Goal: Task Accomplishment & Management: Complete application form

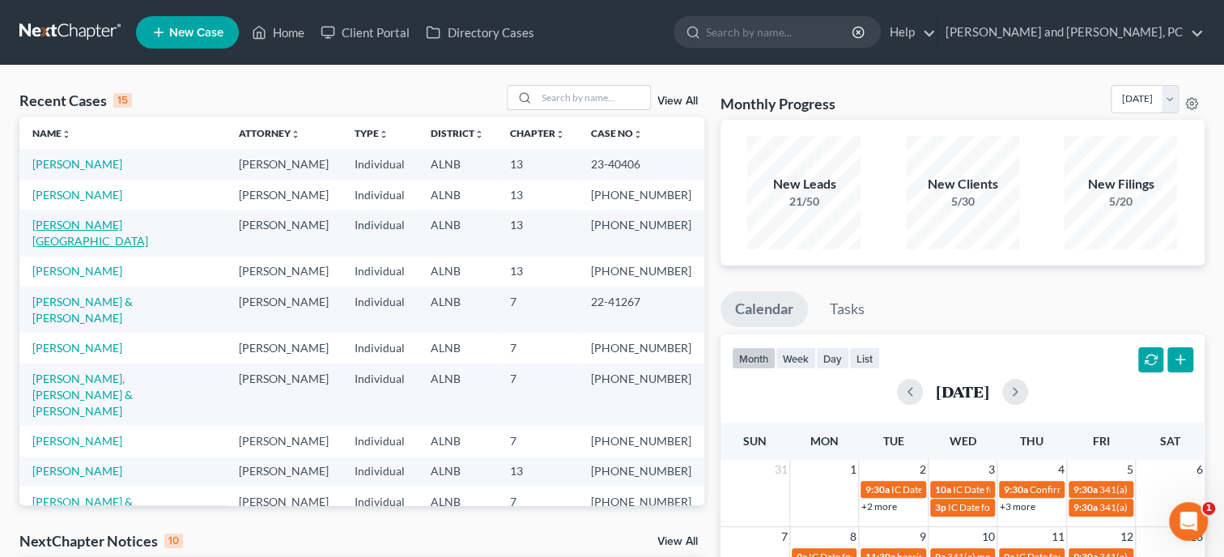
click at [96, 228] on link "[PERSON_NAME][GEOGRAPHIC_DATA]" at bounding box center [90, 233] width 116 height 30
select select "1"
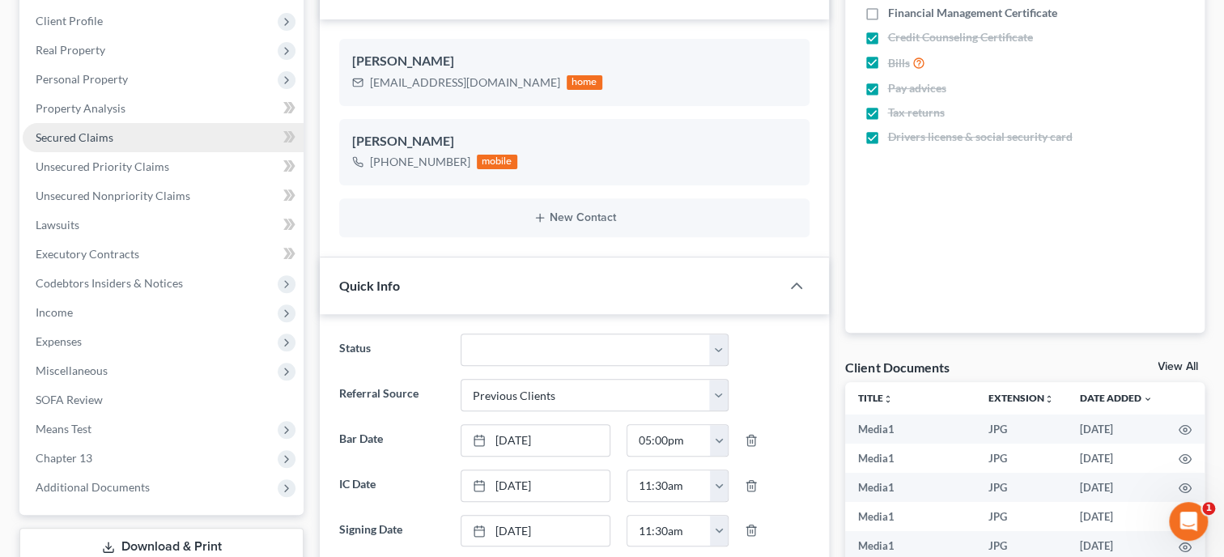
scroll to position [9309, 0]
click at [69, 135] on span "Secured Claims" at bounding box center [75, 137] width 78 height 14
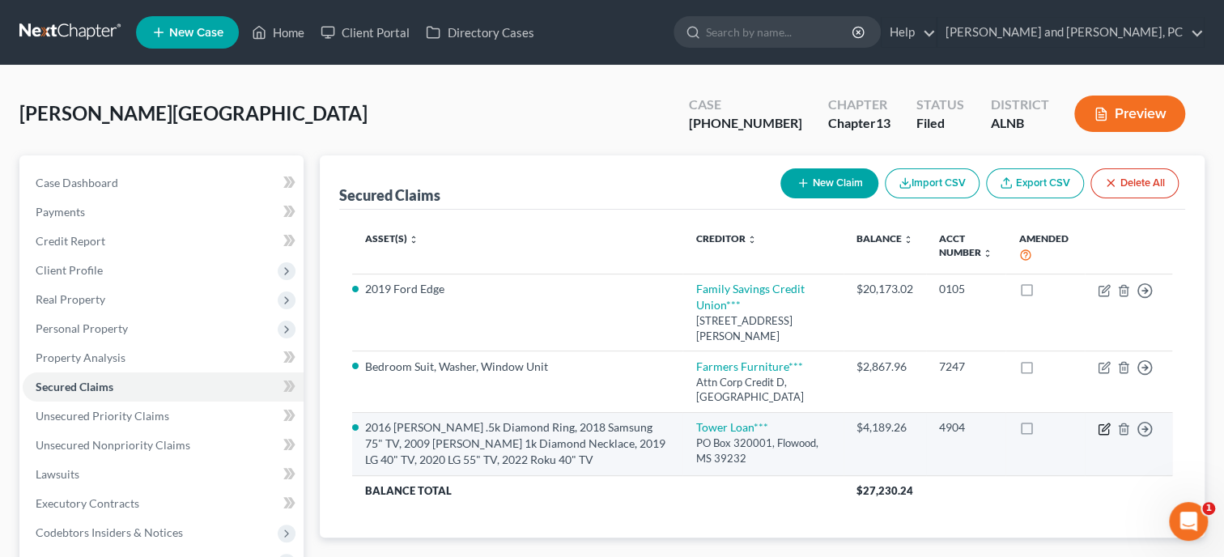
click at [1104, 432] on icon "button" at bounding box center [1104, 429] width 13 height 13
select select "25"
select select "14"
select select "3"
select select "0"
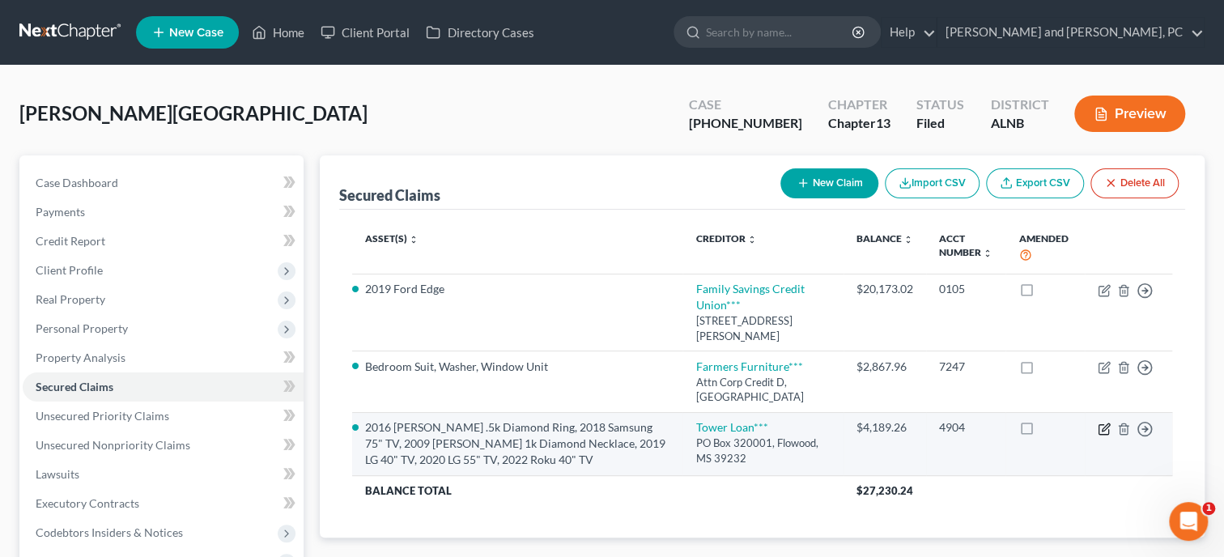
select select "0"
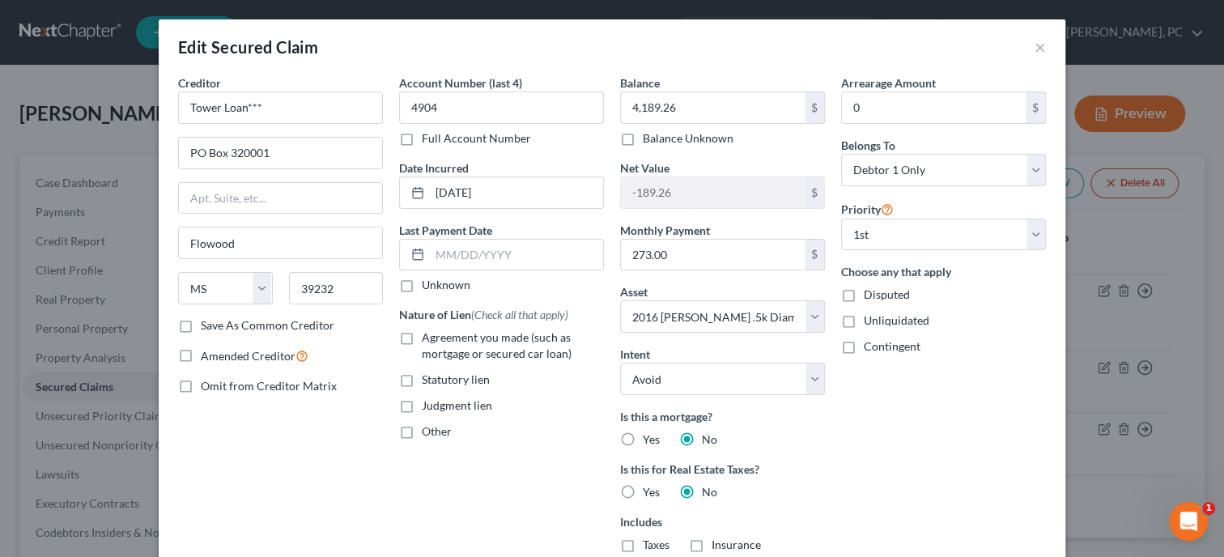
click at [422, 336] on label "Agreement you made (such as mortgage or secured car loan)" at bounding box center [513, 345] width 182 height 32
click at [428, 336] on input "Agreement you made (such as mortgage or secured car loan)" at bounding box center [433, 334] width 11 height 11
checkbox input "true"
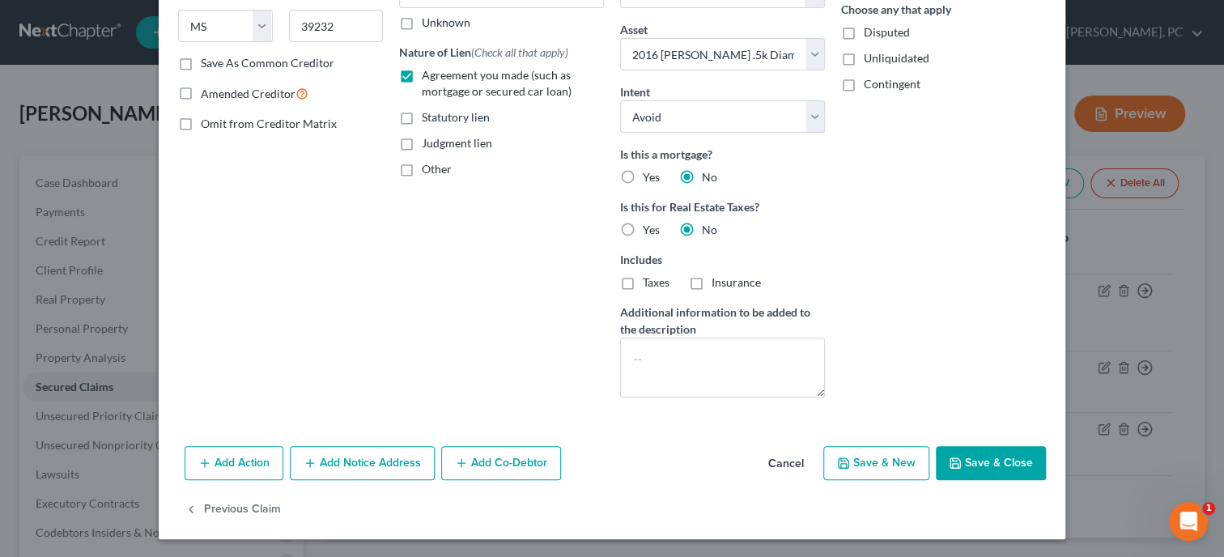
click at [960, 462] on icon "button" at bounding box center [955, 463] width 10 height 10
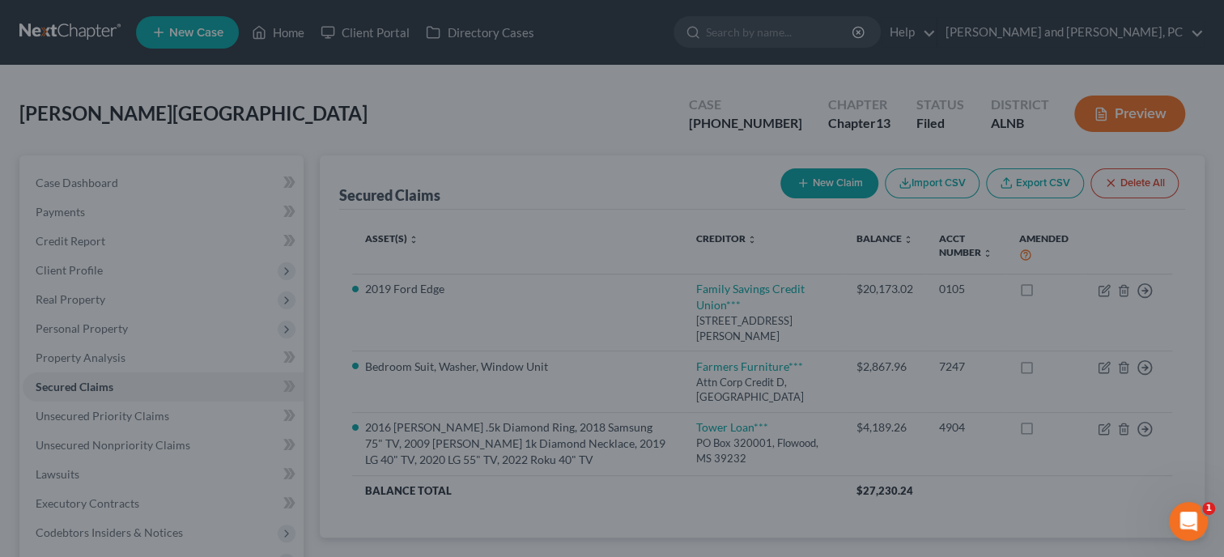
select select "14"
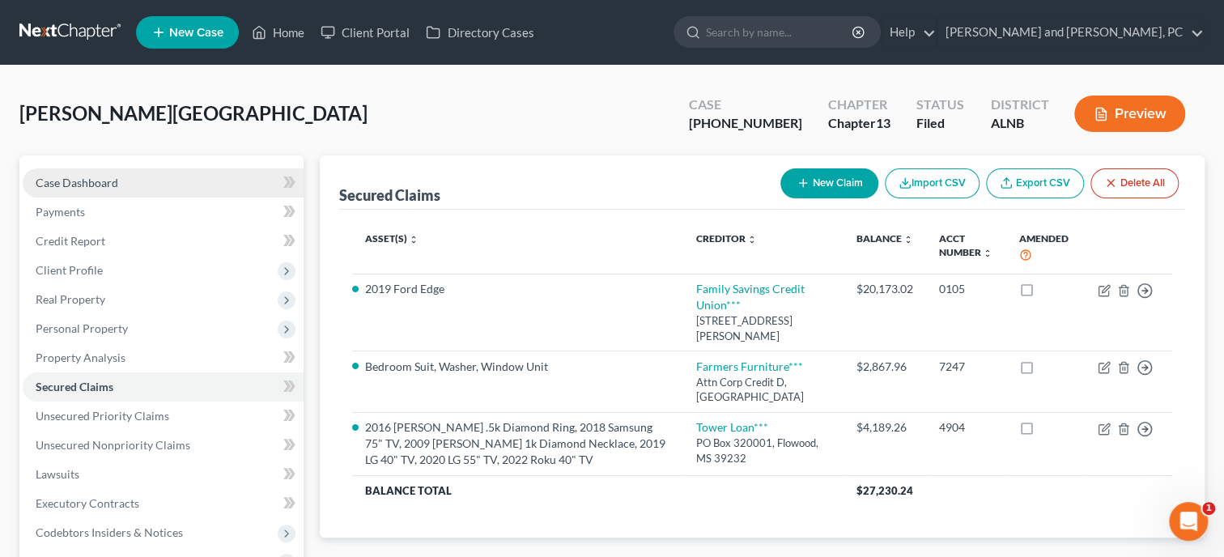
click at [103, 172] on link "Case Dashboard" at bounding box center [163, 182] width 281 height 29
select select "1"
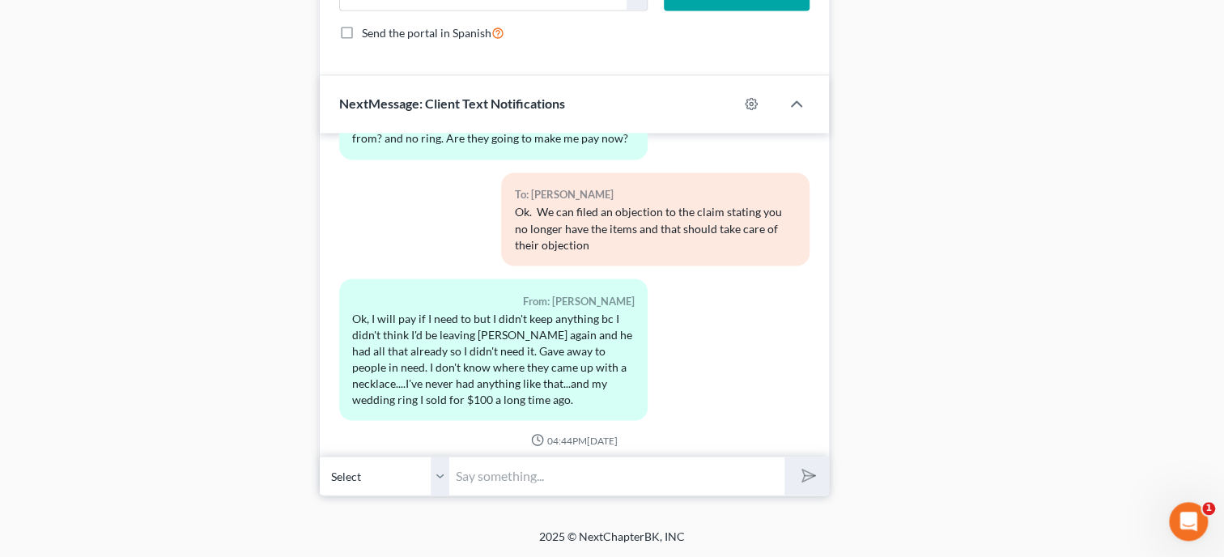
scroll to position [1532, 0]
click at [471, 469] on input "text" at bounding box center [616, 476] width 335 height 40
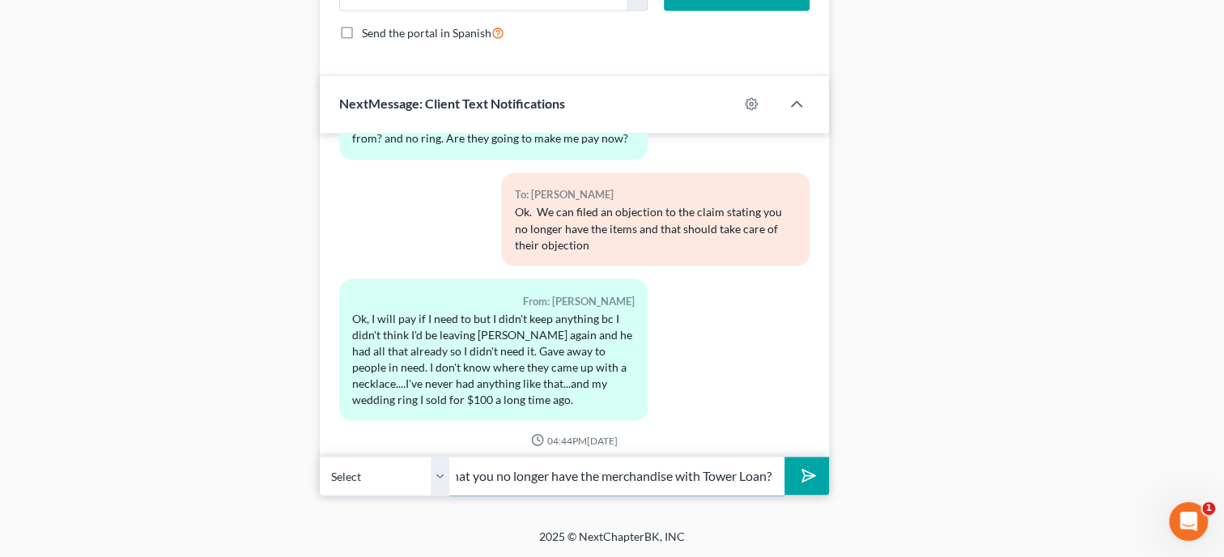
scroll to position [0, 341]
type input "Can you come by the office [DATE] and sign an affidavit that you no longer have…"
click at [784, 457] on button "submit" at bounding box center [806, 476] width 45 height 38
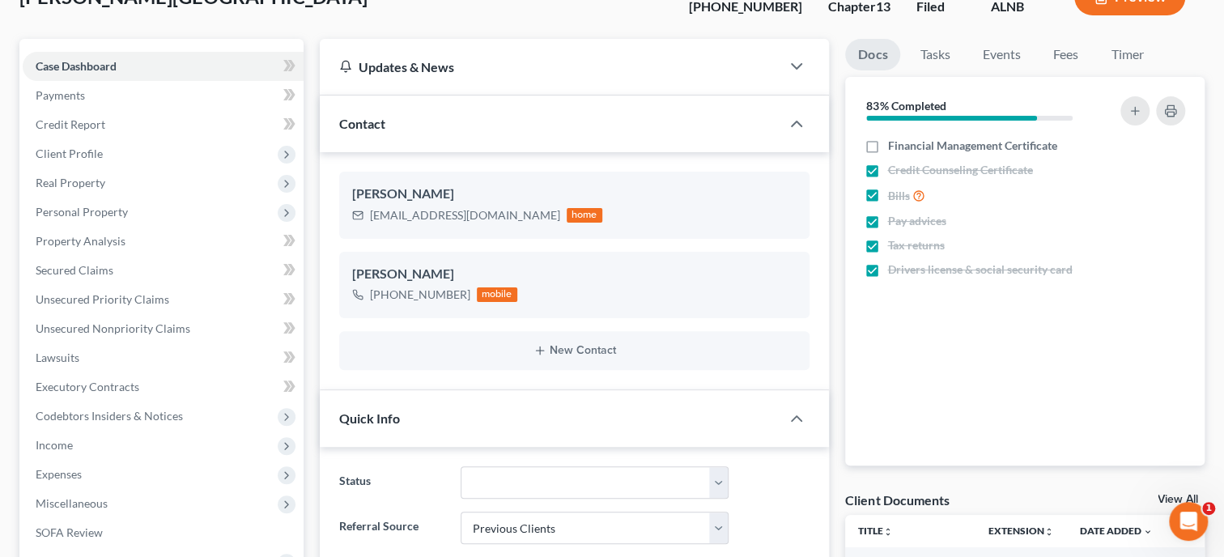
scroll to position [0, 0]
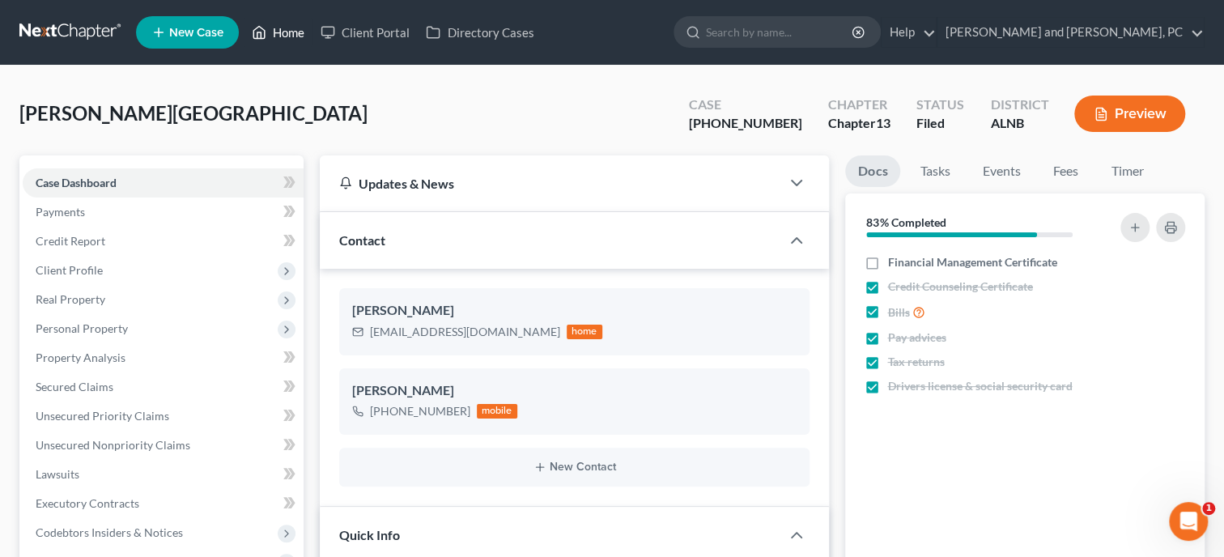
click at [277, 34] on link "Home" at bounding box center [278, 32] width 69 height 29
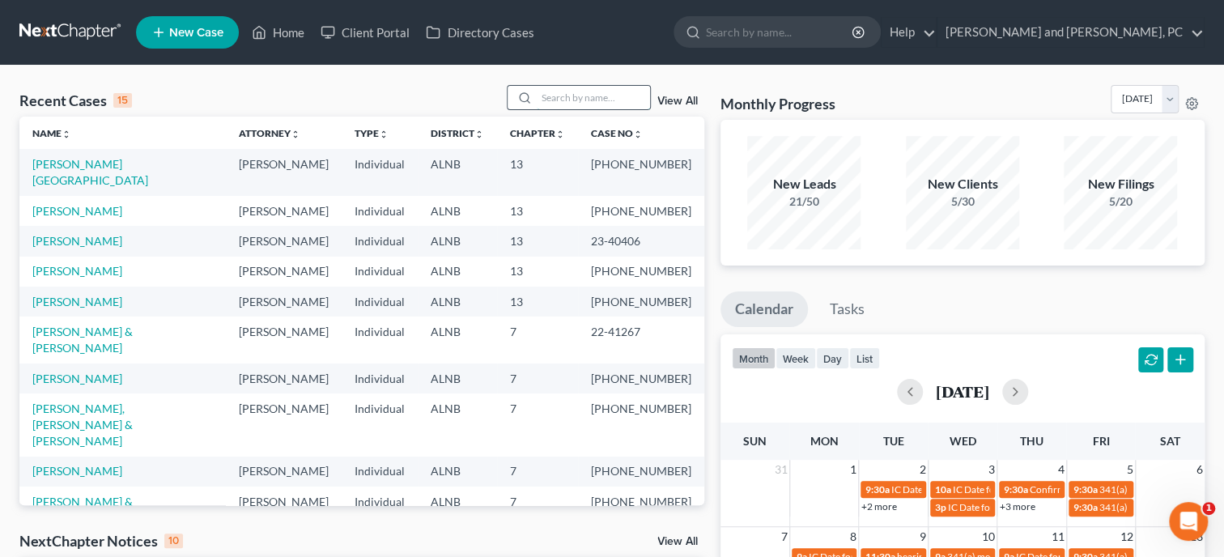
click at [567, 95] on input "search" at bounding box center [593, 97] width 113 height 23
type input "[PERSON_NAME]"
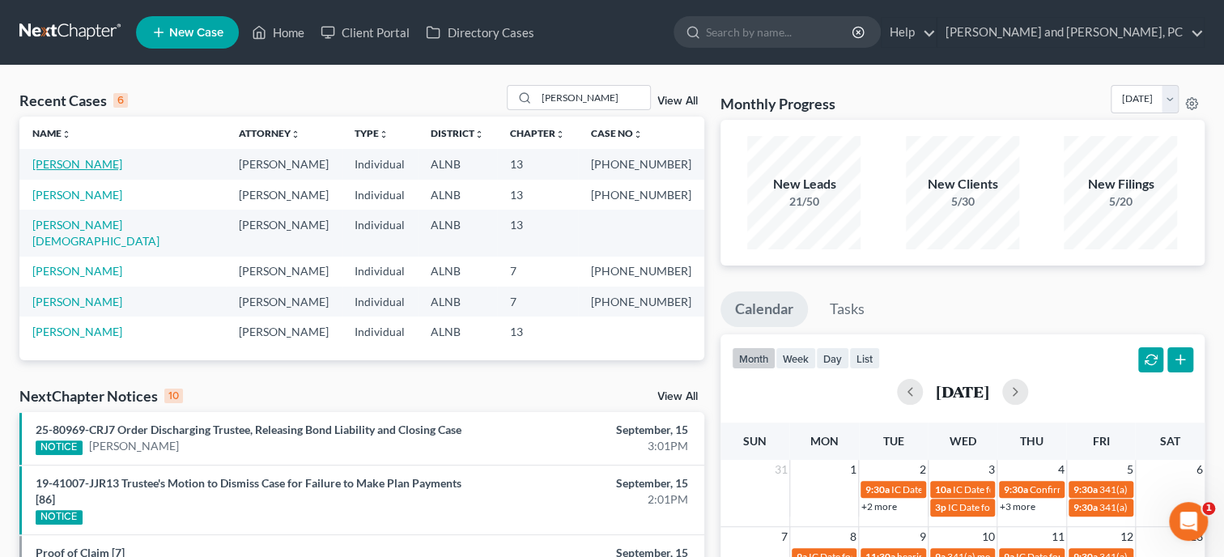
click at [84, 163] on link "[PERSON_NAME]" at bounding box center [77, 164] width 90 height 14
select select "6"
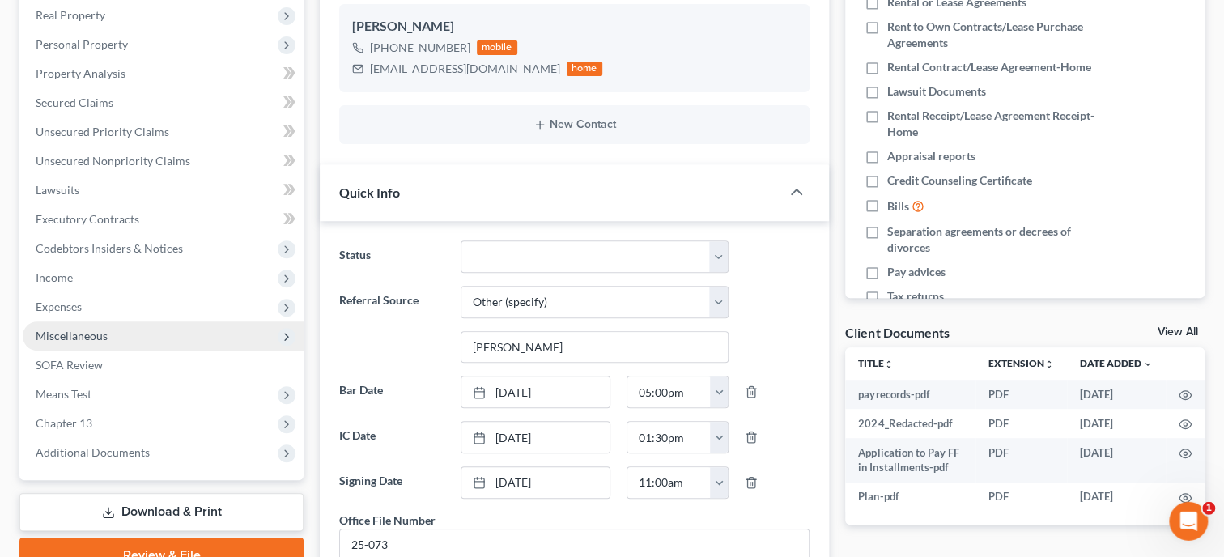
scroll to position [166, 0]
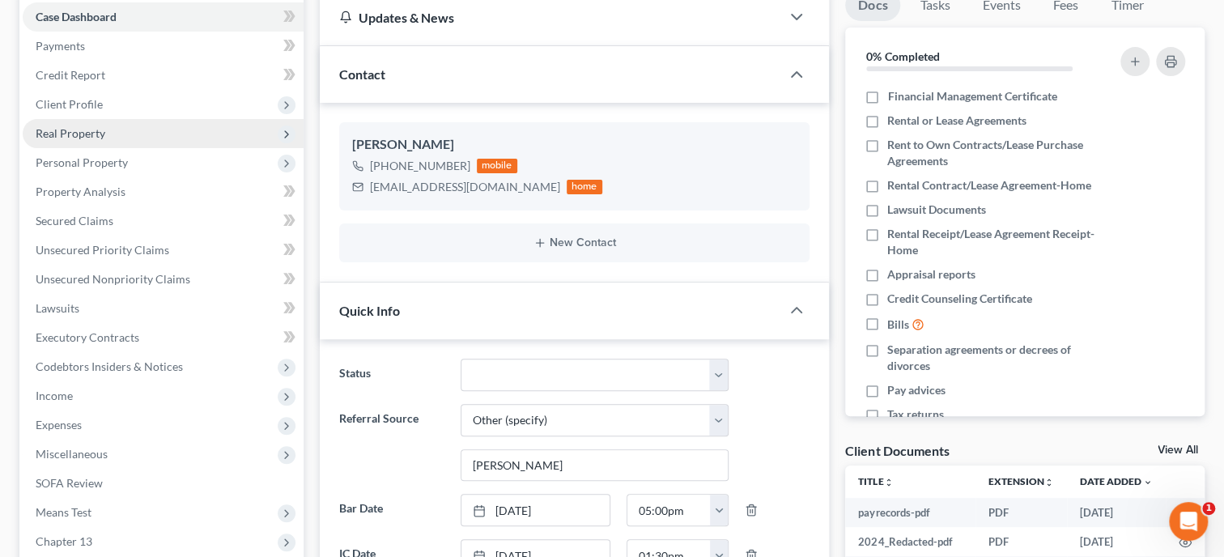
click at [109, 142] on span "Real Property" at bounding box center [163, 133] width 281 height 29
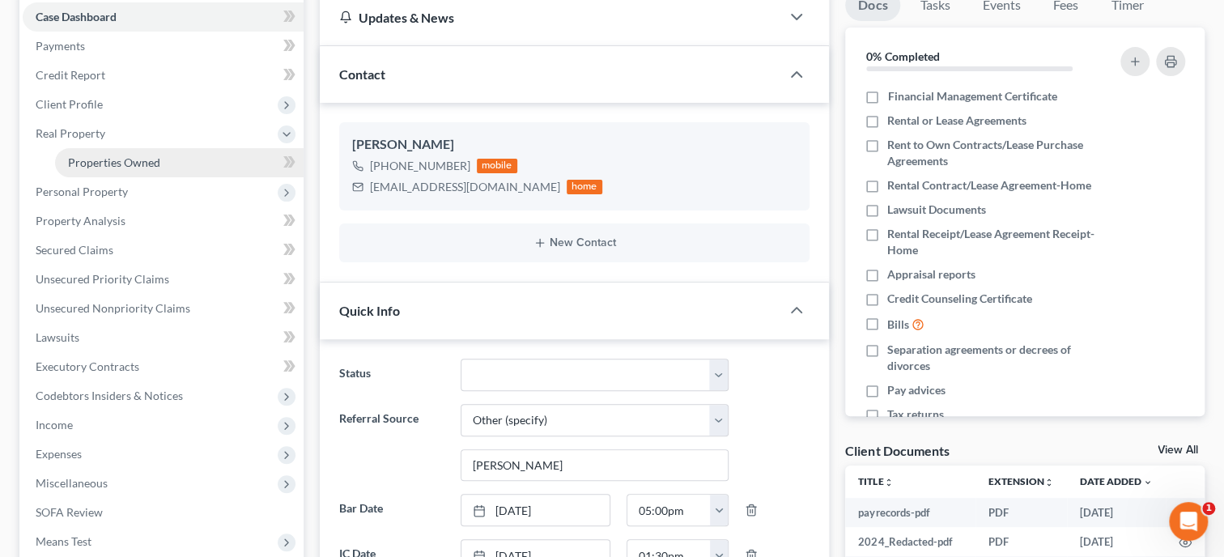
click at [115, 163] on span "Properties Owned" at bounding box center [114, 162] width 92 height 14
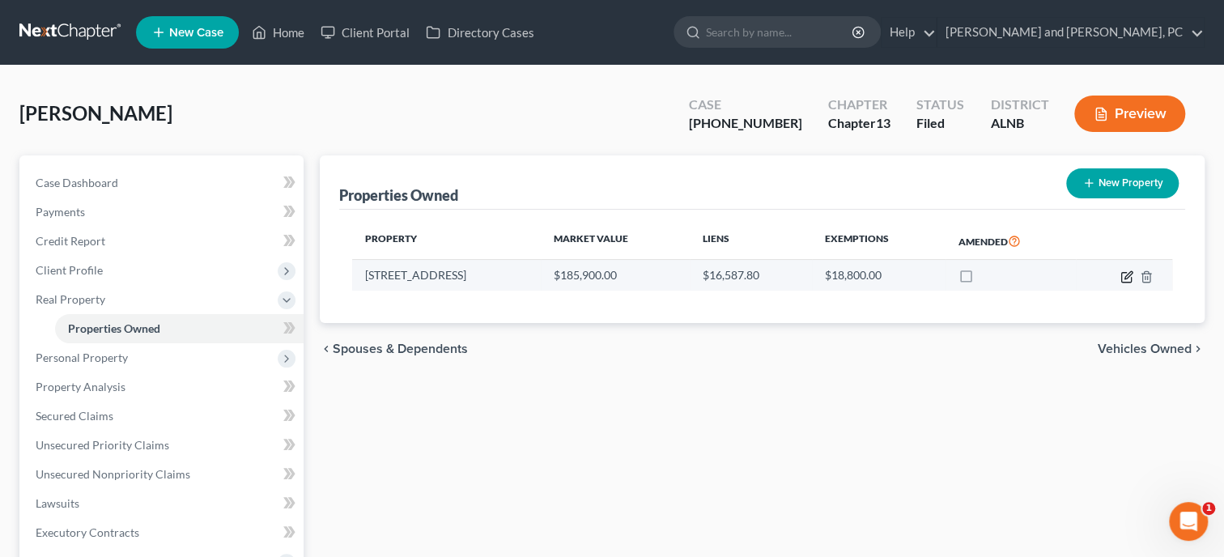
click at [1121, 278] on icon "button" at bounding box center [1126, 277] width 10 height 10
select select "0"
select select "27"
select select "3"
select select "0"
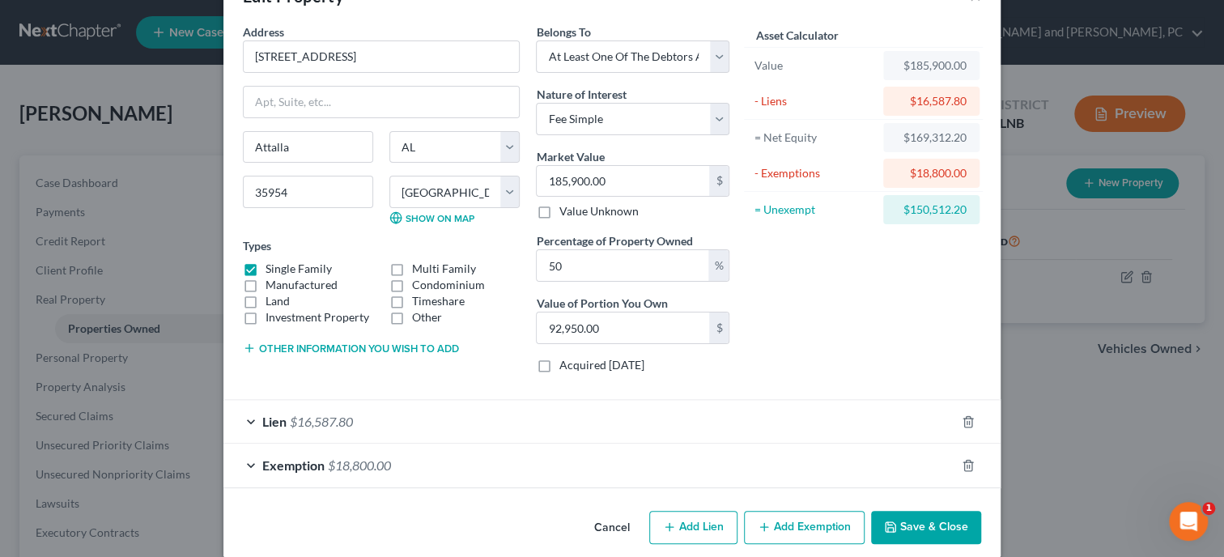
scroll to position [68, 0]
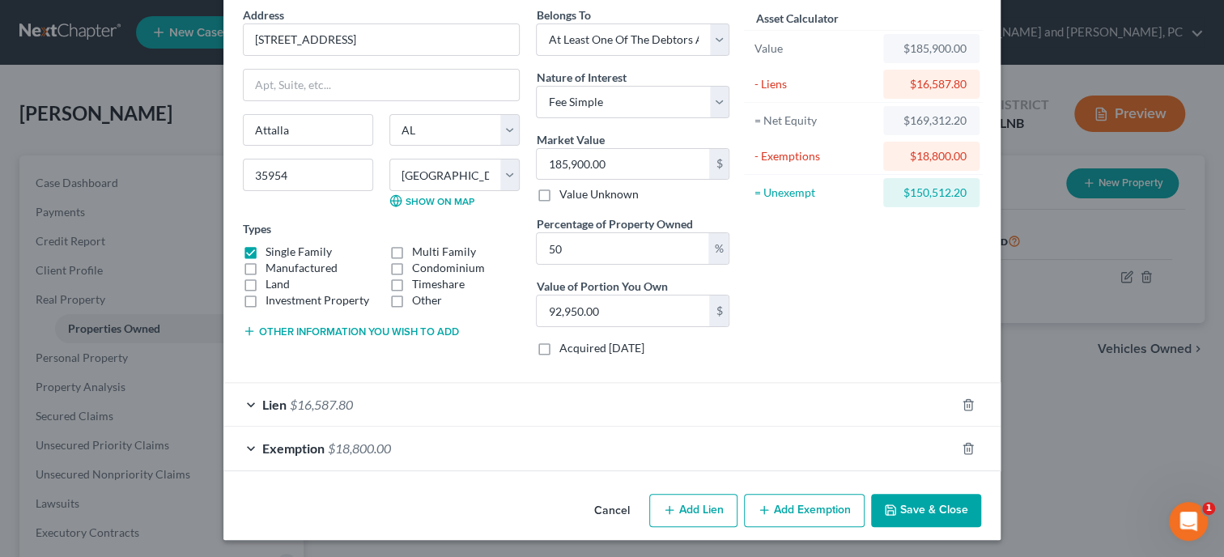
click at [456, 402] on div "Lien $16,587.80" at bounding box center [589, 404] width 732 height 43
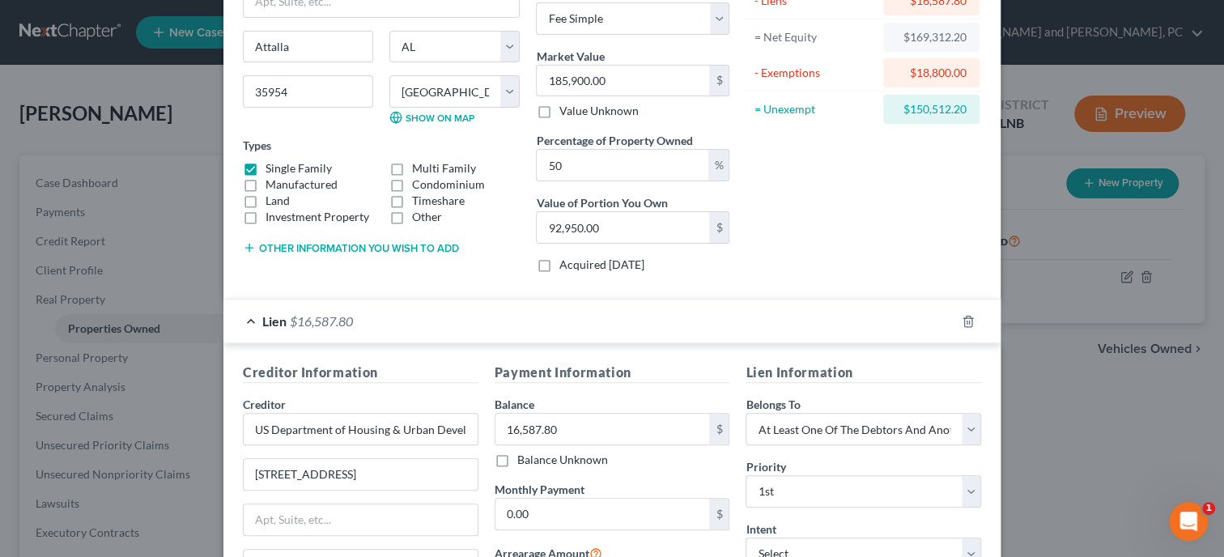
scroll to position [235, 0]
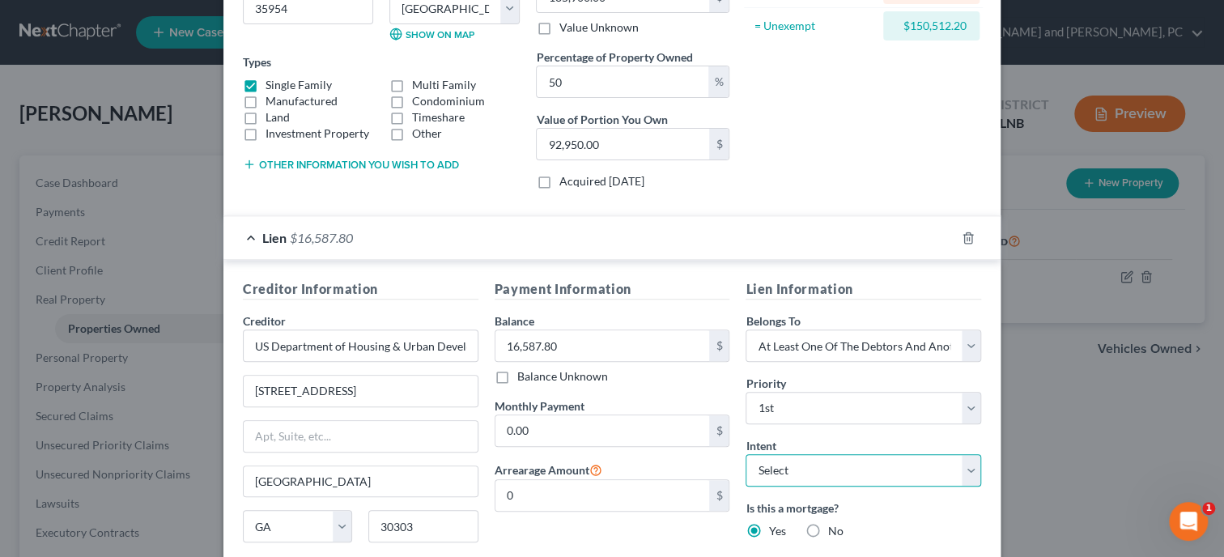
click at [746, 454] on select "Select Surrender Redeem Reaffirm Avoid Other" at bounding box center [864, 470] width 236 height 32
select select "2"
click option "Reaffirm" at bounding box center [0, 0] width 0 height 0
click at [939, 504] on label "Is this a mortgage?" at bounding box center [864, 507] width 236 height 17
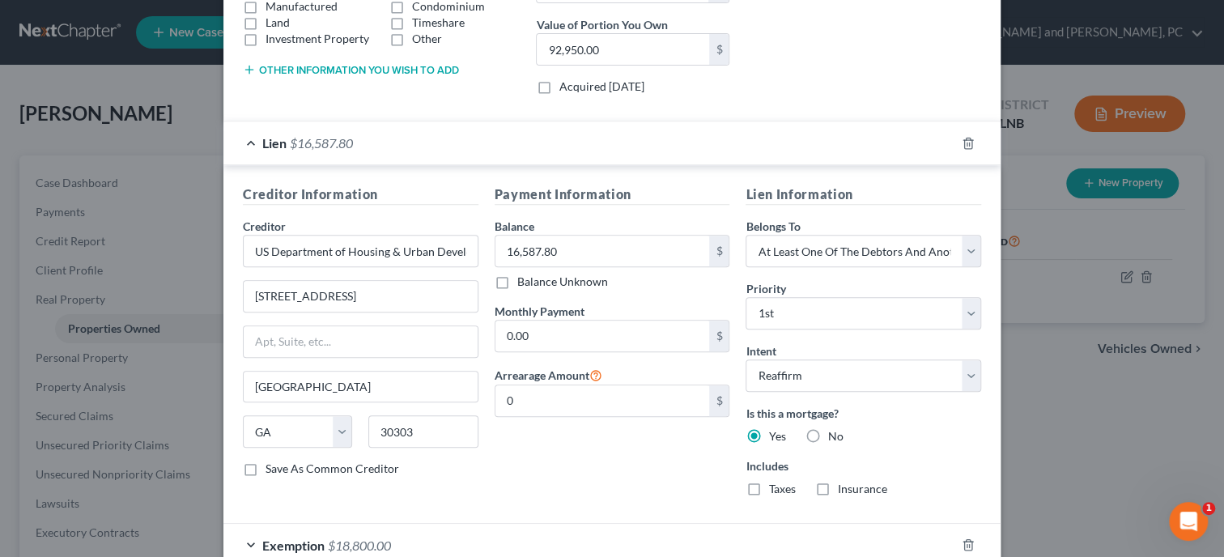
scroll to position [401, 0]
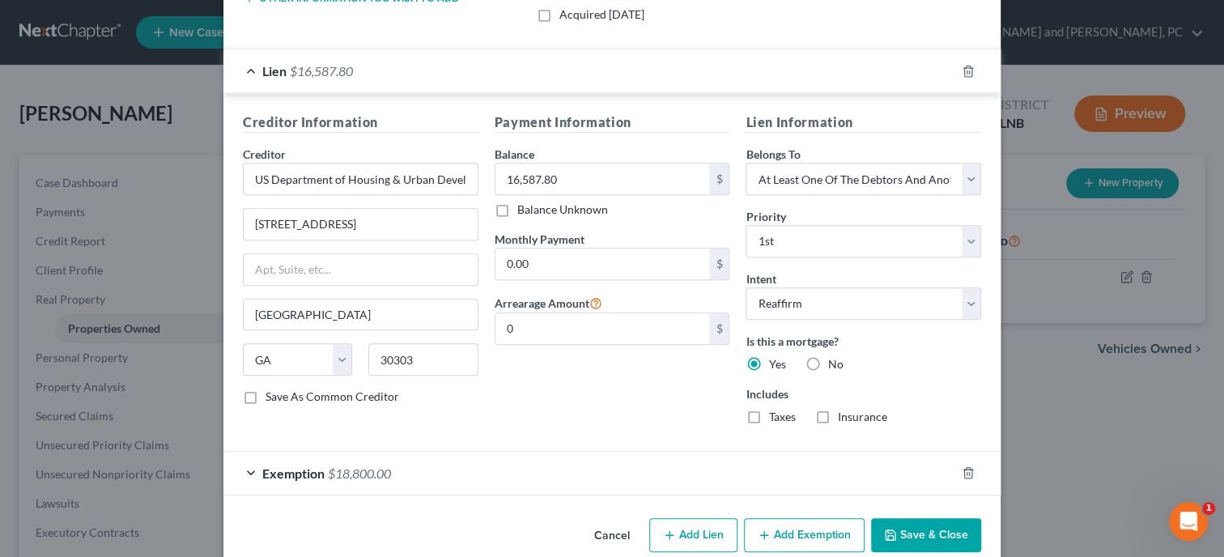
click at [924, 532] on button "Save & Close" at bounding box center [926, 535] width 110 height 34
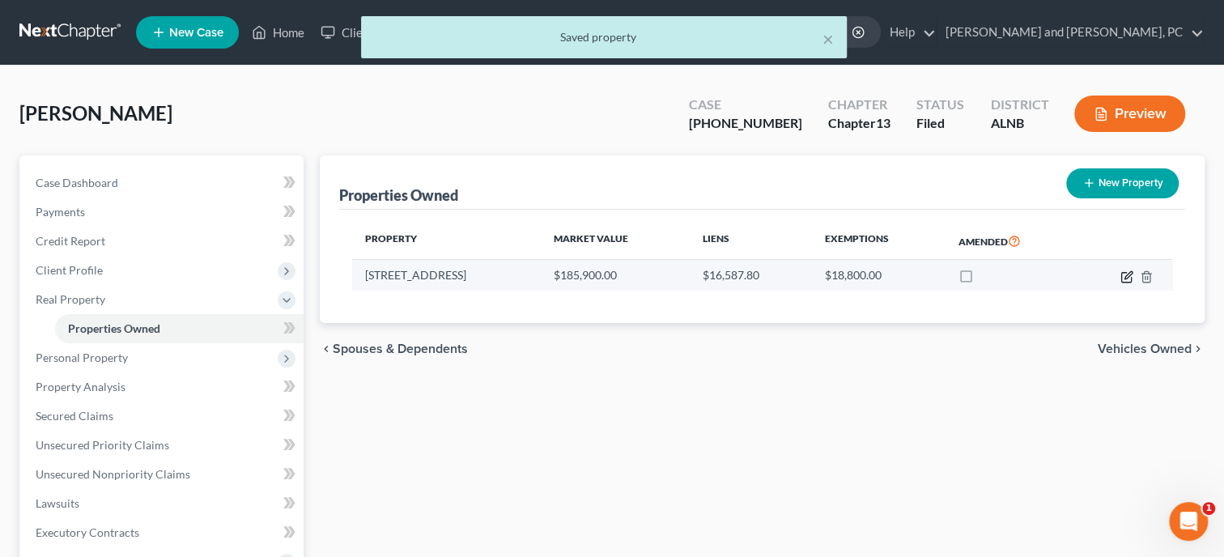
click at [1124, 276] on icon "button" at bounding box center [1127, 274] width 7 height 7
select select "0"
select select "27"
select select "3"
select select "0"
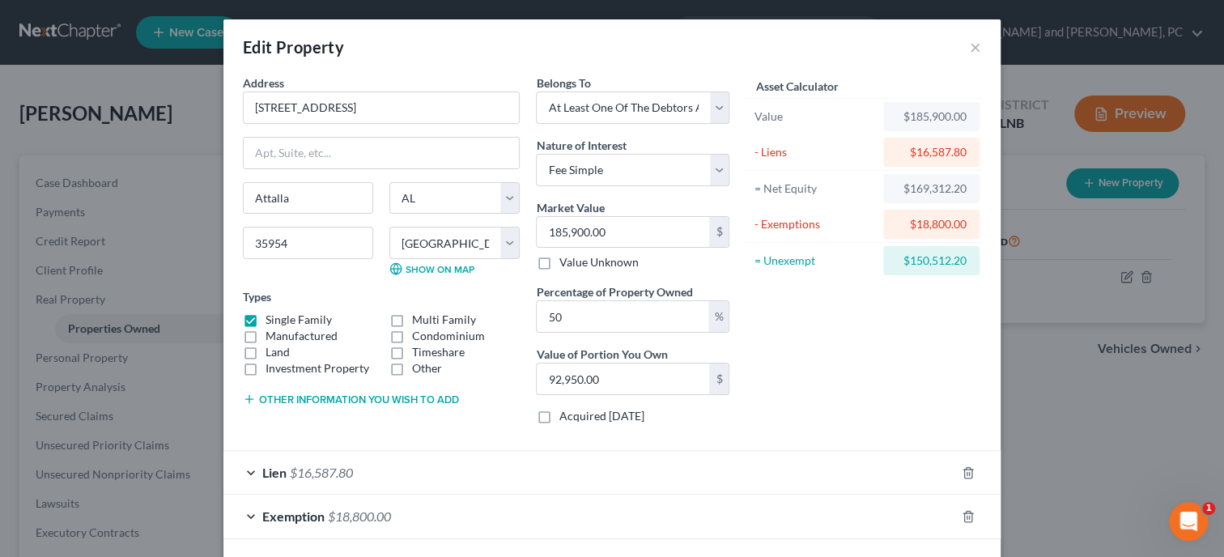
scroll to position [68, 0]
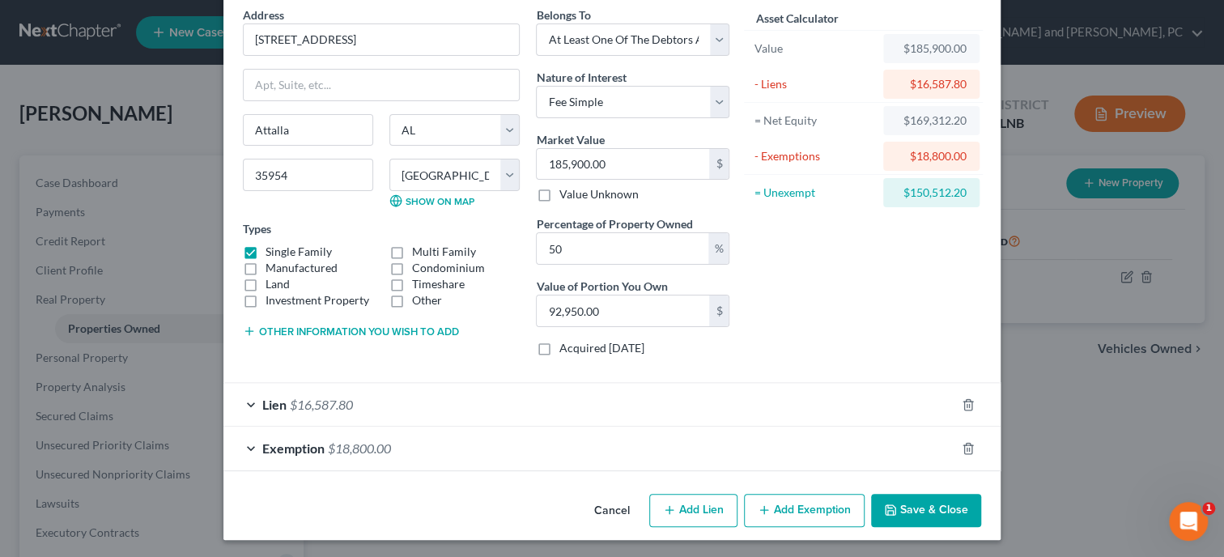
click at [929, 514] on button "Save & Close" at bounding box center [926, 511] width 110 height 34
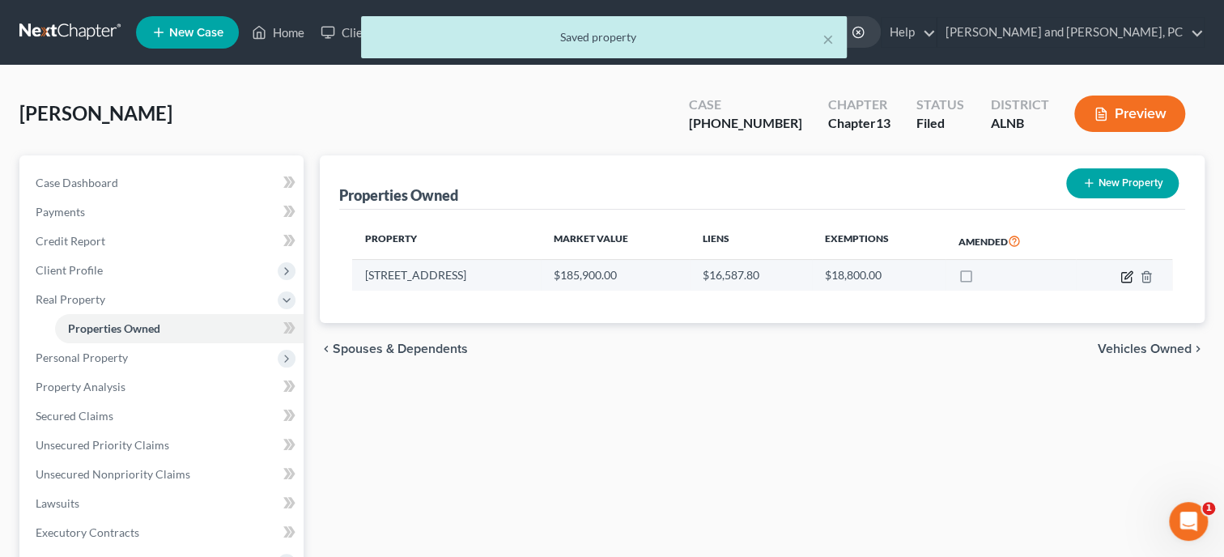
click at [1128, 274] on icon "button" at bounding box center [1127, 274] width 7 height 7
select select "0"
select select "27"
select select "3"
select select "0"
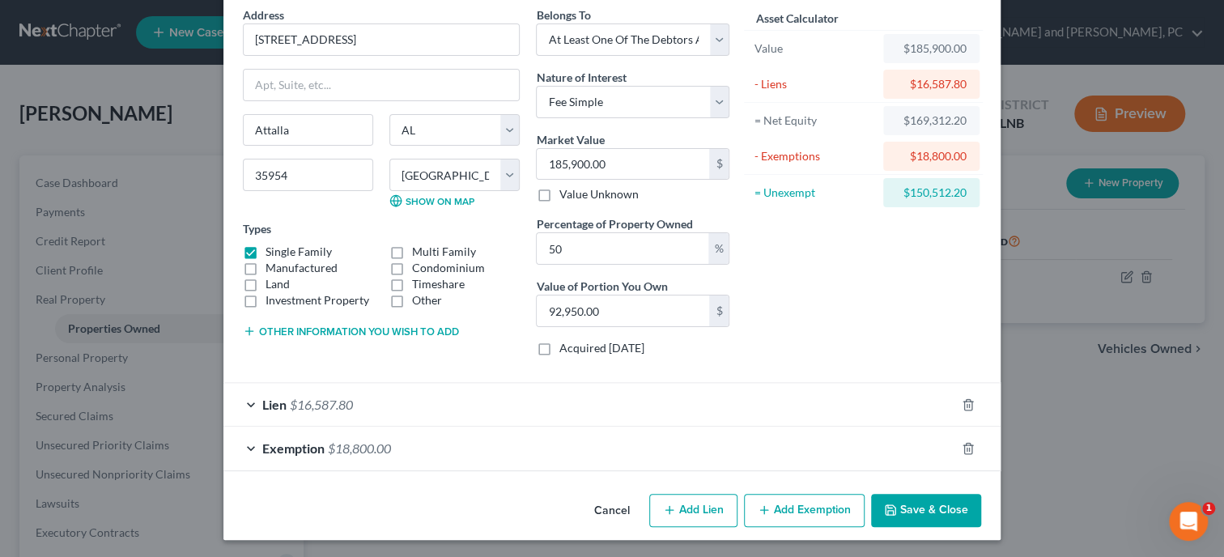
click at [919, 499] on button "Save & Close" at bounding box center [926, 511] width 110 height 34
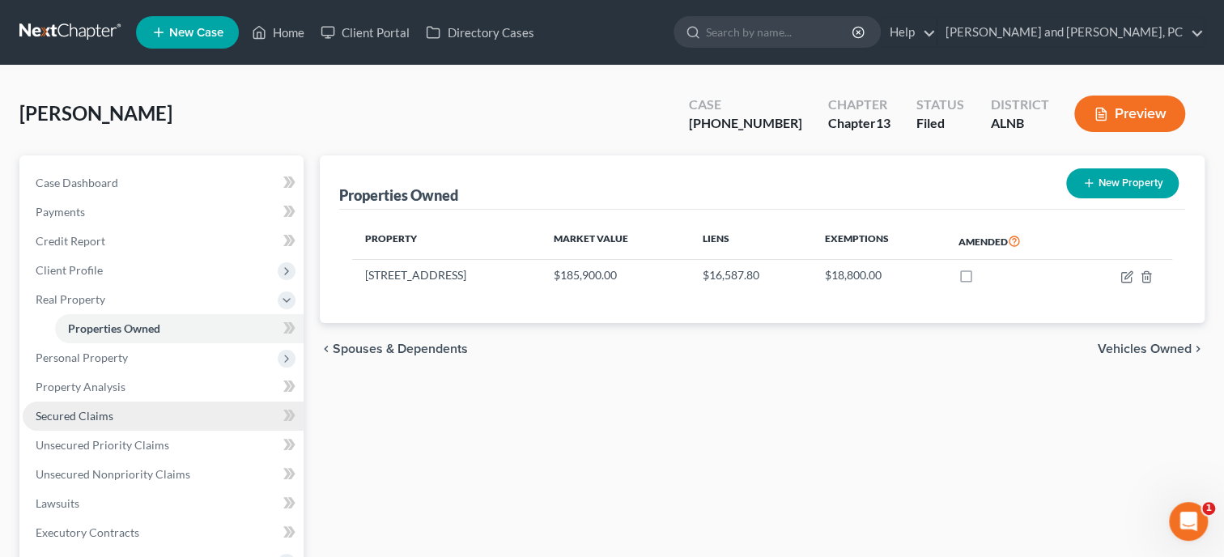
click at [167, 415] on link "Secured Claims" at bounding box center [163, 415] width 281 height 29
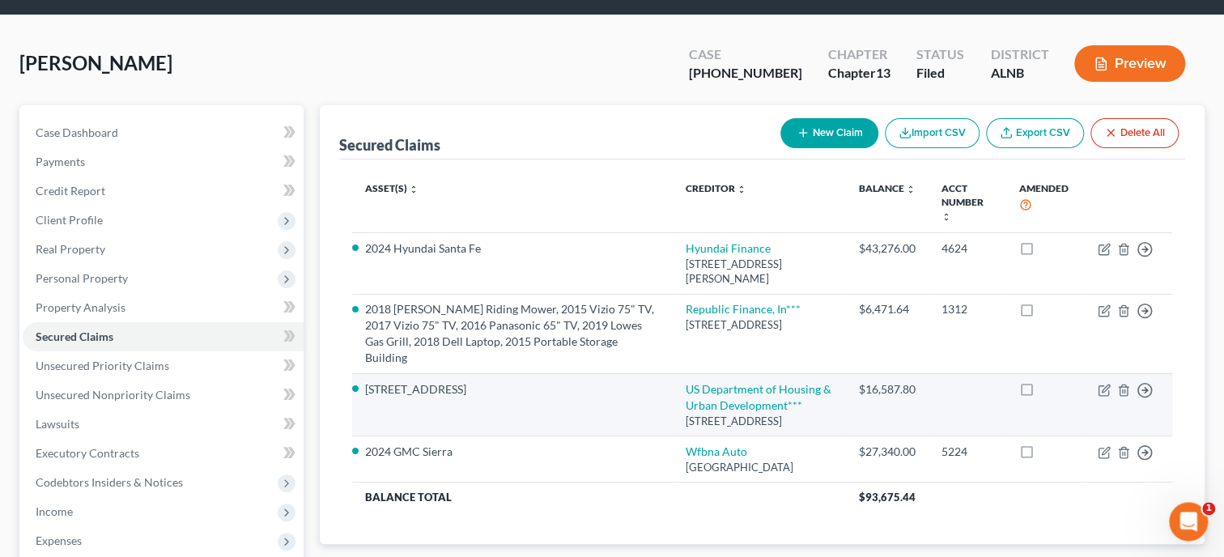
scroll to position [83, 0]
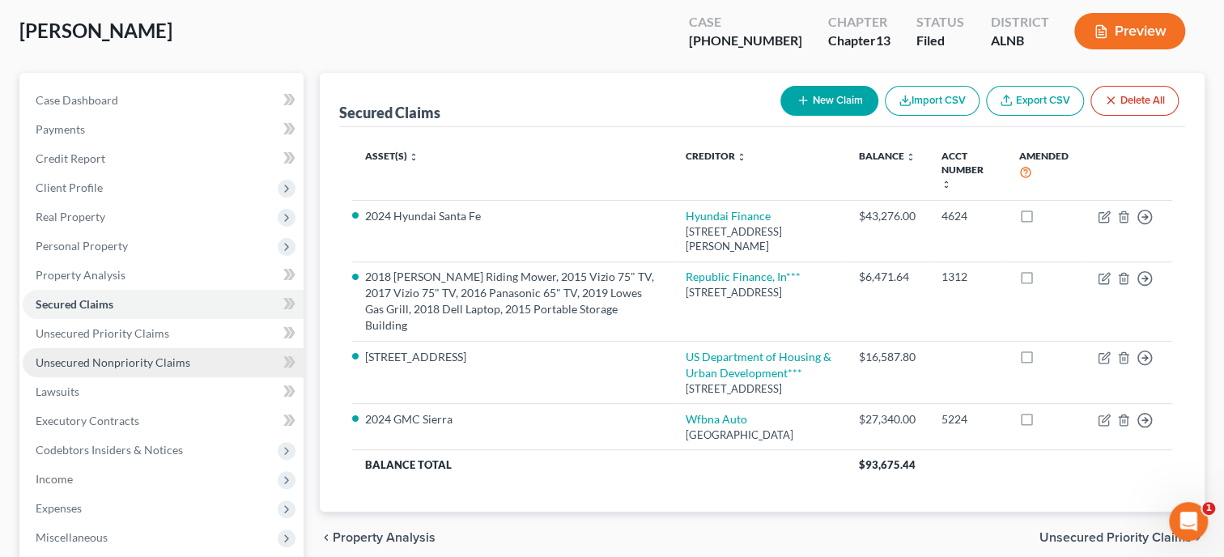
click at [113, 366] on span "Unsecured Nonpriority Claims" at bounding box center [113, 362] width 155 height 14
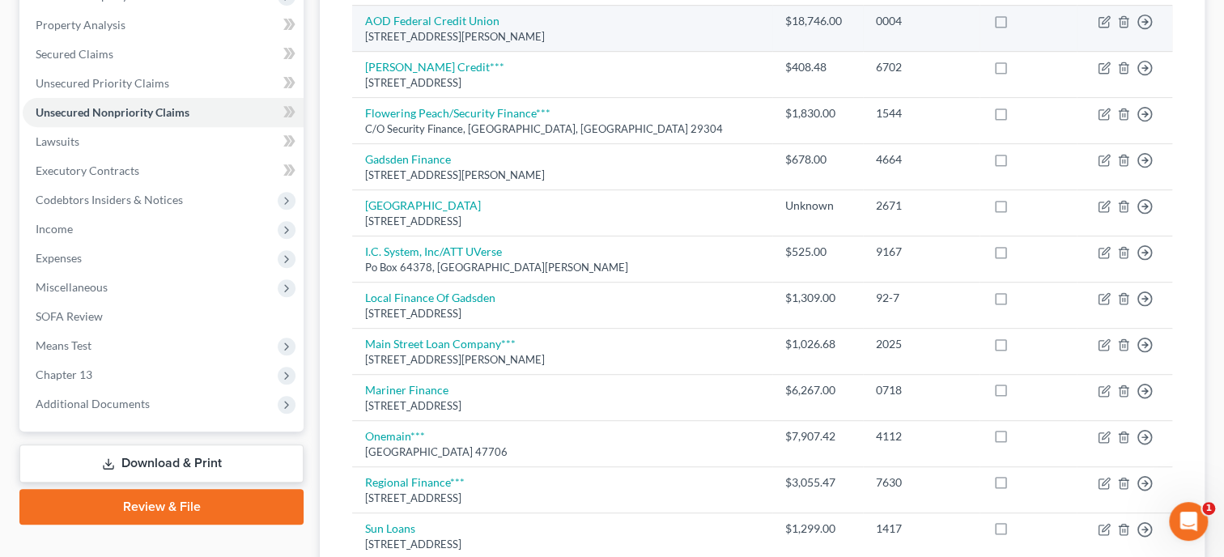
scroll to position [249, 0]
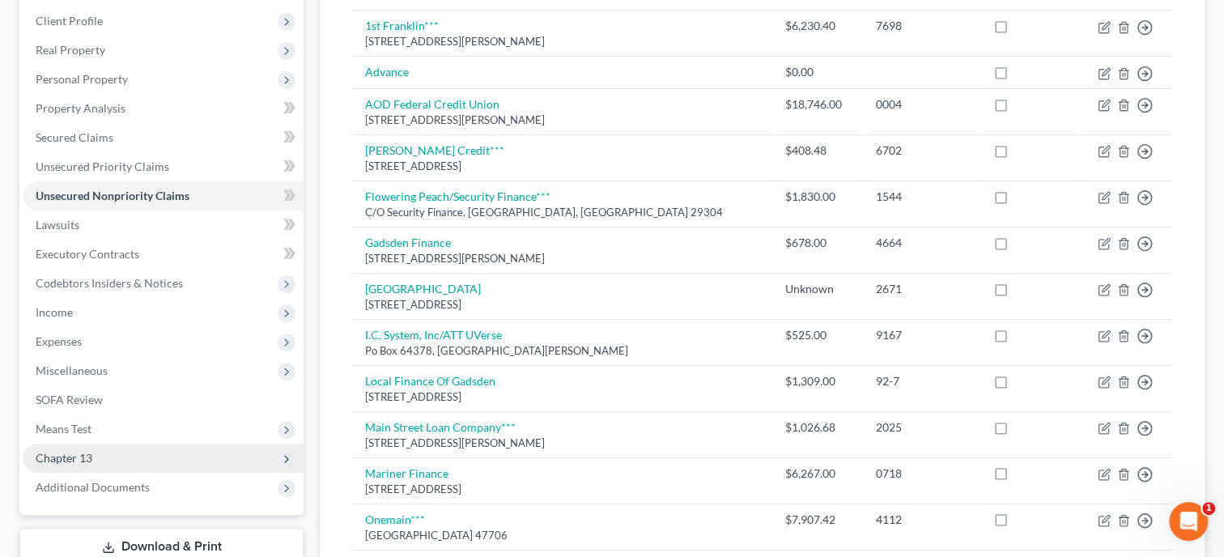
click at [88, 452] on span "Chapter 13" at bounding box center [64, 458] width 57 height 14
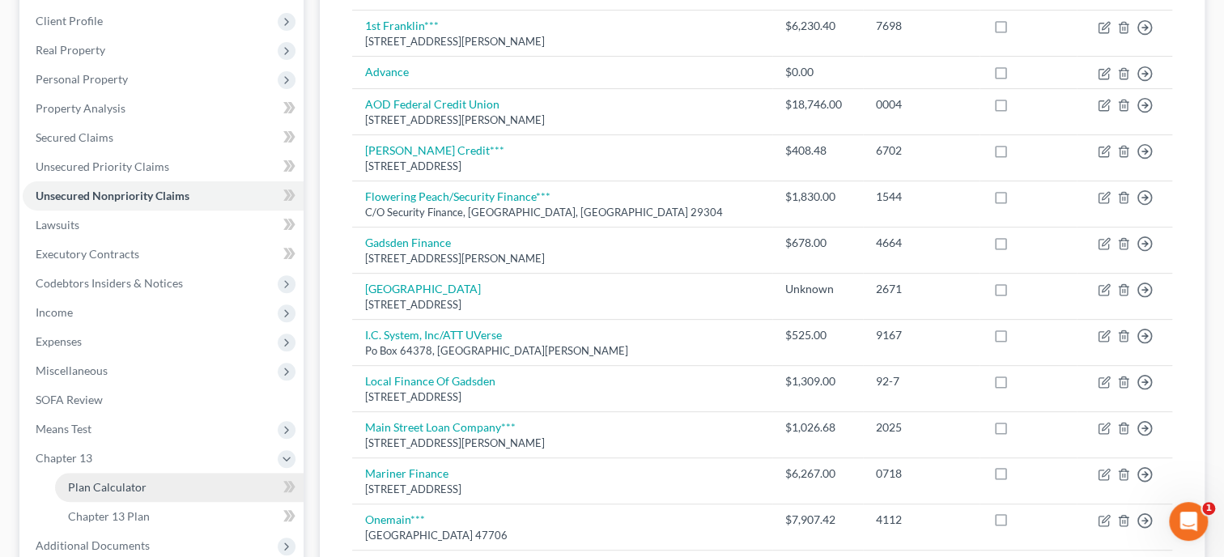
click at [106, 494] on link "Plan Calculator" at bounding box center [179, 487] width 249 height 29
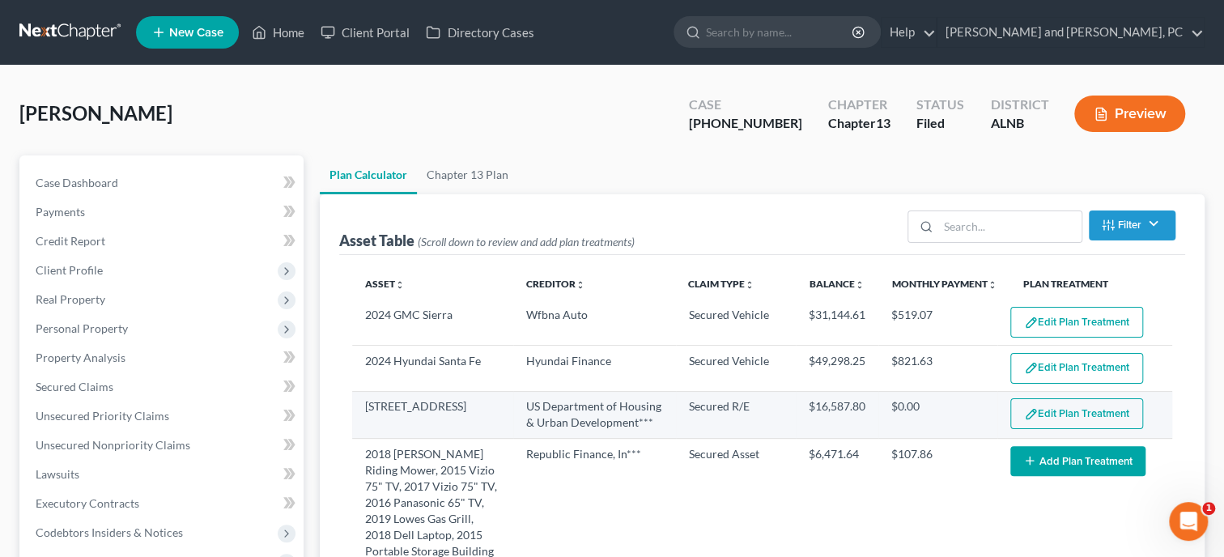
select select "59"
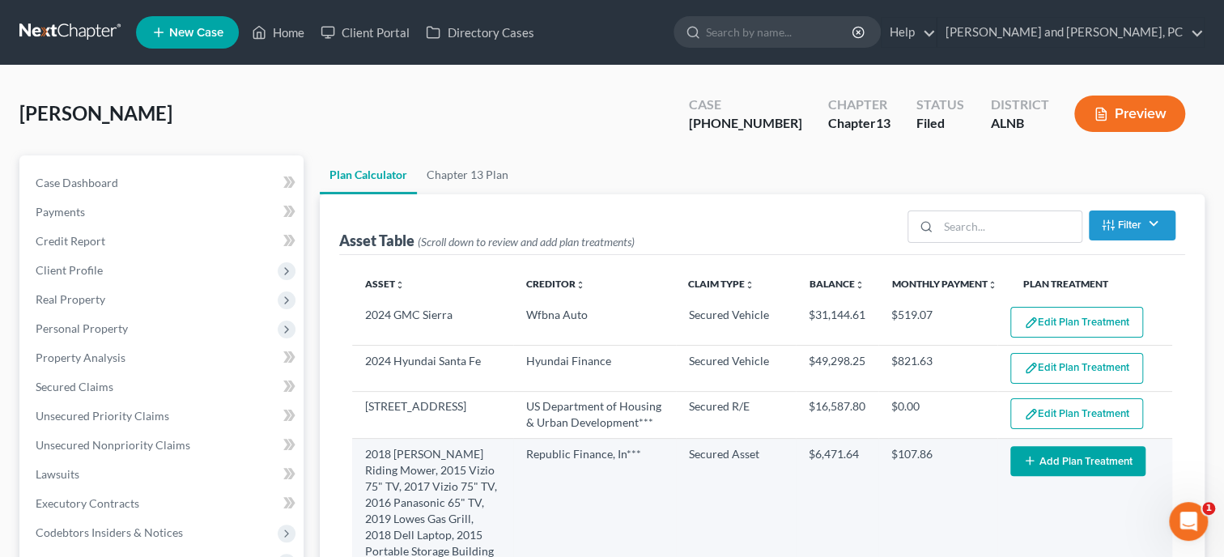
click at [1036, 460] on icon "button" at bounding box center [1029, 460] width 13 height 13
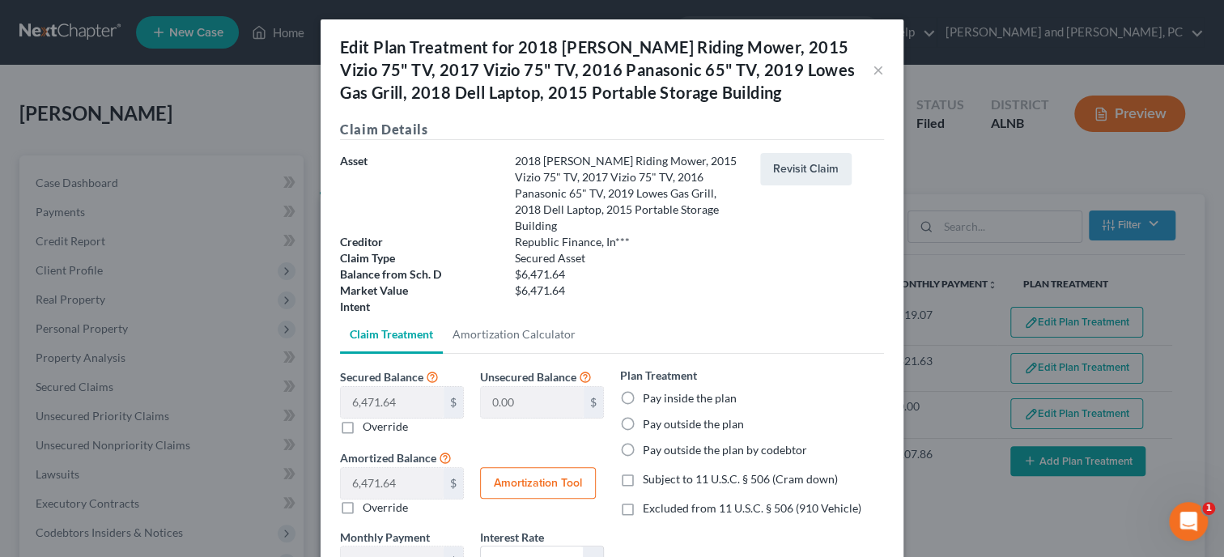
click at [665, 390] on label "Pay inside the plan" at bounding box center [690, 398] width 94 height 16
click at [660, 390] on input "Pay inside the plan" at bounding box center [654, 395] width 11 height 11
radio input "true"
click at [643, 500] on label "Excluded from 11 U.S.C. § 506 (910 Vehicle)" at bounding box center [752, 508] width 219 height 16
click at [649, 500] on input "Excluded from 11 U.S.C. § 506 (910 Vehicle)" at bounding box center [654, 505] width 11 height 11
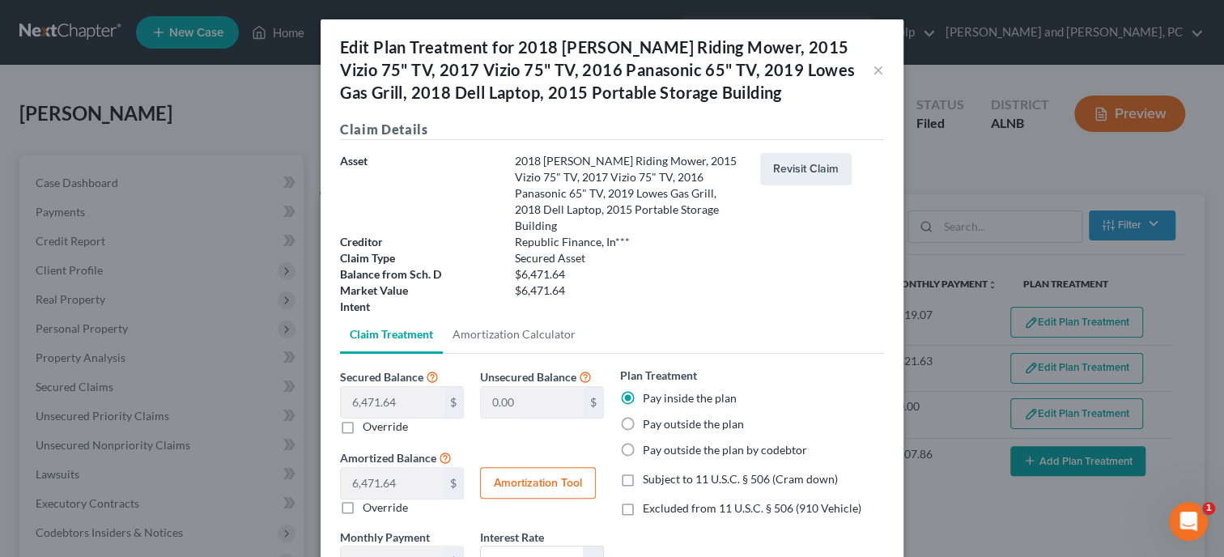
checkbox input "true"
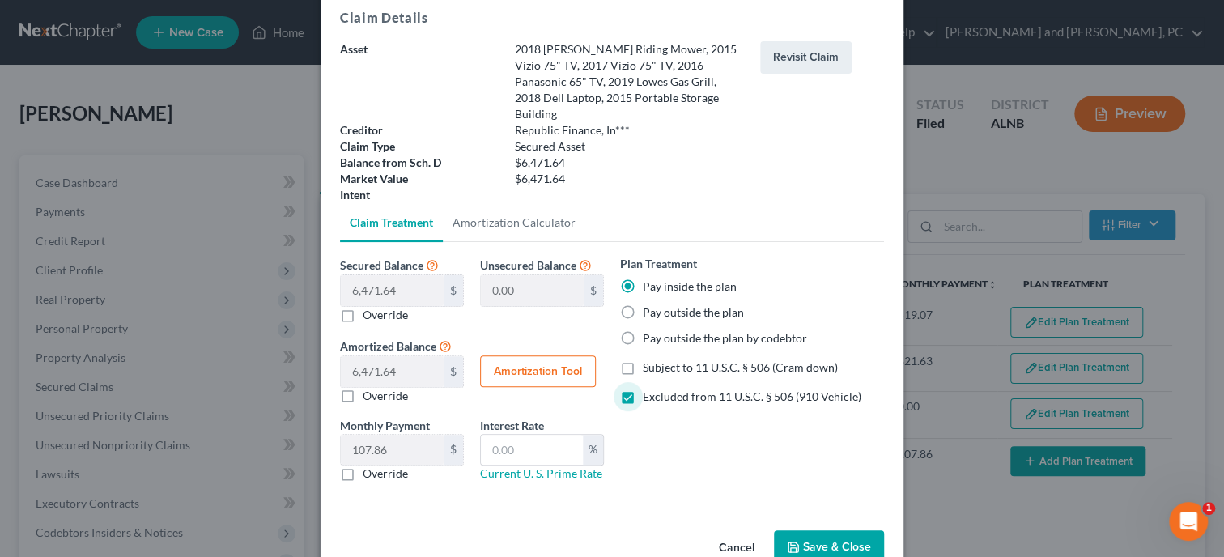
scroll to position [134, 0]
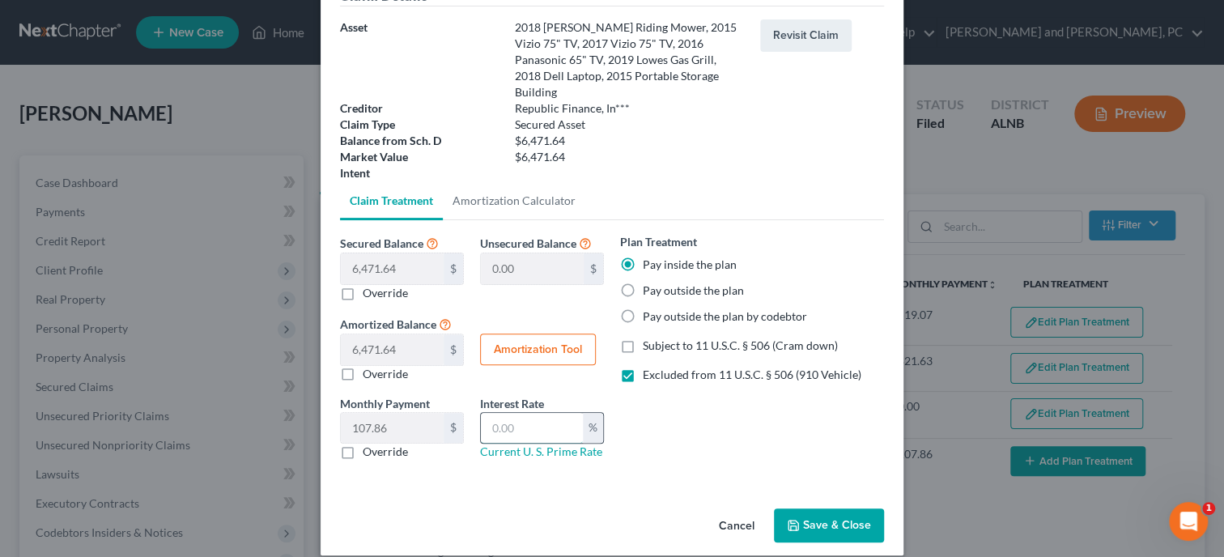
click at [576, 415] on input "text" at bounding box center [532, 428] width 102 height 31
type input "5.25"
click at [567, 335] on button "Amortization Tool" at bounding box center [538, 349] width 116 height 32
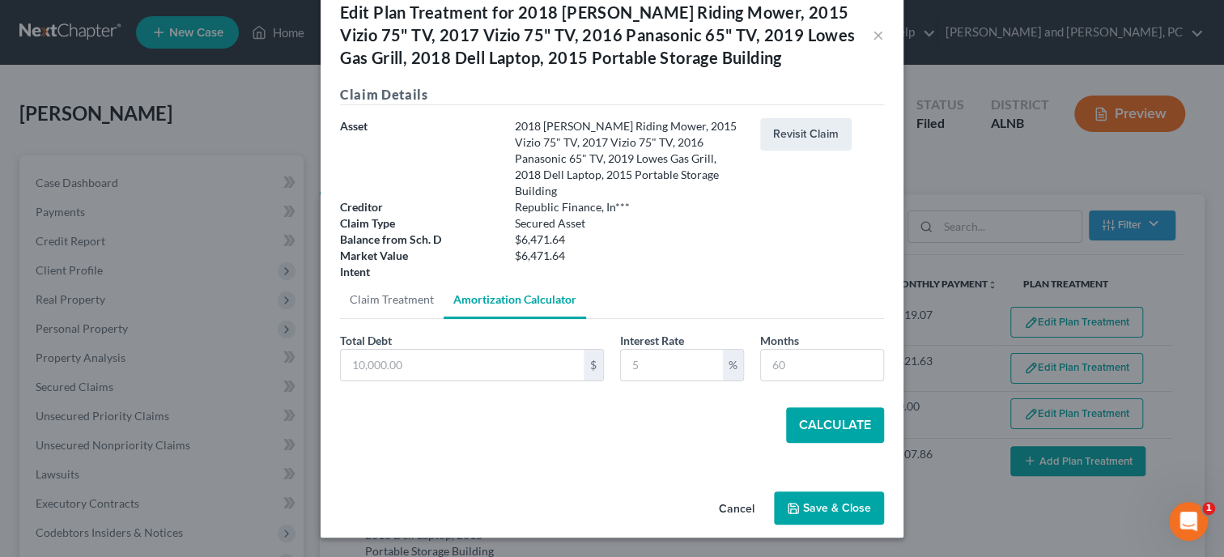
type input "6,471.64"
type input "5.25"
type input "60"
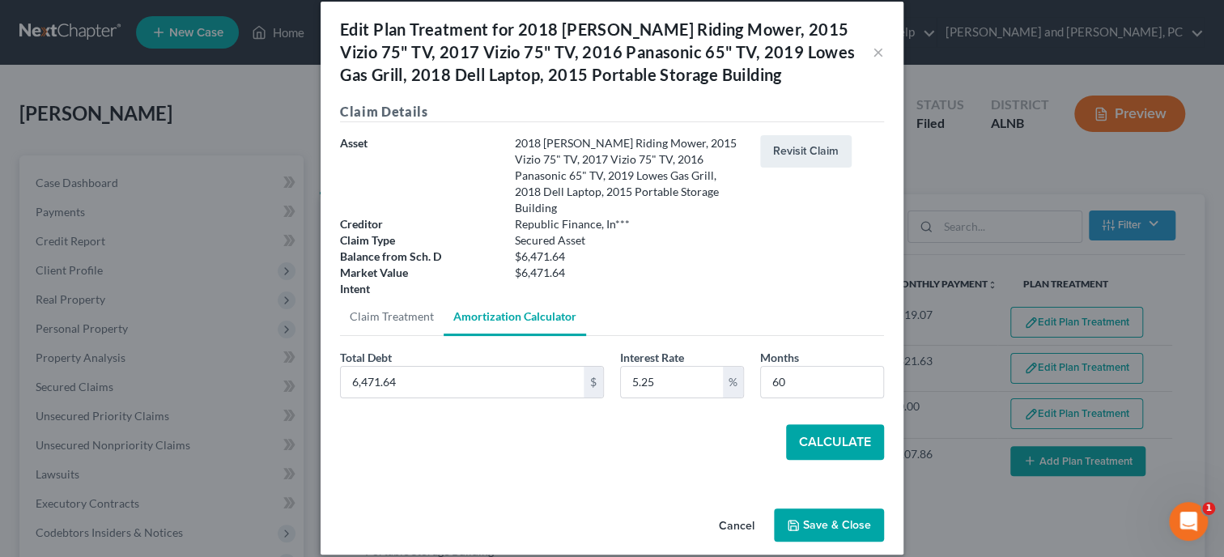
click at [799, 424] on button "Calculate" at bounding box center [835, 442] width 98 height 36
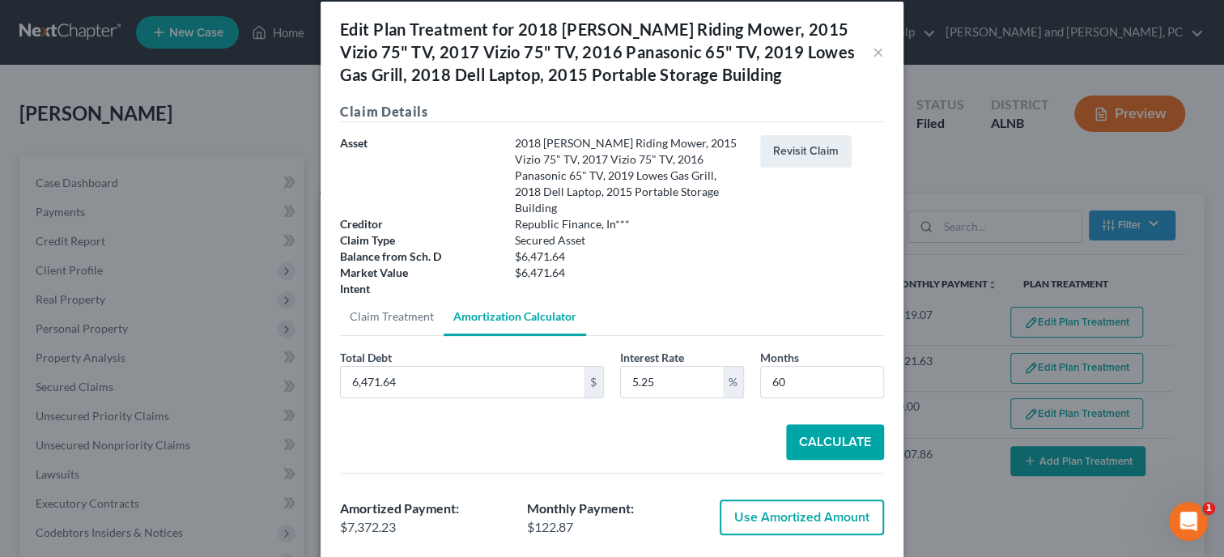
click at [806, 502] on button "Use Amortized Amount" at bounding box center [802, 517] width 164 height 36
type input "7,372.22"
checkbox input "true"
type input "122.87"
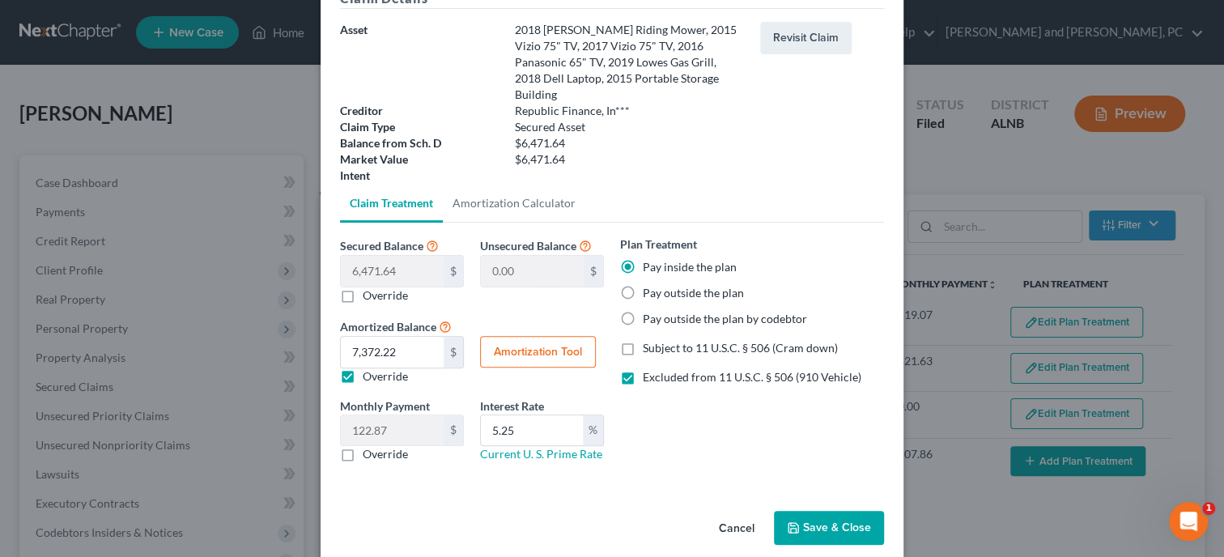
scroll to position [134, 0]
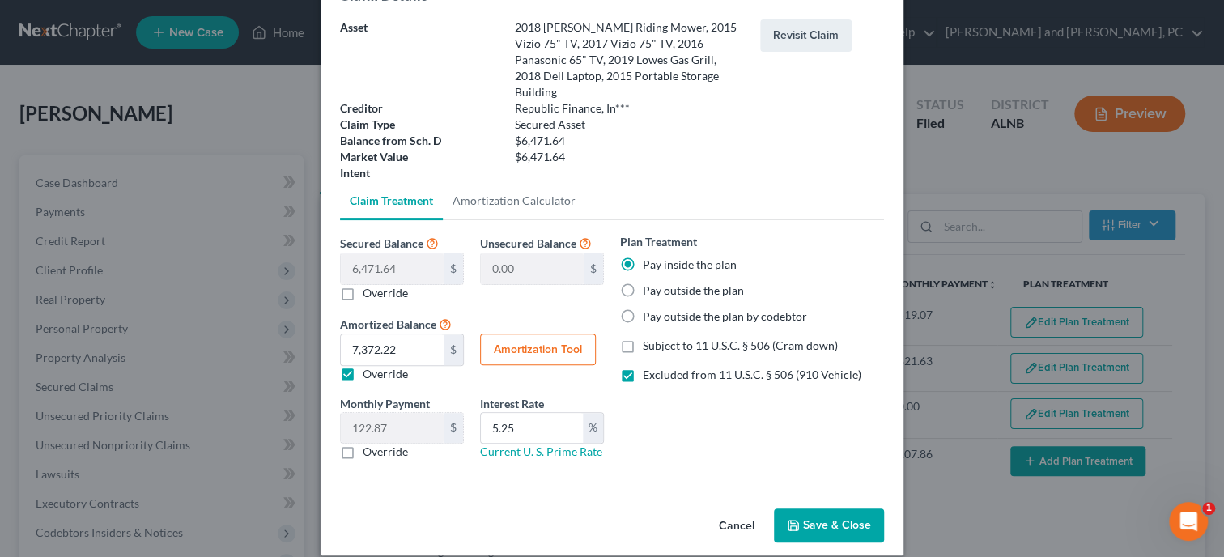
click at [806, 508] on button "Save & Close" at bounding box center [829, 525] width 110 height 34
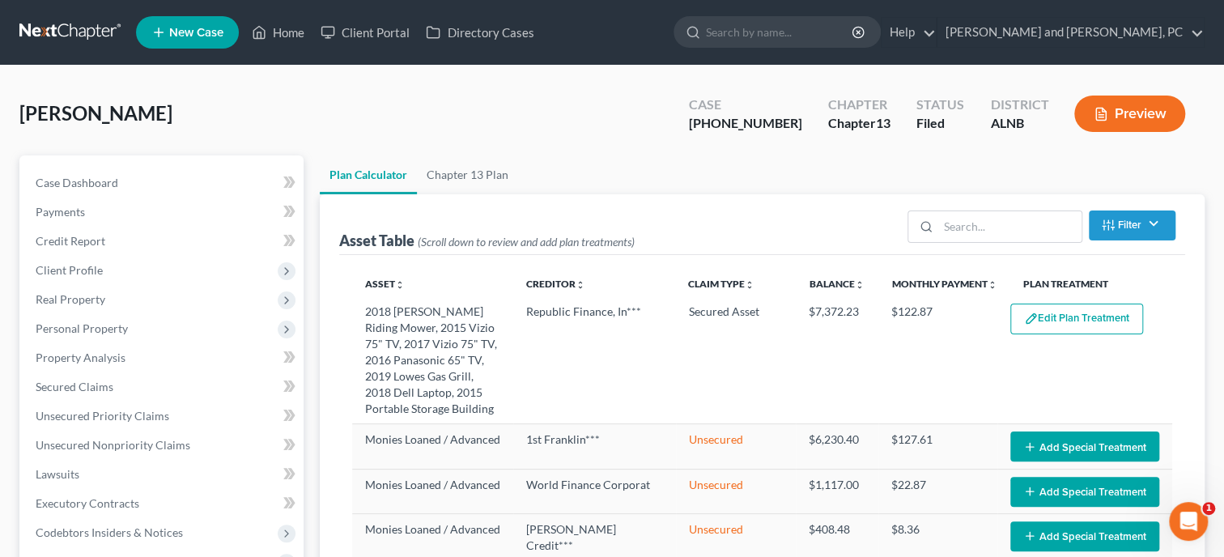
select select "59"
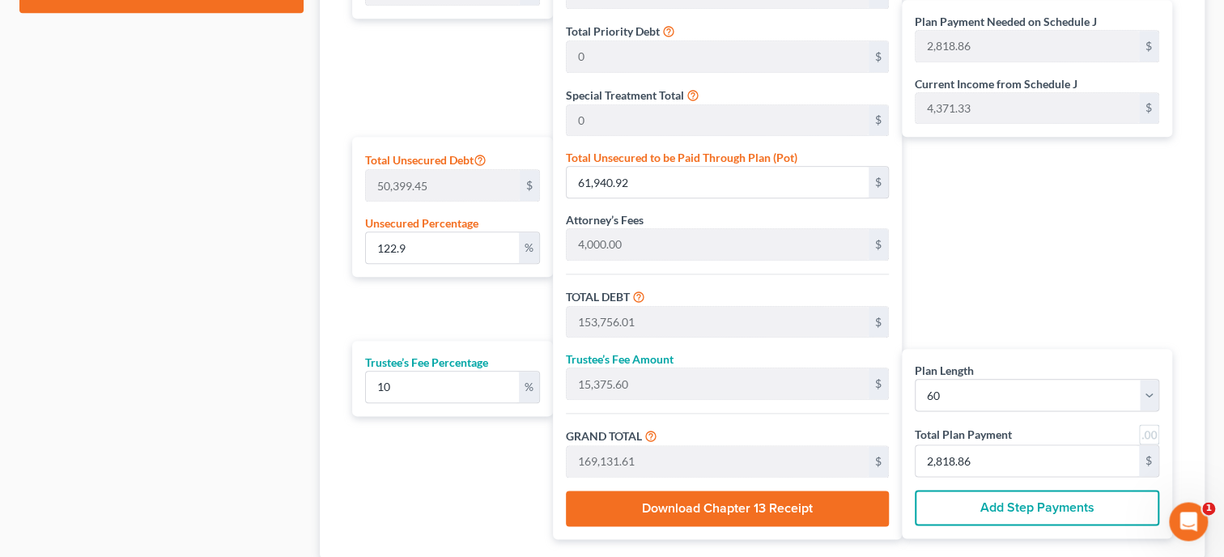
scroll to position [915, 0]
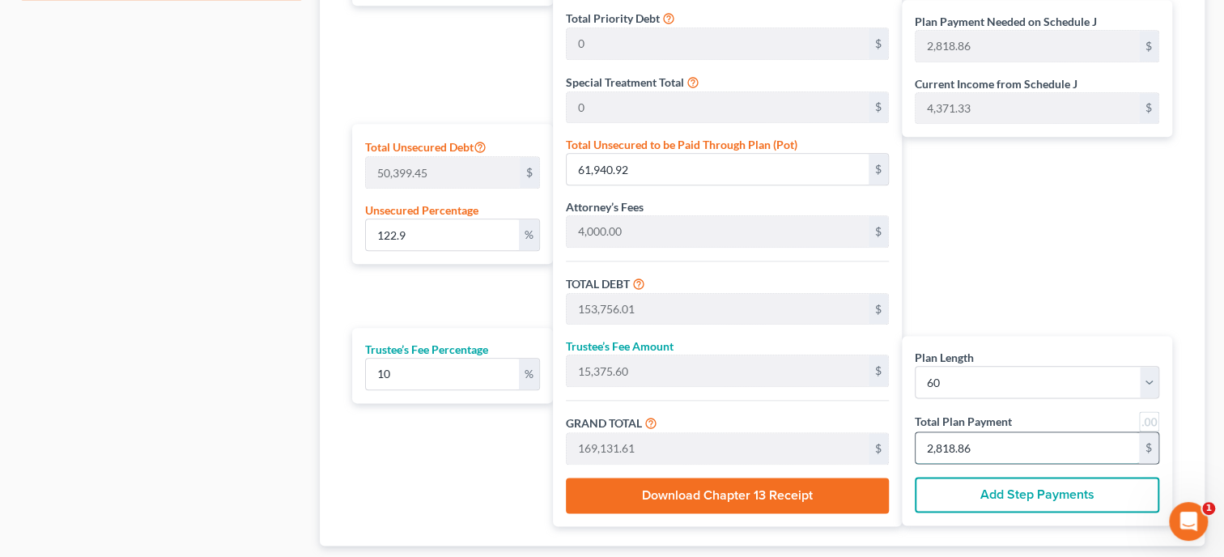
click at [982, 447] on input "2,818.86" at bounding box center [1026, 447] width 223 height 31
type input "0"
type input "109.09"
type input "10.90"
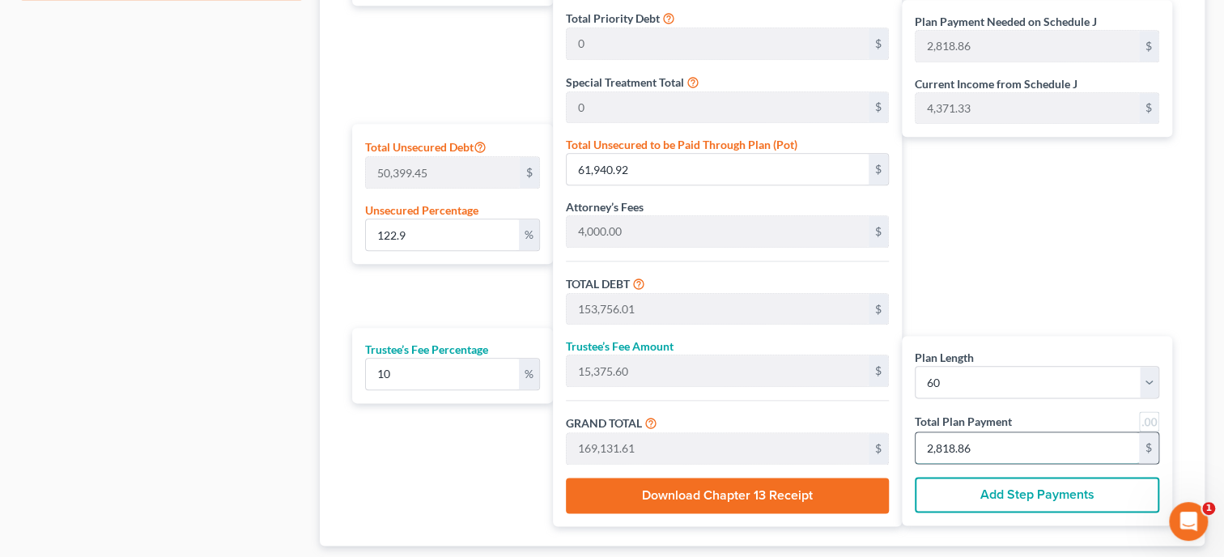
type input "120.00"
type input "2"
type input "1,527.27"
type input "152.72"
type input "1,680.00"
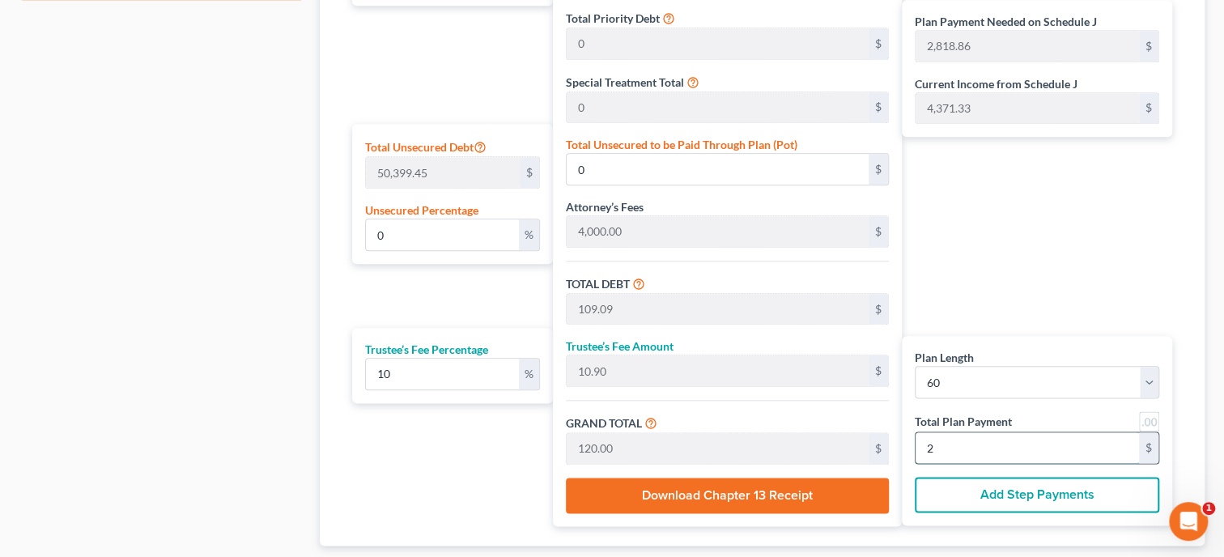
type input "28"
type input "15,327.27"
type input "1,532.72"
type input "16,860.00"
type input "281"
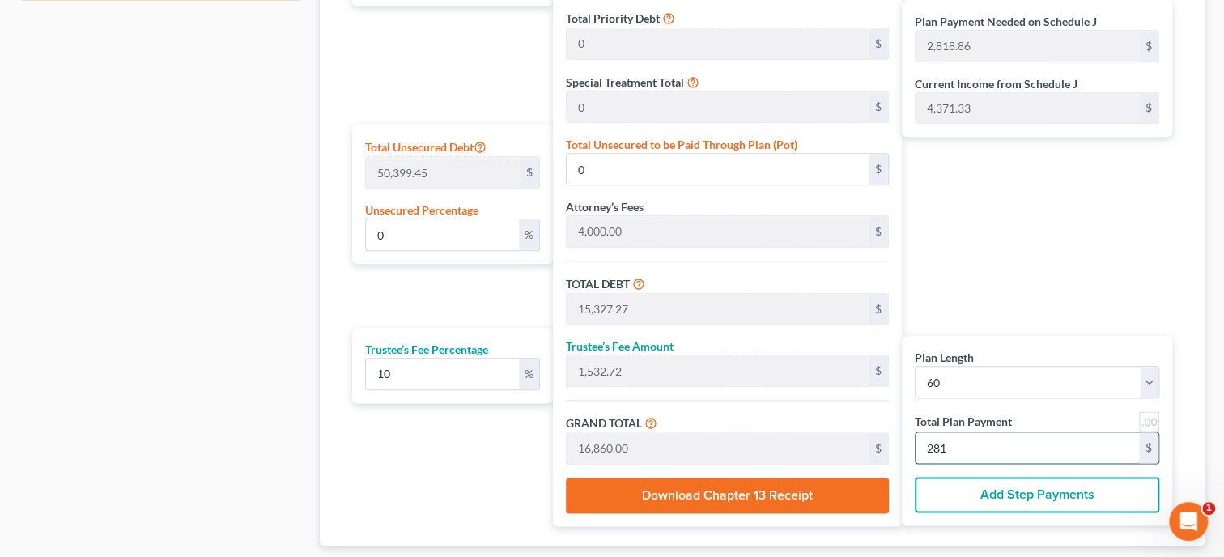
type input "121.94"
type input "61,457.63"
type input "153,272.72"
type input "15,327.27"
type input "168,600.00"
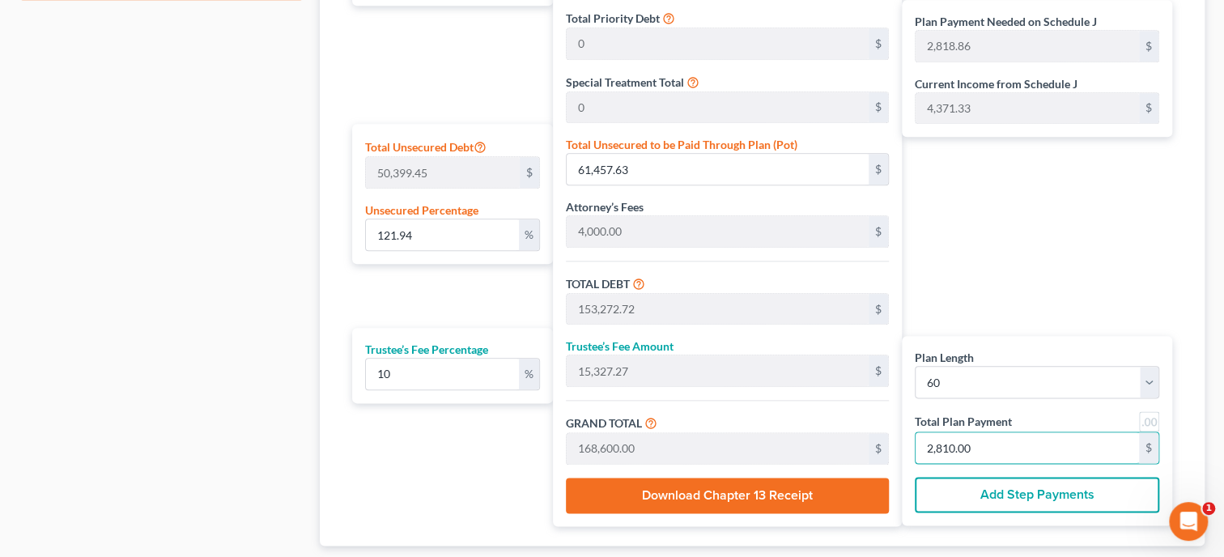
type input "2,810.00"
click at [351, 490] on div "Plan Length 1 2 3 4 5 6 7 8 9 10 11 12 13 14 15 16 17 18 19 20 21 22 23 24 25 2…" at bounding box center [448, 197] width 209 height 657
click at [1010, 448] on input "2,810.00" at bounding box center [1026, 447] width 223 height 31
type input "0"
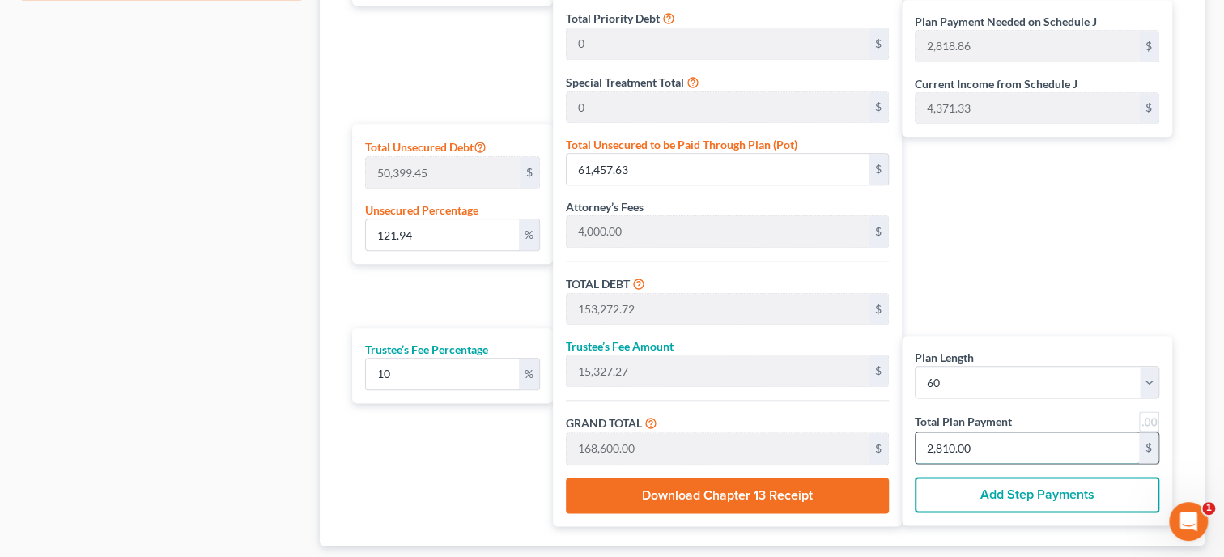
type input "0"
type input "109.09"
type input "10.90"
type input "120.00"
type input "2"
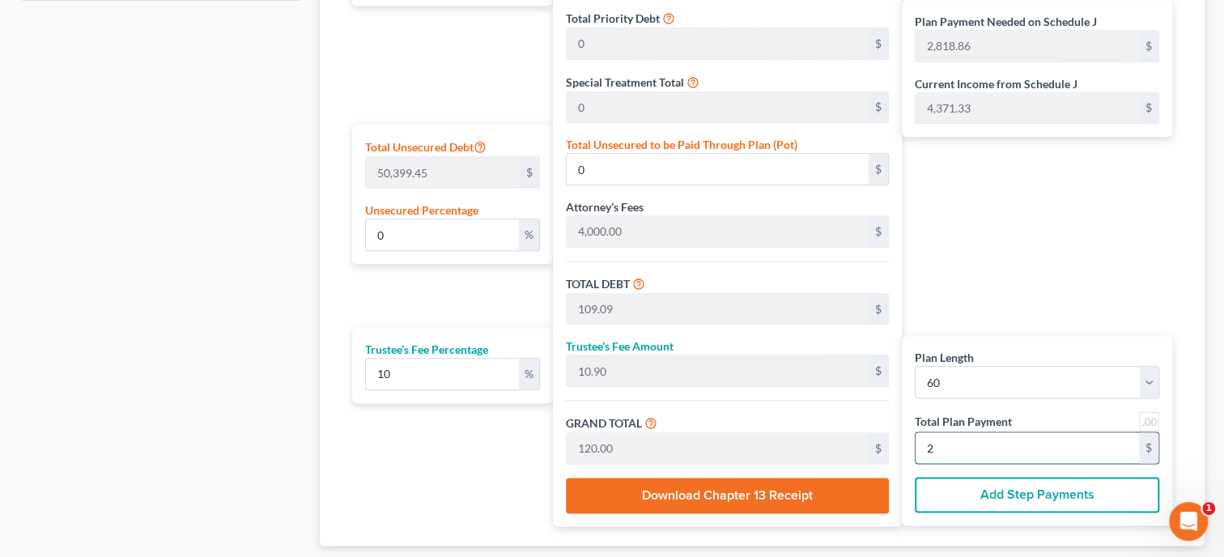
type input "1,527.27"
type input "152.72"
type input "1,680.00"
type input "28"
type input "15,327.27"
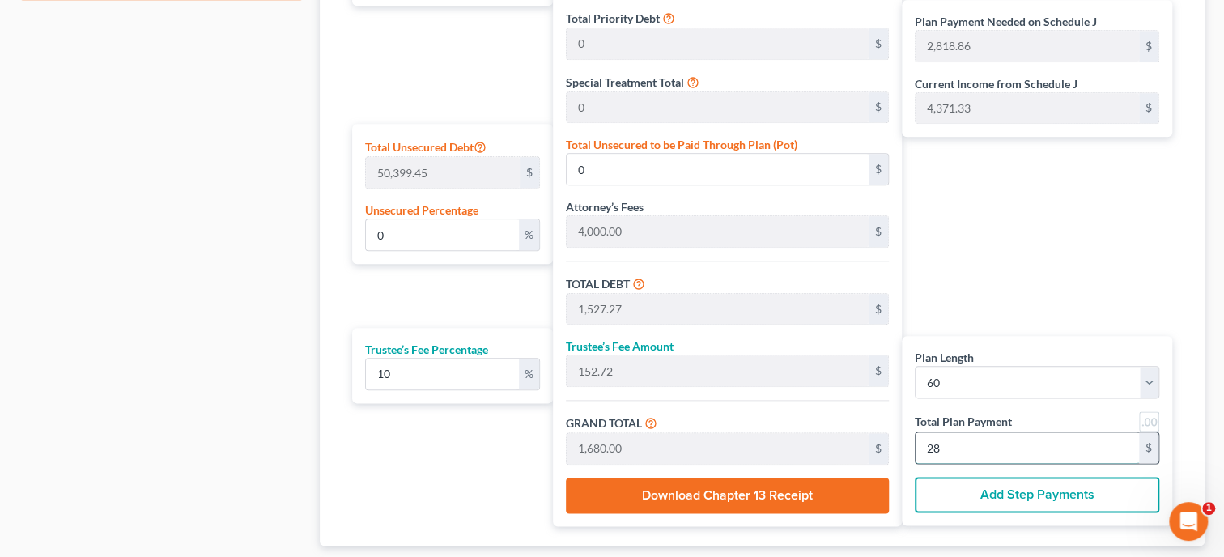
type input "1,532.72"
type input "16,860.00"
type input "281"
type input "122.81"
type input "61,894.00"
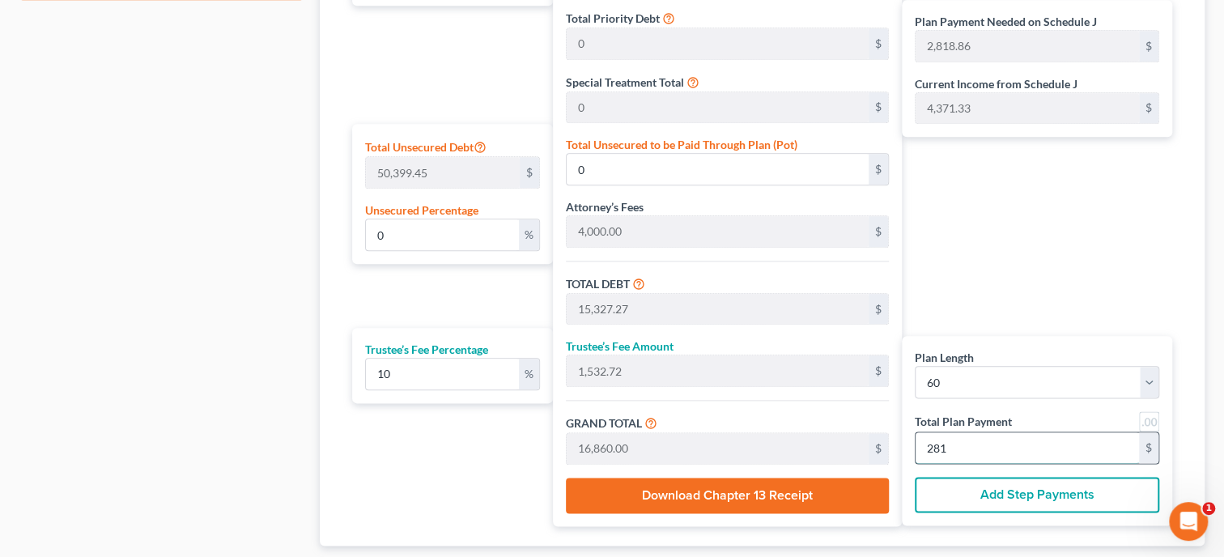
type input "153,709.09"
type input "15,370.90"
type input "169,080.00"
type input "2,818.00"
click at [410, 517] on div "Plan Length 1 2 3 4 5 6 7 8 9 10 11 12 13 14 15 16 17 18 19 20 21 22 23 24 25 2…" at bounding box center [448, 197] width 209 height 657
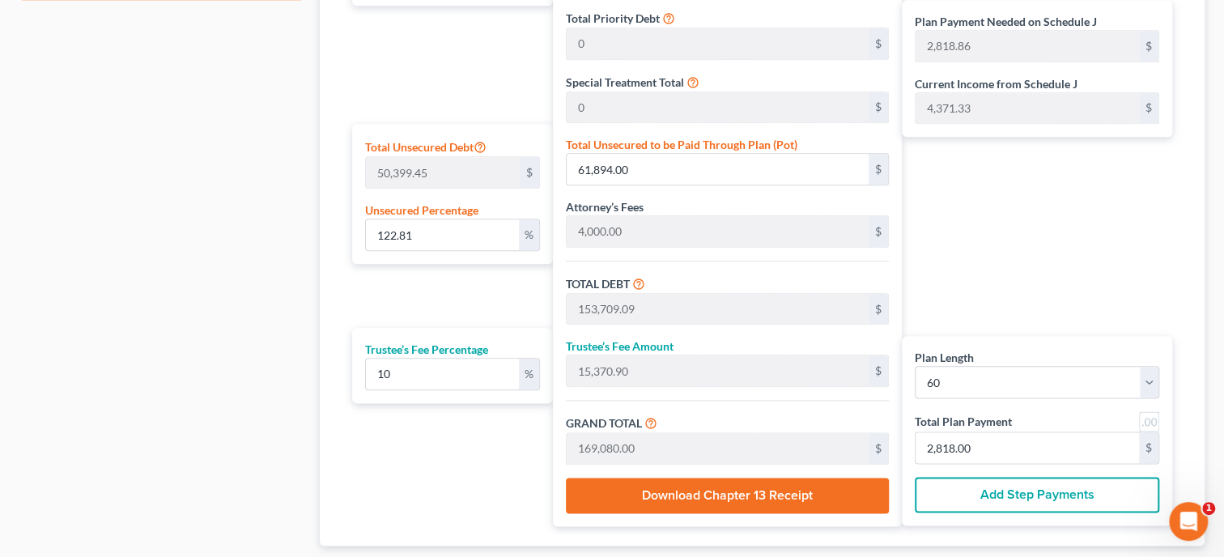
click at [408, 517] on div "Plan Length 1 2 3 4 5 6 7 8 9 10 11 12 13 14 15 16 17 18 19 20 21 22 23 24 25 2…" at bounding box center [448, 197] width 209 height 657
drag, startPoint x: 1039, startPoint y: 456, endPoint x: 949, endPoint y: 455, distance: 89.0
click at [949, 455] on input "2,818.00" at bounding box center [1026, 447] width 223 height 31
type input "0"
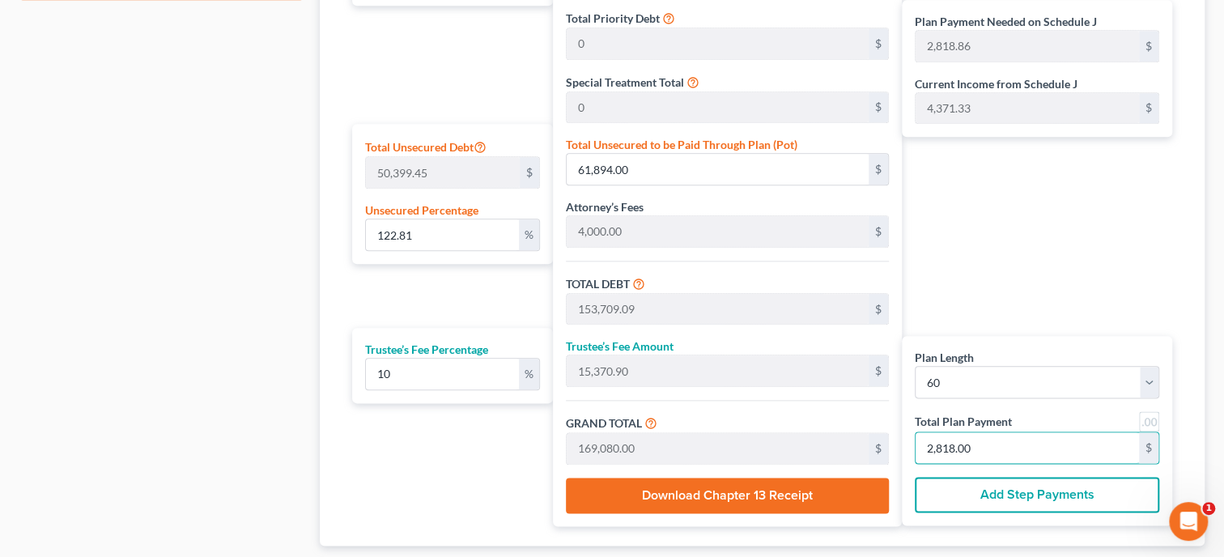
type input "1,527.27"
type input "152.72"
type input "1,680.00"
type input "28.00"
type input "15,709.09"
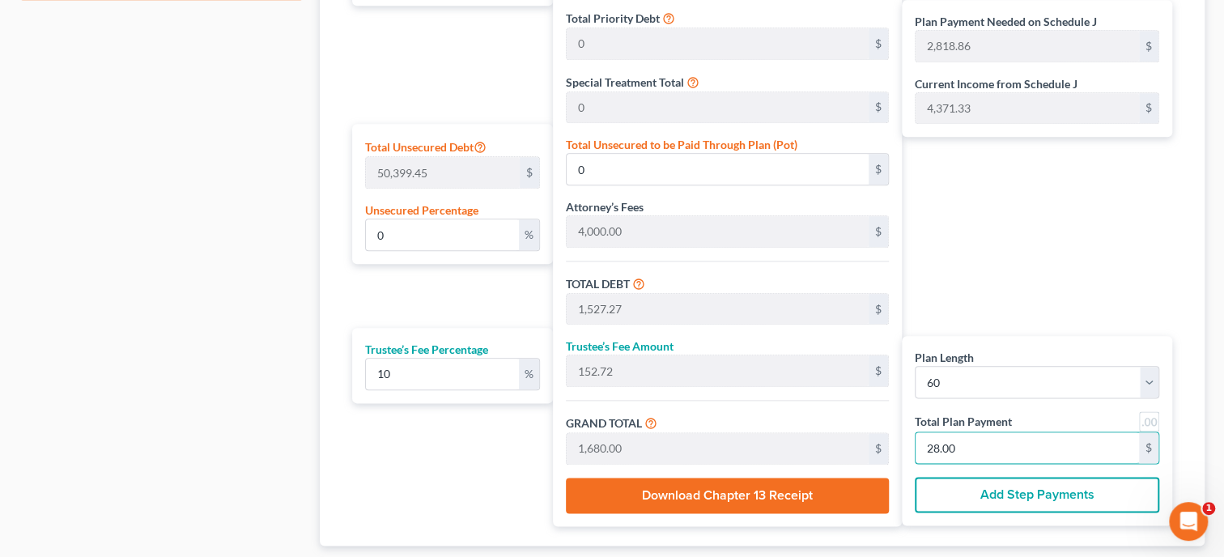
type input "1,570.90"
type input "17,280.00"
type input "288.00"
type input "122.81"
type input "61,894.00"
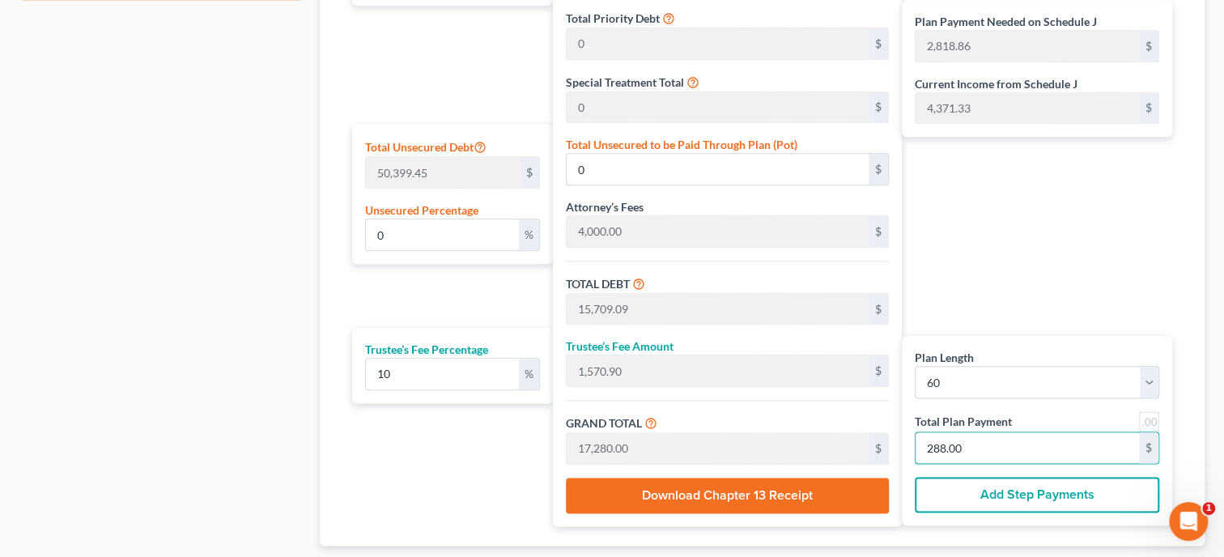
type input "153,709.09"
type input "15,370.90"
type input "169,080.00"
type input "2818.00"
type input "2859.85"
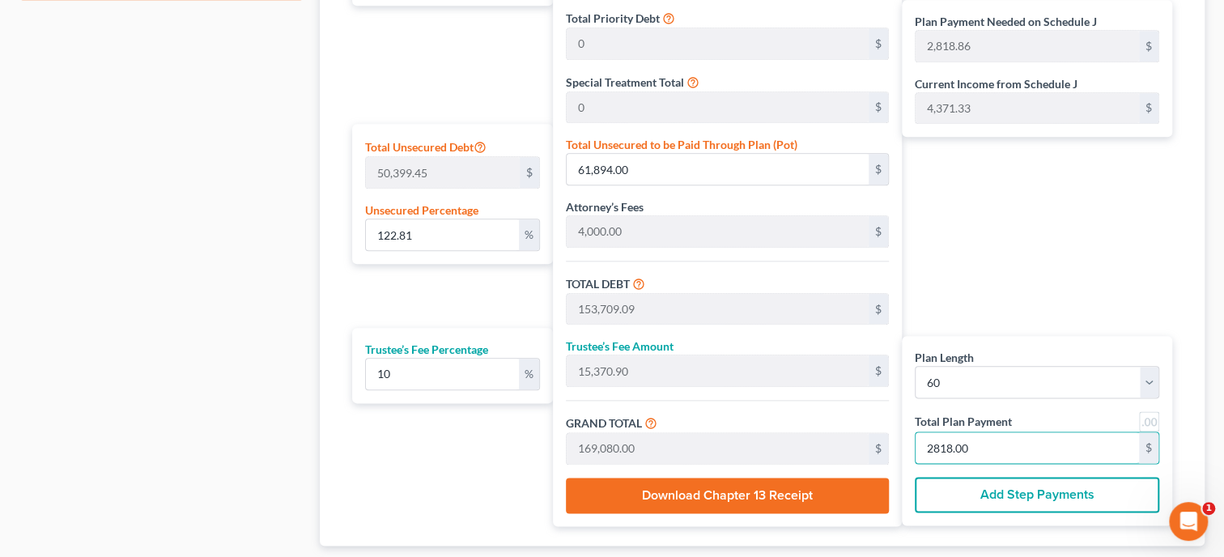
type input "1,441,348.54"
type input "1,533,163.63"
type input "153,316.36"
type input "1,686,480.00"
type input "28,108.00"
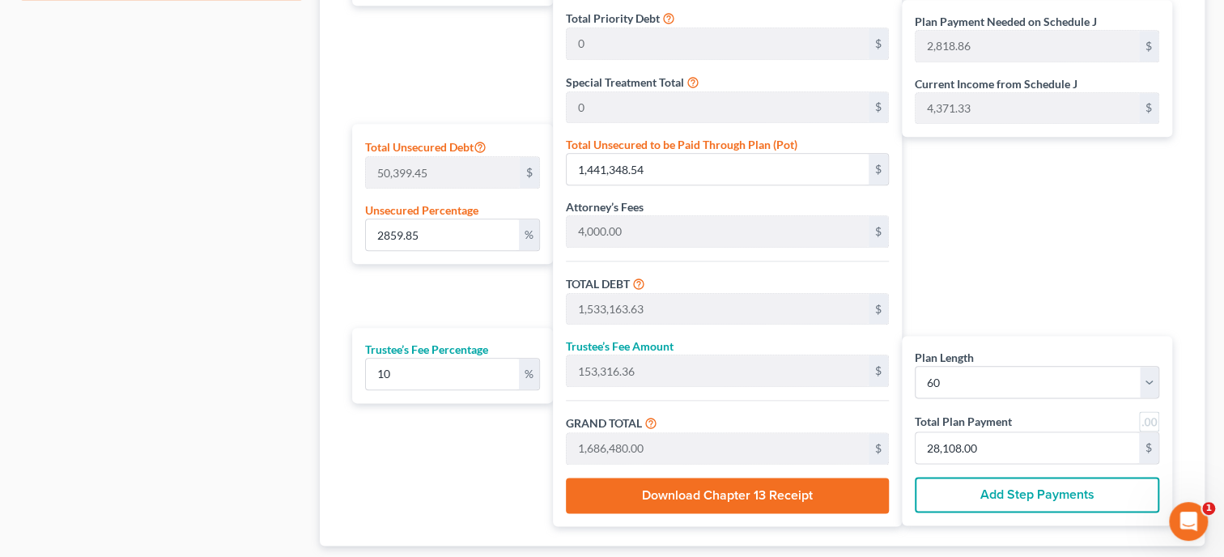
click at [500, 485] on div "Plan Length 1 2 3 4 5 6 7 8 9 10 11 12 13 14 15 16 17 18 19 20 21 22 23 24 25 2…" at bounding box center [448, 197] width 209 height 657
click at [1102, 452] on input "28,108.00" at bounding box center [1026, 447] width 223 height 31
type input "0"
type input "109.09"
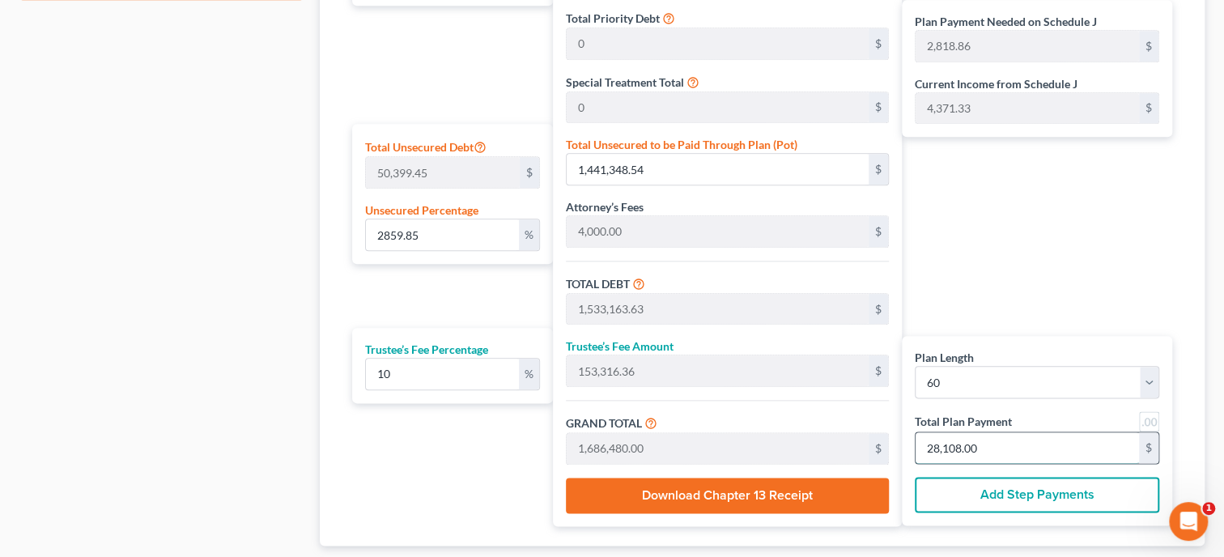
type input "10.90"
type input "120.00"
type input "2"
type input "1,527.27"
type input "152.72"
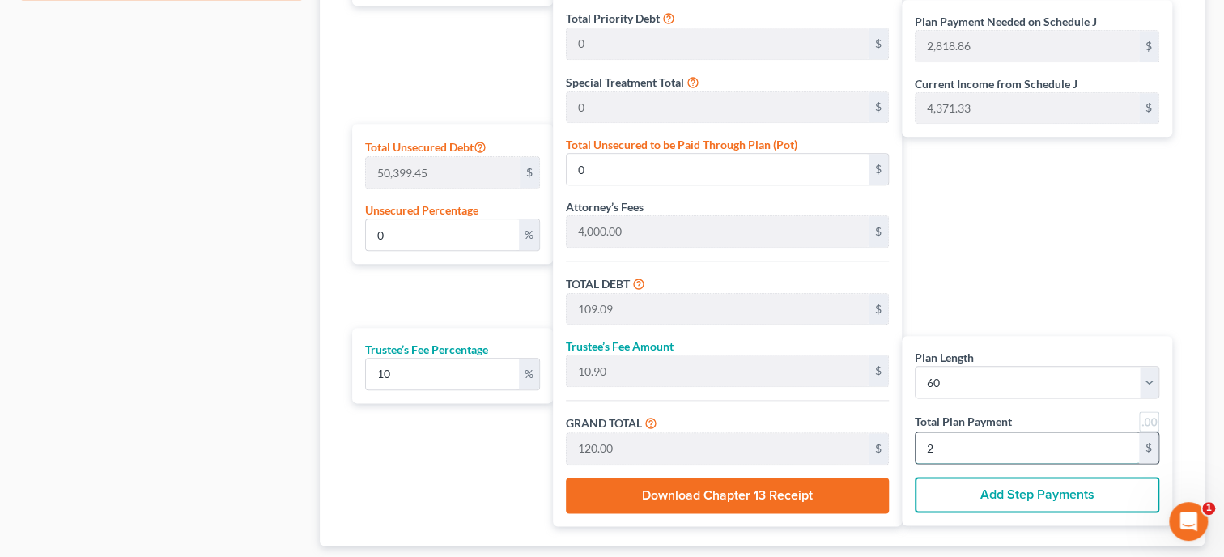
type input "1,680.00"
type input "28"
type input "15,327.27"
type input "1,532.72"
type input "16,860.00"
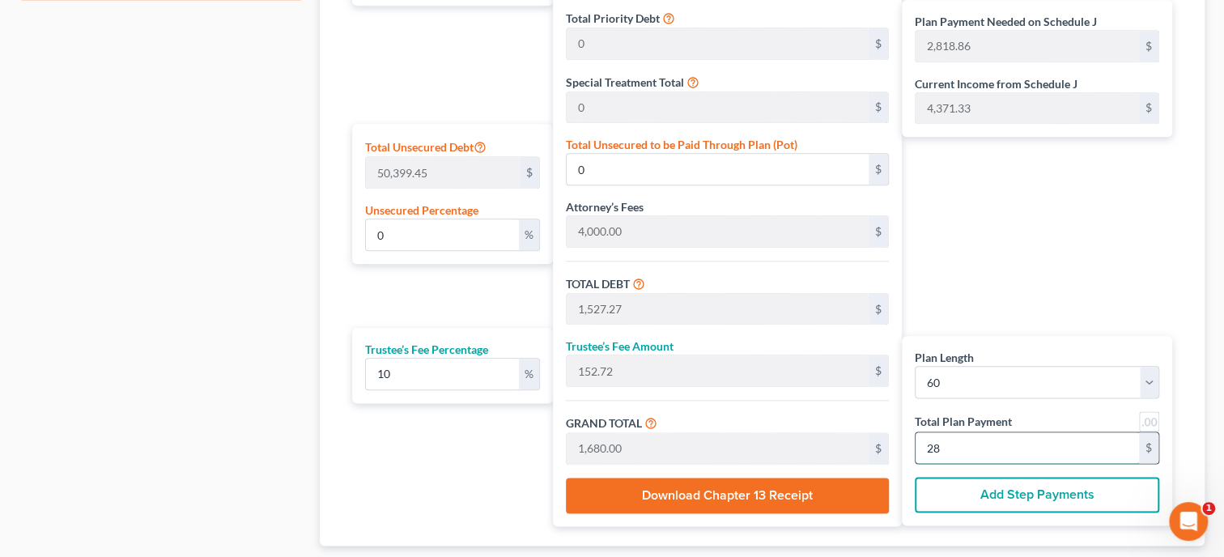
type input "281"
type input "121.94"
type input "61,457.63"
type input "153,272.72"
type input "15,327.27"
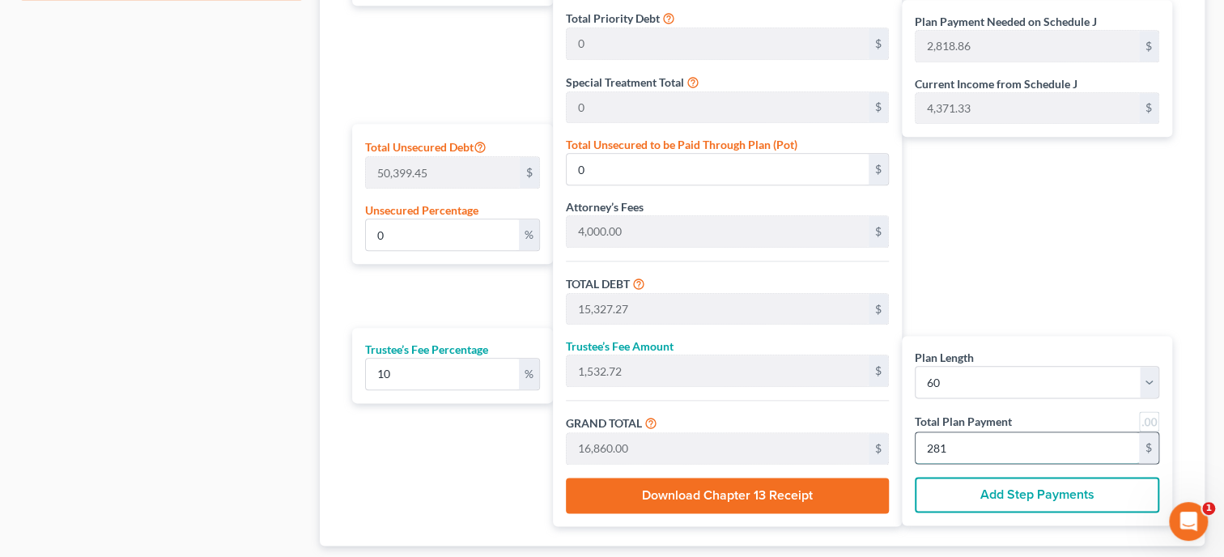
type input "168,600.00"
type input "2,810.00"
click at [521, 487] on div "Plan Length 1 2 3 4 5 6 7 8 9 10 11 12 13 14 15 16 17 18 19 20 21 22 23 24 25 2…" at bounding box center [448, 197] width 209 height 657
click at [1018, 435] on input "2,810.00" at bounding box center [1026, 447] width 223 height 31
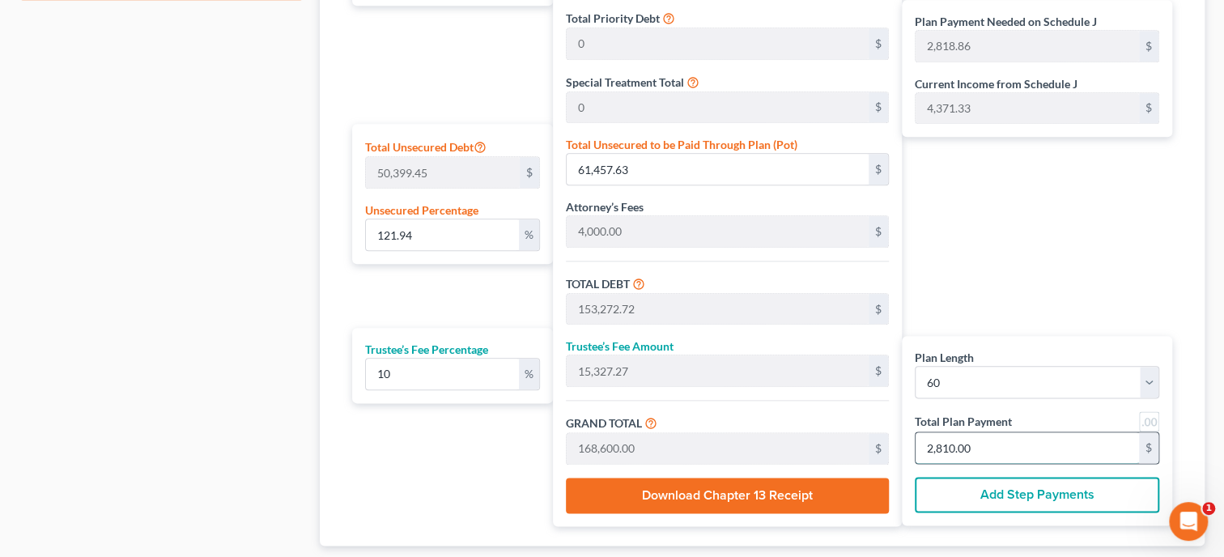
type input "0"
type input "109.09"
type input "10.90"
type input "120.00"
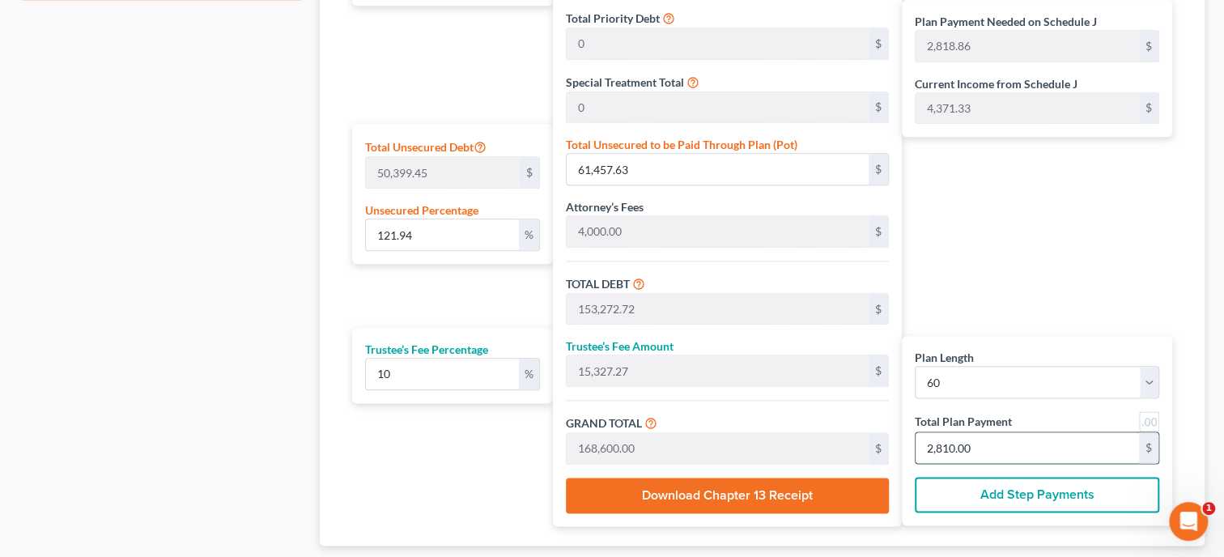
type input "2"
type input "1,527.27"
type input "152.72"
type input "1,680.00"
type input "28"
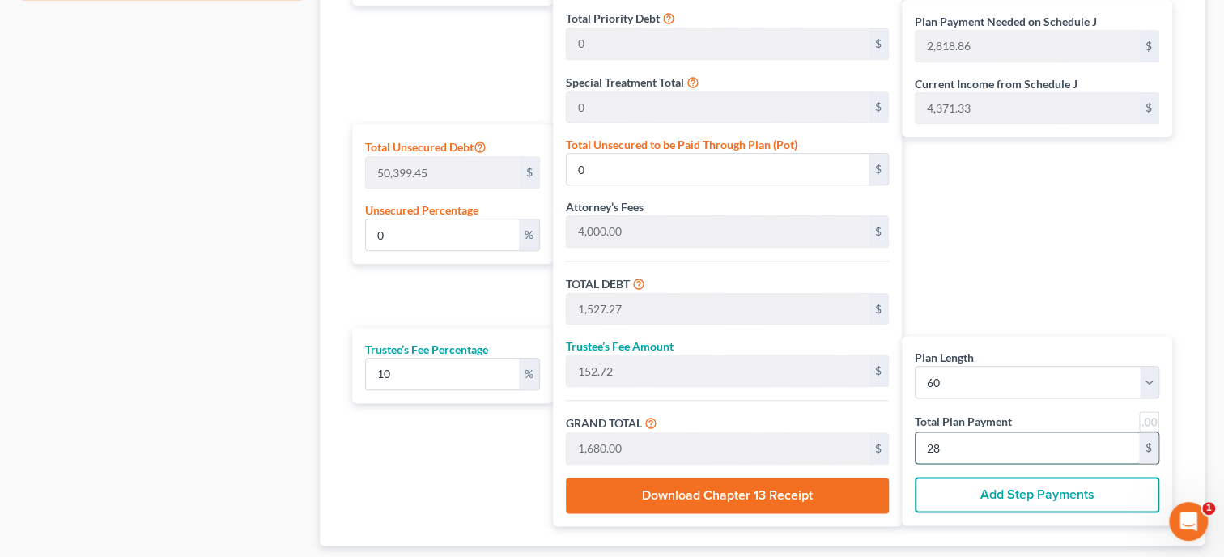
type input "15,327.27"
type input "1,532.72"
type input "16,860.00"
type input "281"
type input "122.81"
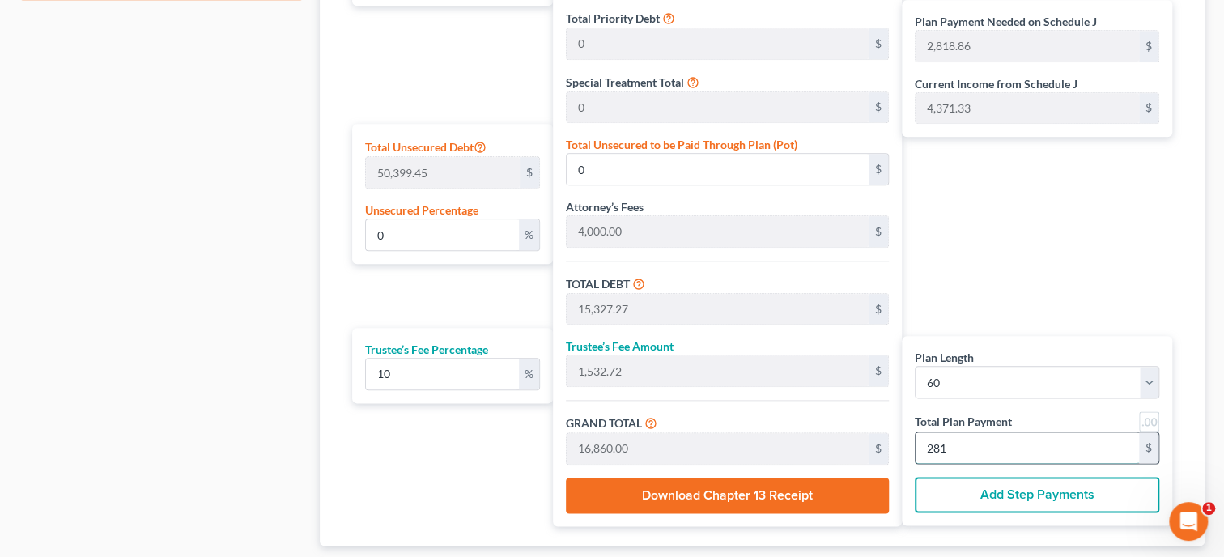
type input "61,894.00"
type input "153,709.09"
type input "15,370.90"
type input "169,080.00"
type input "2,818.00"
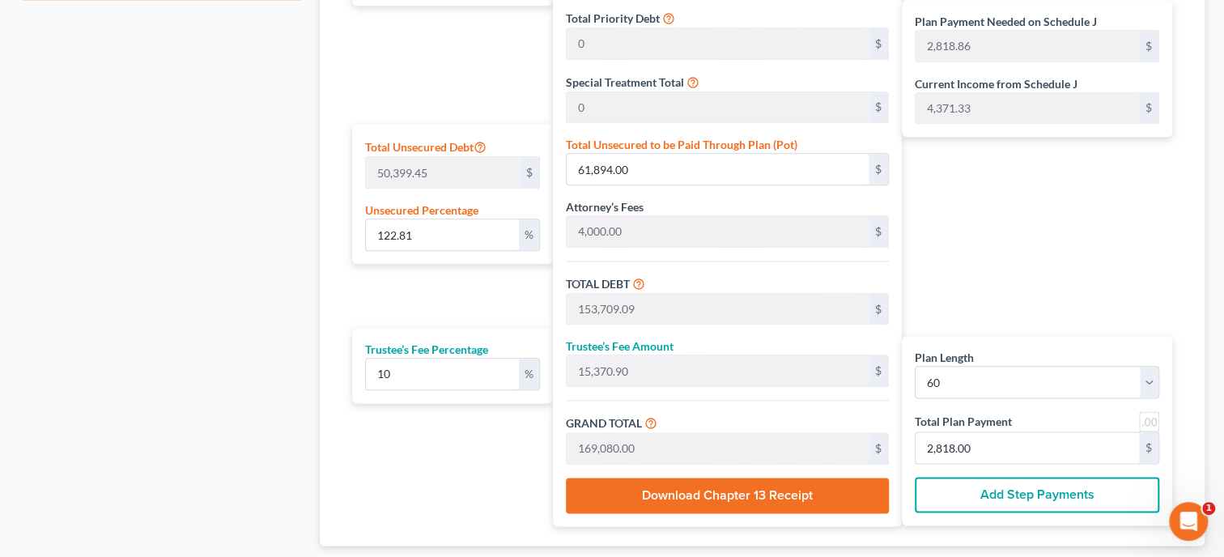
click at [457, 423] on div "Plan Length 1 2 3 4 5 6 7 8 9 10 11 12 13 14 15 16 17 18 19 20 21 22 23 24 25 2…" at bounding box center [448, 197] width 209 height 657
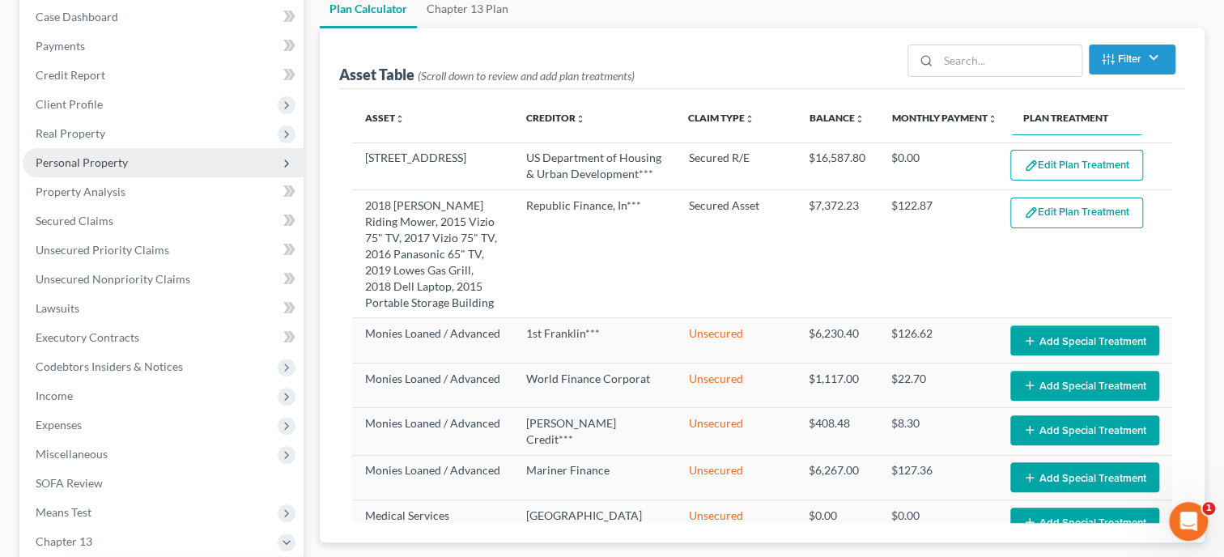
scroll to position [0, 0]
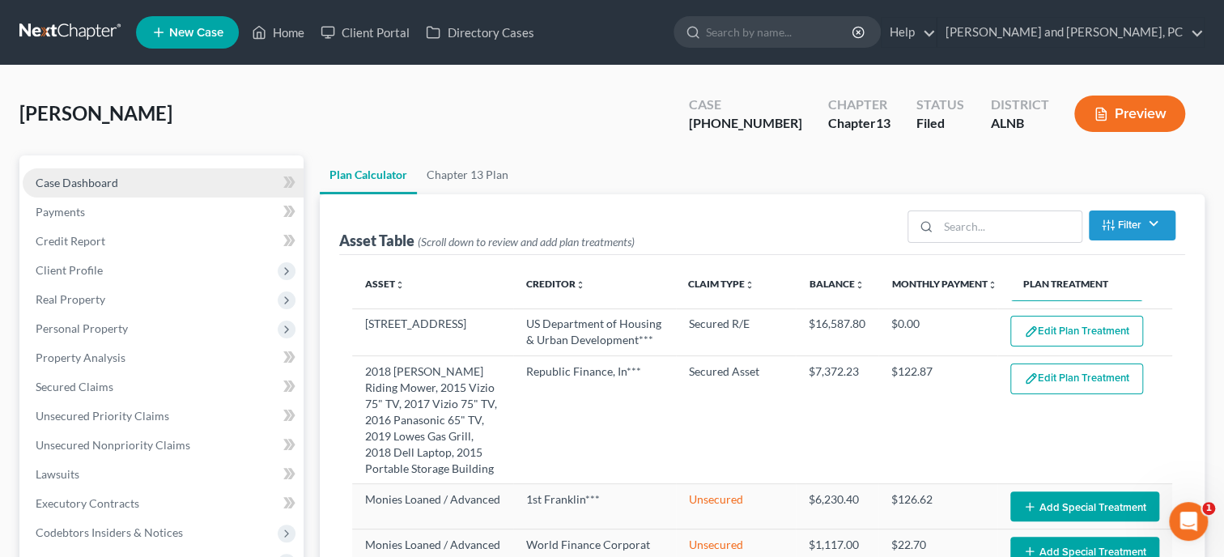
click at [111, 189] on link "Case Dashboard" at bounding box center [163, 182] width 281 height 29
select select "6"
select select "0"
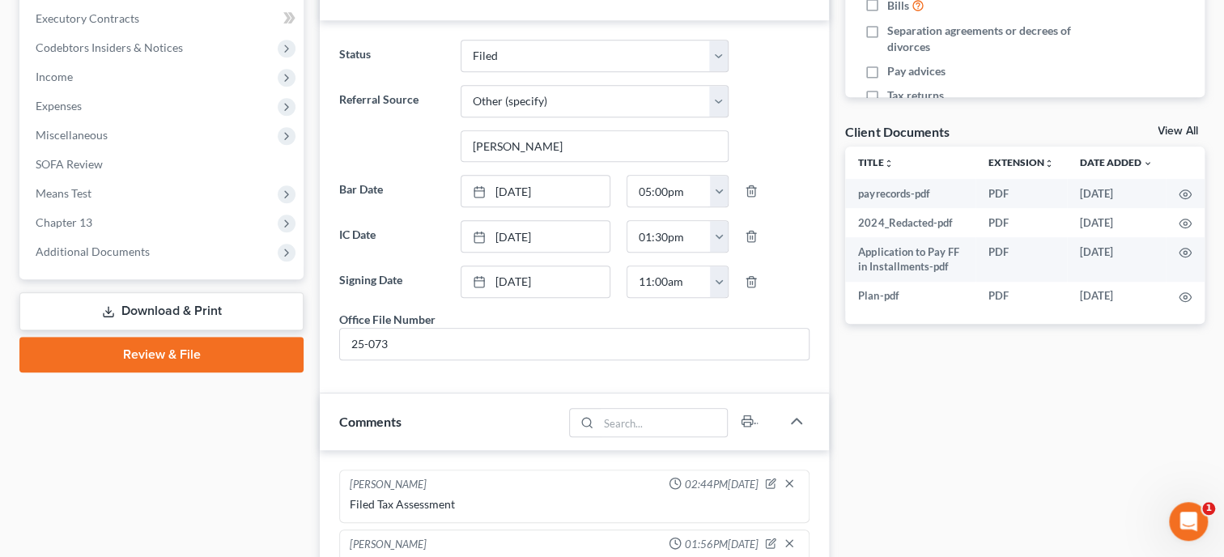
scroll to position [499, 0]
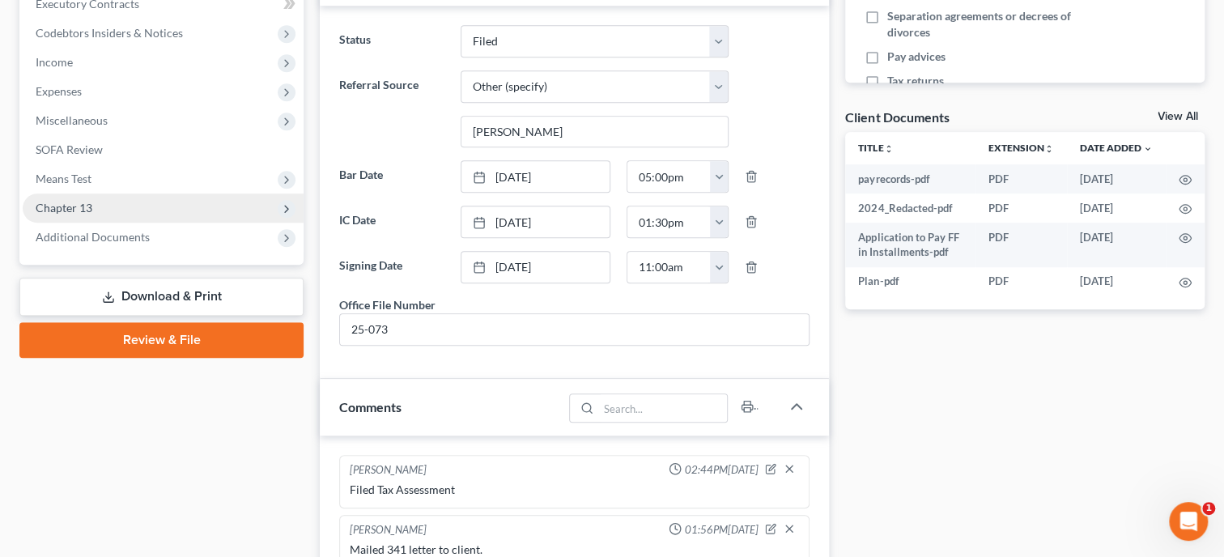
click at [91, 212] on span "Chapter 13" at bounding box center [64, 208] width 57 height 14
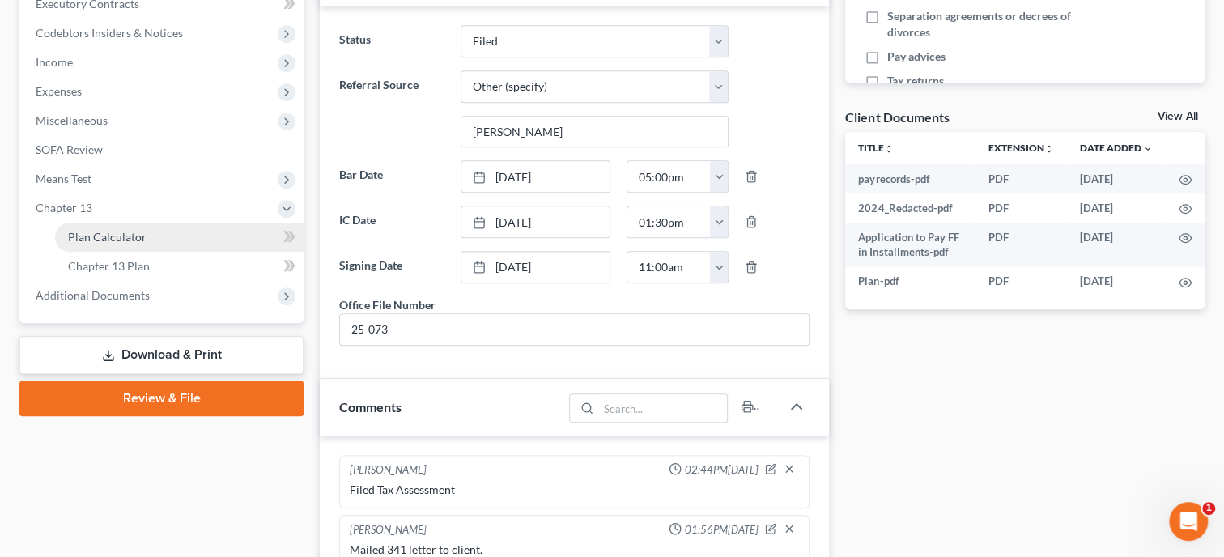
click at [117, 240] on span "Plan Calculator" at bounding box center [107, 237] width 79 height 14
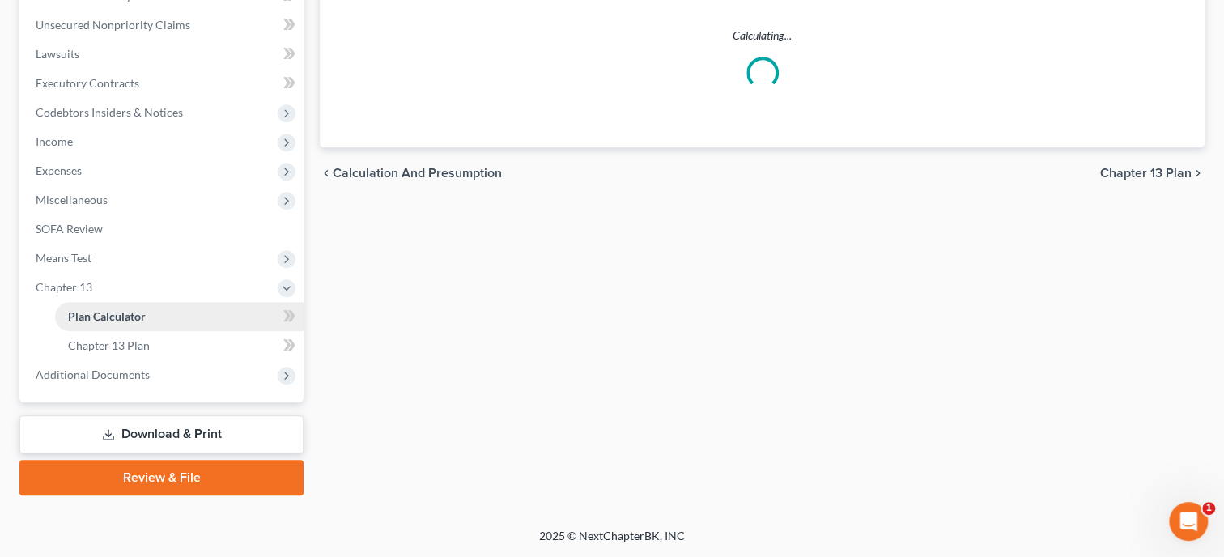
scroll to position [418, 0]
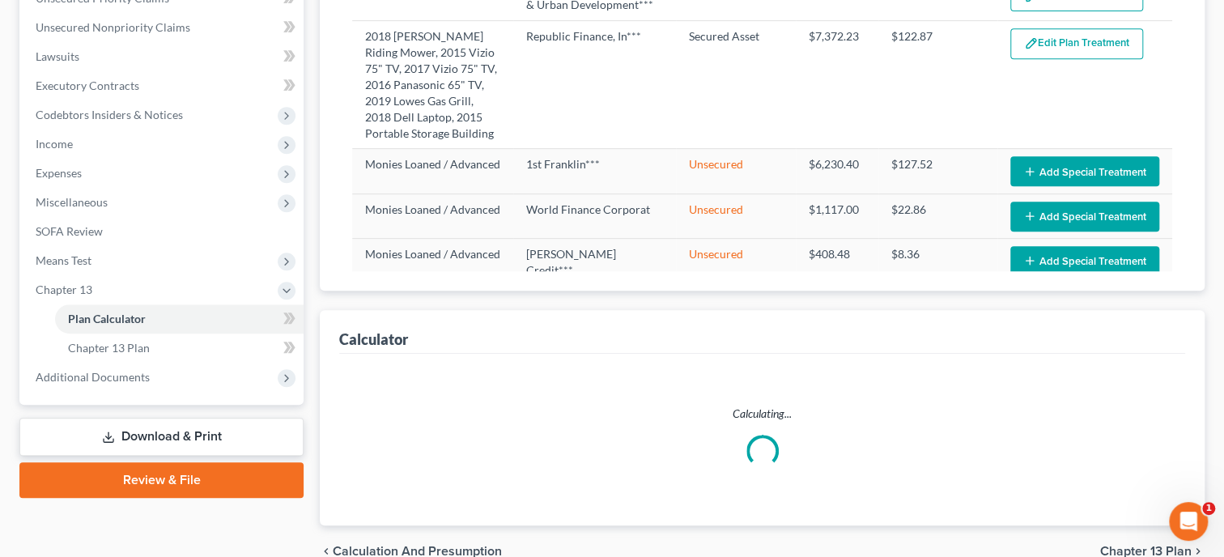
select select "59"
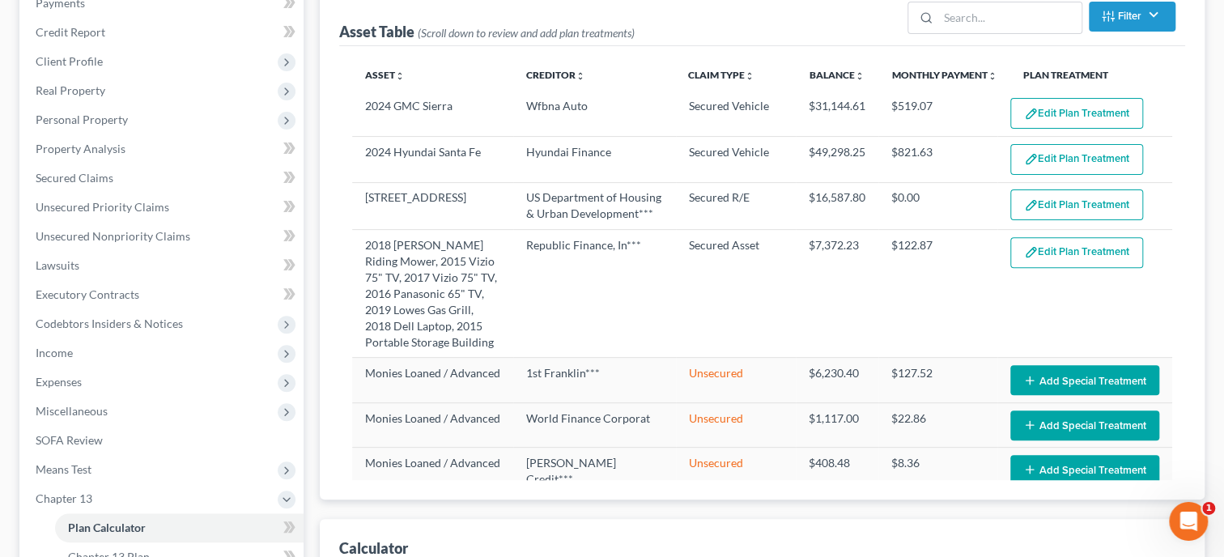
scroll to position [168, 0]
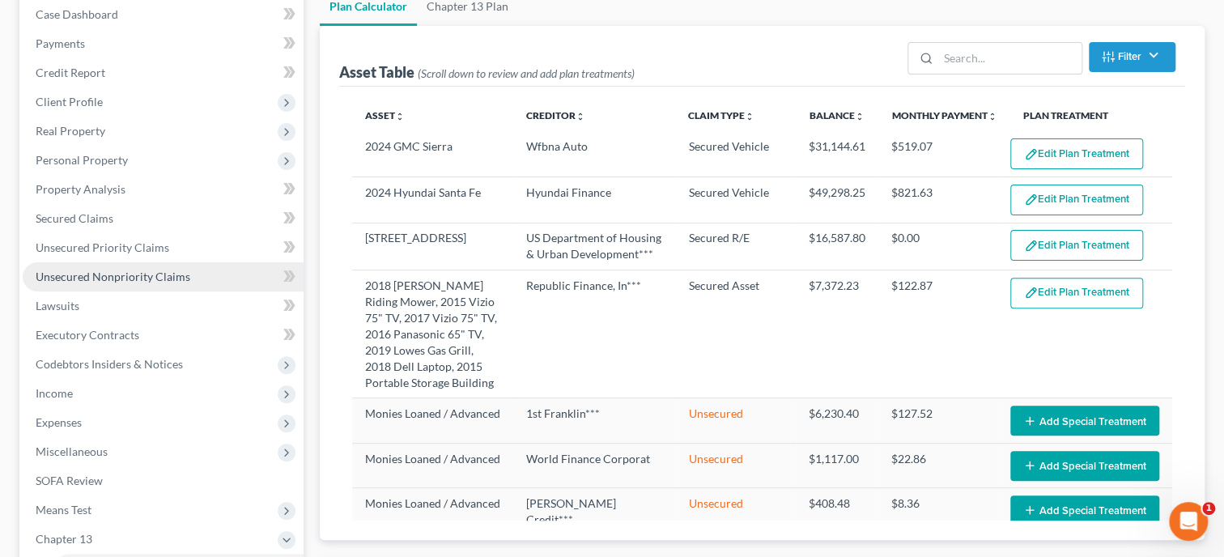
click at [86, 272] on span "Unsecured Nonpriority Claims" at bounding box center [113, 277] width 155 height 14
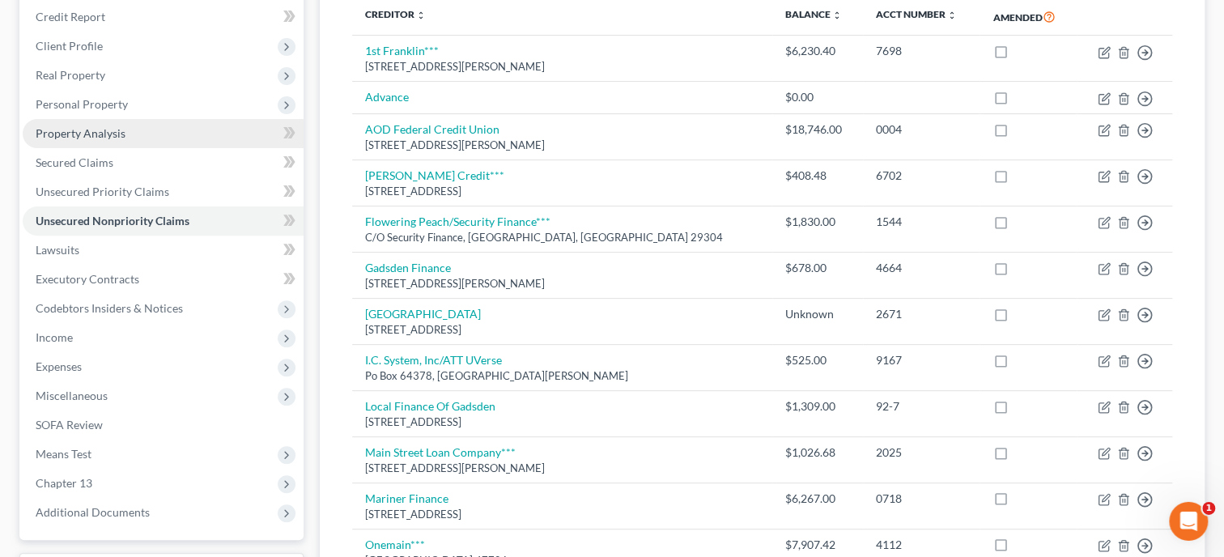
scroll to position [219, 0]
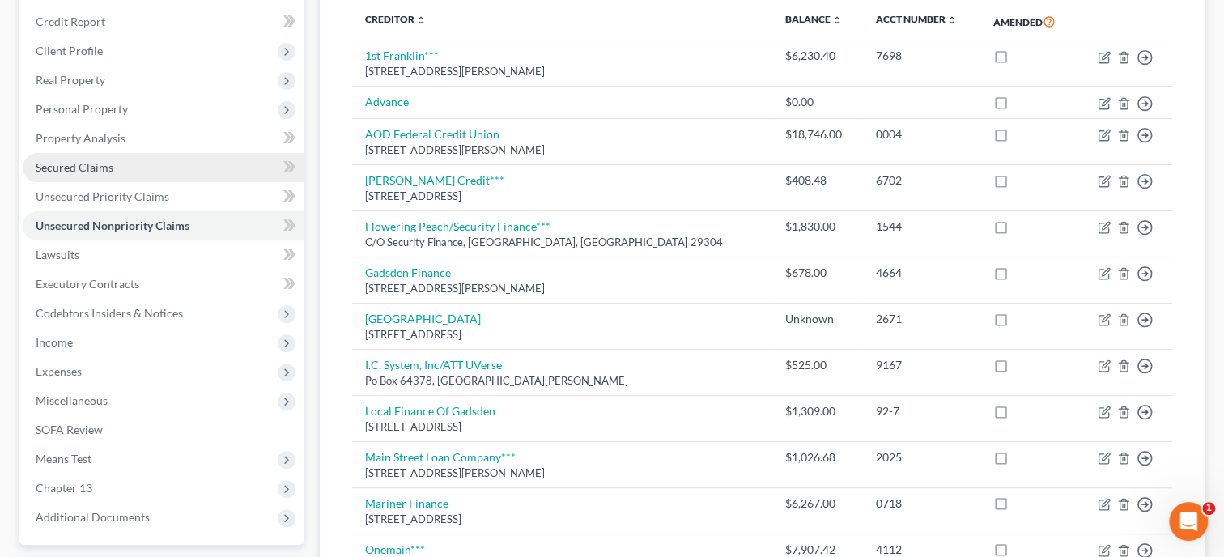
click at [107, 160] on span "Secured Claims" at bounding box center [75, 167] width 78 height 14
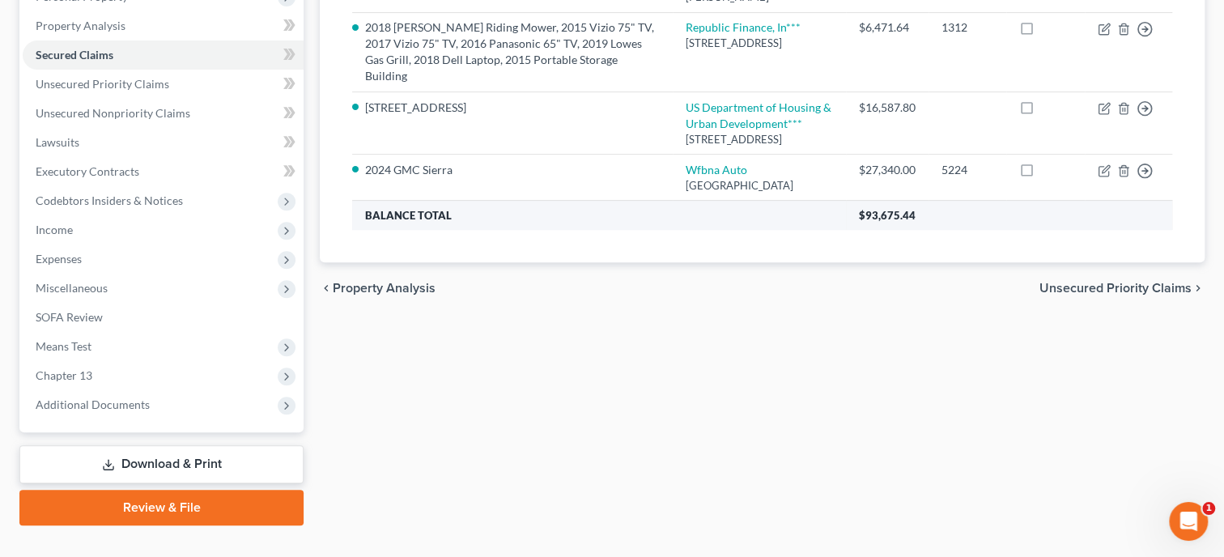
scroll to position [333, 0]
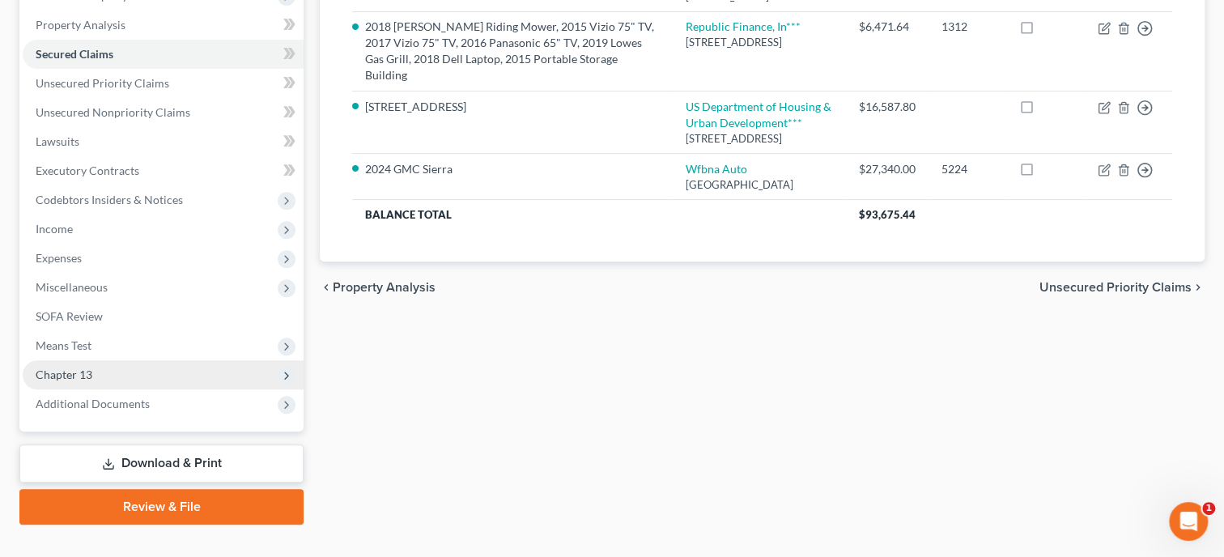
click at [71, 384] on span "Chapter 13" at bounding box center [163, 374] width 281 height 29
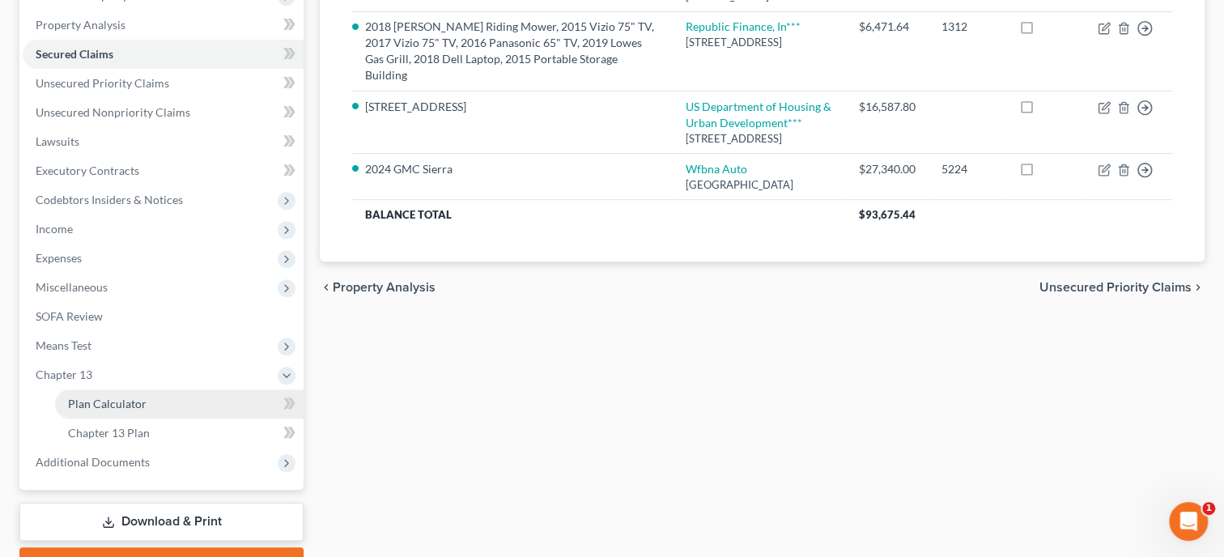
click at [78, 401] on span "Plan Calculator" at bounding box center [107, 404] width 79 height 14
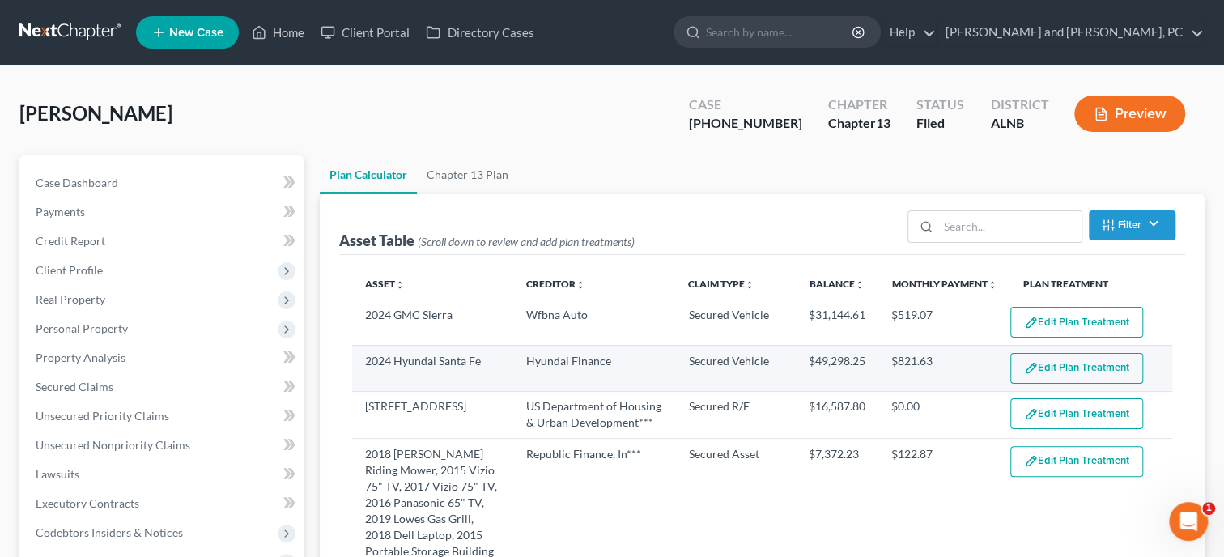
select select "59"
click at [1067, 375] on button "Edit Plan Treatment" at bounding box center [1076, 368] width 133 height 31
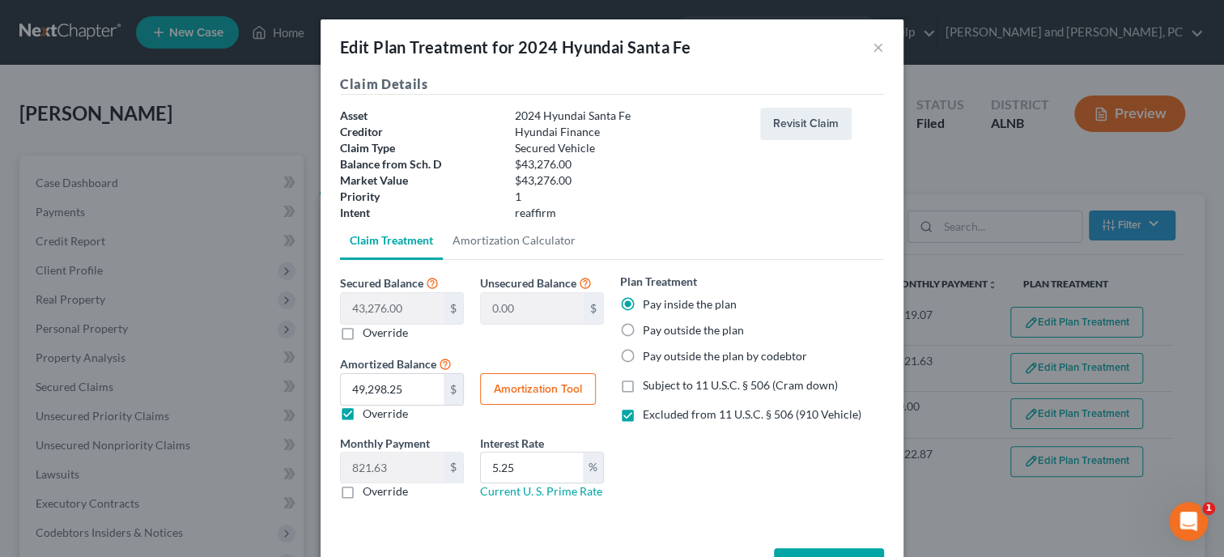
scroll to position [57, 0]
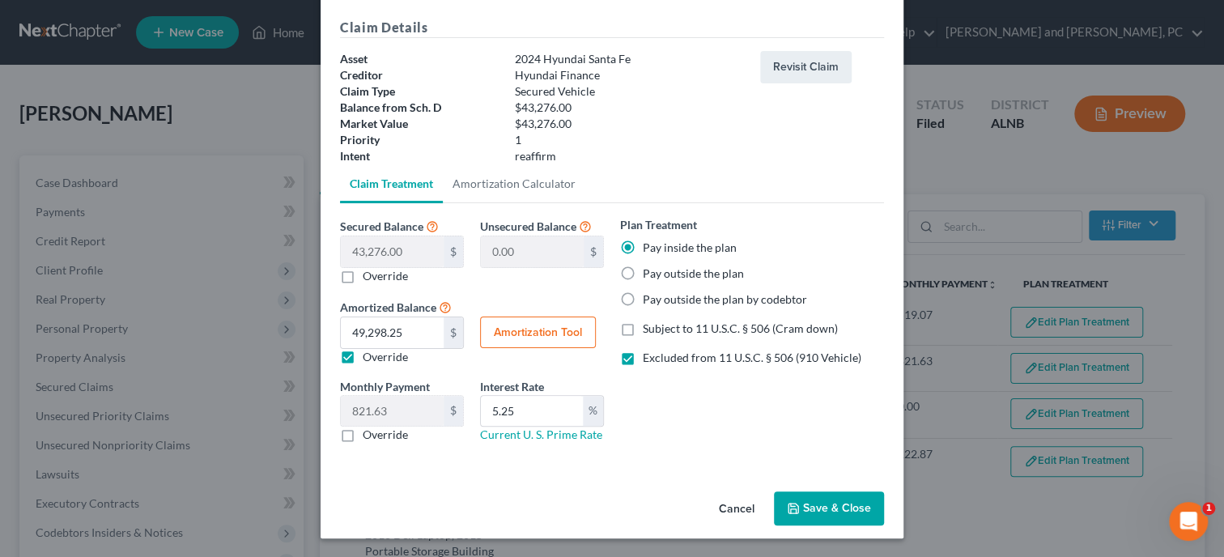
click at [810, 496] on button "Save & Close" at bounding box center [829, 508] width 110 height 34
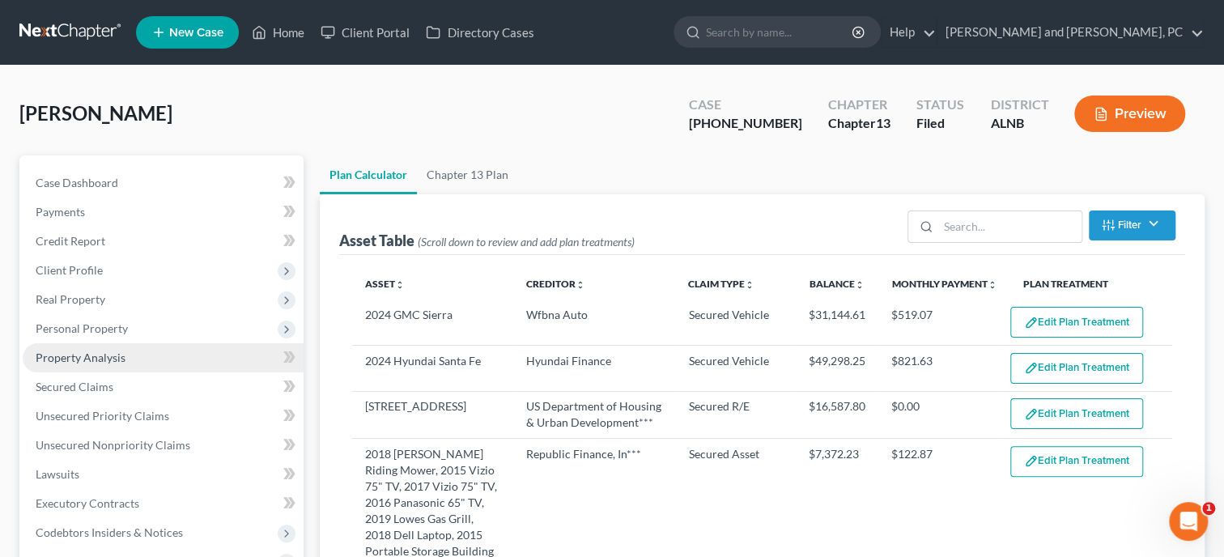
select select "59"
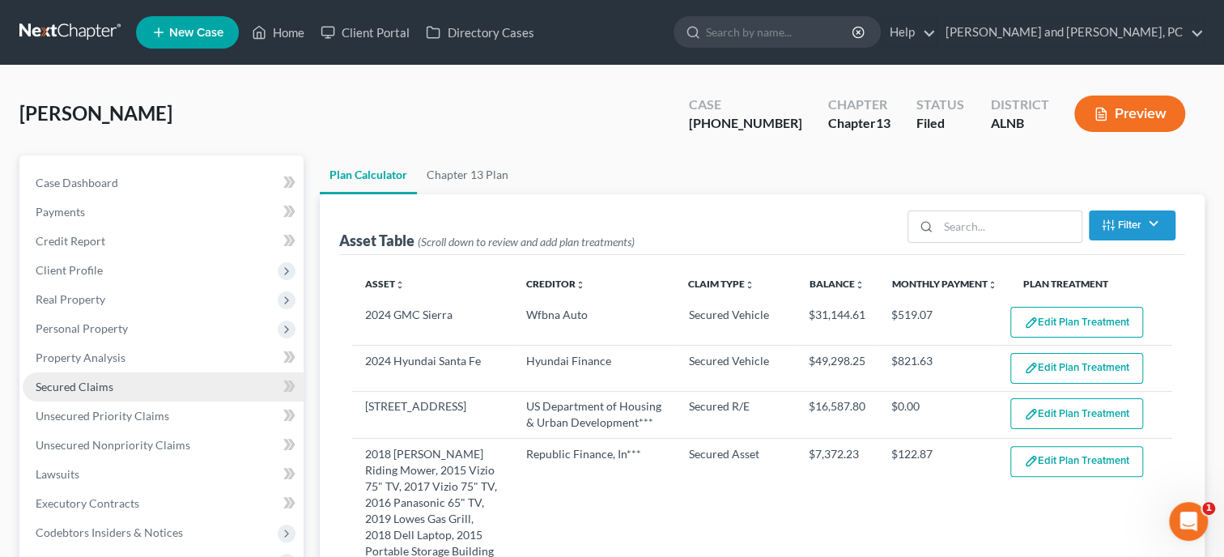
click at [96, 380] on span "Secured Claims" at bounding box center [75, 387] width 78 height 14
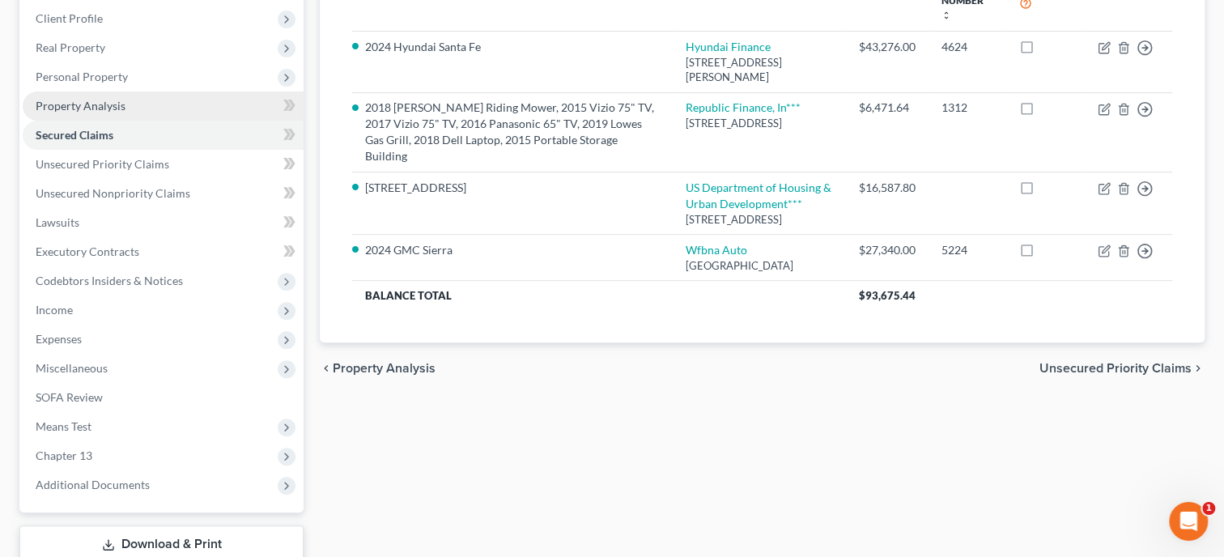
scroll to position [359, 0]
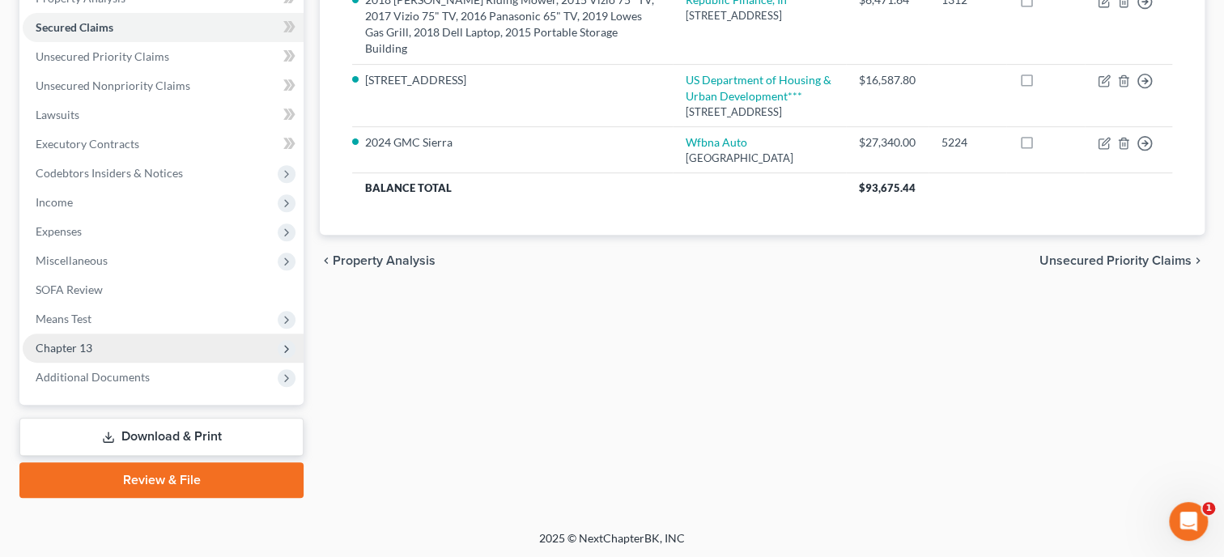
click at [70, 342] on span "Chapter 13" at bounding box center [64, 348] width 57 height 14
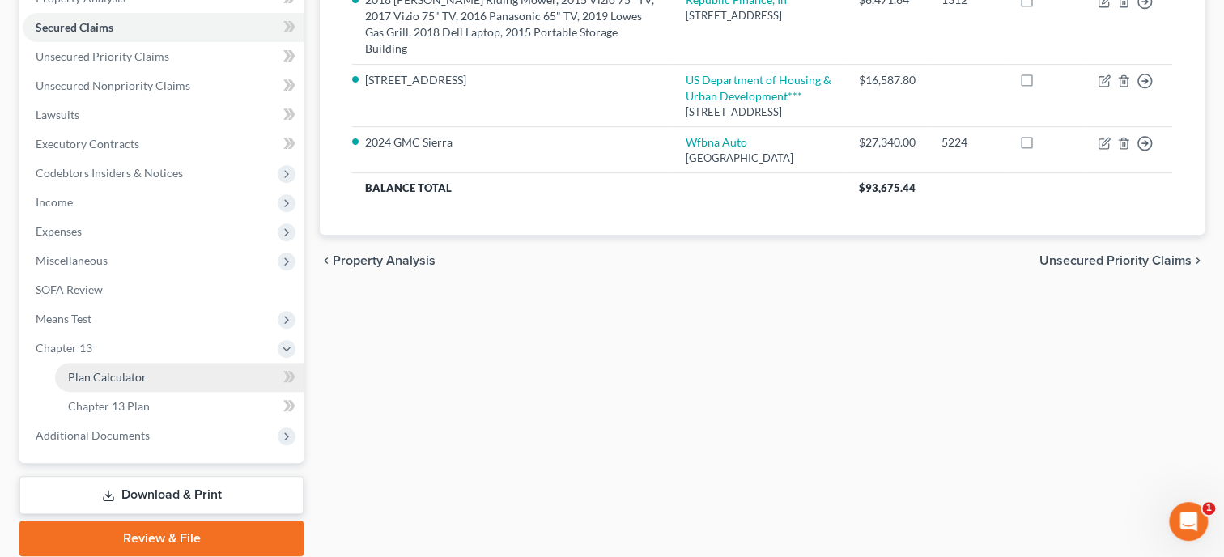
click at [78, 370] on span "Plan Calculator" at bounding box center [107, 377] width 79 height 14
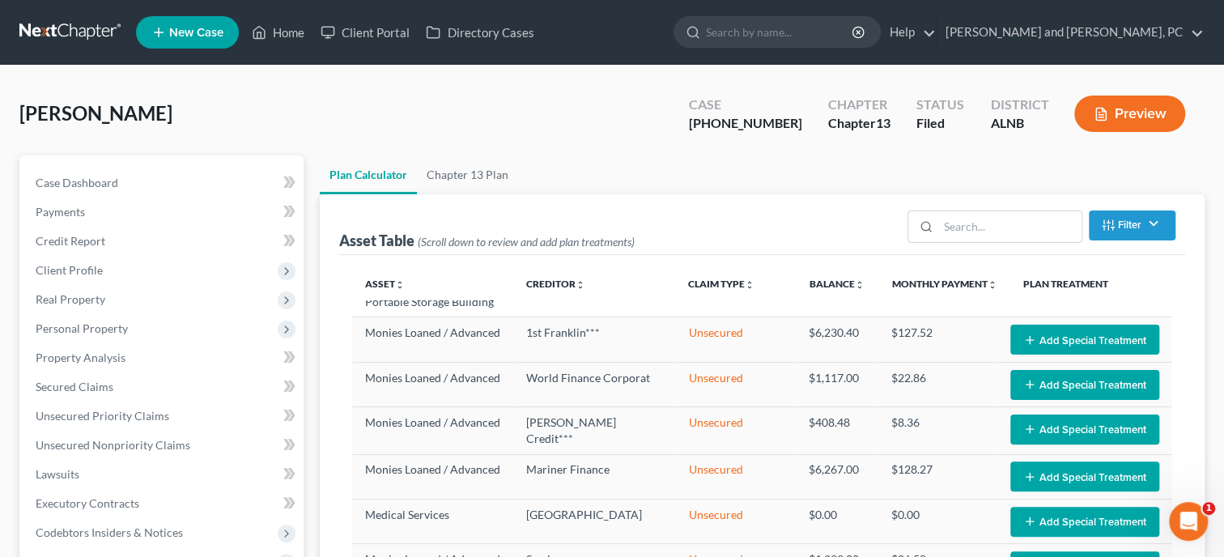
select select "59"
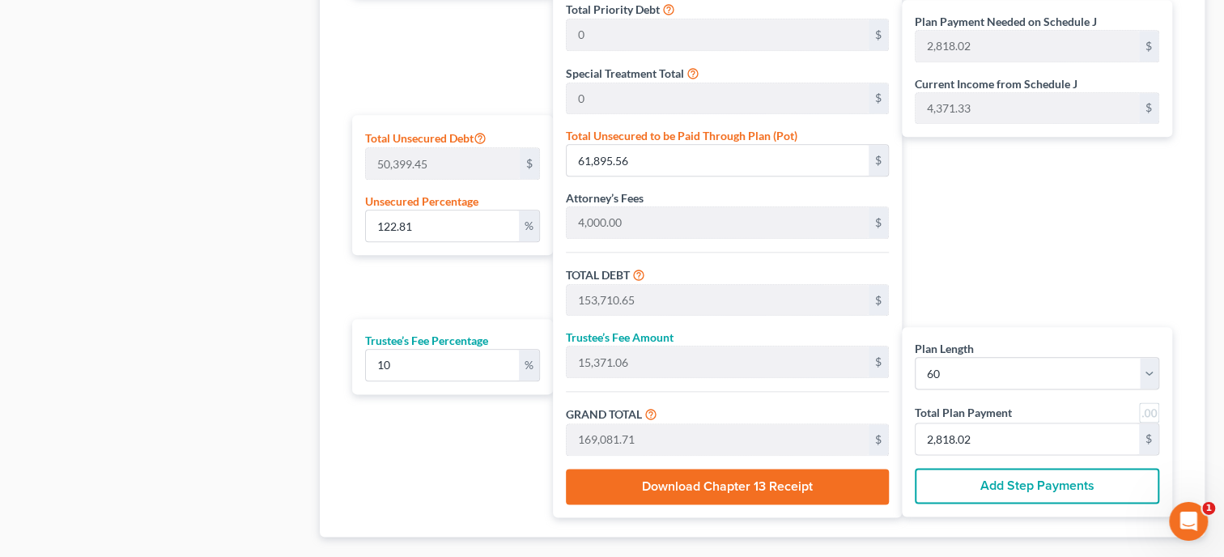
scroll to position [999, 0]
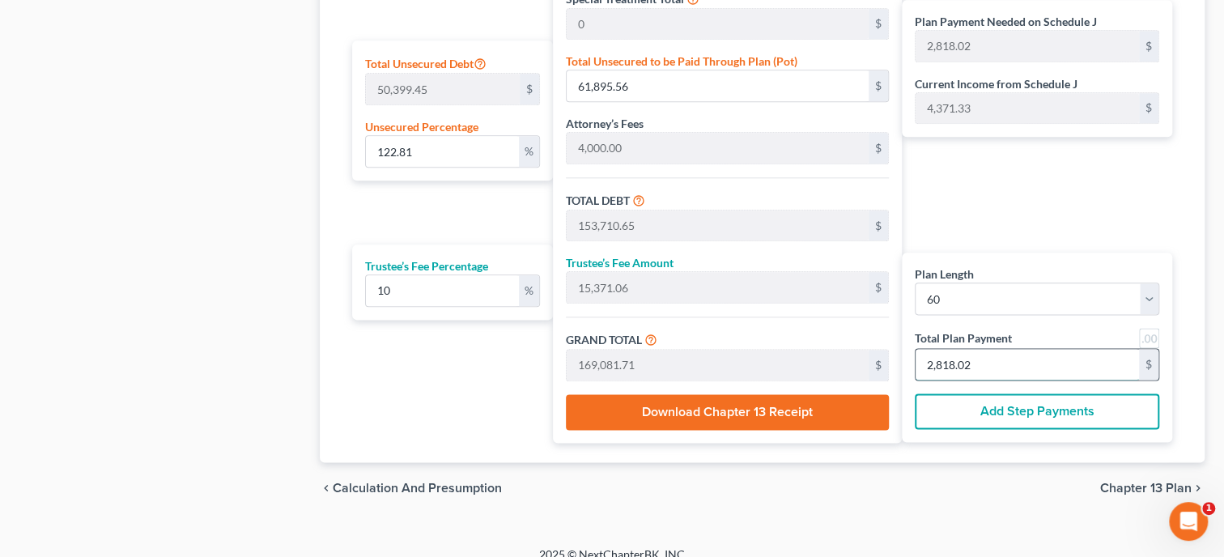
click at [1064, 370] on input "2,818.02" at bounding box center [1026, 364] width 223 height 31
type input "0"
type input "109.09"
type input "10.90"
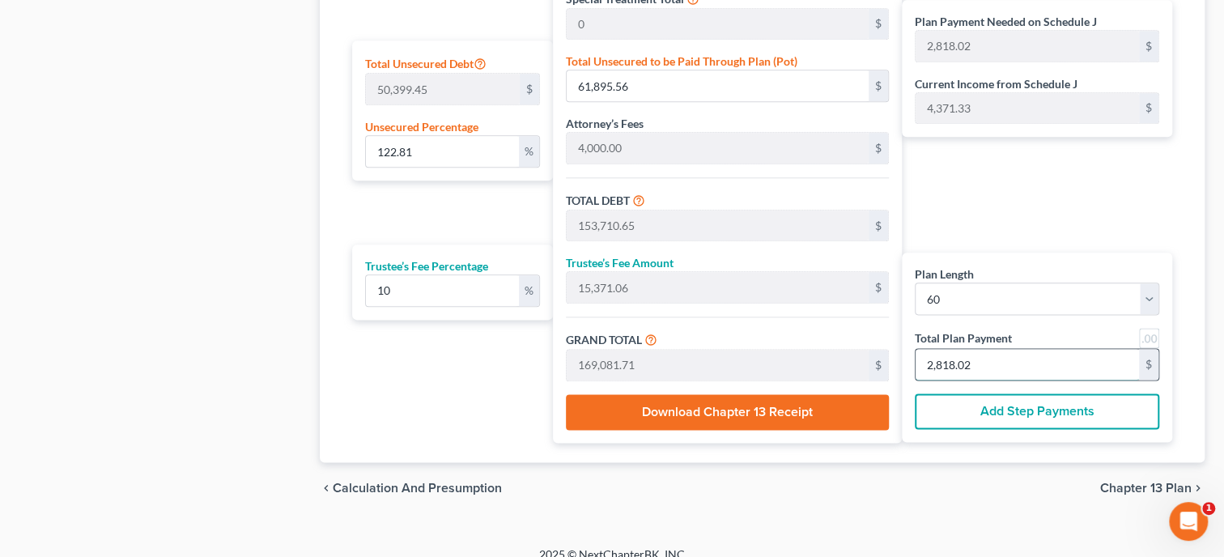
type input "120.00"
type input "2"
type input "1,527.27"
type input "152.72"
type input "1,680.00"
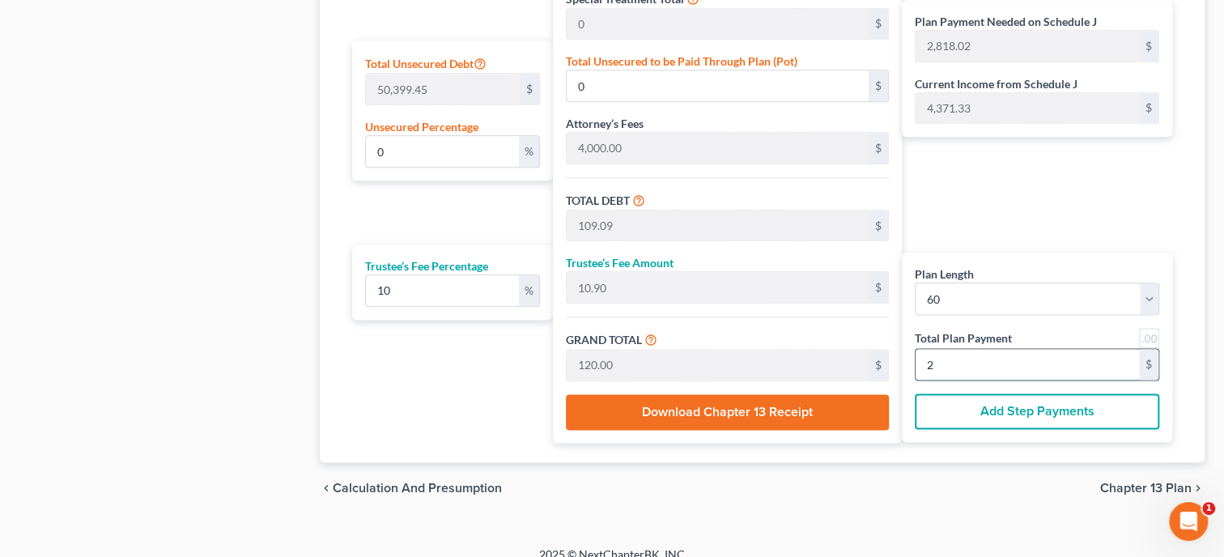
type input "28"
type input "15,327.27"
type input "1,532.72"
type input "16,860.00"
type input "281"
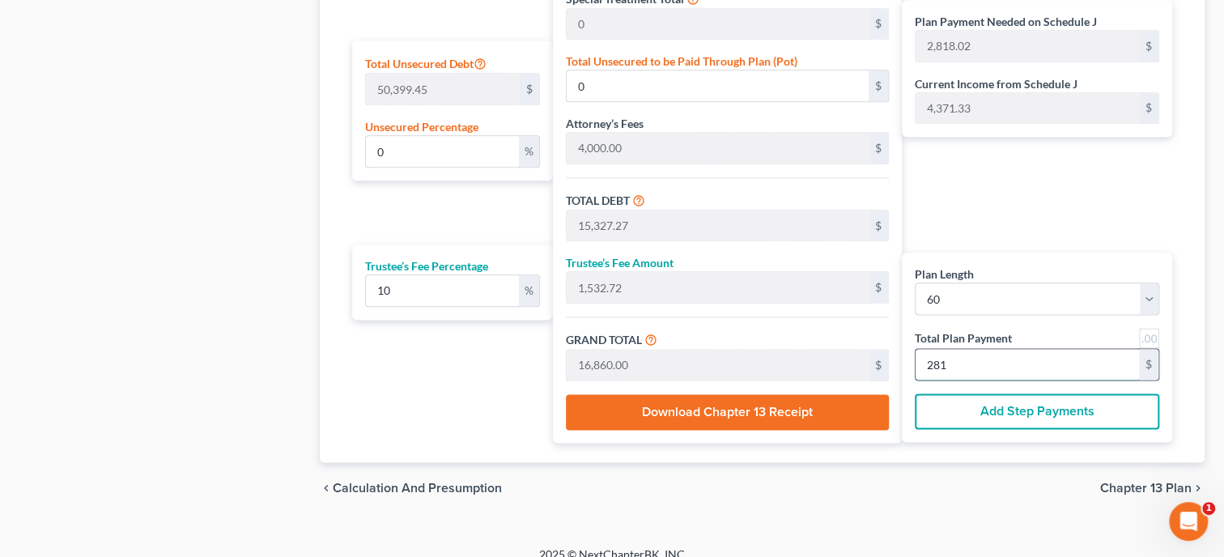
type input "121.94"
type input "61,457.63"
type input "153,272.72"
type input "15,327.27"
type input "168,600.00"
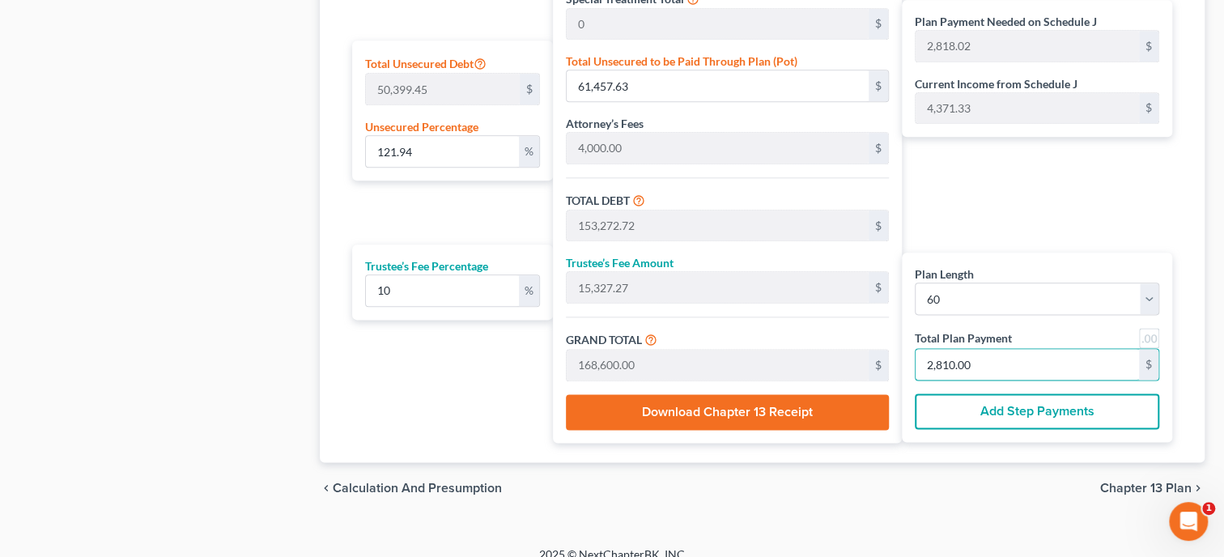
type input "2,810.00"
click at [852, 457] on div "Plan Length 1 2 3 4 5 6 7 8 9 10 11 12 13 14 15 16 17 18 19 20 21 22 23 24 25 2…" at bounding box center [762, 118] width 846 height 690
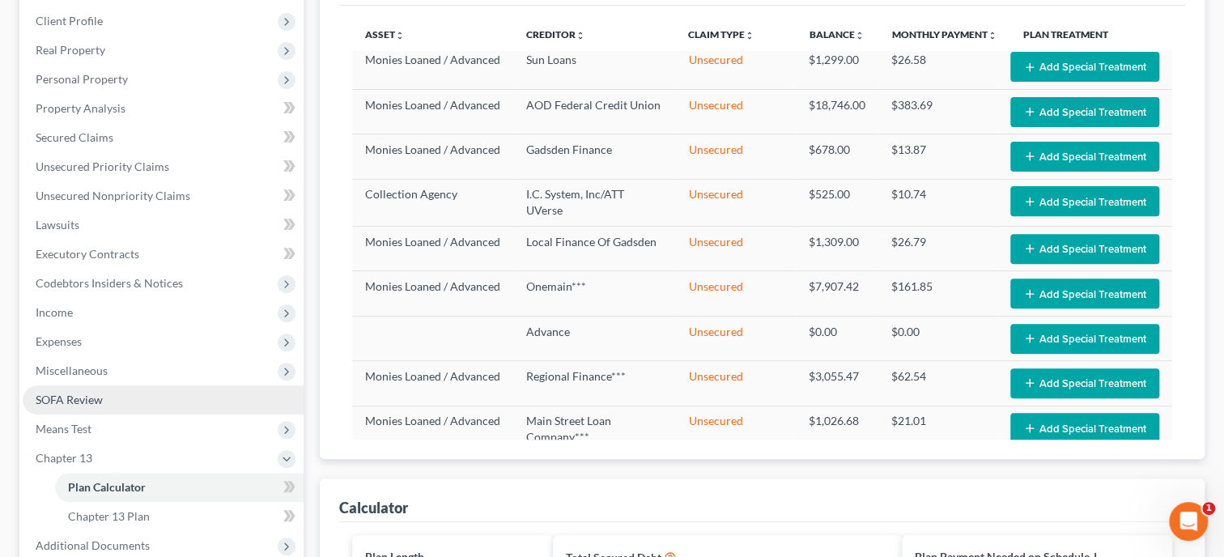
scroll to position [0, 0]
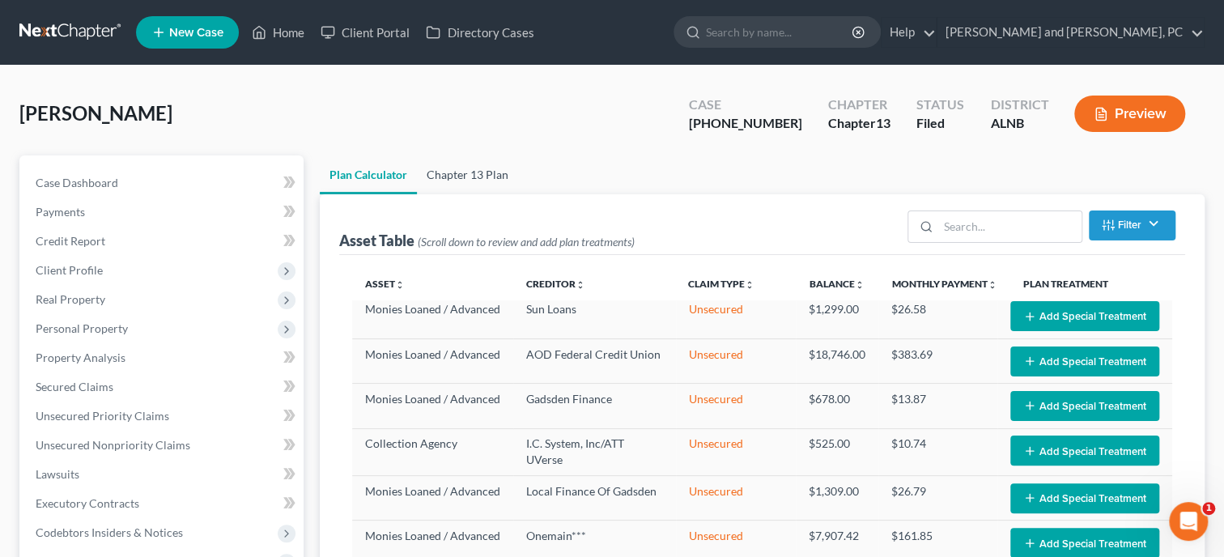
click at [463, 181] on link "Chapter 13 Plan" at bounding box center [467, 174] width 101 height 39
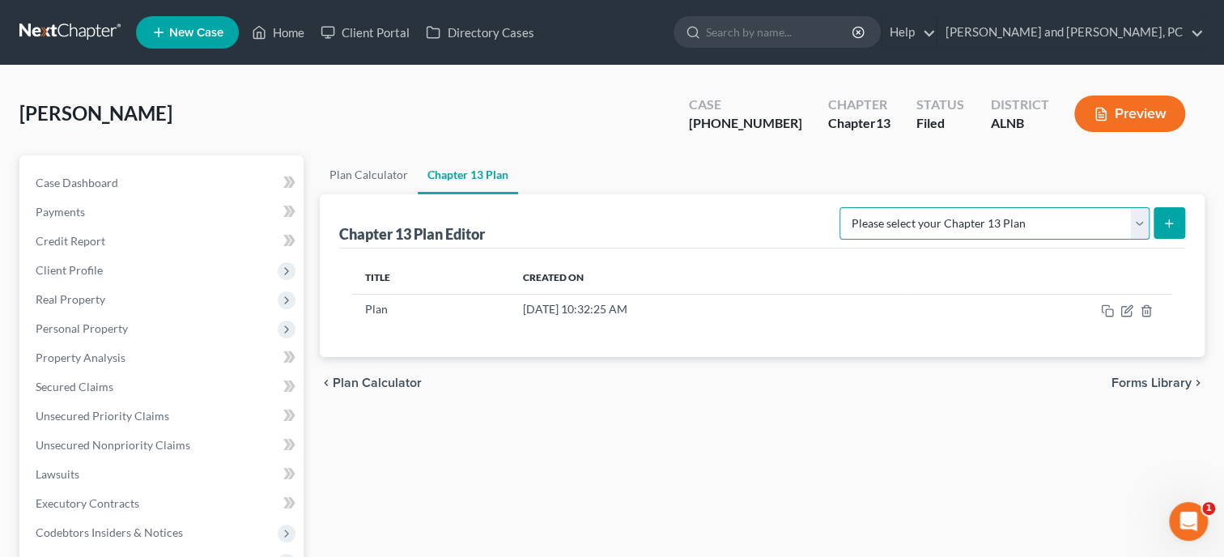
click at [839, 207] on select "Please select your Chapter 13 Plan [US_STATE] - [GEOGRAPHIC_DATA] - Revised [DA…" at bounding box center [994, 223] width 310 height 32
select select "0"
click option "[US_STATE] - [GEOGRAPHIC_DATA] - Revised [DATE]" at bounding box center [0, 0] width 0 height 0
click at [1170, 217] on icon "submit" at bounding box center [1168, 223] width 13 height 13
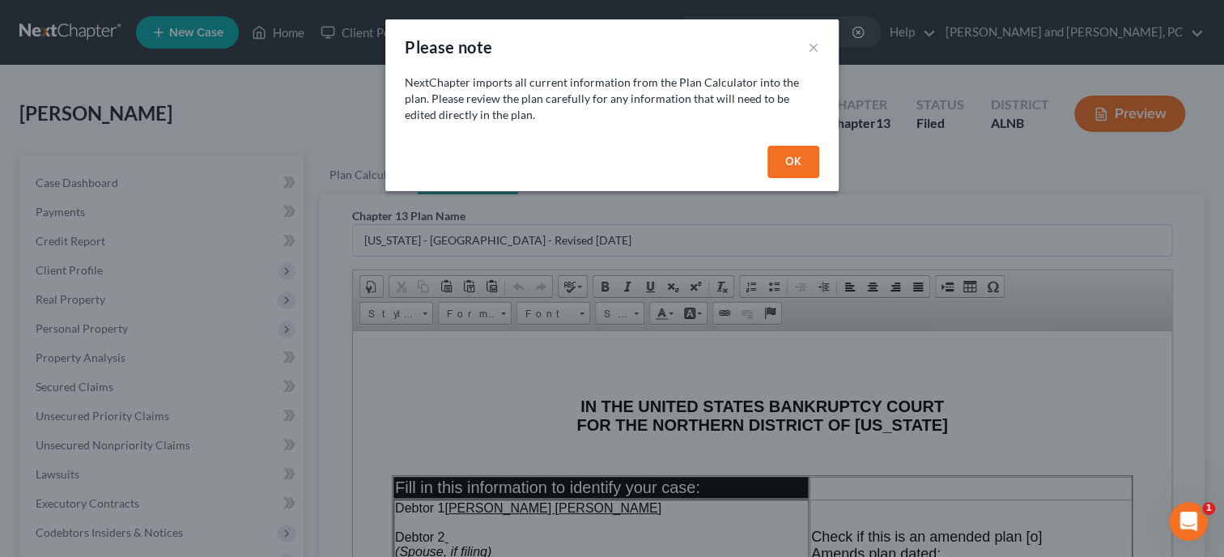
click at [773, 162] on button "OK" at bounding box center [793, 162] width 52 height 32
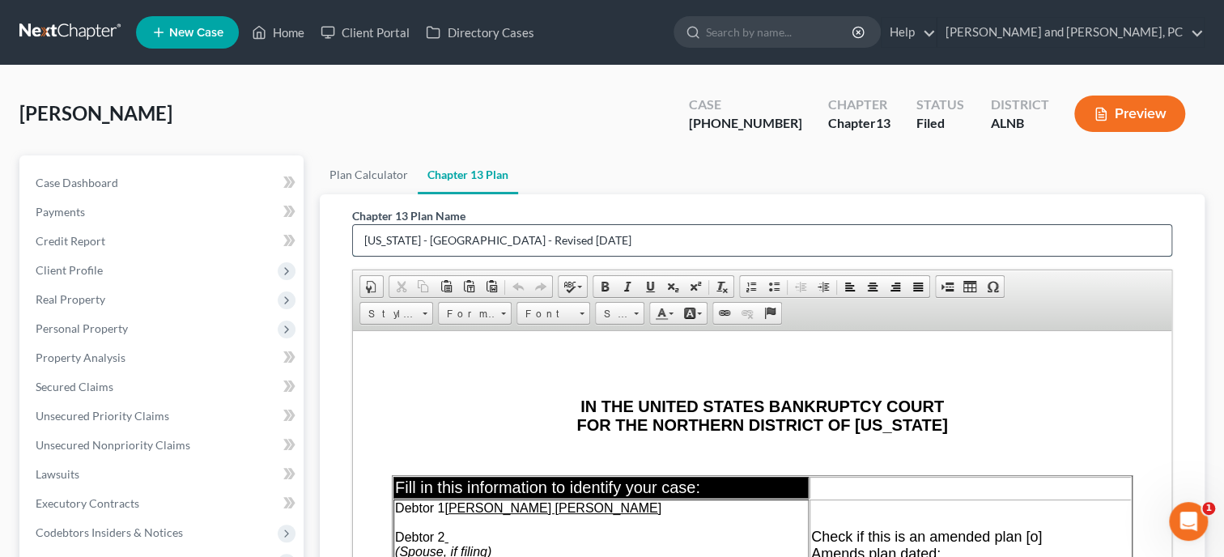
drag, startPoint x: 639, startPoint y: 240, endPoint x: 322, endPoint y: 276, distance: 318.6
click at [353, 256] on input "[US_STATE] - [GEOGRAPHIC_DATA] - Revised [DATE]" at bounding box center [762, 240] width 818 height 31
type input "Amended Plan [DATE]"
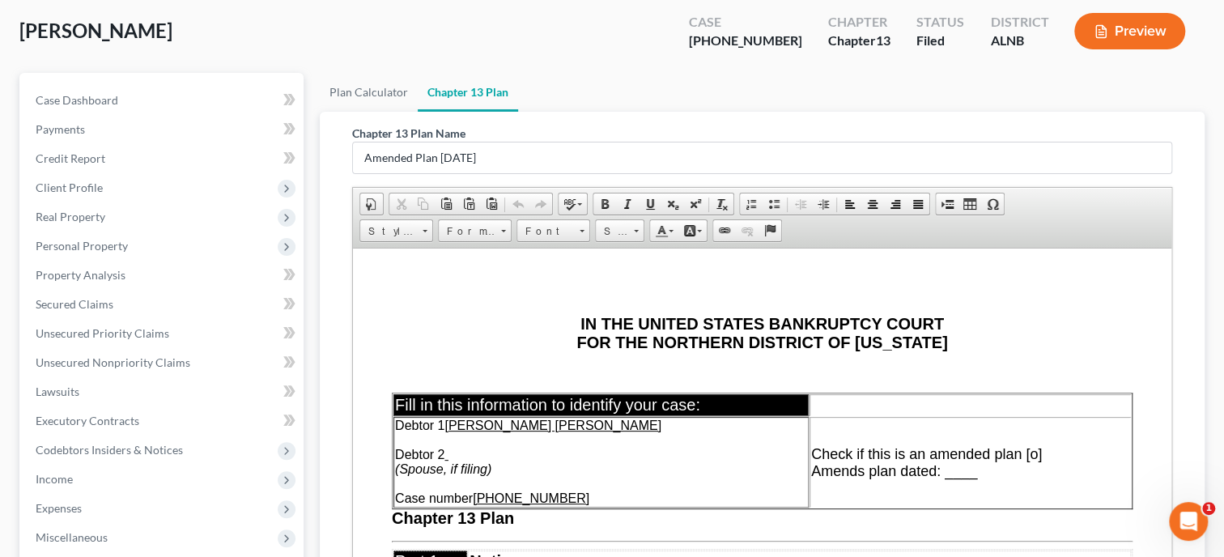
scroll to position [83, 0]
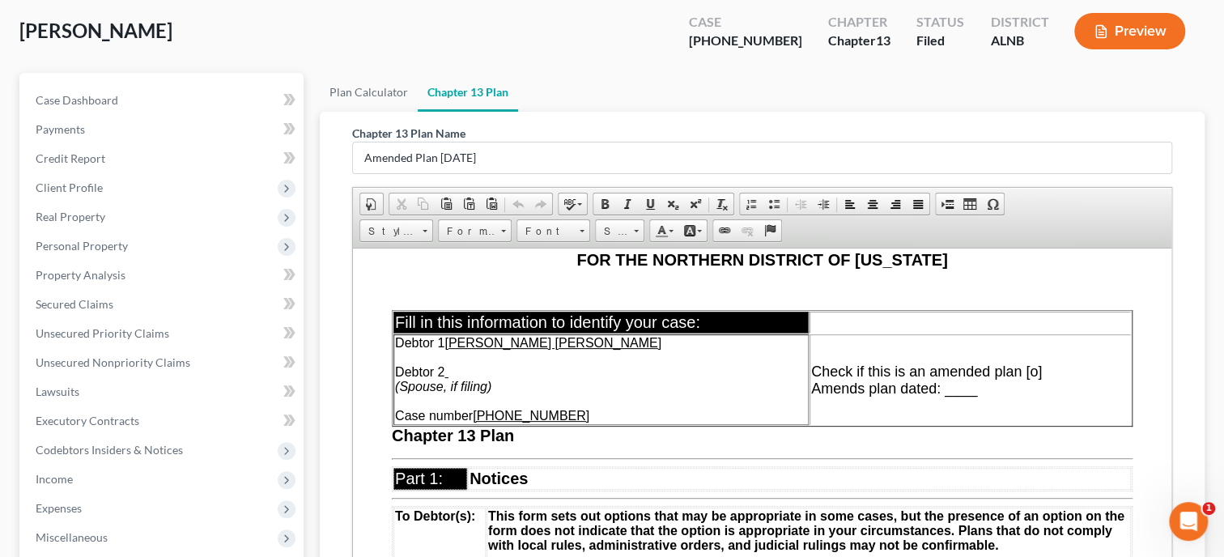
click at [1034, 372] on span "Check if this is an amended plan [o]" at bounding box center [926, 371] width 231 height 16
click at [945, 389] on span "Amends plan dated: ____" at bounding box center [895, 388] width 166 height 16
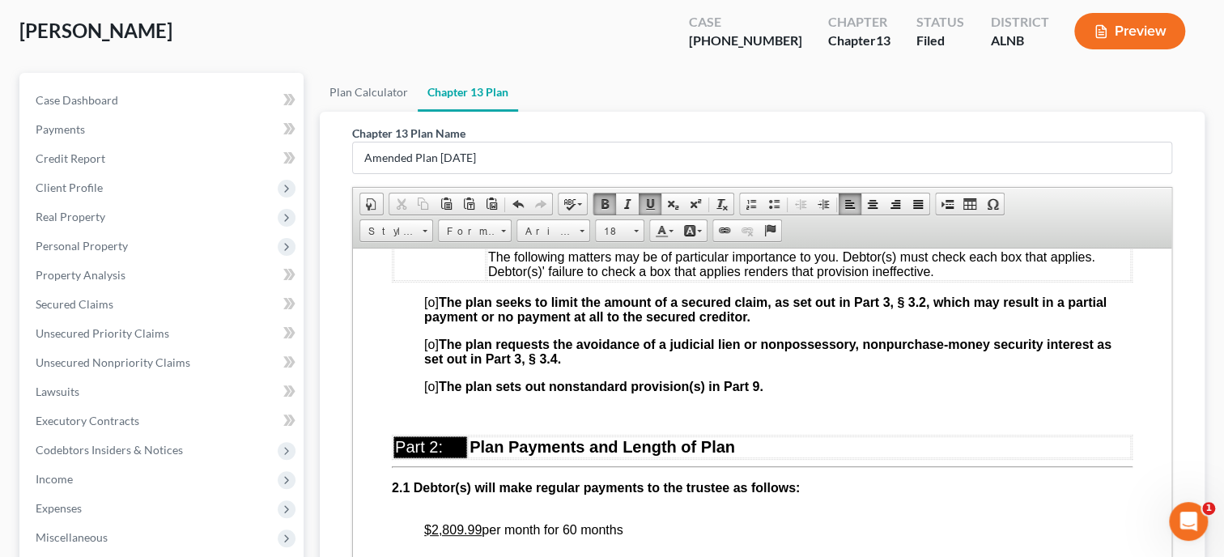
scroll to position [666, 0]
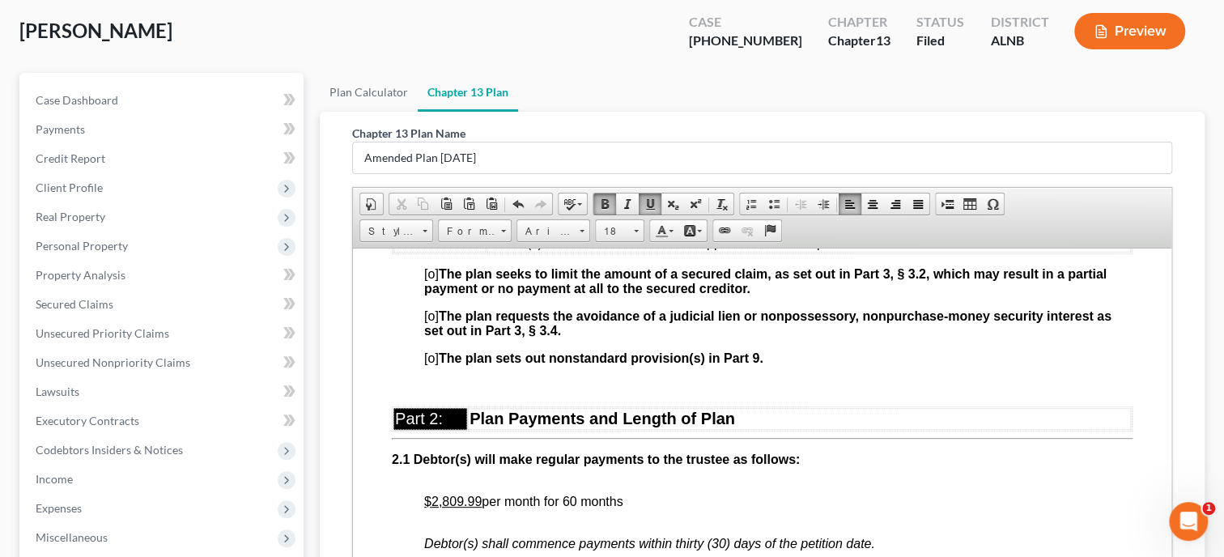
click at [449, 508] on u "$2,809.99" at bounding box center [452, 501] width 57 height 14
drag, startPoint x: 425, startPoint y: 512, endPoint x: 481, endPoint y: 516, distance: 56.0
click at [481, 508] on u "$2,810.00" at bounding box center [452, 501] width 57 height 14
drag, startPoint x: 507, startPoint y: 513, endPoint x: 545, endPoint y: 513, distance: 38.0
click at [545, 508] on span "$2,810.00 per month for 60 months" at bounding box center [523, 501] width 199 height 14
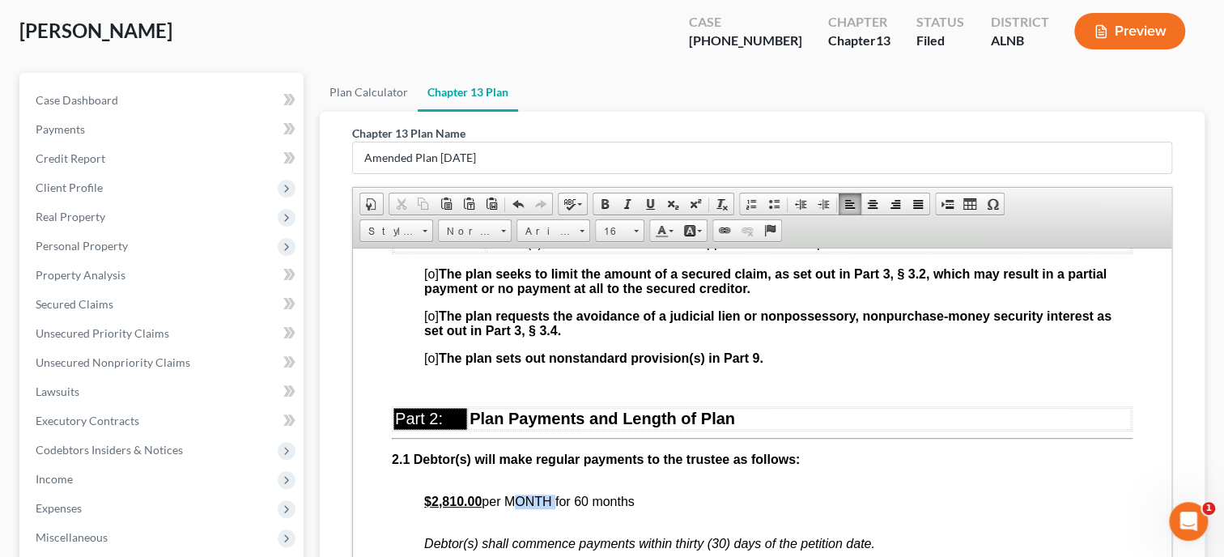
drag, startPoint x: 506, startPoint y: 516, endPoint x: 552, endPoint y: 513, distance: 46.3
click at [552, 508] on span "$2,810.00 per MONTH for 60 months" at bounding box center [529, 501] width 210 height 14
click at [598, 198] on span at bounding box center [604, 204] width 13 height 13
click at [648, 201] on span at bounding box center [650, 204] width 13 height 13
click at [721, 464] on span "2.1 Debtor(s) will make regular payments to the trustee as follows:" at bounding box center [596, 459] width 408 height 14
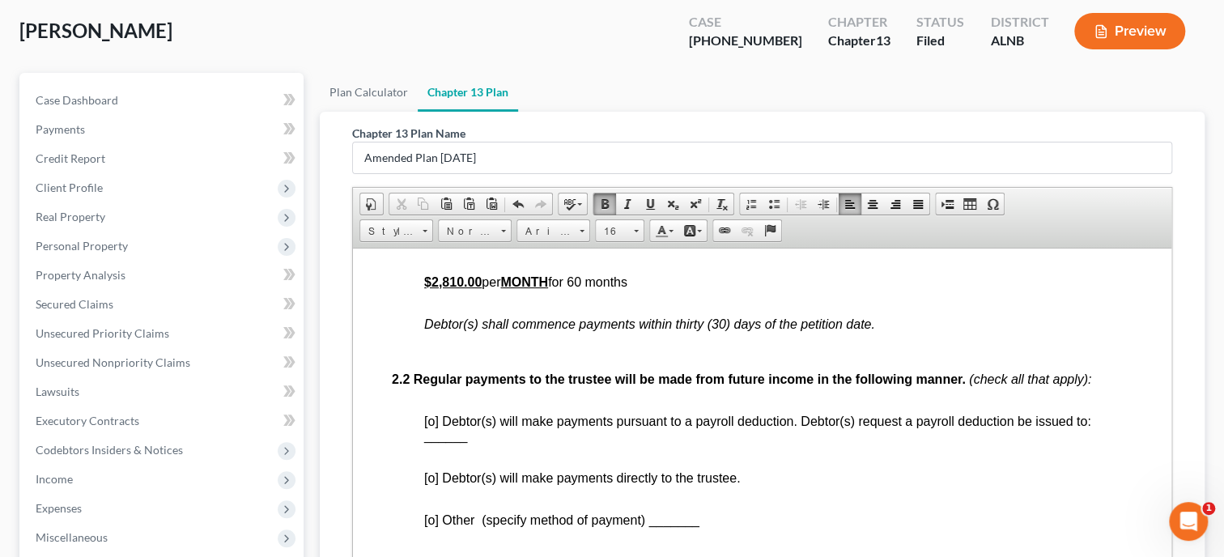
scroll to position [915, 0]
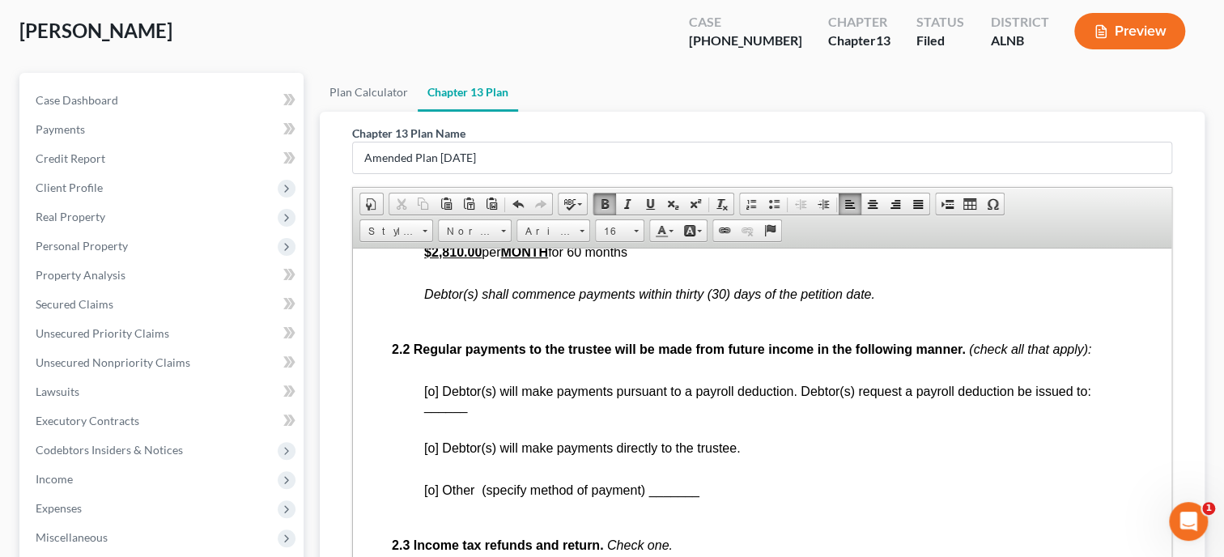
click at [428, 454] on span "[o] Debtor(s) will make payments directly to the trustee." at bounding box center [582, 447] width 316 height 14
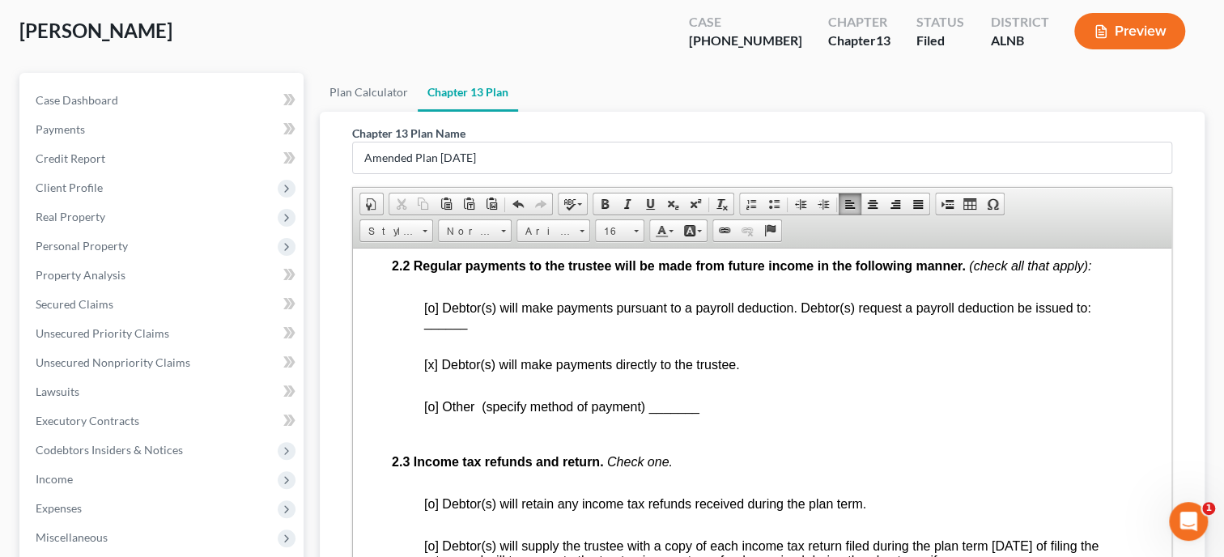
scroll to position [1082, 0]
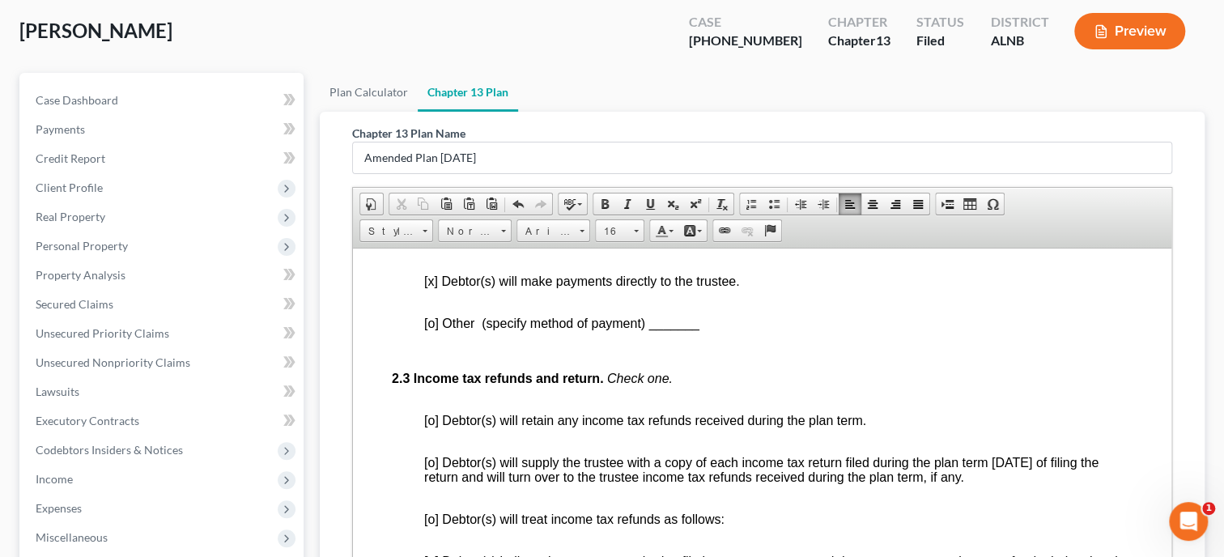
click at [431, 427] on span "[o] Debtor(s) will retain any income tax refunds received during the plan term." at bounding box center [645, 420] width 442 height 14
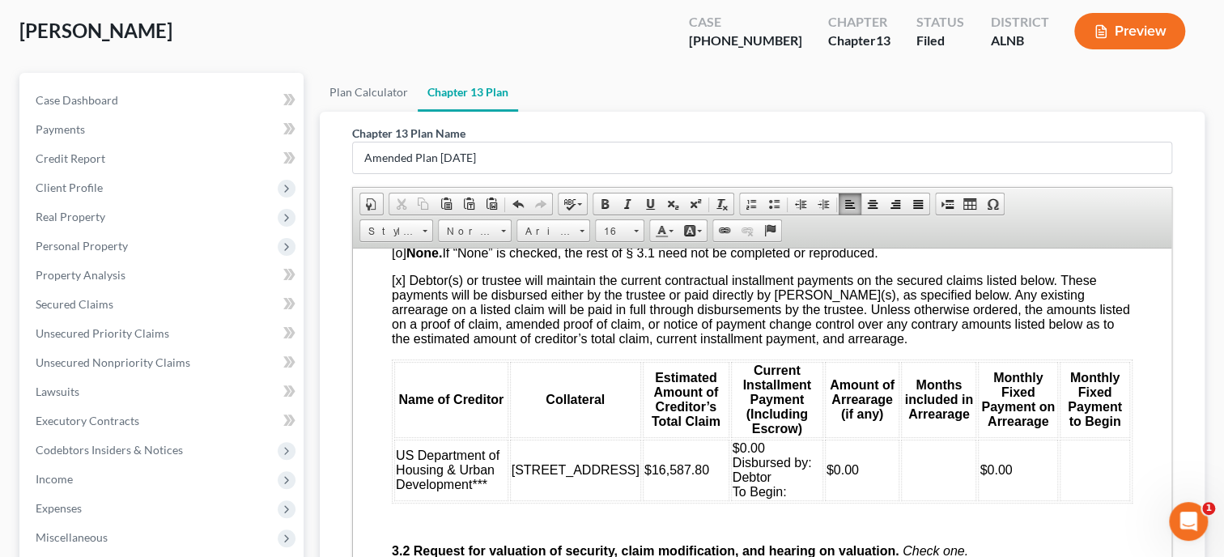
scroll to position [1915, 0]
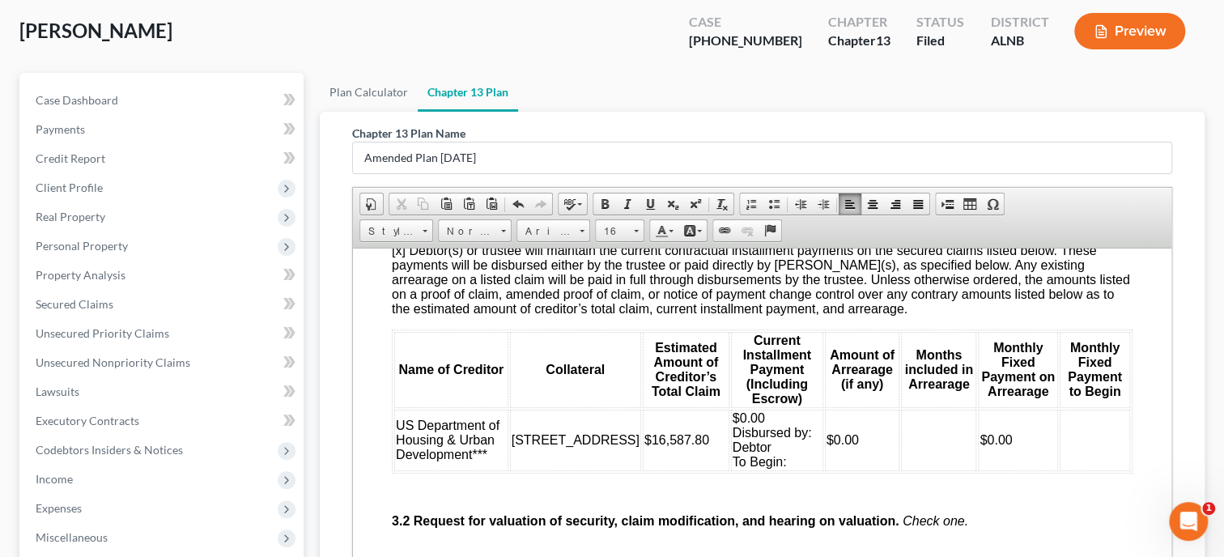
click at [756, 470] on td "$0.00 Disbursed by: Debtor To Begin:" at bounding box center [777, 440] width 92 height 62
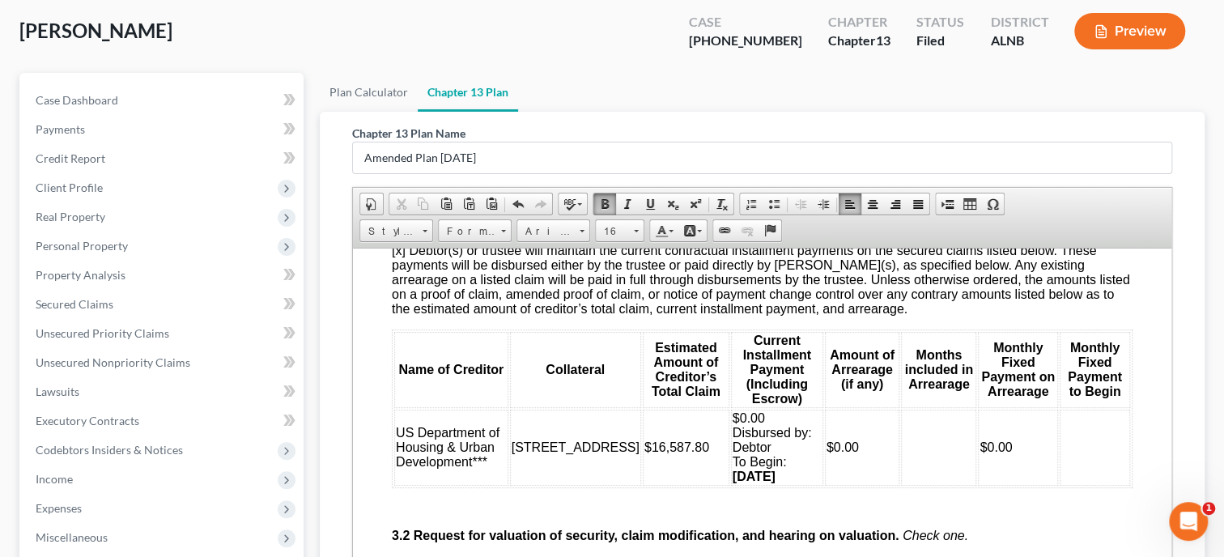
click at [901, 457] on td at bounding box center [938, 447] width 75 height 76
drag, startPoint x: 907, startPoint y: 458, endPoint x: 889, endPoint y: 458, distance: 18.6
click at [901, 458] on td "N/A" at bounding box center [938, 447] width 75 height 76
click at [557, 233] on span "Font" at bounding box center [545, 231] width 57 height 21
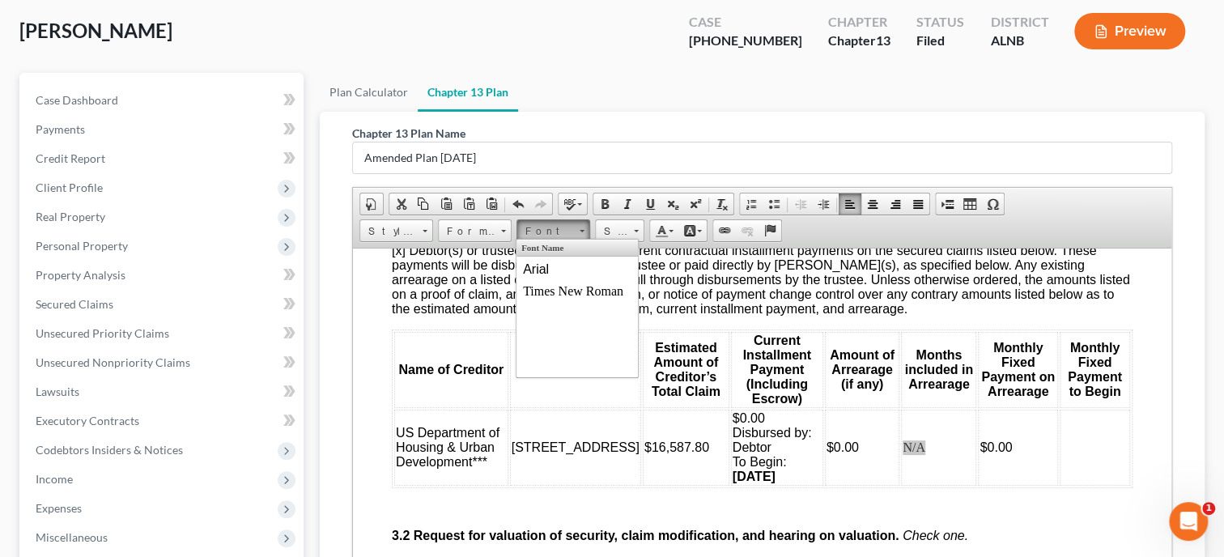
scroll to position [0, 0]
click at [547, 268] on span "Arial" at bounding box center [536, 269] width 26 height 14
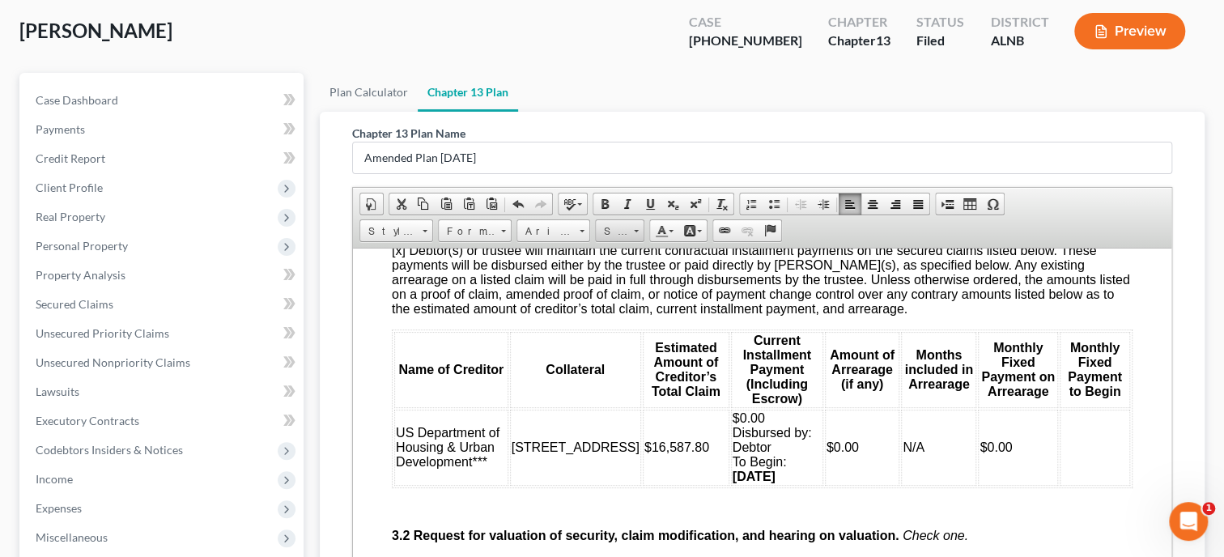
click at [608, 235] on span "Size" at bounding box center [612, 231] width 32 height 21
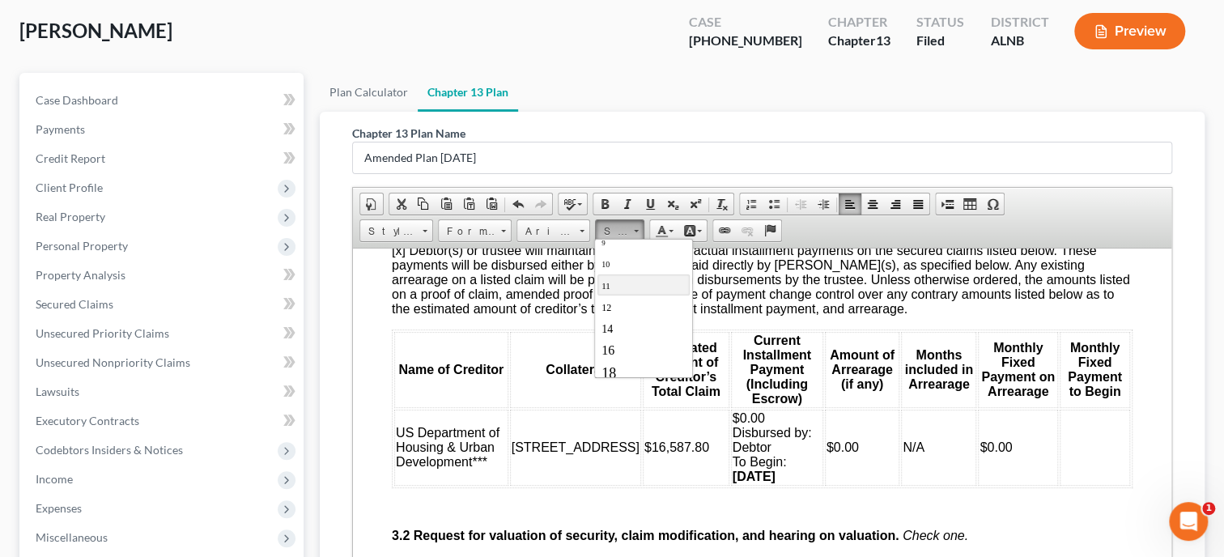
scroll to position [83, 0]
click at [625, 316] on link "16" at bounding box center [643, 318] width 92 height 21
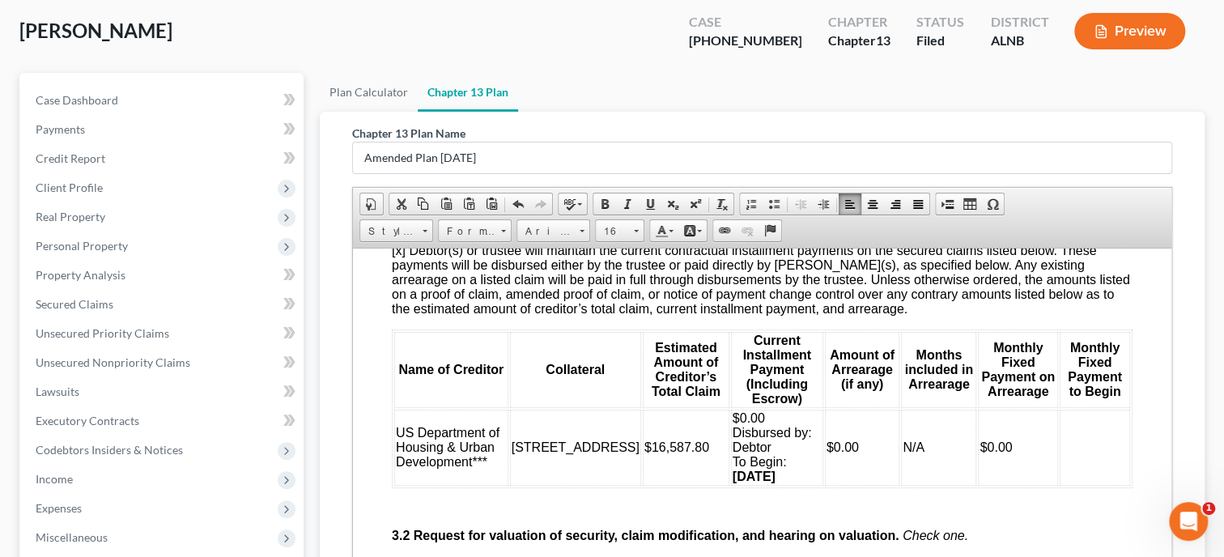
click at [1064, 454] on td at bounding box center [1095, 447] width 70 height 76
drag, startPoint x: 1085, startPoint y: 461, endPoint x: 1059, endPoint y: 461, distance: 25.9
click at [1060, 461] on td "N/A" at bounding box center [1095, 447] width 70 height 76
click at [548, 231] on span "Font" at bounding box center [545, 231] width 57 height 21
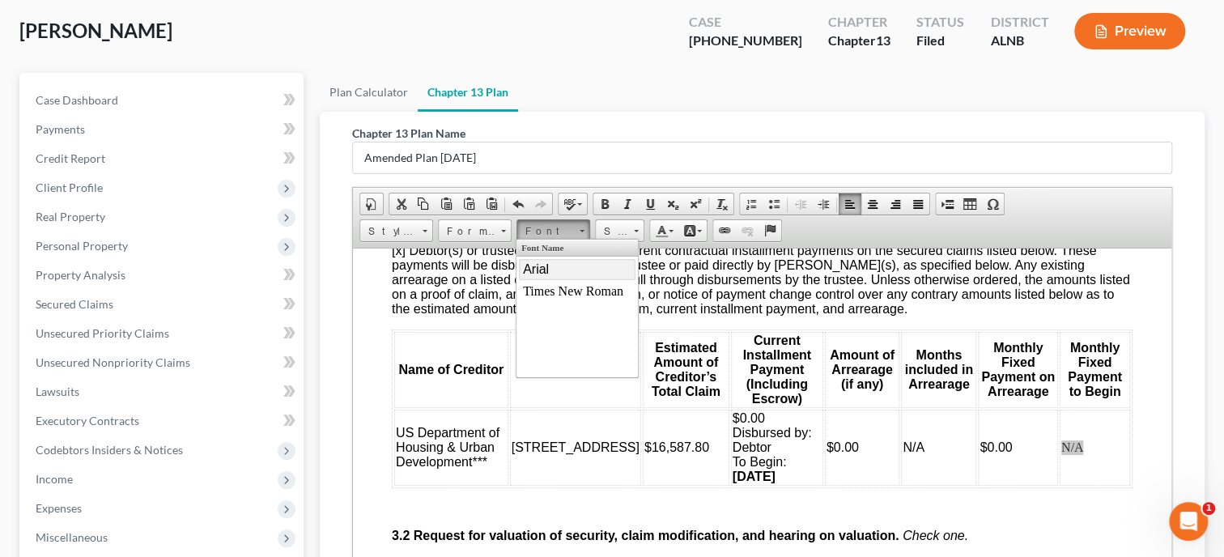
click at [554, 268] on link "Arial" at bounding box center [577, 269] width 117 height 21
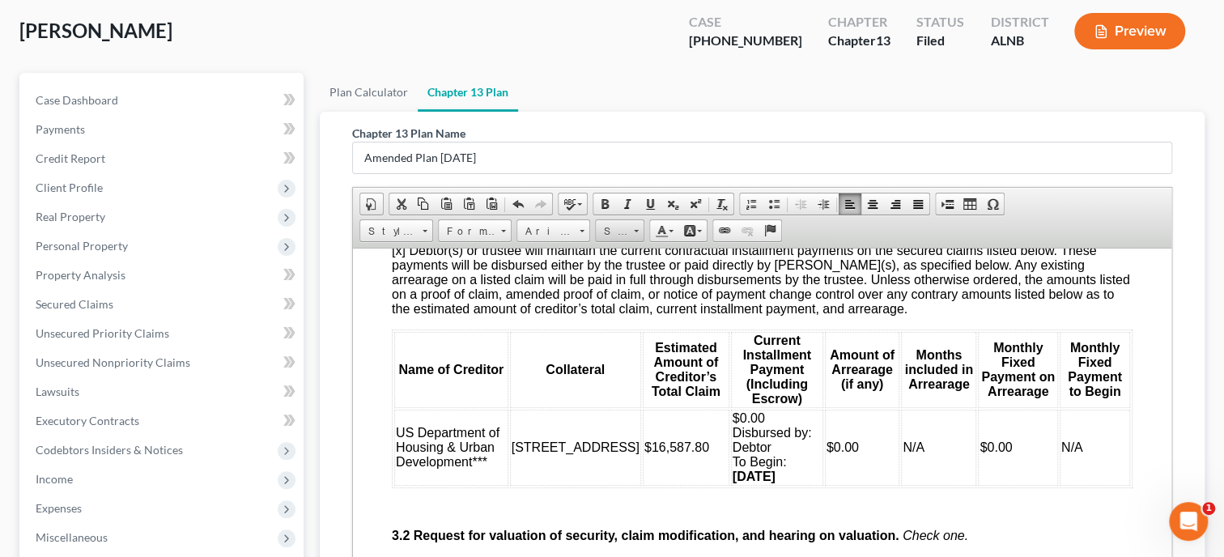
click at [612, 232] on span "Size" at bounding box center [612, 231] width 32 height 21
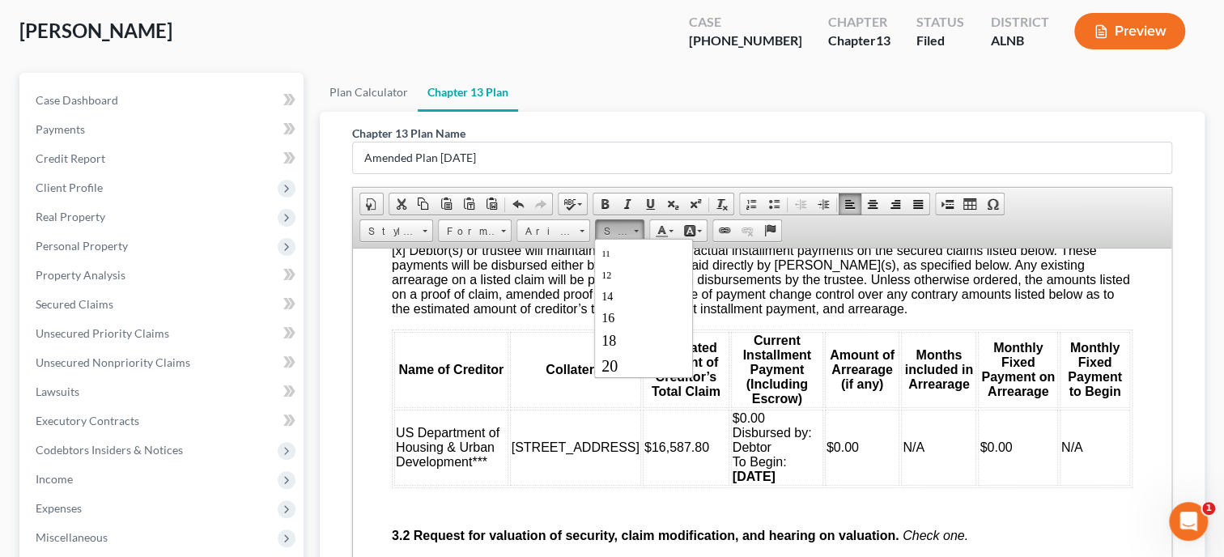
scroll to position [83, 0]
click at [635, 308] on link "16" at bounding box center [643, 318] width 92 height 21
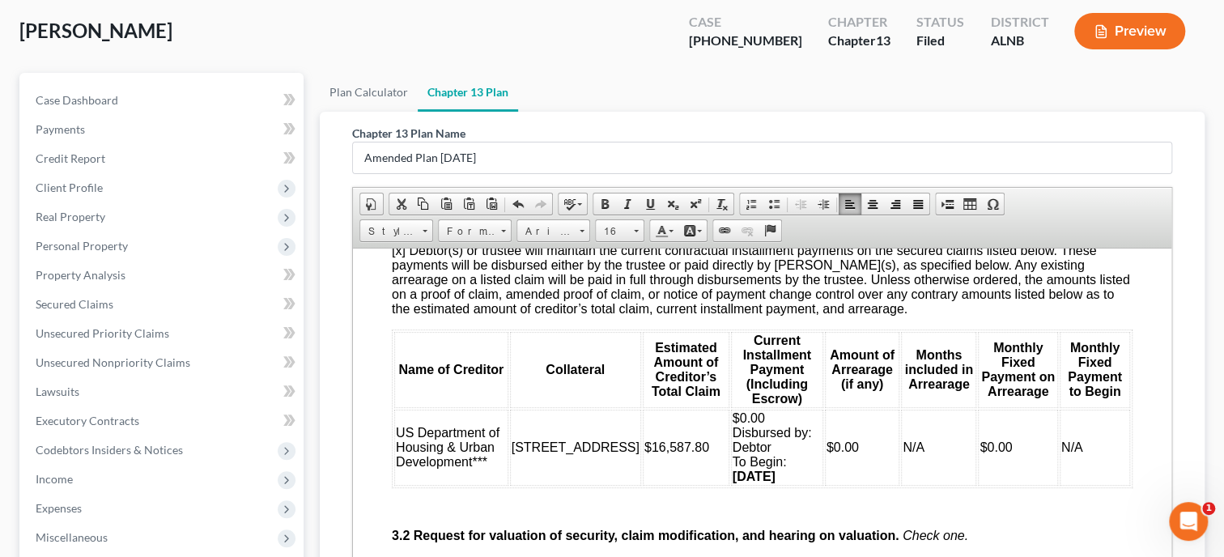
click at [901, 508] on p at bounding box center [778, 507] width 708 height 15
click at [495, 472] on td "US Department of Housing & Urban Development***" at bounding box center [451, 447] width 114 height 76
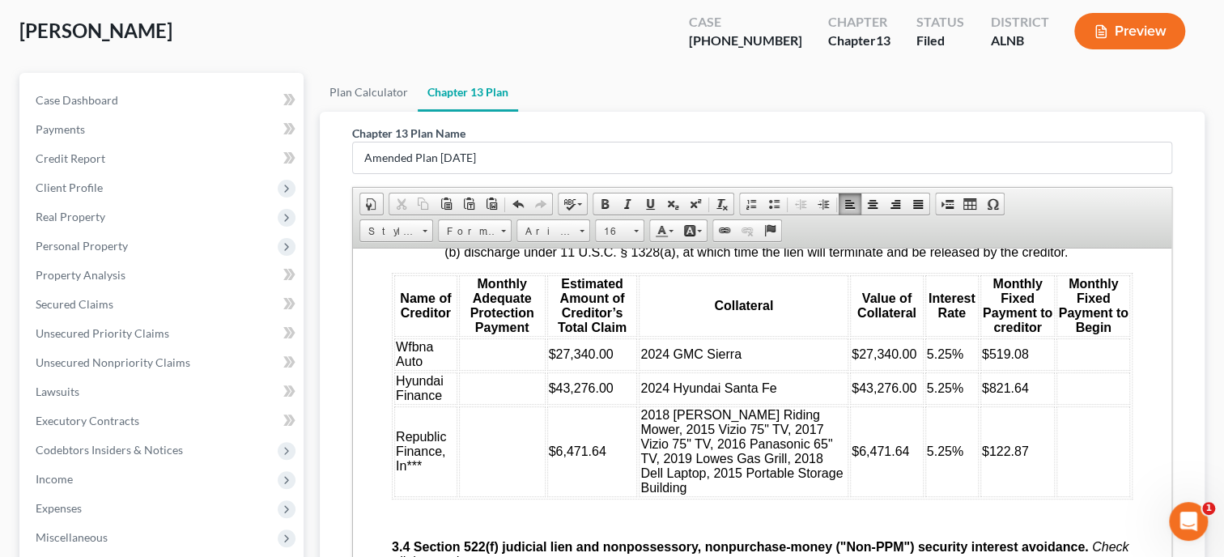
scroll to position [2665, 0]
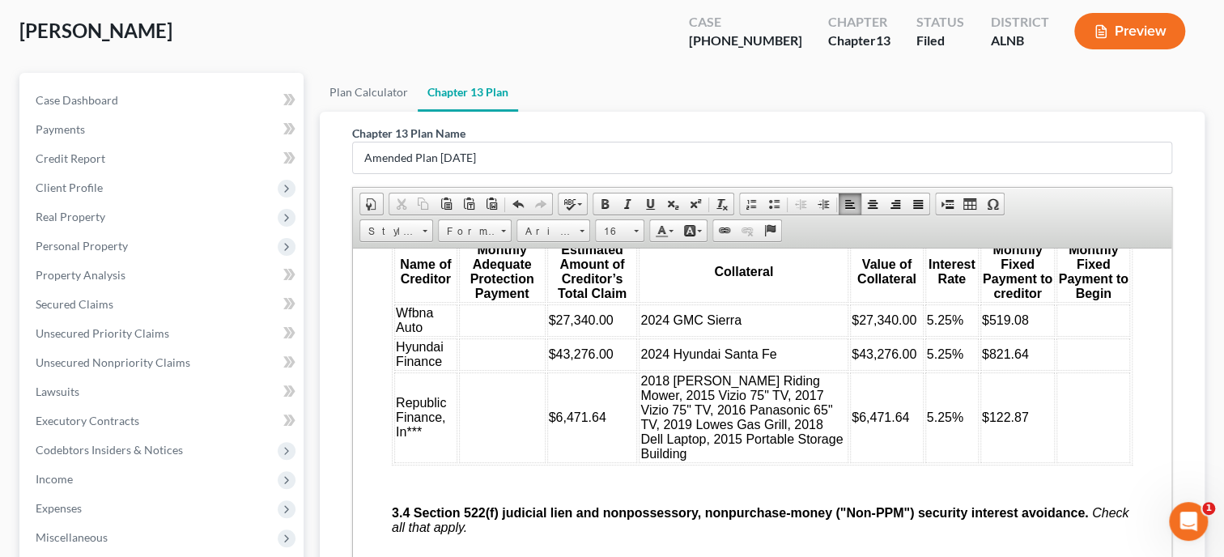
click at [498, 336] on td at bounding box center [502, 320] width 87 height 32
drag, startPoint x: 508, startPoint y: 330, endPoint x: 464, endPoint y: 335, distance: 44.8
click at [464, 335] on td "$273.40" at bounding box center [502, 320] width 87 height 32
click at [560, 227] on span "Font" at bounding box center [545, 231] width 57 height 21
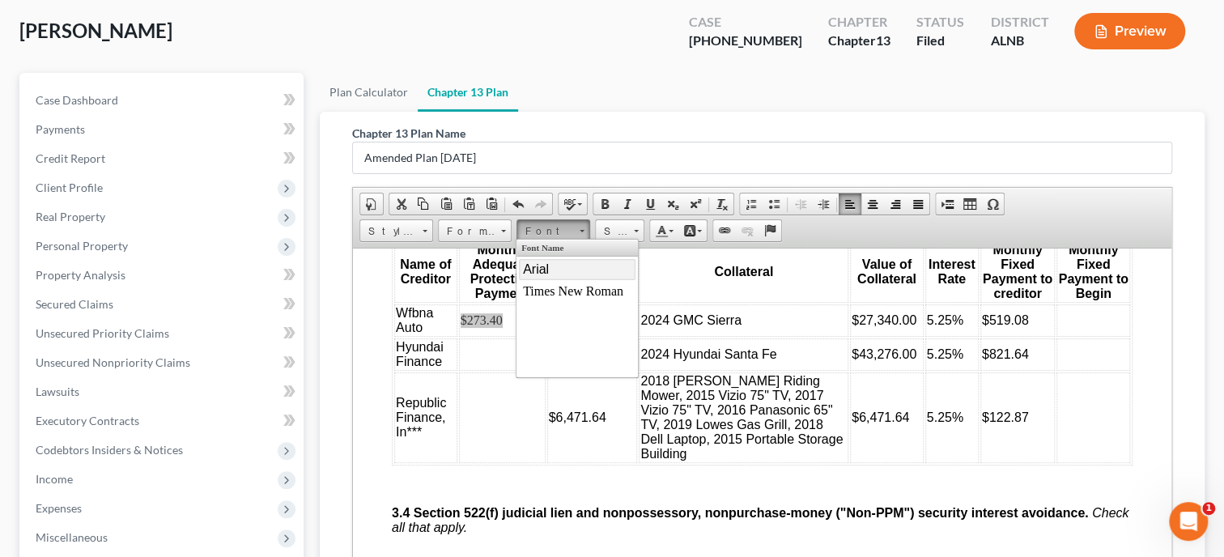
click at [555, 261] on link "Arial" at bounding box center [577, 269] width 117 height 21
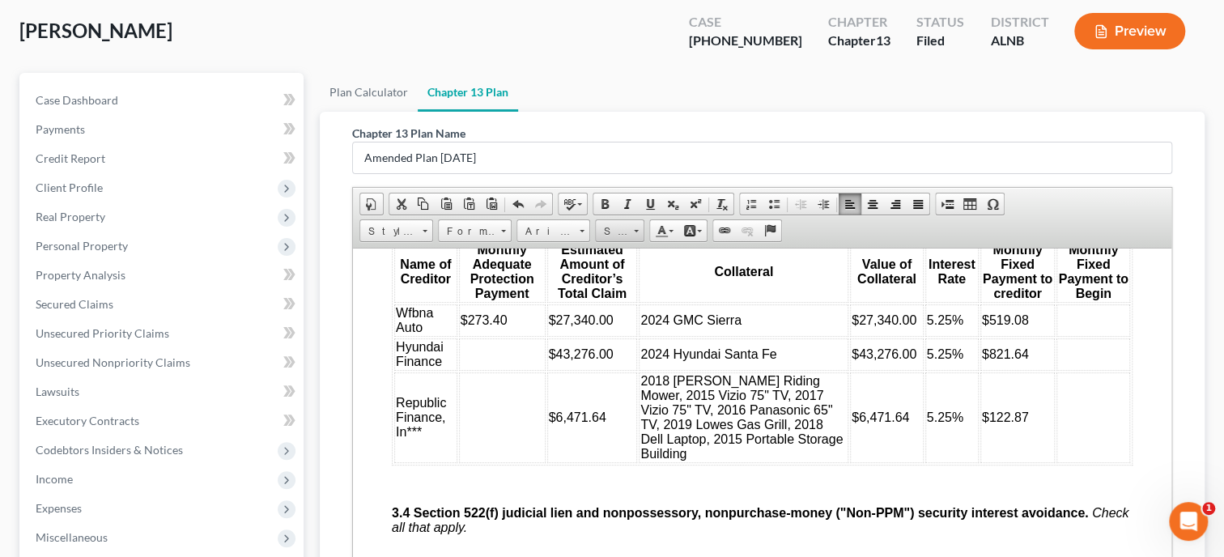
click at [612, 229] on span "Size" at bounding box center [612, 231] width 32 height 21
click at [619, 308] on link "16" at bounding box center [643, 318] width 92 height 21
click at [1065, 335] on td at bounding box center [1093, 320] width 74 height 32
drag, startPoint x: 1086, startPoint y: 339, endPoint x: 1057, endPoint y: 343, distance: 29.4
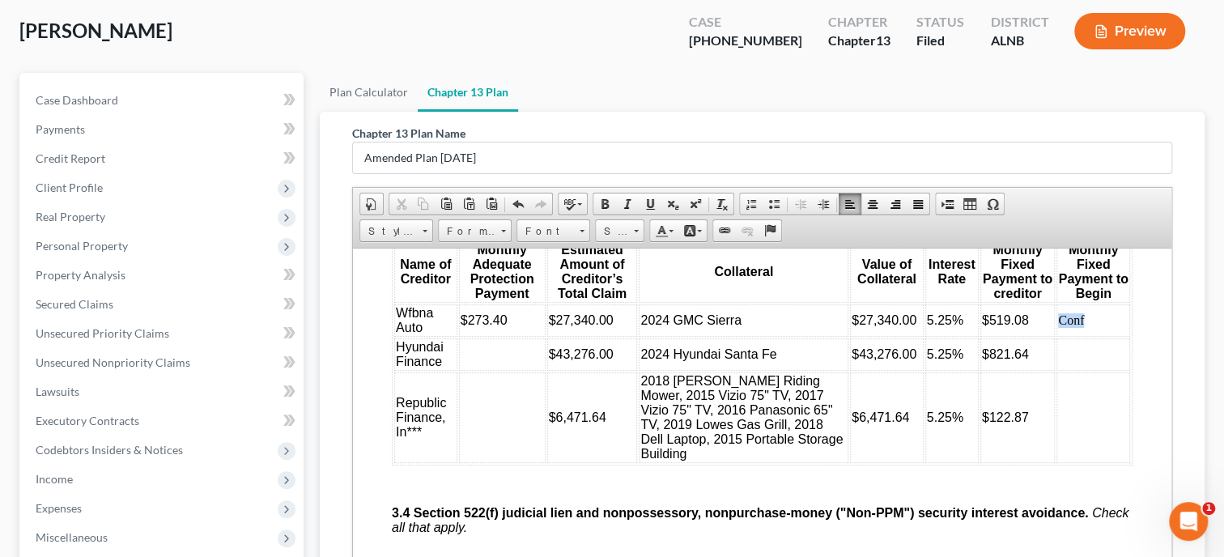
click at [1057, 336] on td "Conf" at bounding box center [1093, 320] width 74 height 32
drag, startPoint x: 546, startPoint y: 231, endPoint x: 31, endPoint y: 0, distance: 564.9
click at [546, 231] on span "Font" at bounding box center [545, 231] width 57 height 21
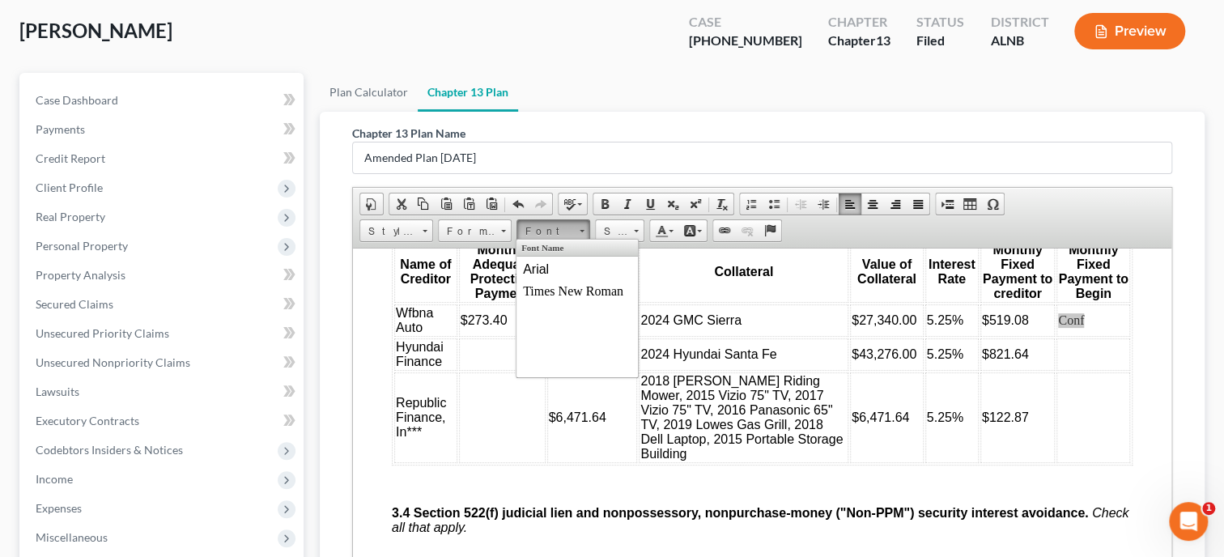
scroll to position [0, 0]
click at [547, 269] on span "Arial" at bounding box center [536, 269] width 26 height 14
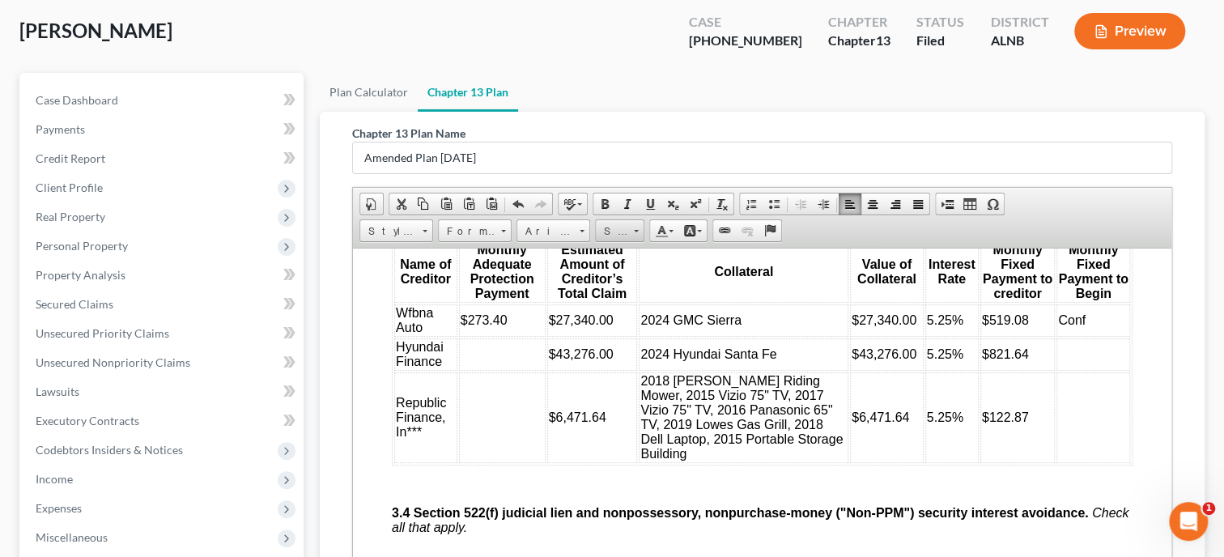
click at [603, 234] on span "Size" at bounding box center [612, 231] width 32 height 21
click at [629, 308] on link "16" at bounding box center [643, 318] width 92 height 21
click at [491, 363] on td at bounding box center [502, 354] width 87 height 32
click at [492, 370] on td "$" at bounding box center [502, 354] width 87 height 32
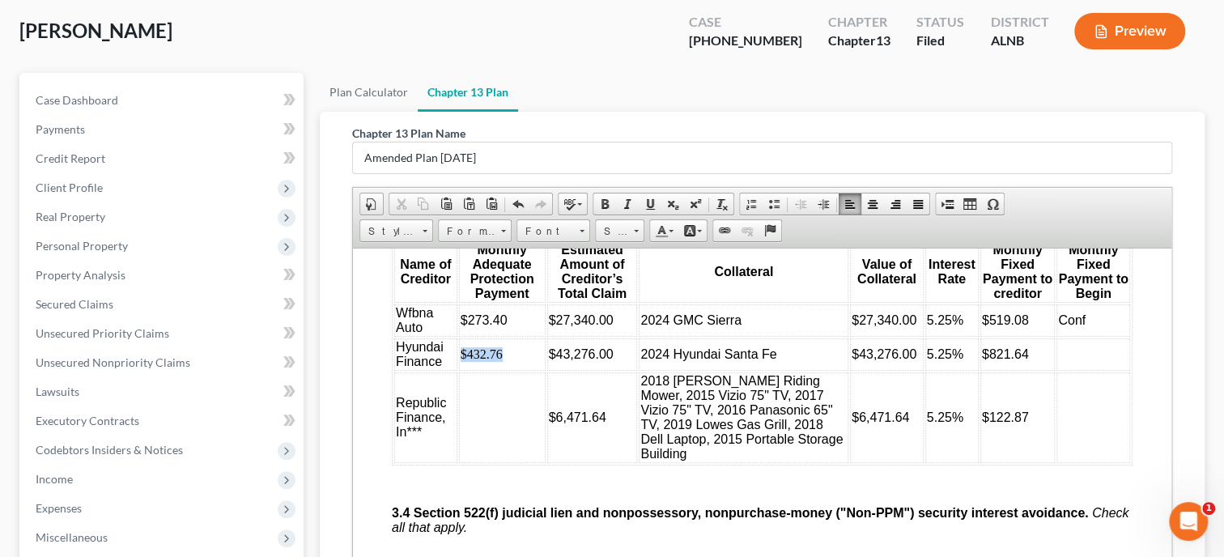
drag, startPoint x: 504, startPoint y: 378, endPoint x: 464, endPoint y: 378, distance: 40.5
click at [464, 370] on td "$432.76" at bounding box center [502, 354] width 87 height 32
click at [528, 229] on span "Font" at bounding box center [545, 231] width 57 height 21
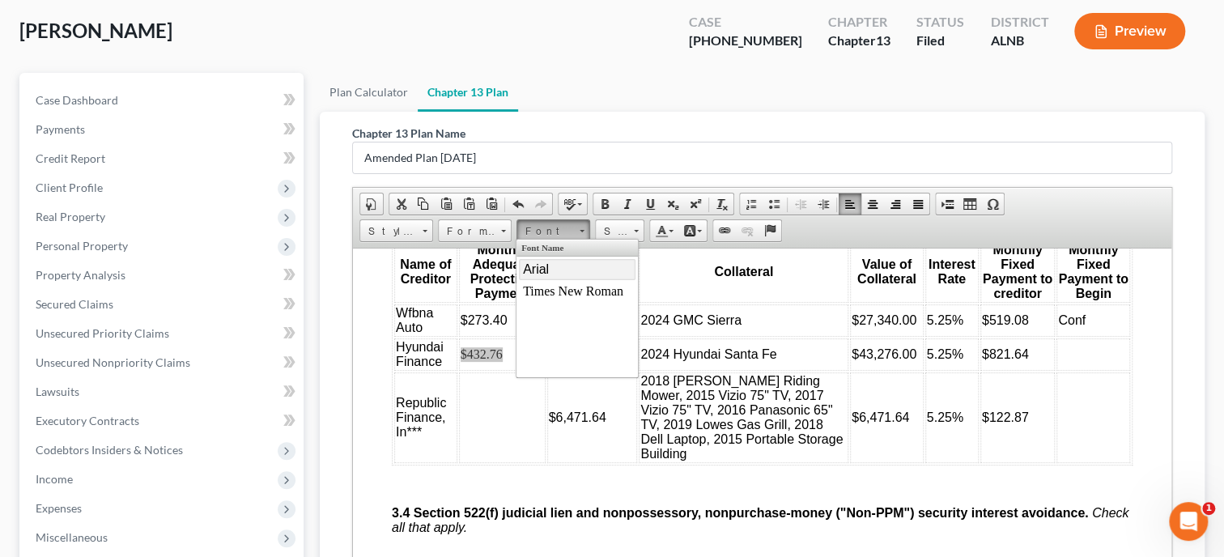
click at [545, 272] on span "Arial" at bounding box center [536, 269] width 26 height 14
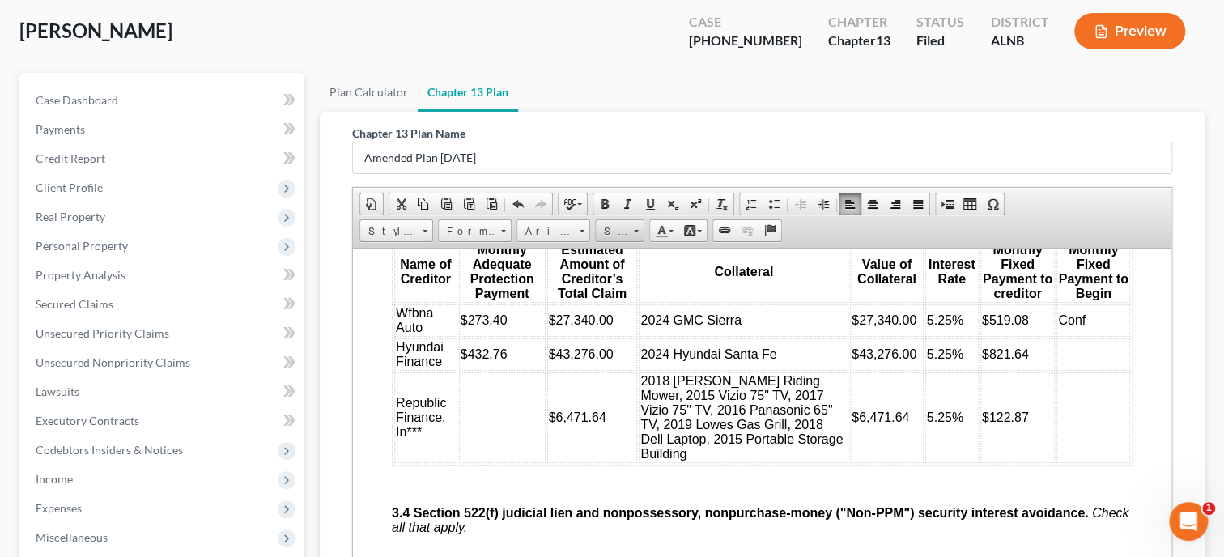
click at [622, 227] on span "Size" at bounding box center [612, 231] width 32 height 21
click at [638, 312] on link "16" at bounding box center [643, 318] width 92 height 21
click at [1085, 370] on td at bounding box center [1093, 354] width 74 height 32
drag, startPoint x: 1090, startPoint y: 368, endPoint x: 1055, endPoint y: 369, distance: 35.6
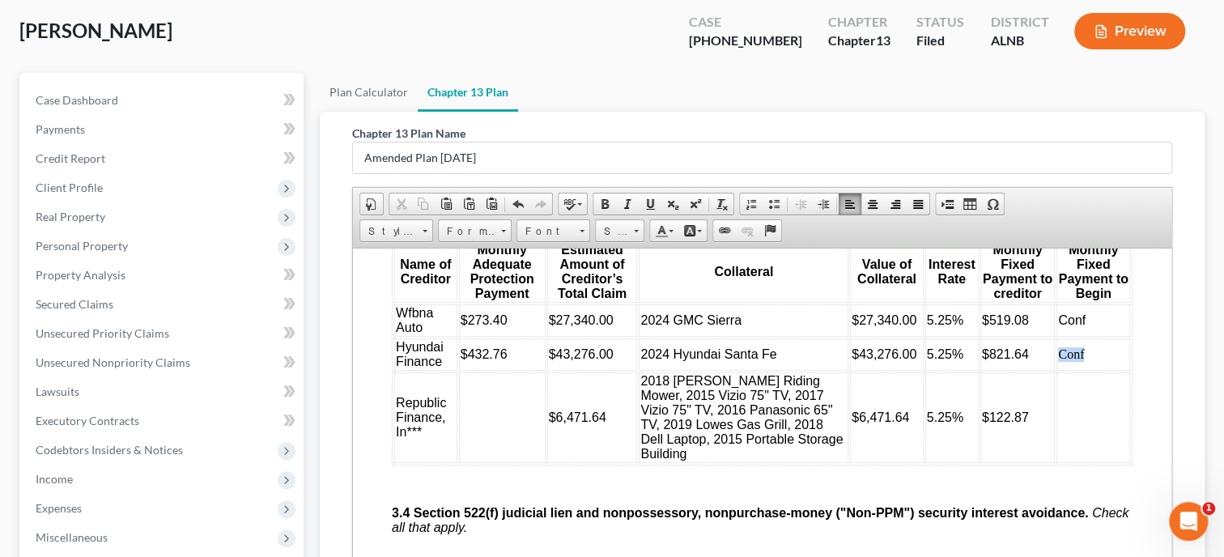
click at [1056, 369] on td "Conf" at bounding box center [1093, 354] width 74 height 32
click at [571, 226] on span "Font" at bounding box center [545, 231] width 57 height 21
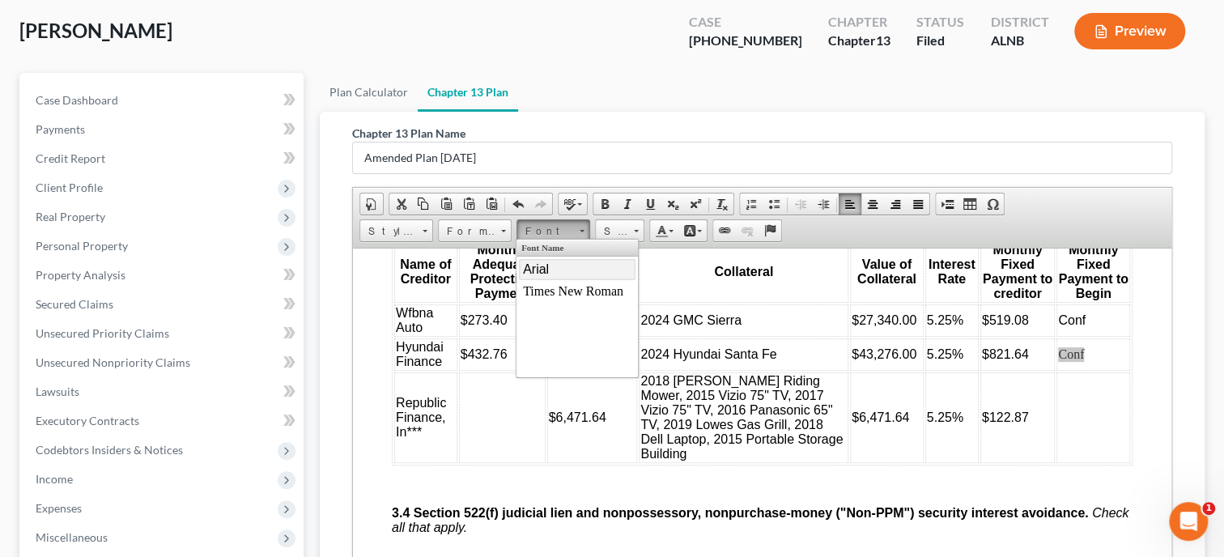
click at [567, 267] on link "Arial" at bounding box center [577, 269] width 117 height 21
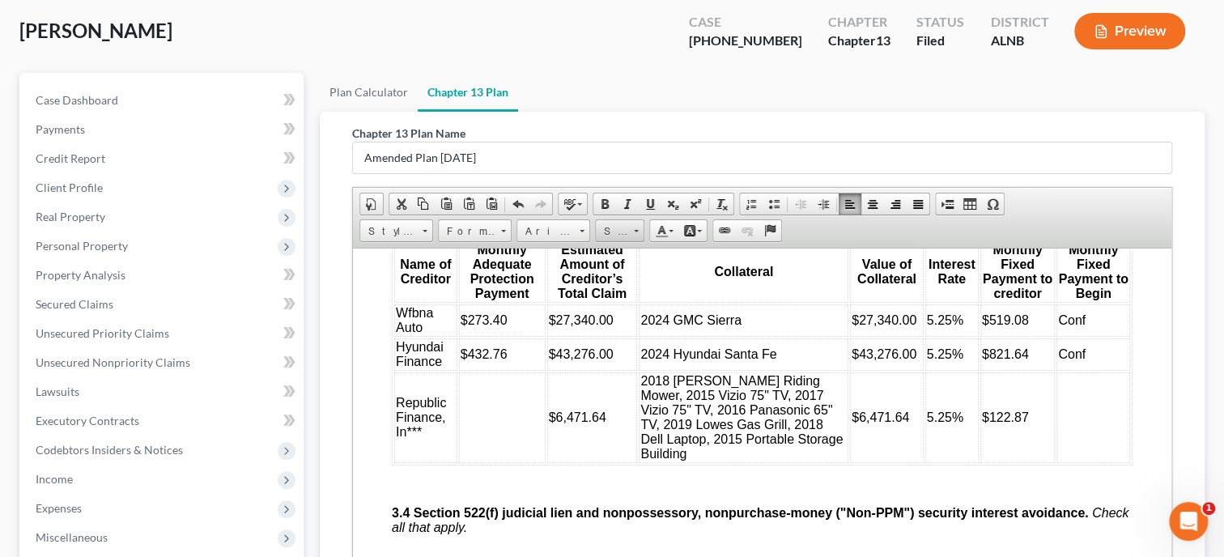
click at [607, 236] on span "Size" at bounding box center [612, 231] width 32 height 21
click at [626, 312] on link "16" at bounding box center [643, 318] width 92 height 21
click at [430, 455] on td "Republic Finance, In***" at bounding box center [425, 417] width 63 height 91
click at [489, 436] on td at bounding box center [500, 417] width 87 height 91
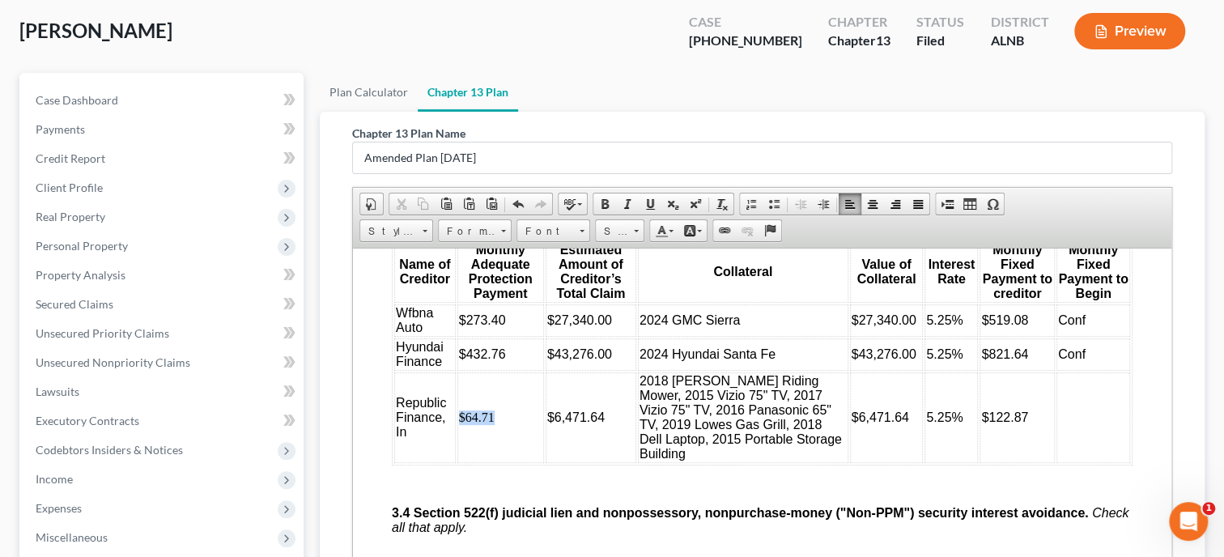
drag, startPoint x: 505, startPoint y: 437, endPoint x: 458, endPoint y: 441, distance: 47.1
click at [458, 441] on table "Name of Creditor Monthly Adequate Protection Payment Estimated Amount of Credit…" at bounding box center [762, 351] width 741 height 227
click at [542, 236] on span "Font" at bounding box center [545, 231] width 57 height 21
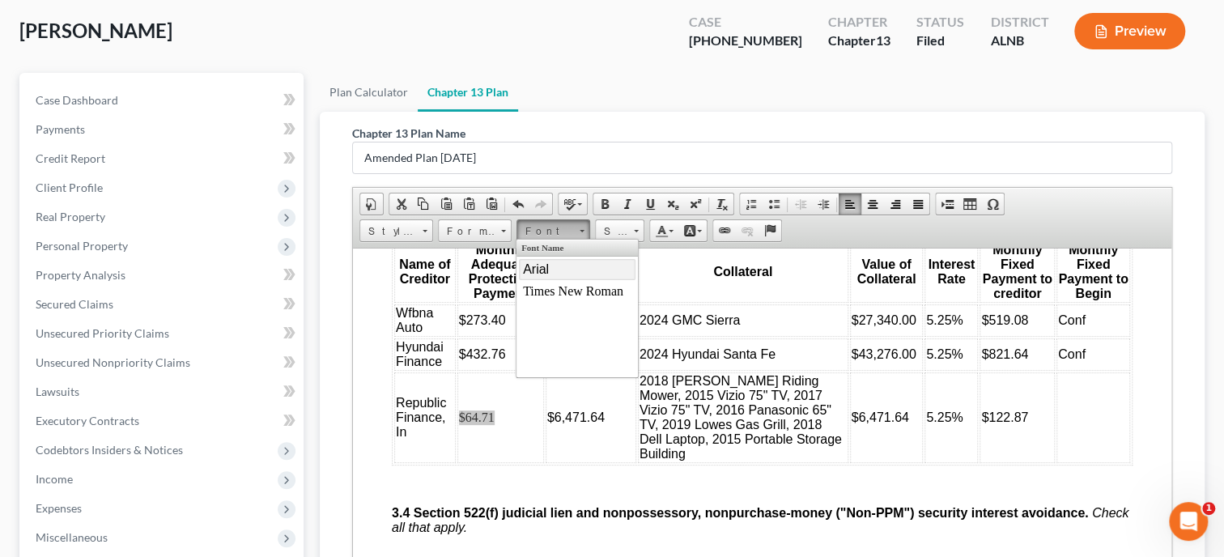
click at [552, 268] on link "Arial" at bounding box center [577, 269] width 117 height 21
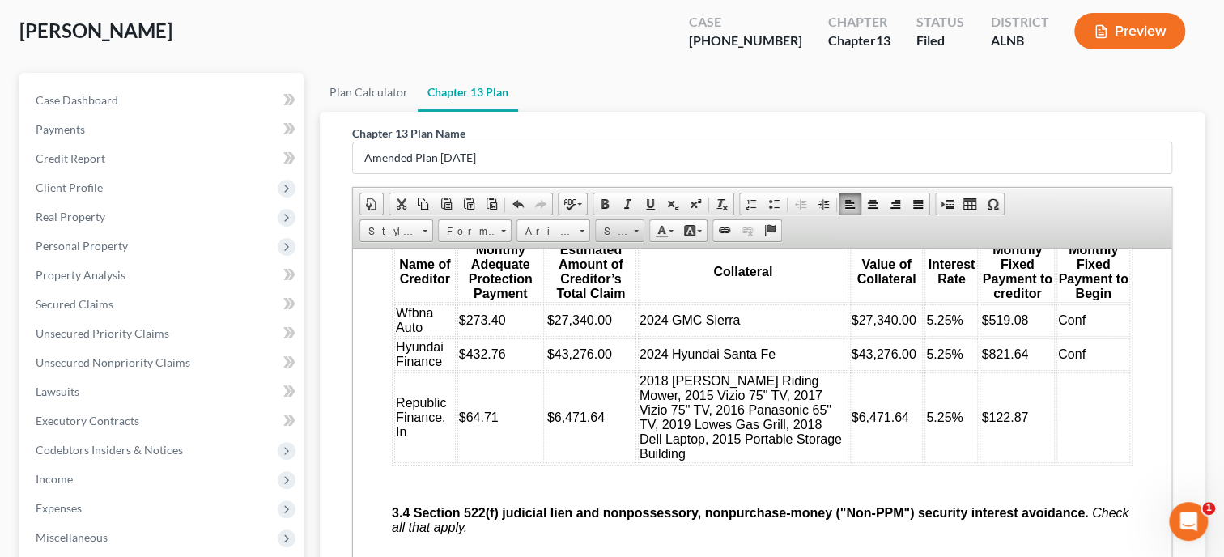
click at [613, 232] on span "Size" at bounding box center [612, 231] width 32 height 21
click at [652, 312] on link "16" at bounding box center [643, 318] width 92 height 21
click at [1070, 439] on td at bounding box center [1093, 417] width 74 height 91
drag, startPoint x: 1083, startPoint y: 440, endPoint x: 1058, endPoint y: 439, distance: 25.1
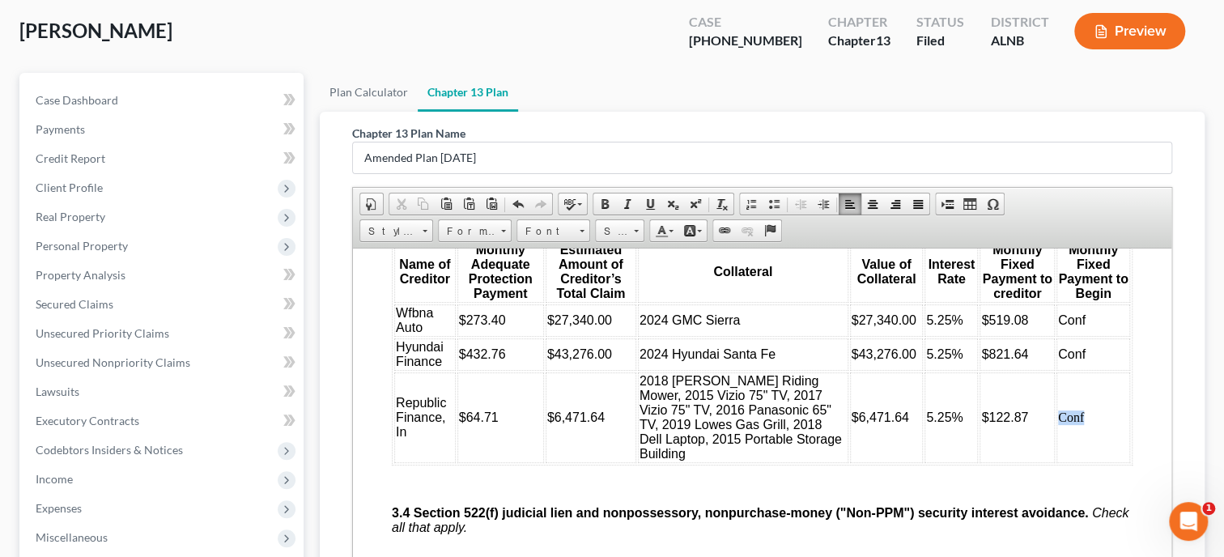
click at [1058, 439] on td "Conf" at bounding box center [1093, 417] width 74 height 91
click at [564, 232] on span "Font" at bounding box center [545, 231] width 57 height 21
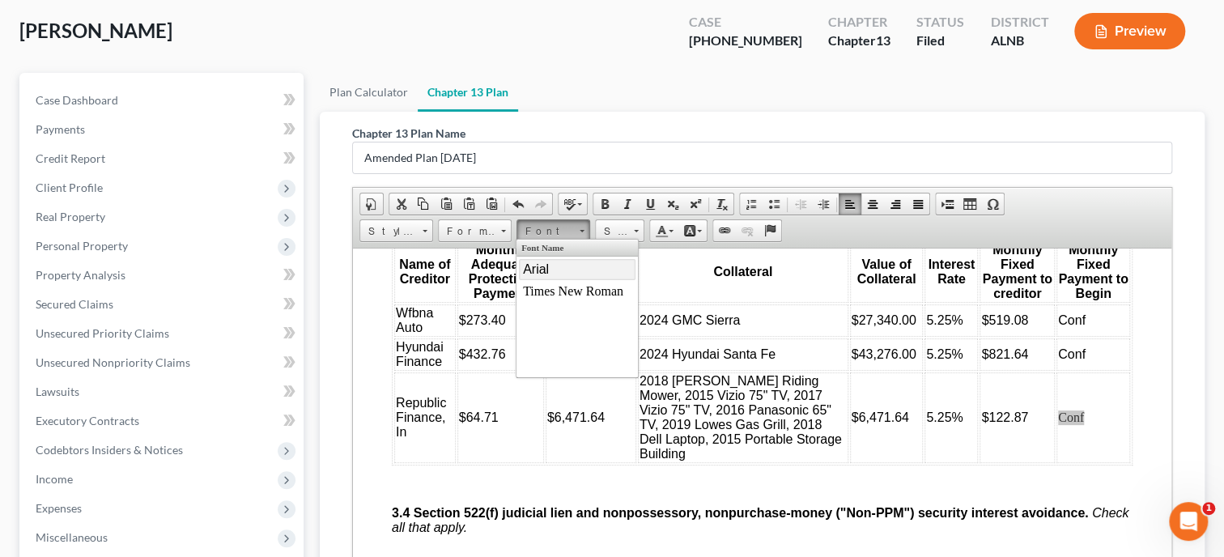
click at [563, 268] on link "Arial" at bounding box center [577, 269] width 117 height 21
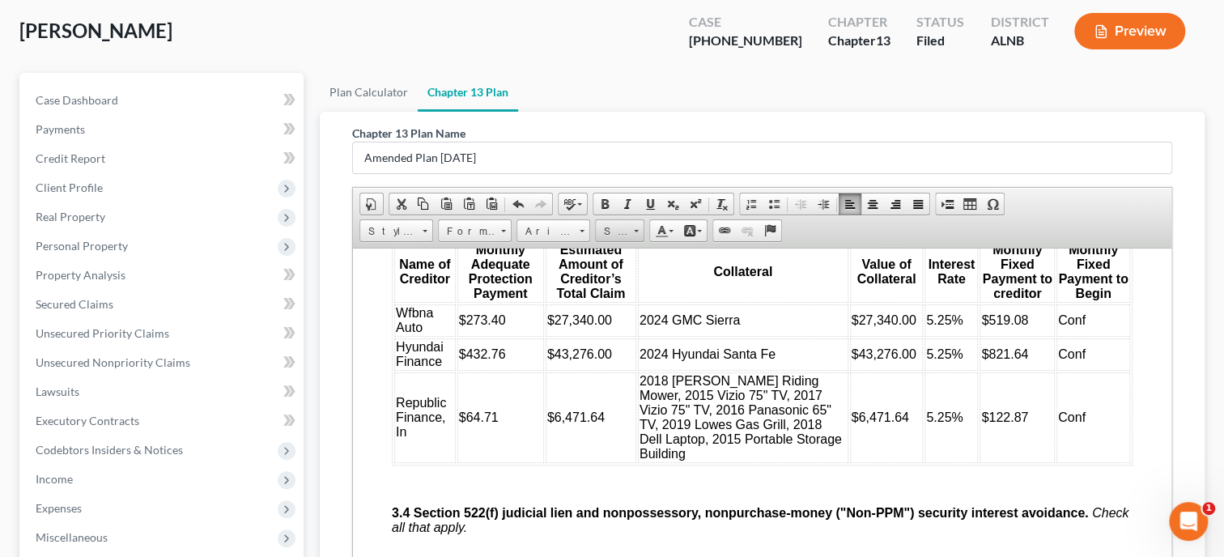
click at [612, 232] on span "Size" at bounding box center [612, 231] width 32 height 21
click at [634, 320] on link "16" at bounding box center [643, 318] width 92 height 21
click at [578, 492] on p at bounding box center [778, 485] width 708 height 15
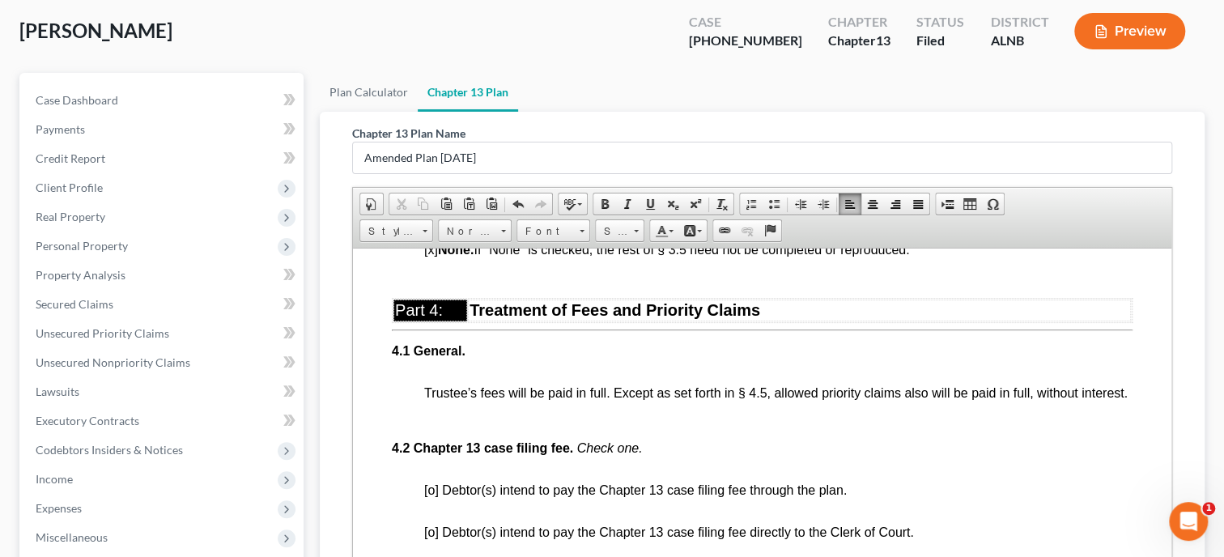
scroll to position [3165, 0]
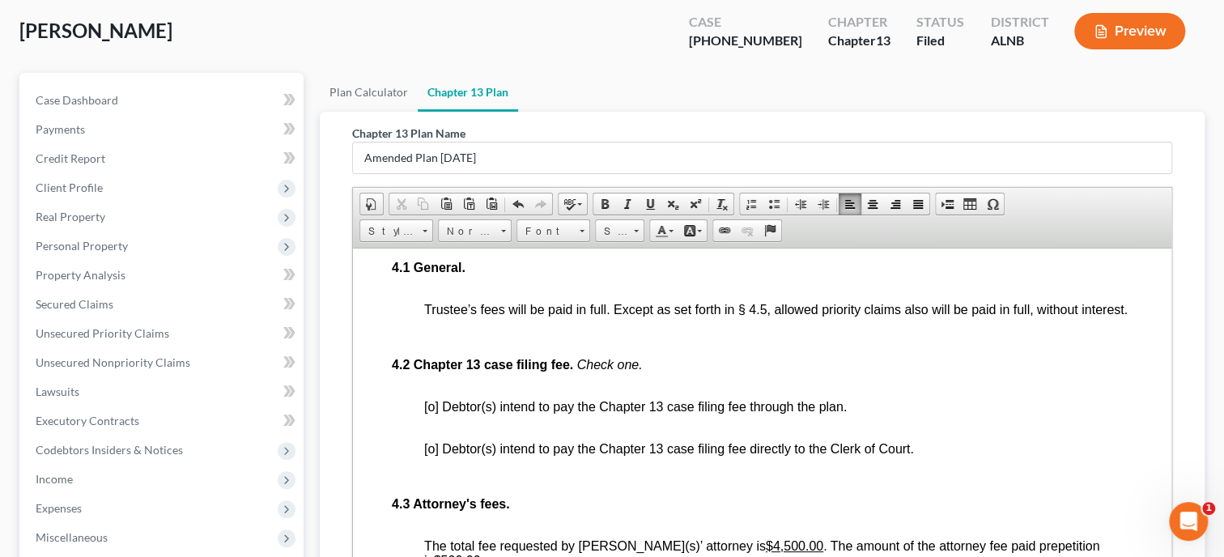
click at [432, 413] on span "[o] Debtor(s) intend to pay the Chapter 13 case filing fee through the plan." at bounding box center [635, 406] width 423 height 14
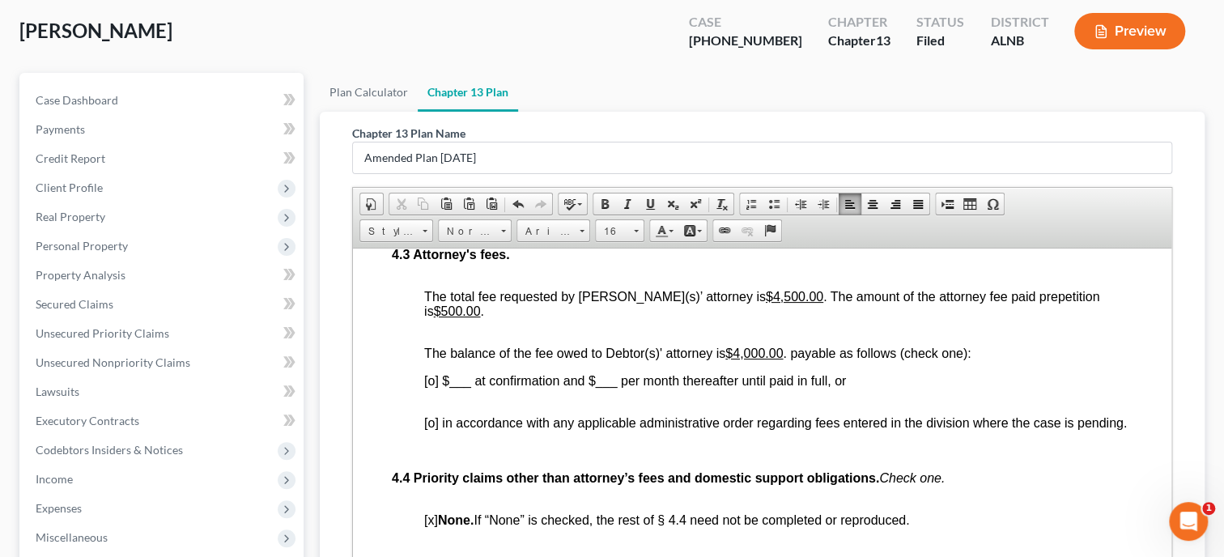
scroll to position [3414, 0]
click at [428, 429] on span "[o] in accordance with any applicable administrative order regarding fees enter…" at bounding box center [775, 422] width 703 height 14
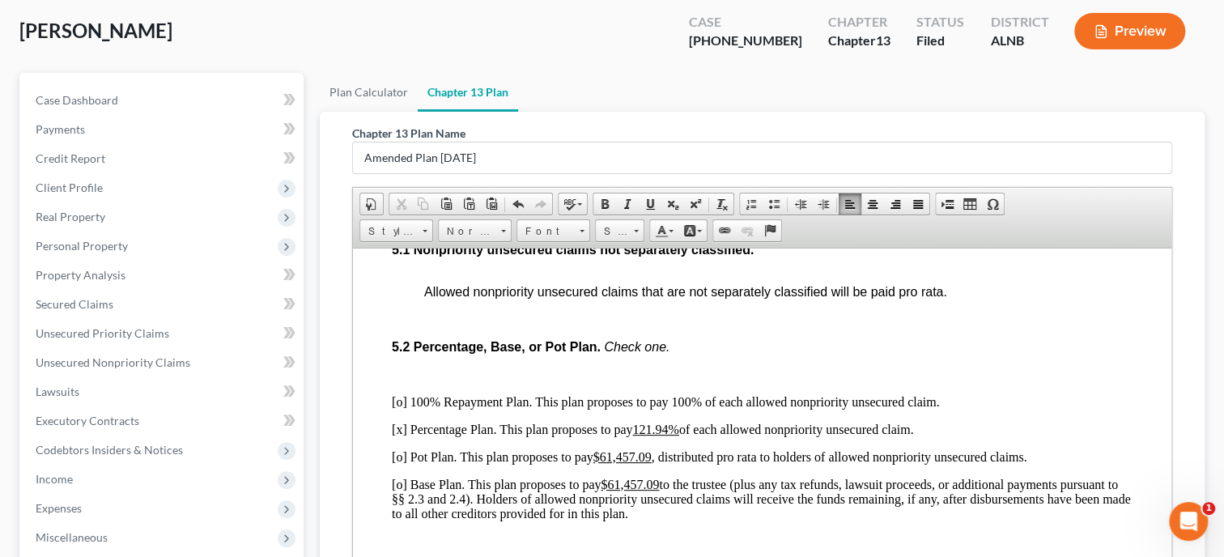
scroll to position [3914, 0]
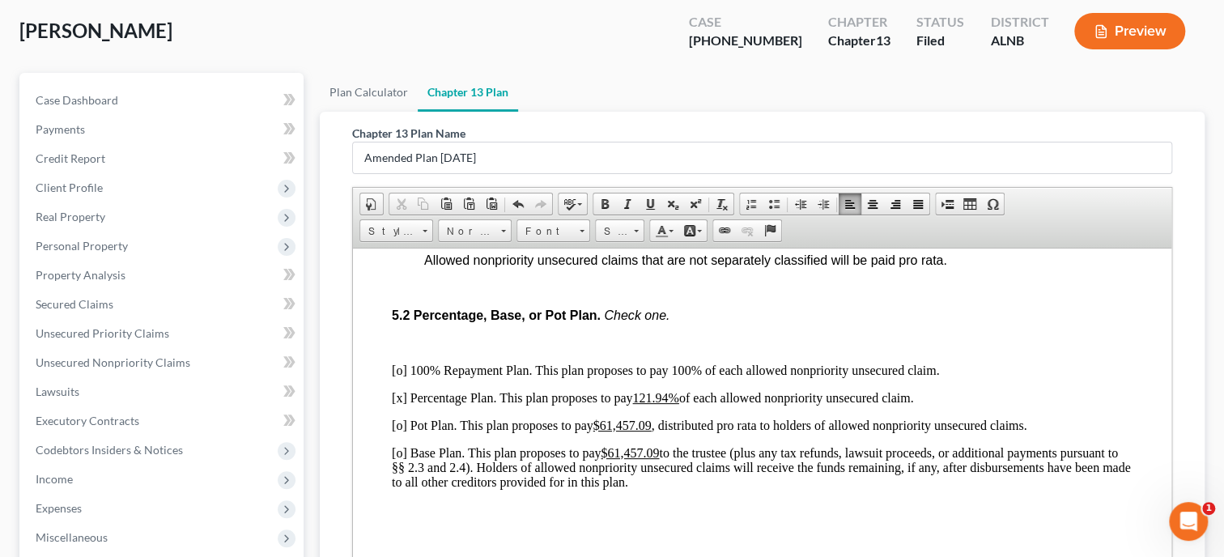
click at [399, 405] on p "[x] Percentage Plan. This plan proposes to pay 121.94% of each allowed nonprior…" at bounding box center [762, 397] width 741 height 15
click at [401, 473] on p "[o] Base Plan. This plan proposes to pay $61,457.09 to the trustee (plus any ta…" at bounding box center [762, 467] width 741 height 44
click at [637, 404] on u "121.94%" at bounding box center [655, 397] width 46 height 14
click at [400, 475] on p "[x] Base Plan. This plan proposes to pay $61,457.09 to the trustee (plus any ta…" at bounding box center [762, 467] width 741 height 44
click at [397, 377] on p "[o] 100% Repayment Plan. This plan proposes to pay 100% of each allowed nonprio…" at bounding box center [762, 370] width 741 height 15
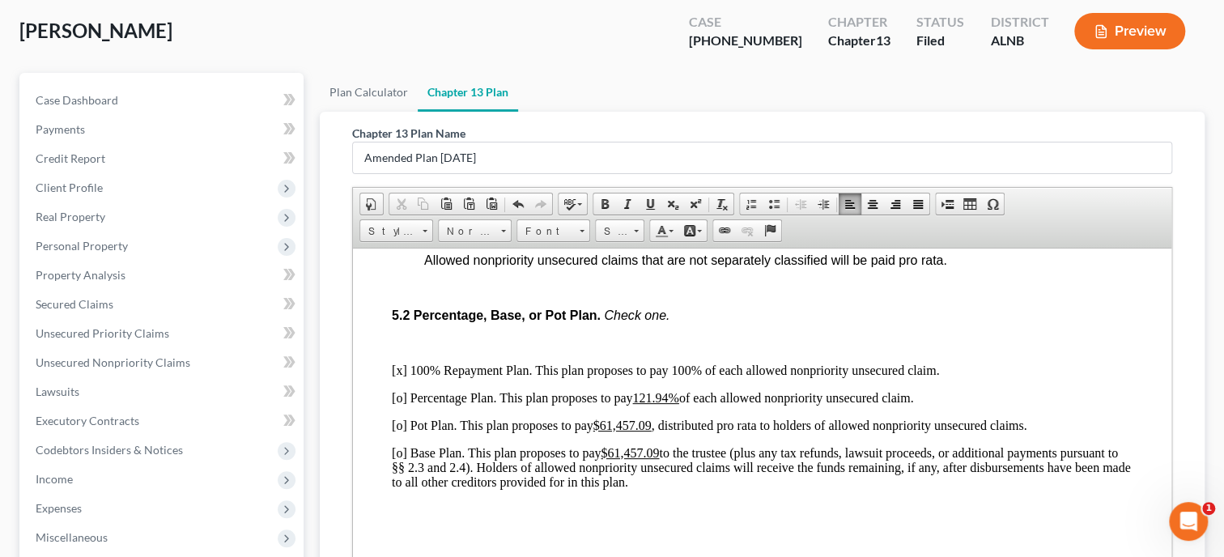
click at [635, 405] on p "[o] Percentage Plan. This plan proposes to pay 121.94% of each allowed nonprior…" at bounding box center [762, 397] width 741 height 15
click at [605, 431] on u "$61,457.09" at bounding box center [622, 425] width 58 height 14
click at [611, 459] on u "$61,457.09" at bounding box center [630, 452] width 58 height 14
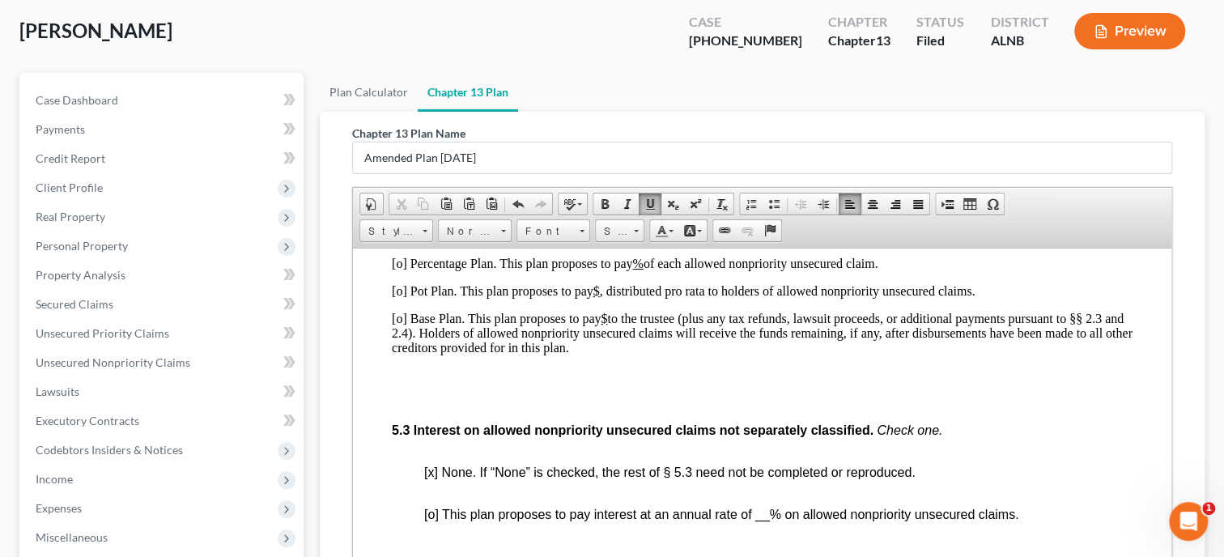
scroll to position [4081, 0]
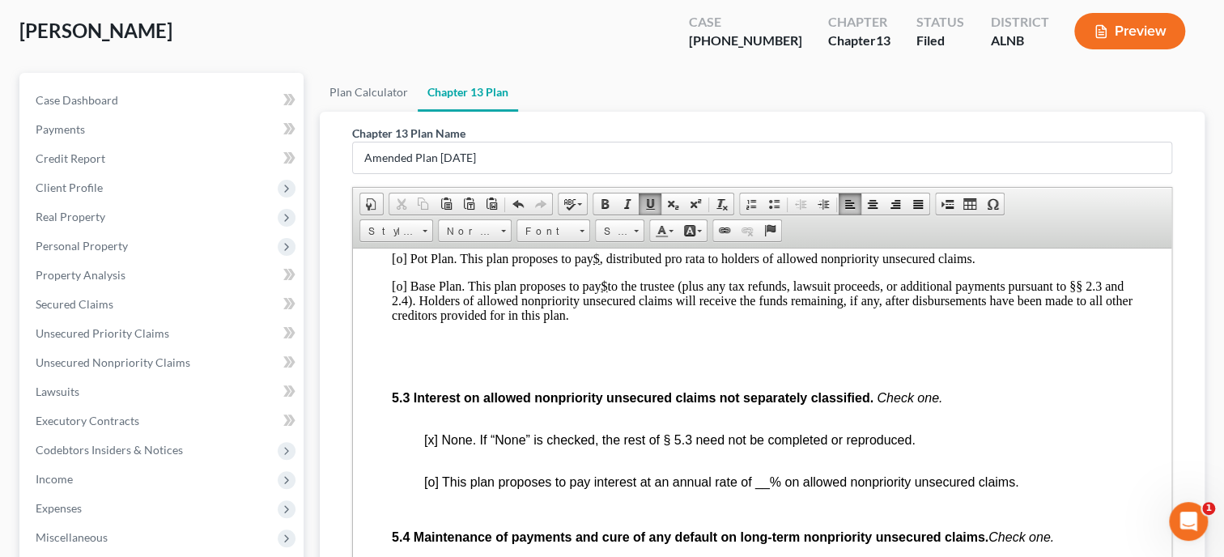
click at [433, 446] on span "[x] None. If “None” is checked, the rest of § 5.3 need not be completed or repr…" at bounding box center [669, 439] width 491 height 14
click at [428, 488] on span "[o] This plan proposes to pay interest at an annual rate of __% on allowed nonp…" at bounding box center [721, 481] width 594 height 14
click at [756, 488] on span "[x] This plan proposes to pay interest at an annual rate of __% on allowed nonp…" at bounding box center [720, 481] width 593 height 14
drag, startPoint x: 754, startPoint y: 501, endPoint x: 791, endPoint y: 501, distance: 36.4
click at [791, 488] on span "[x] This plan proposes to pay interest at an annual rate of 5.25% on allowed no…" at bounding box center [726, 481] width 605 height 14
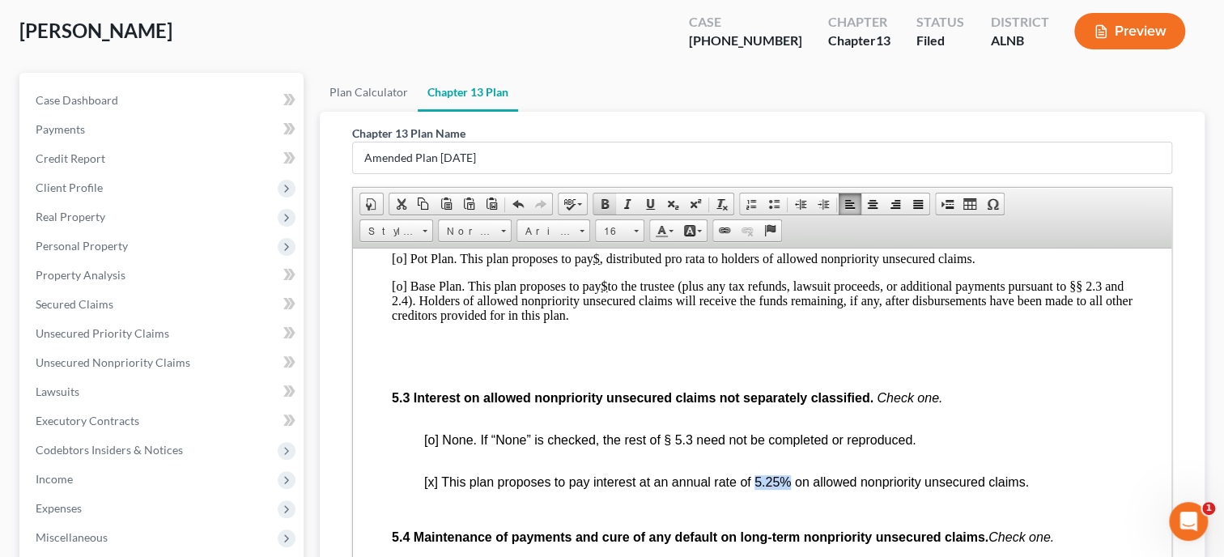
click at [606, 206] on span at bounding box center [604, 204] width 13 height 13
click at [644, 206] on span at bounding box center [650, 204] width 13 height 13
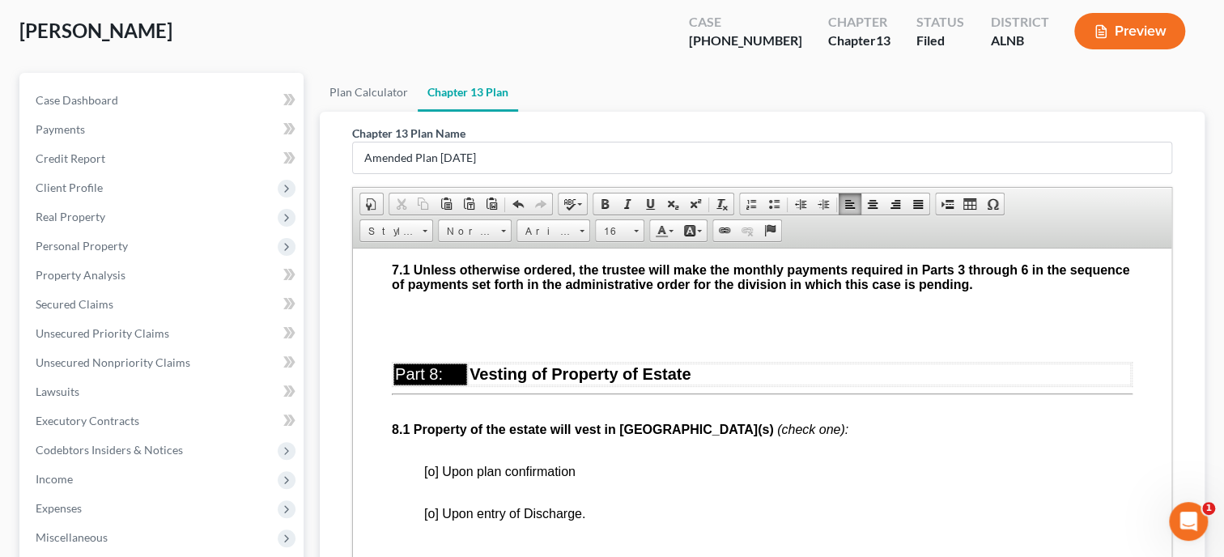
scroll to position [4914, 0]
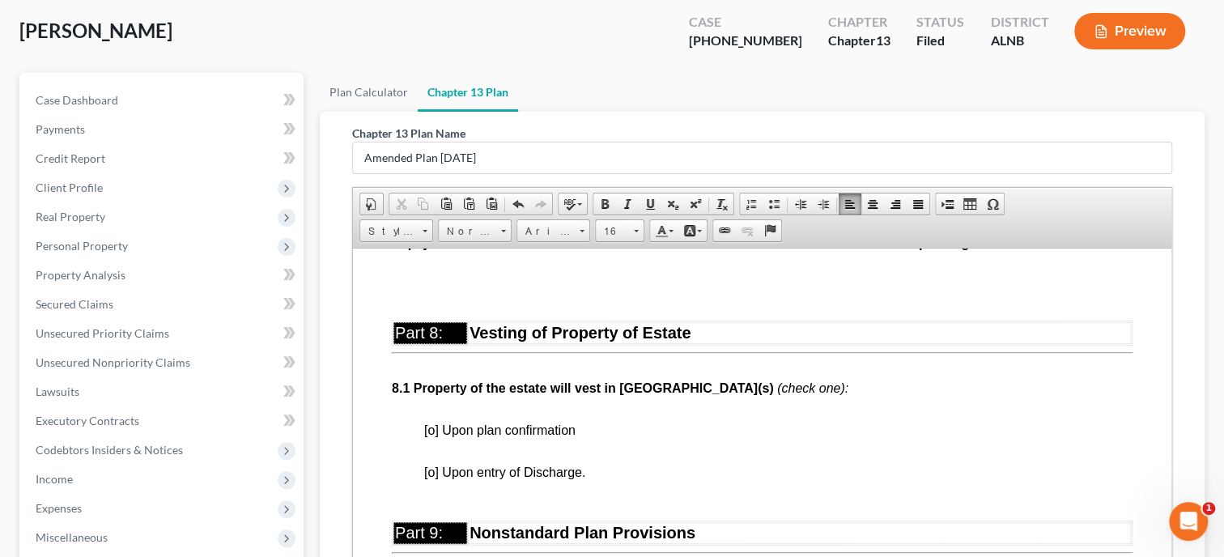
click at [427, 436] on span "[o] Upon plan confirmation" at bounding box center [499, 430] width 151 height 14
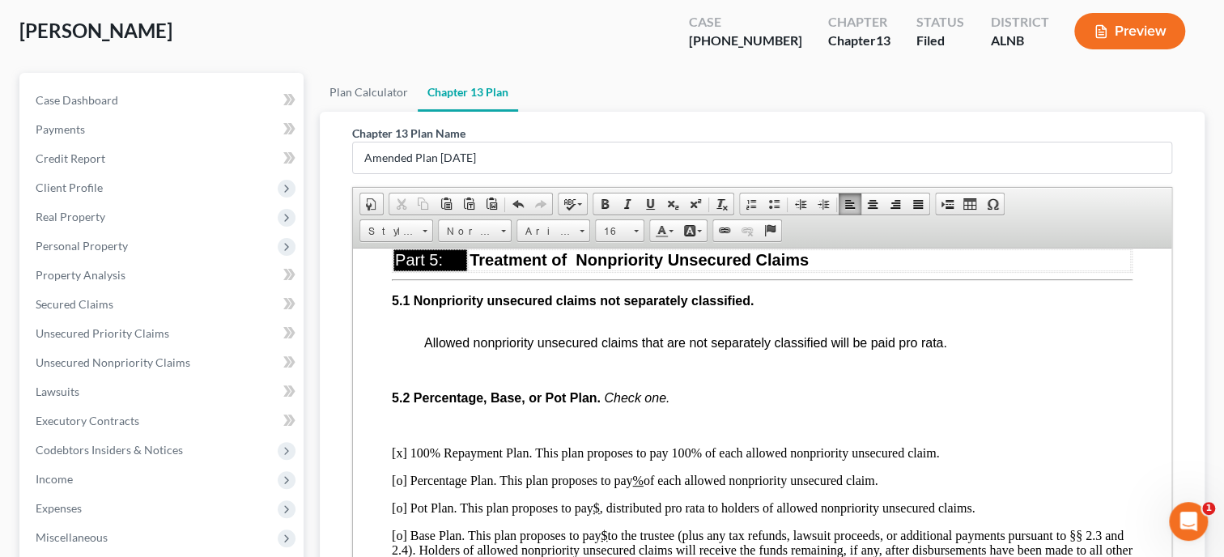
scroll to position [3831, 0]
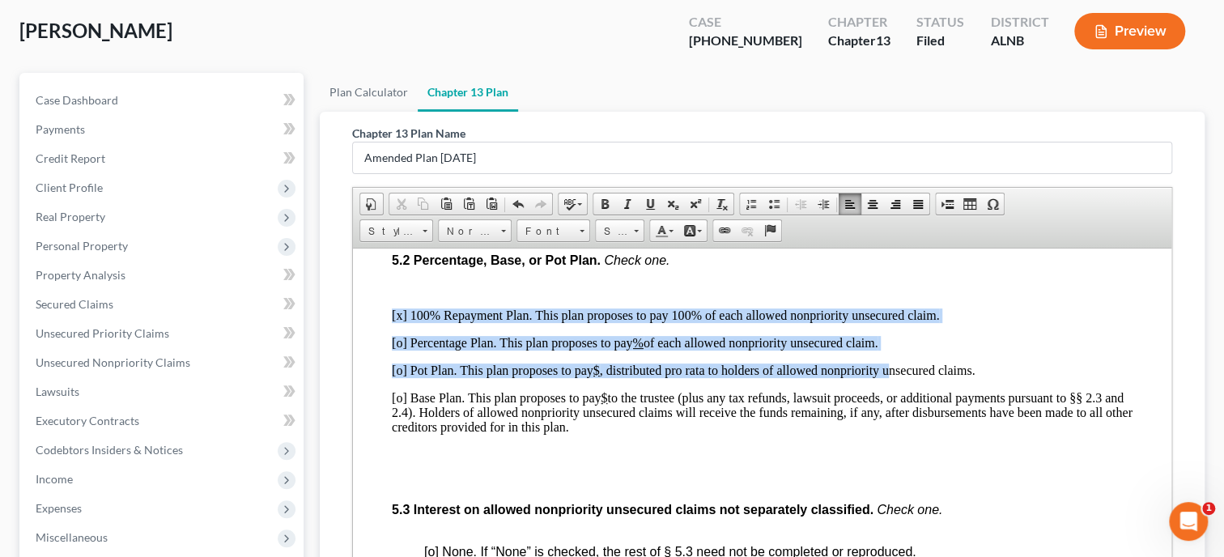
scroll to position [3998, 0]
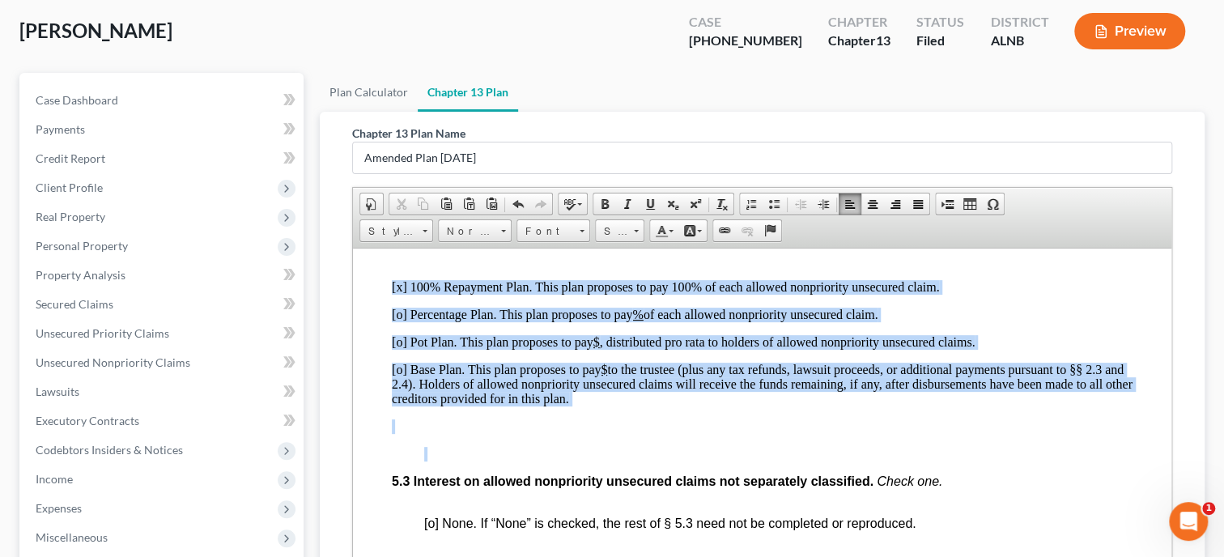
drag, startPoint x: 388, startPoint y: 471, endPoint x: 893, endPoint y: 480, distance: 505.2
click at [542, 236] on span "Font" at bounding box center [545, 231] width 57 height 21
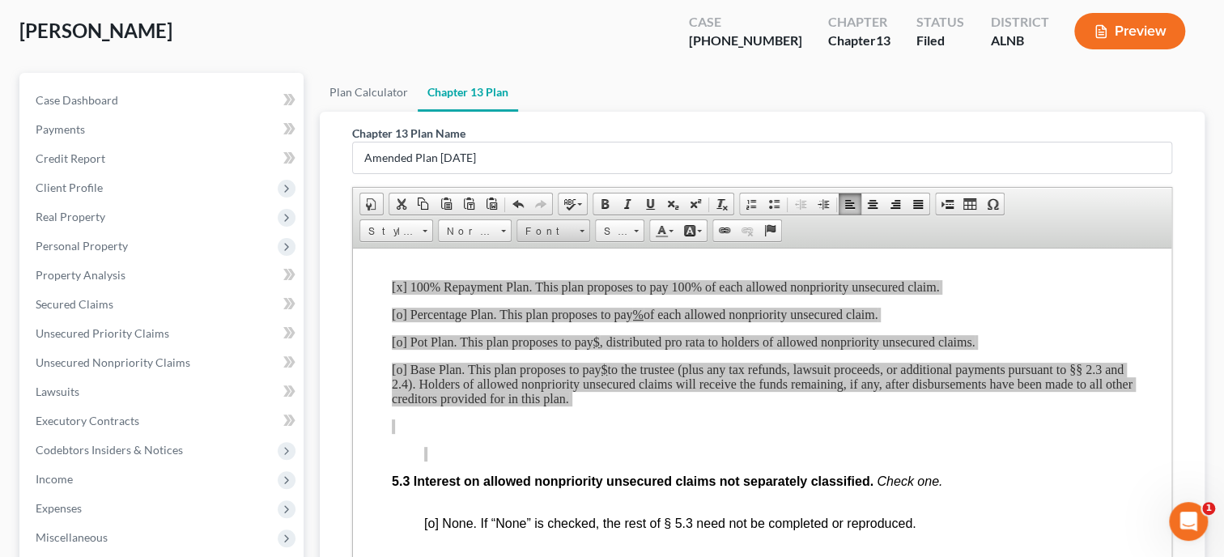
scroll to position [0, 0]
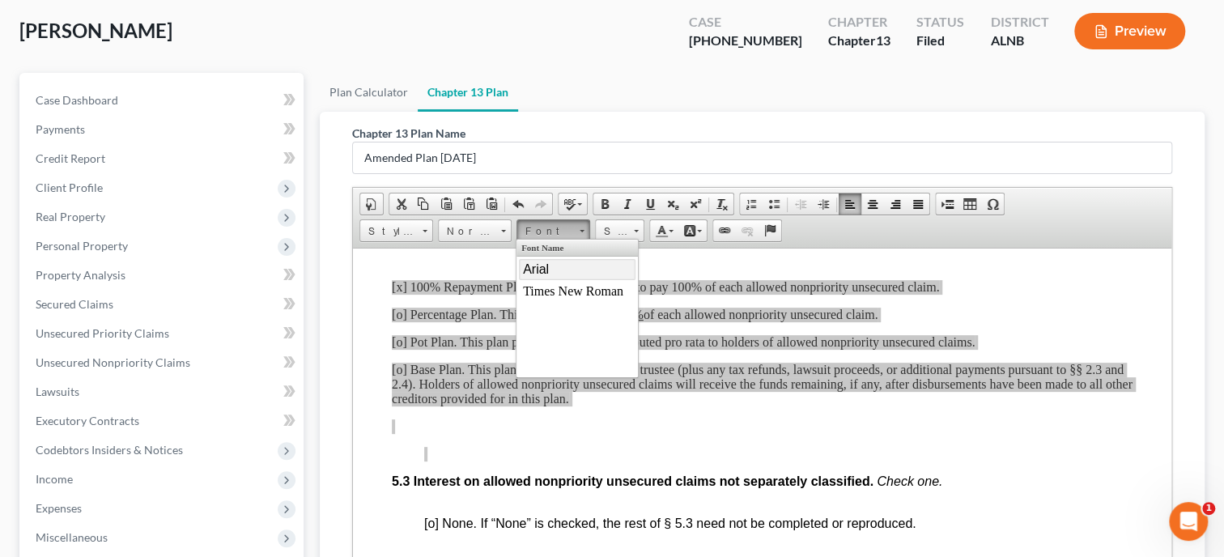
click at [546, 270] on span "Arial" at bounding box center [536, 269] width 26 height 14
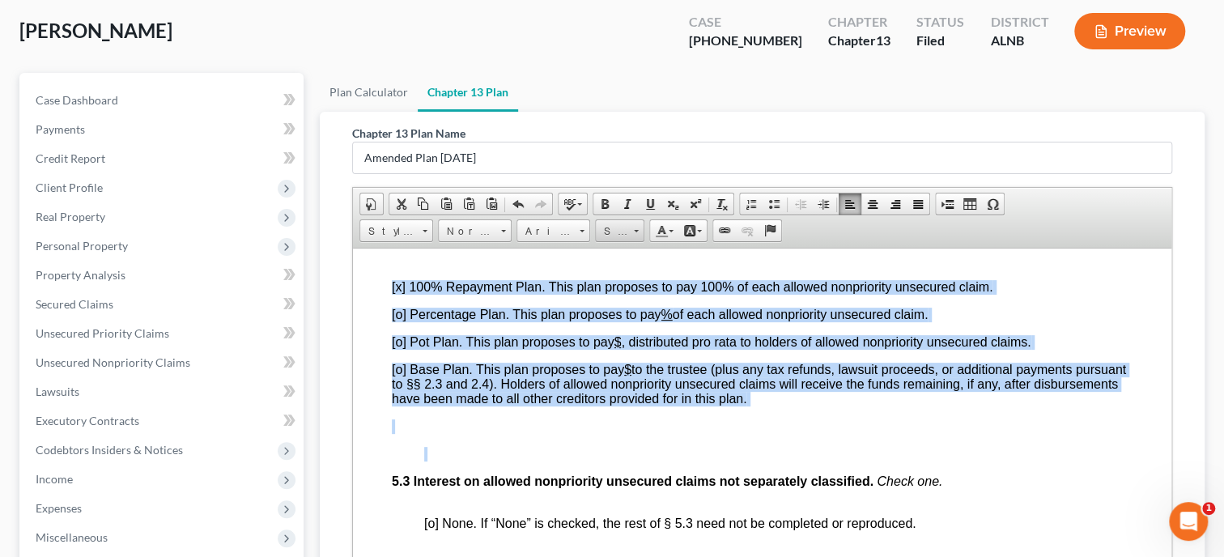
click at [615, 229] on span "Size" at bounding box center [612, 231] width 32 height 21
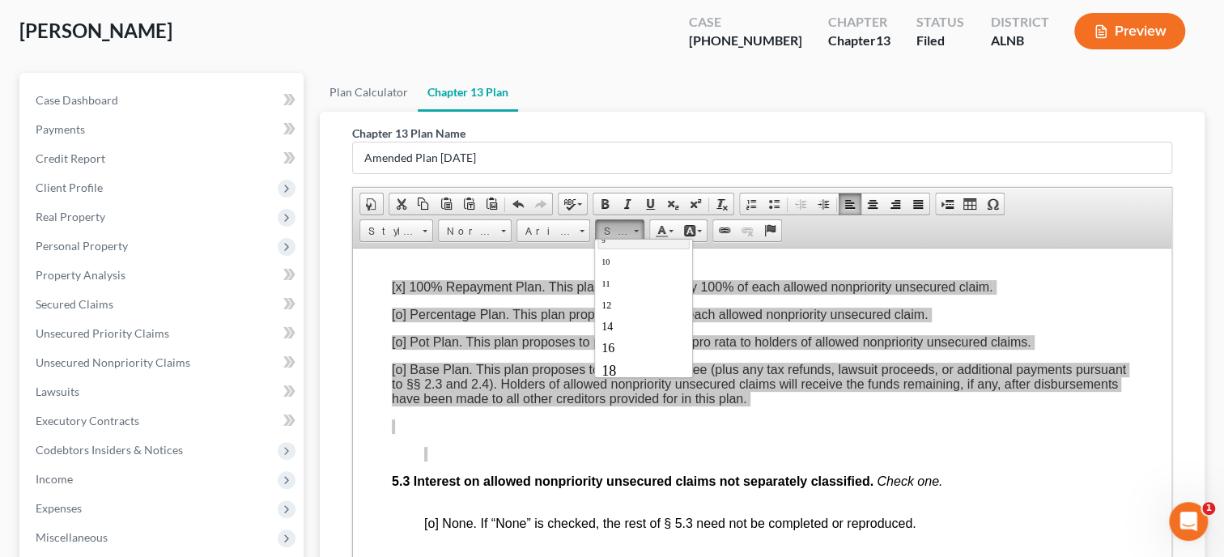
scroll to position [83, 0]
click at [639, 311] on link "16" at bounding box center [643, 318] width 92 height 21
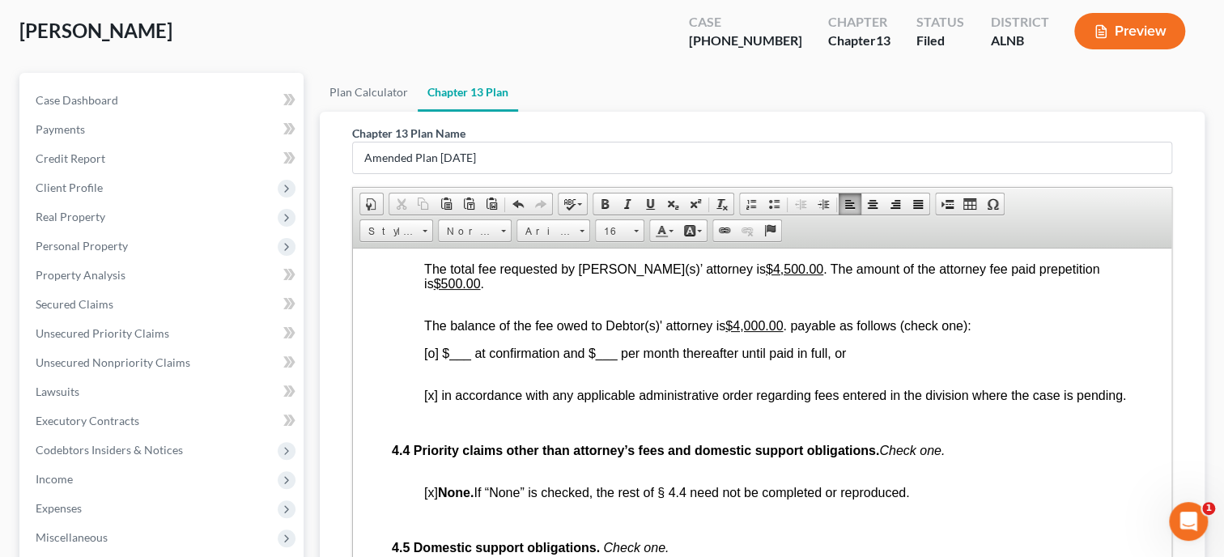
scroll to position [3414, 0]
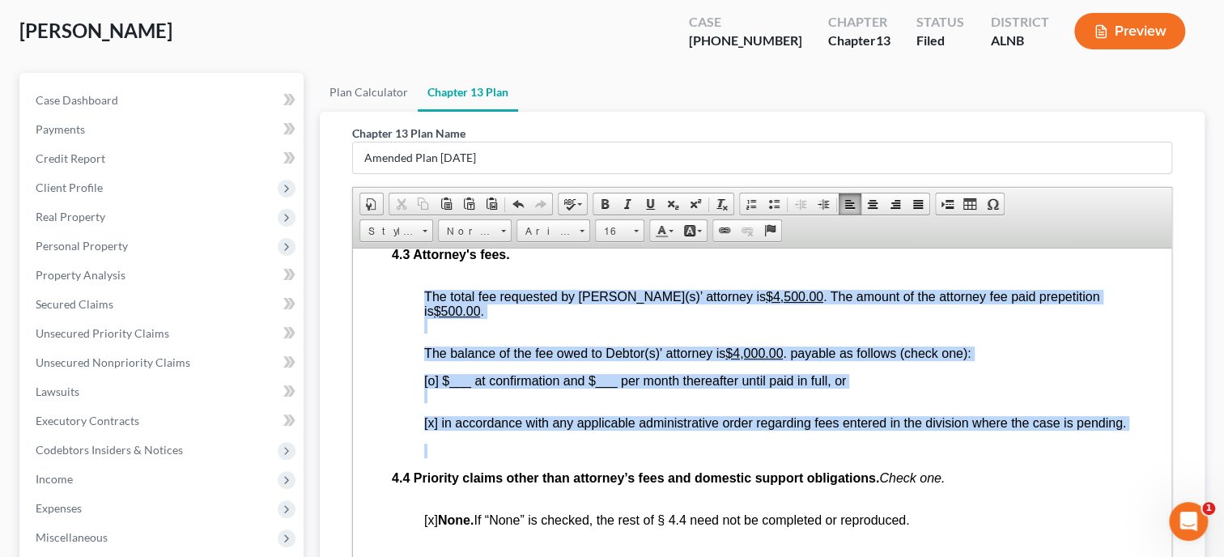
drag, startPoint x: 414, startPoint y: 324, endPoint x: 1052, endPoint y: 453, distance: 650.9
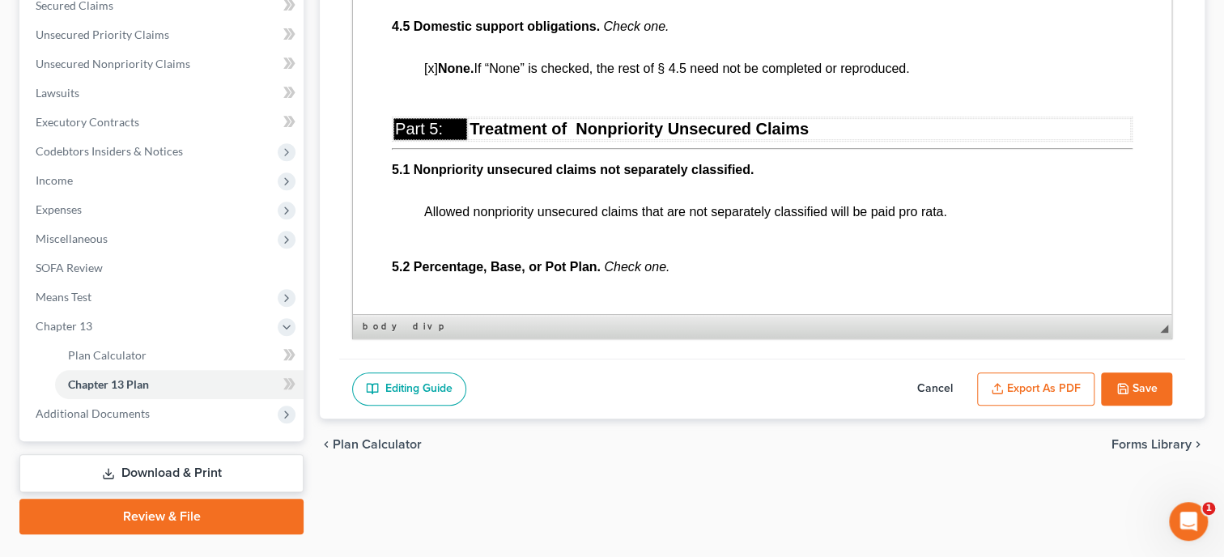
scroll to position [416, 0]
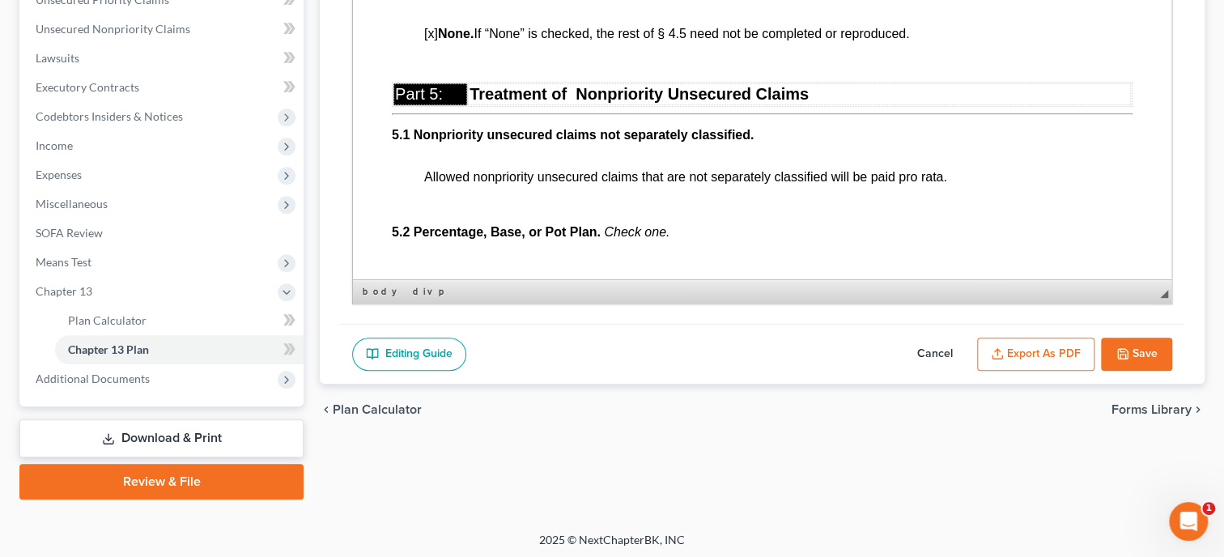
click at [1140, 341] on button "Save" at bounding box center [1136, 355] width 71 height 34
select select "0"
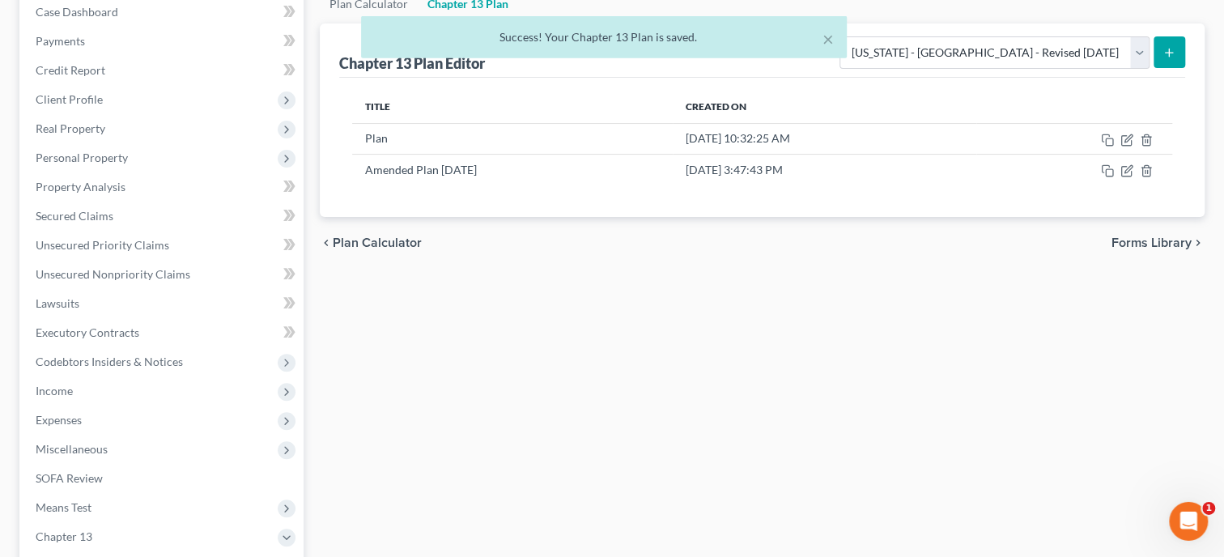
scroll to position [0, 0]
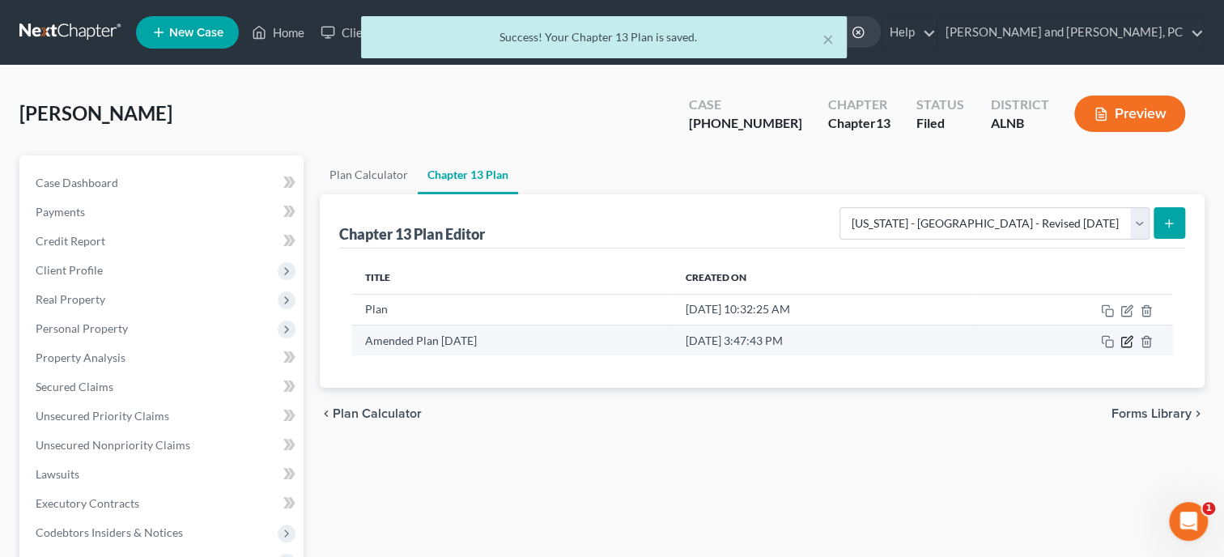
click at [1124, 342] on icon "button" at bounding box center [1126, 341] width 13 height 13
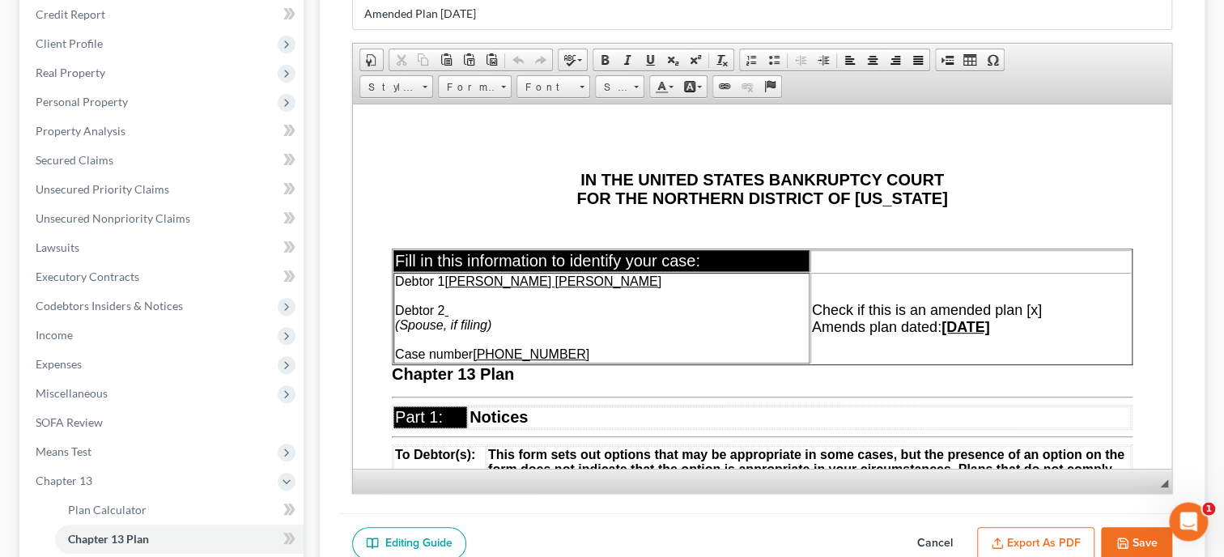
scroll to position [333, 0]
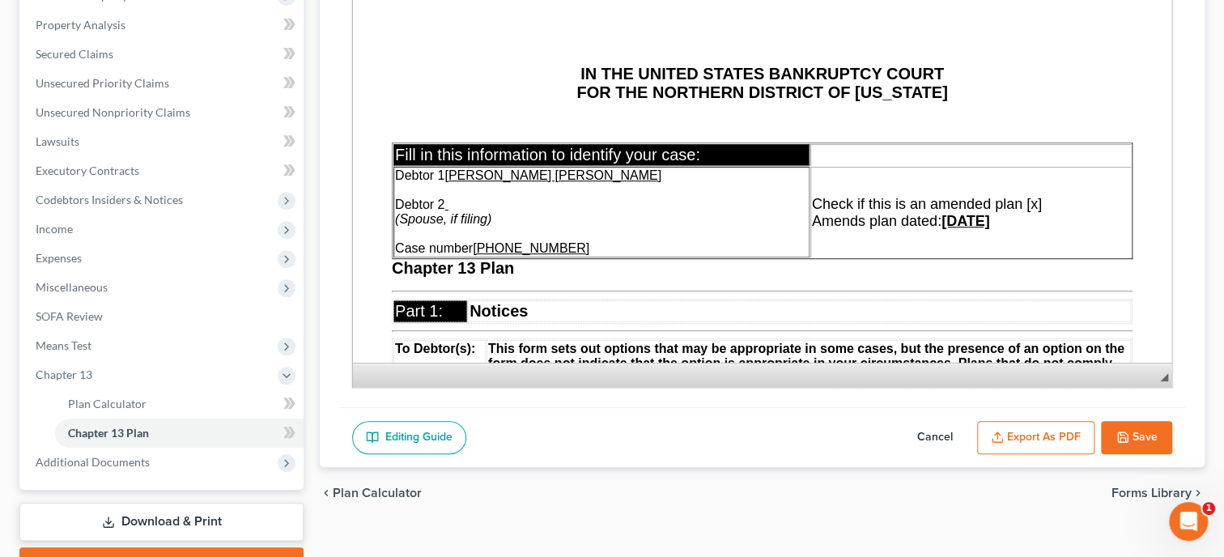
click at [1078, 435] on button "Export as PDF" at bounding box center [1035, 438] width 117 height 34
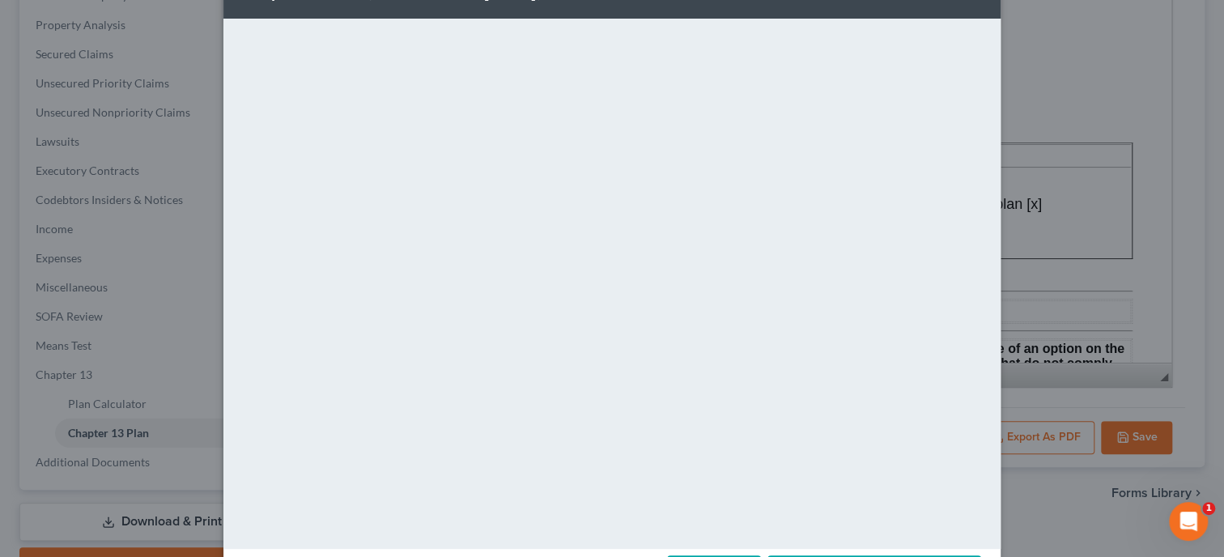
scroll to position [83, 0]
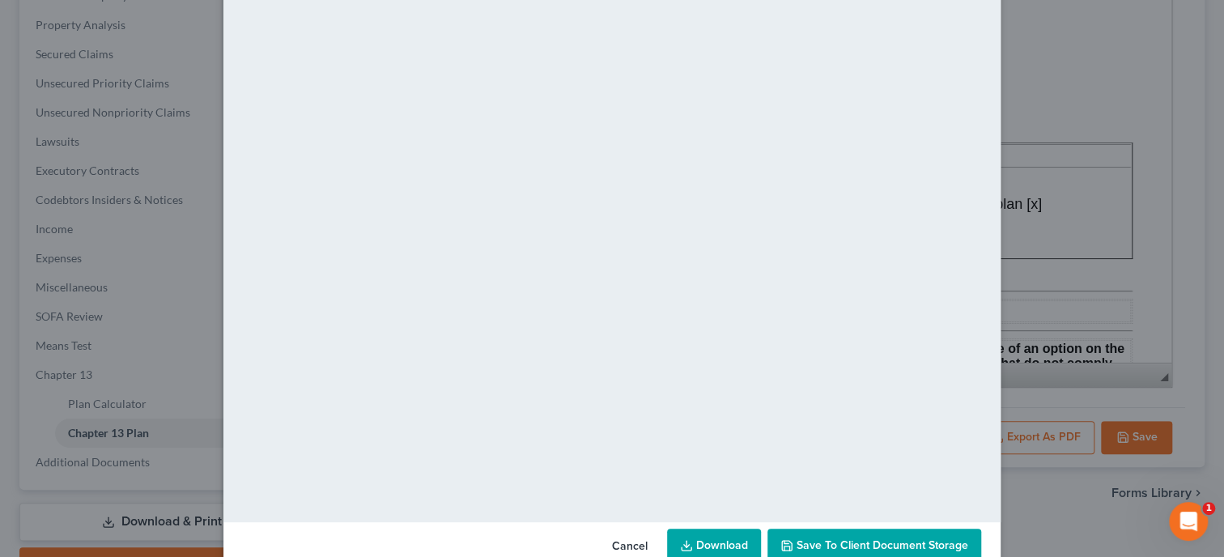
click at [730, 540] on link "Download" at bounding box center [714, 546] width 94 height 34
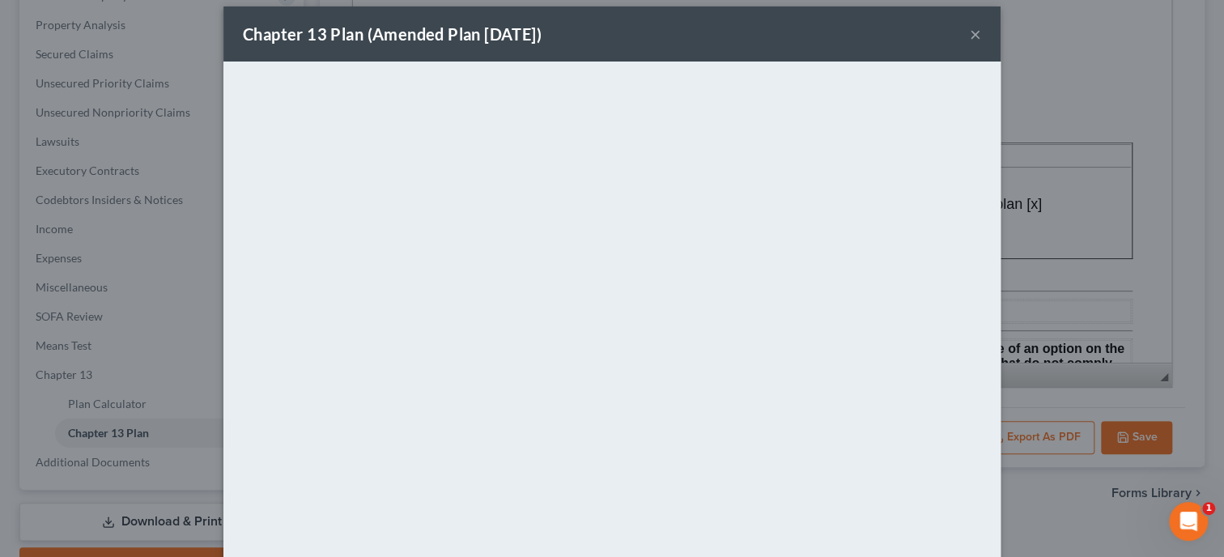
scroll to position [0, 0]
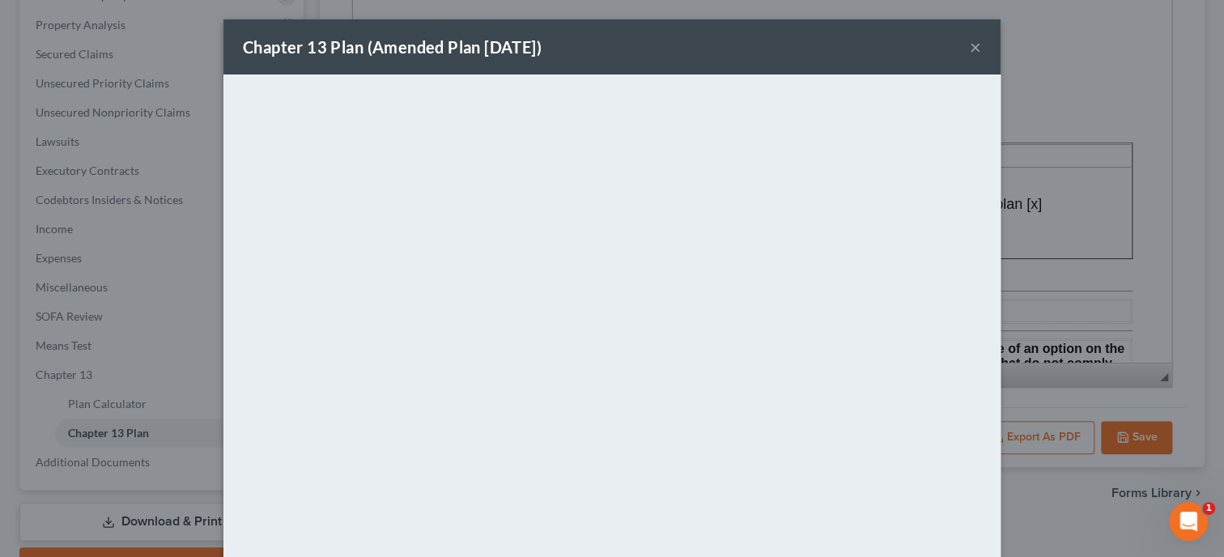
click at [976, 49] on button "×" at bounding box center [975, 46] width 11 height 19
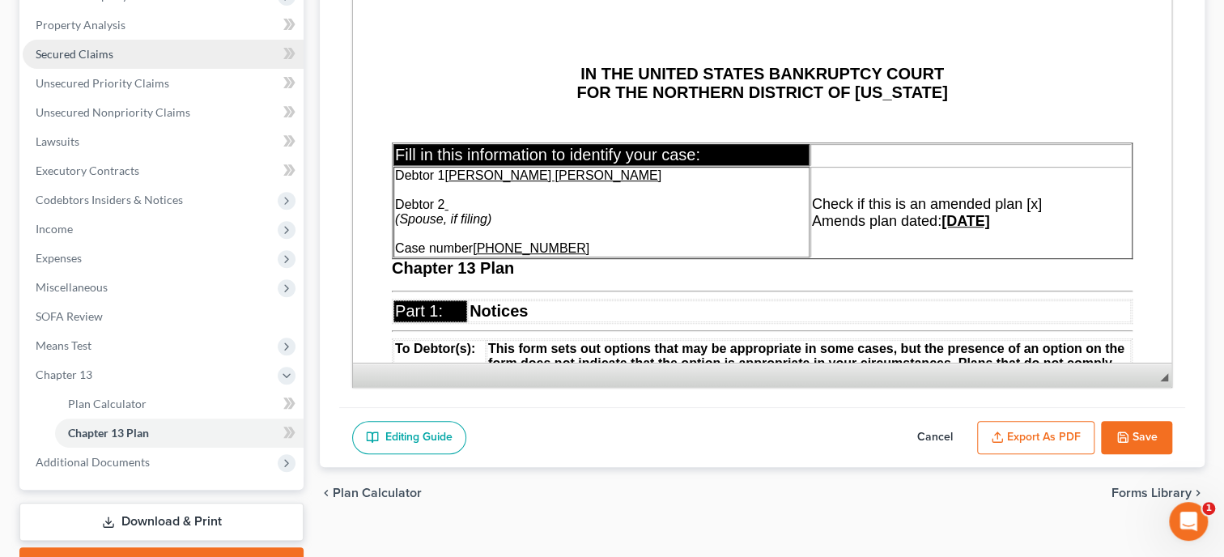
click at [103, 53] on span "Secured Claims" at bounding box center [75, 54] width 78 height 14
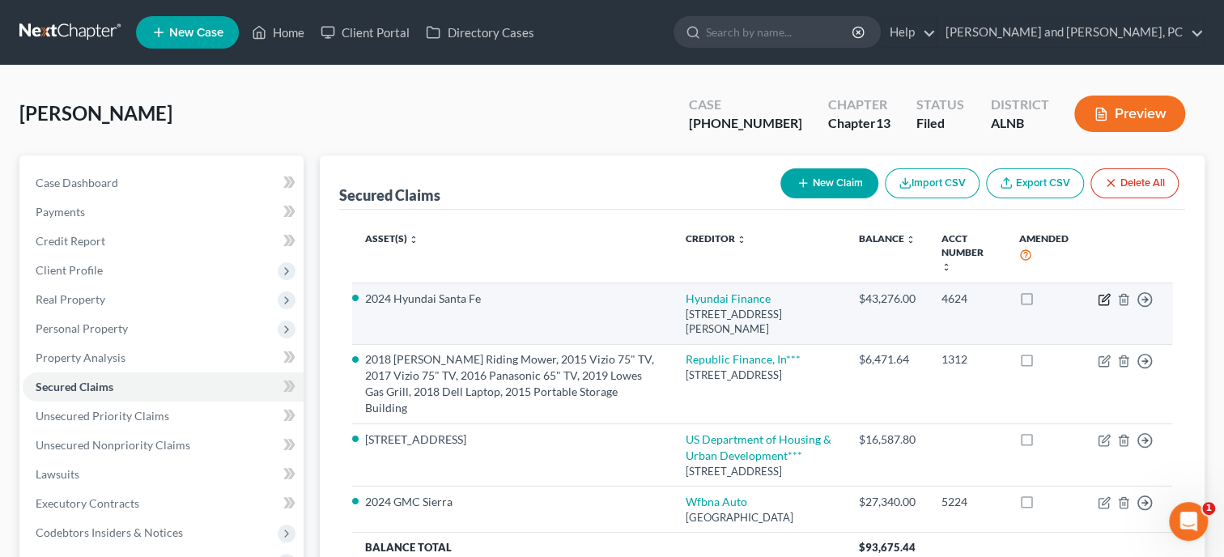
click at [1105, 293] on icon "button" at bounding box center [1104, 299] width 13 height 13
select select "4"
select select "5"
select select "2"
select select "0"
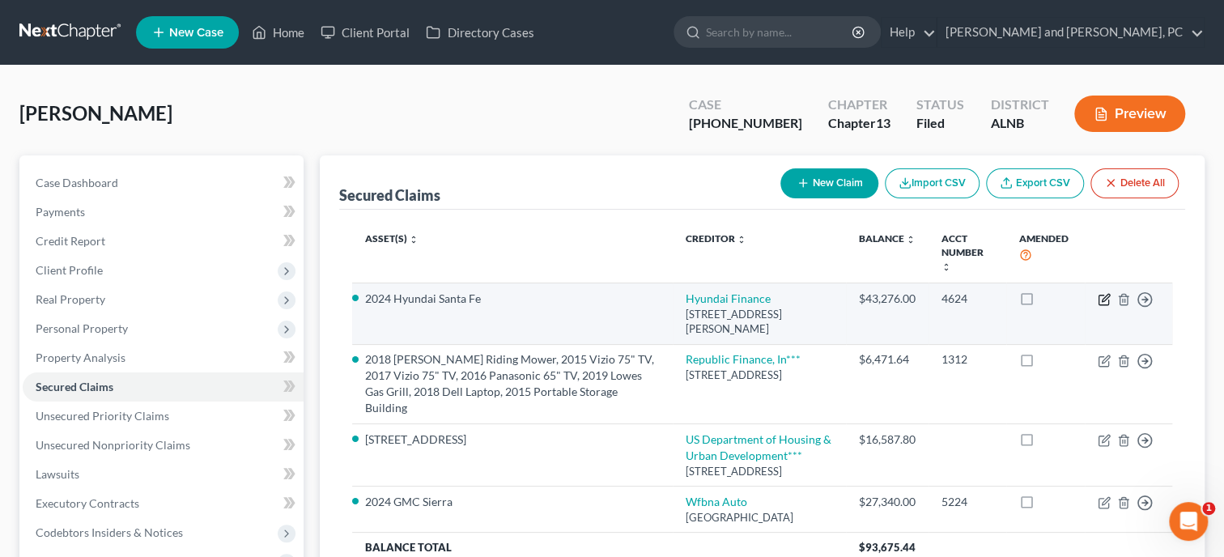
select select "0"
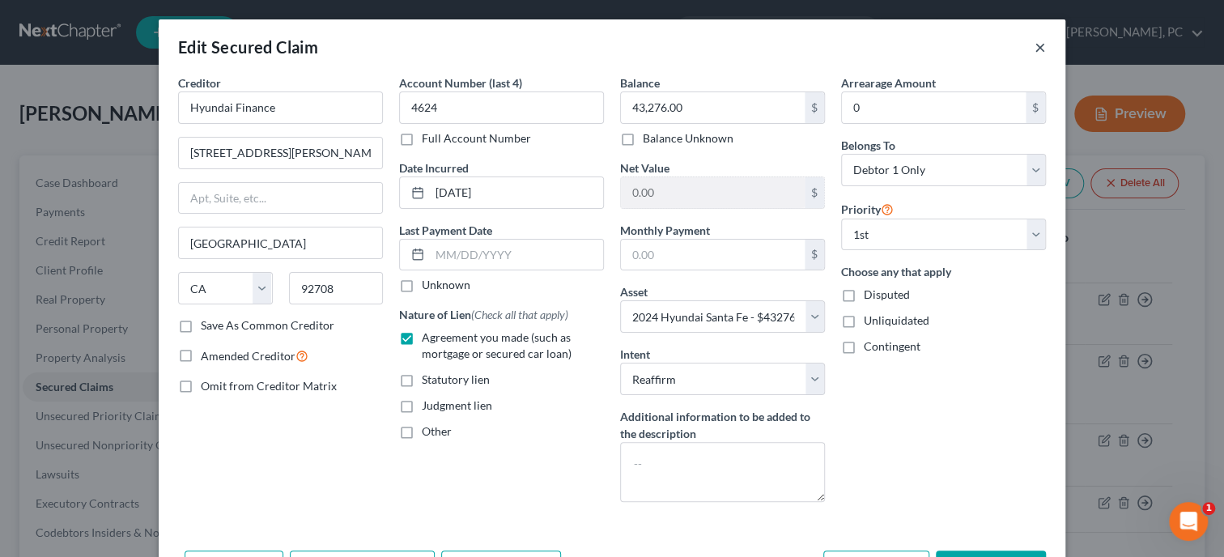
click at [1039, 51] on button "×" at bounding box center [1039, 46] width 11 height 19
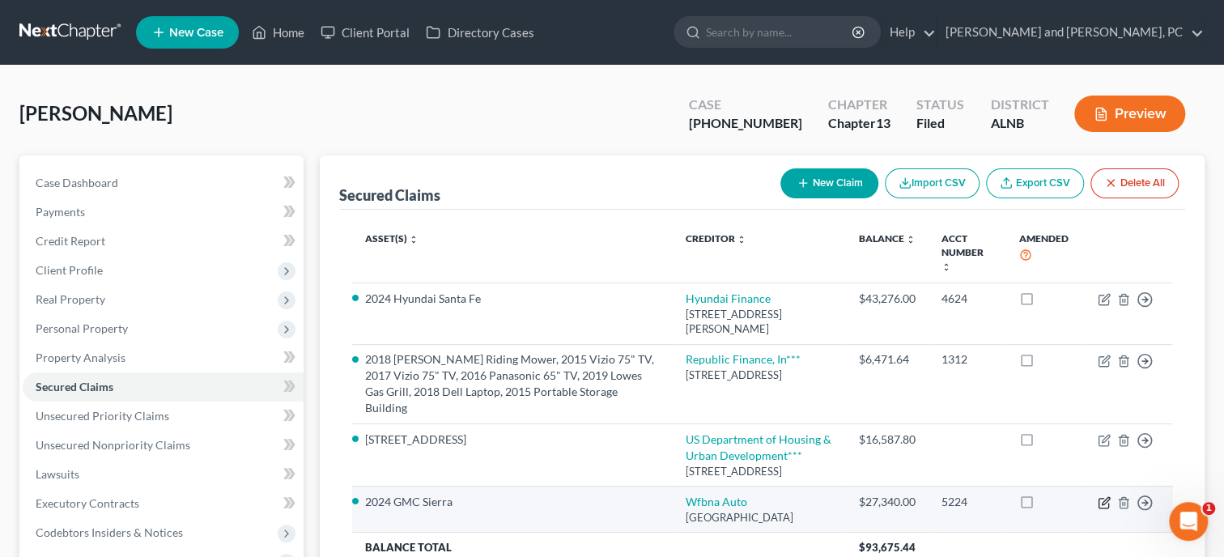
click at [1105, 496] on icon "button" at bounding box center [1104, 502] width 13 height 13
select select "28"
select select "4"
select select "2"
select select "0"
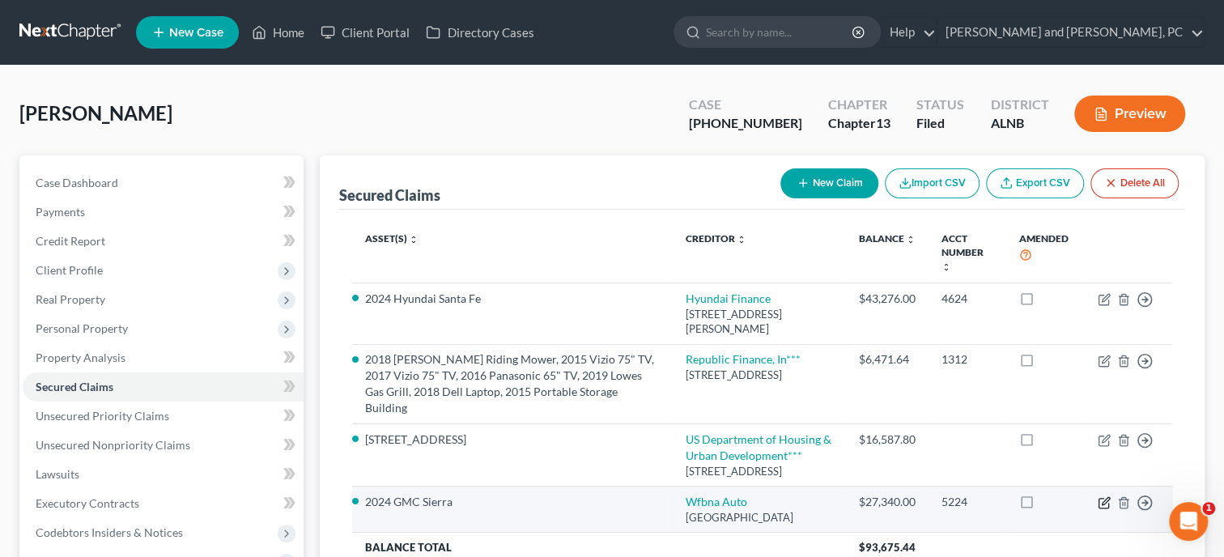
select select "0"
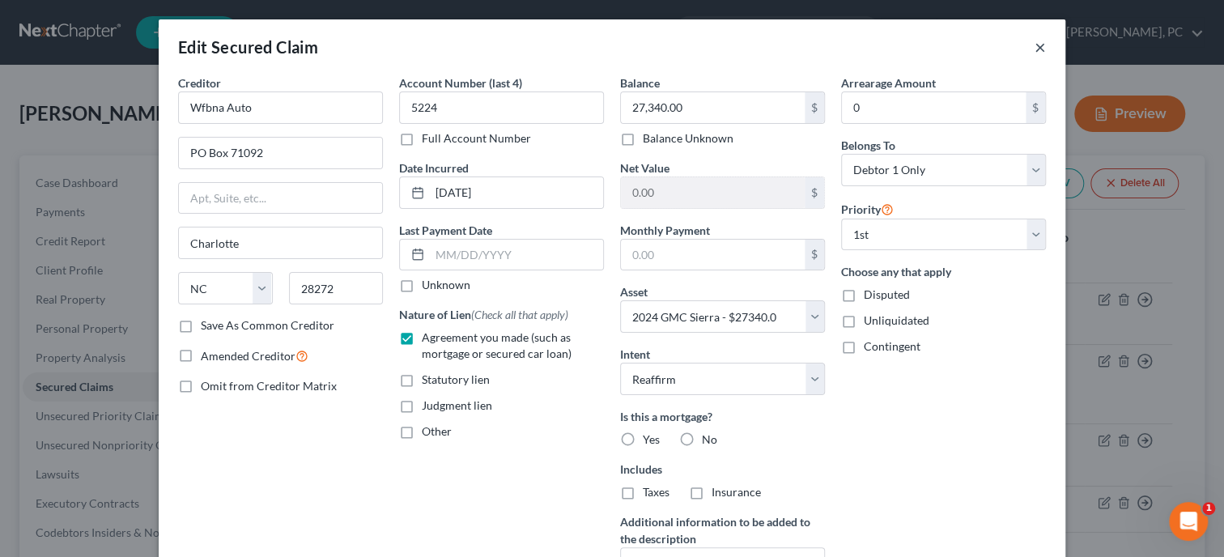
click at [1039, 51] on button "×" at bounding box center [1039, 46] width 11 height 19
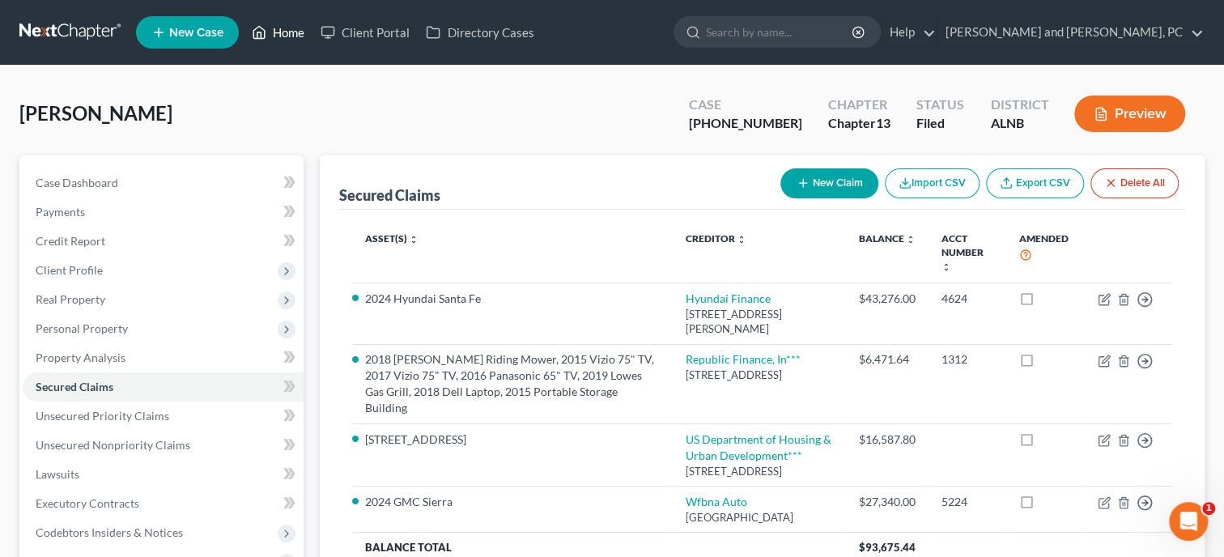
click at [279, 28] on link "Home" at bounding box center [278, 32] width 69 height 29
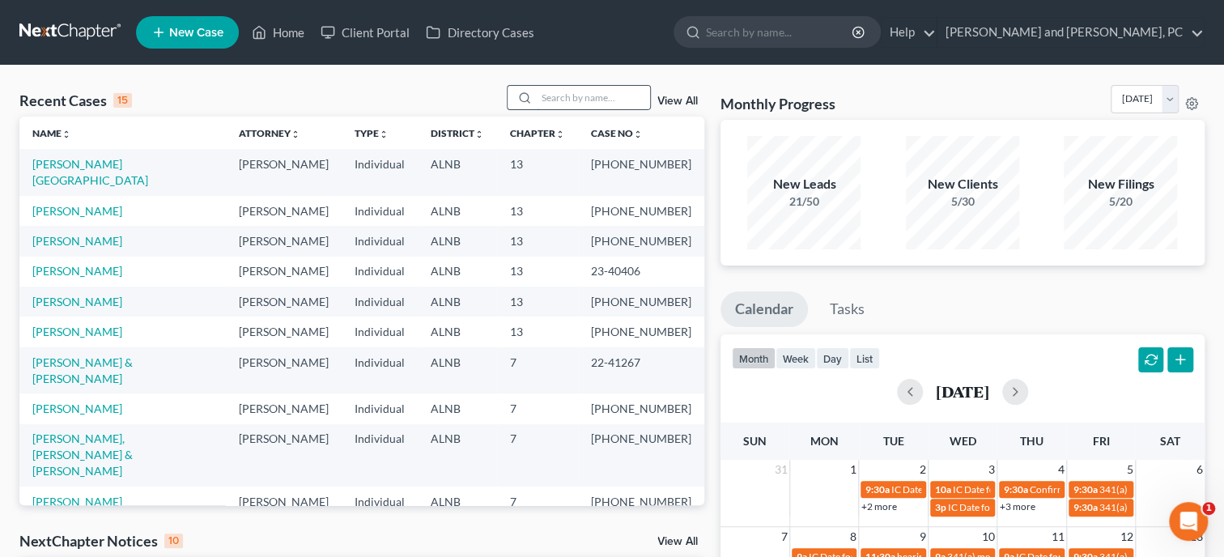
click at [537, 97] on input "search" at bounding box center [593, 97] width 113 height 23
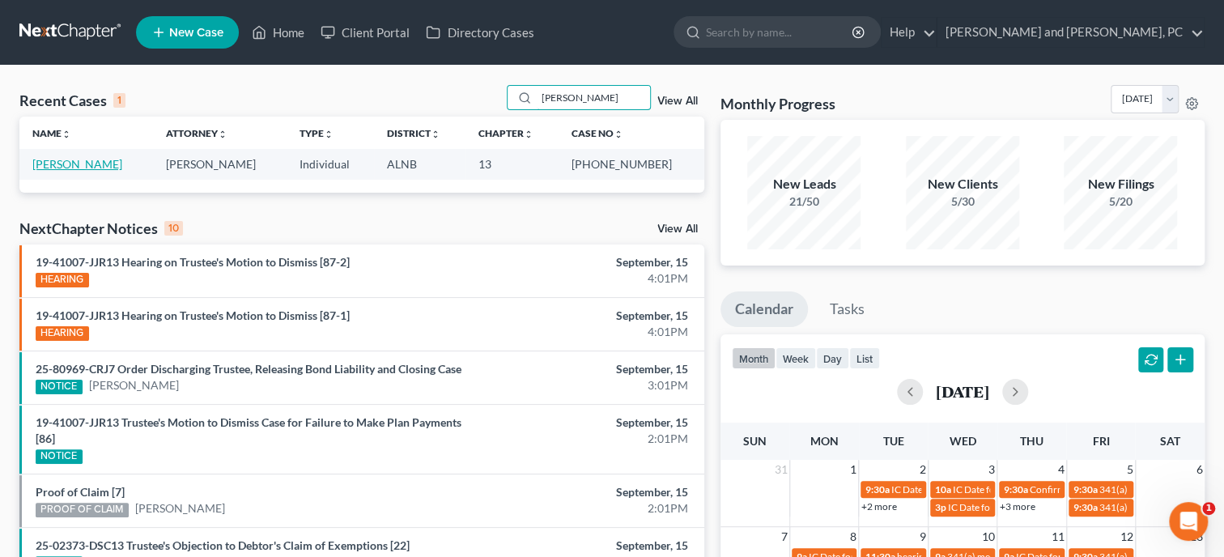
type input "[PERSON_NAME]"
click at [75, 166] on link "[PERSON_NAME]" at bounding box center [77, 164] width 90 height 14
select select "6"
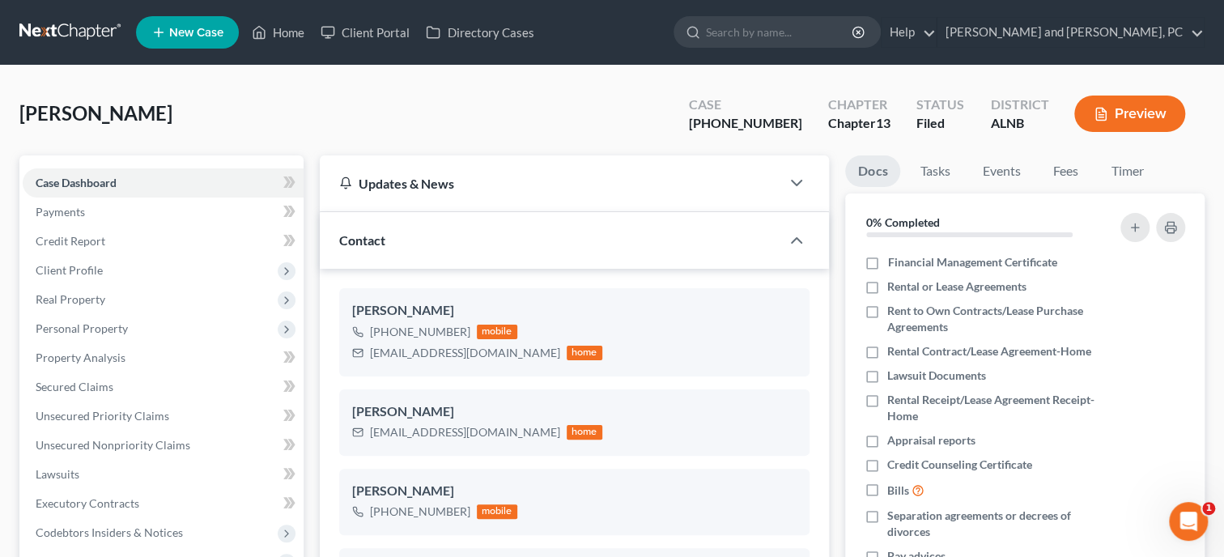
scroll to position [630, 0]
click at [117, 327] on span "Personal Property" at bounding box center [82, 328] width 92 height 14
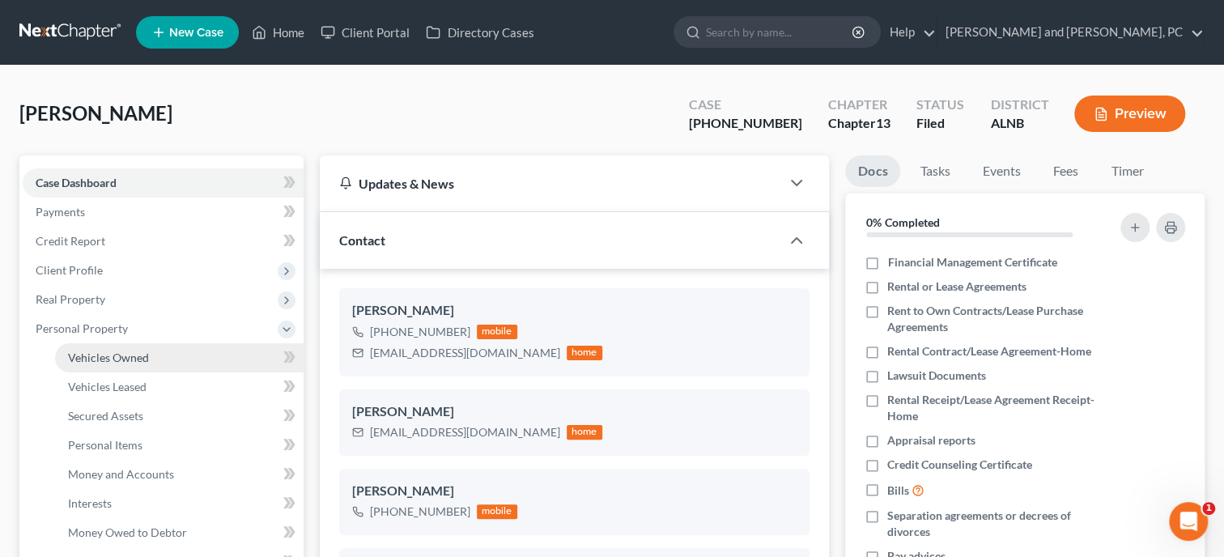
click at [116, 352] on span "Vehicles Owned" at bounding box center [108, 357] width 81 height 14
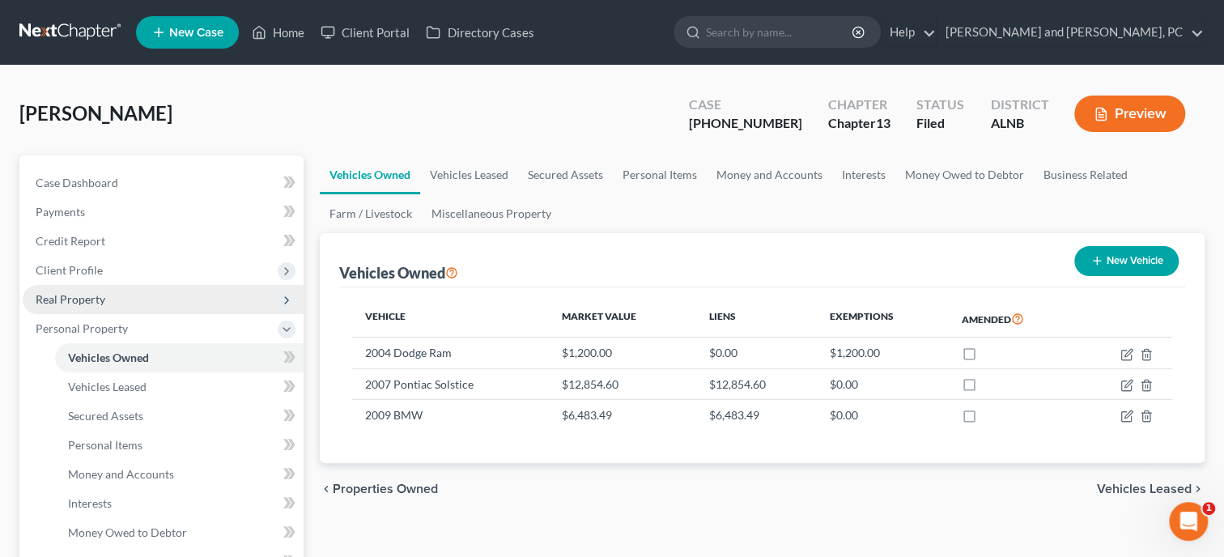
click at [74, 305] on span "Real Property" at bounding box center [163, 299] width 281 height 29
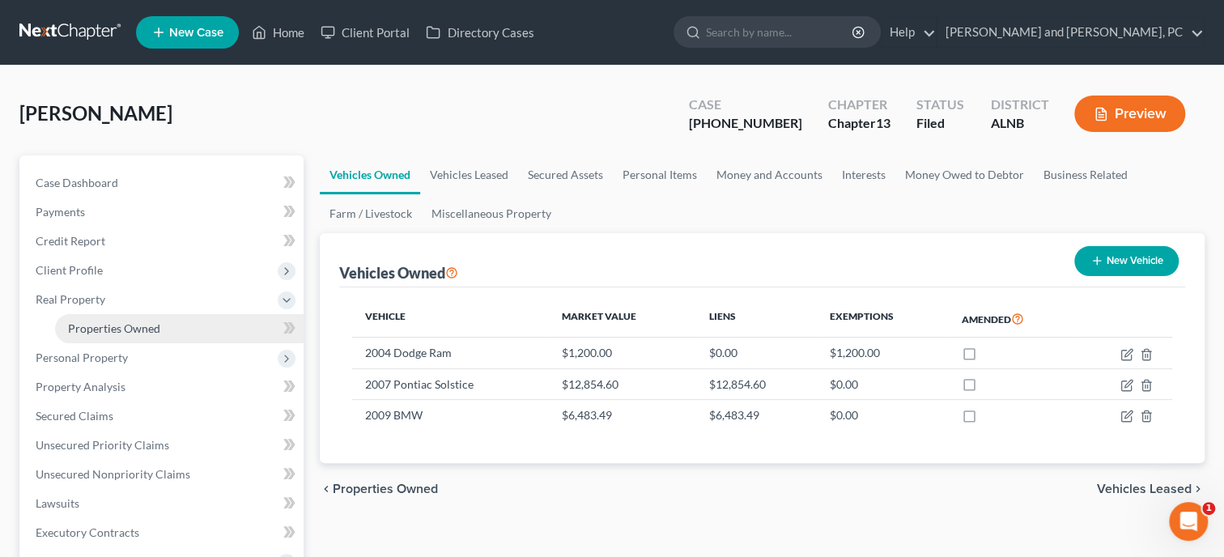
click at [74, 323] on span "Properties Owned" at bounding box center [114, 328] width 92 height 14
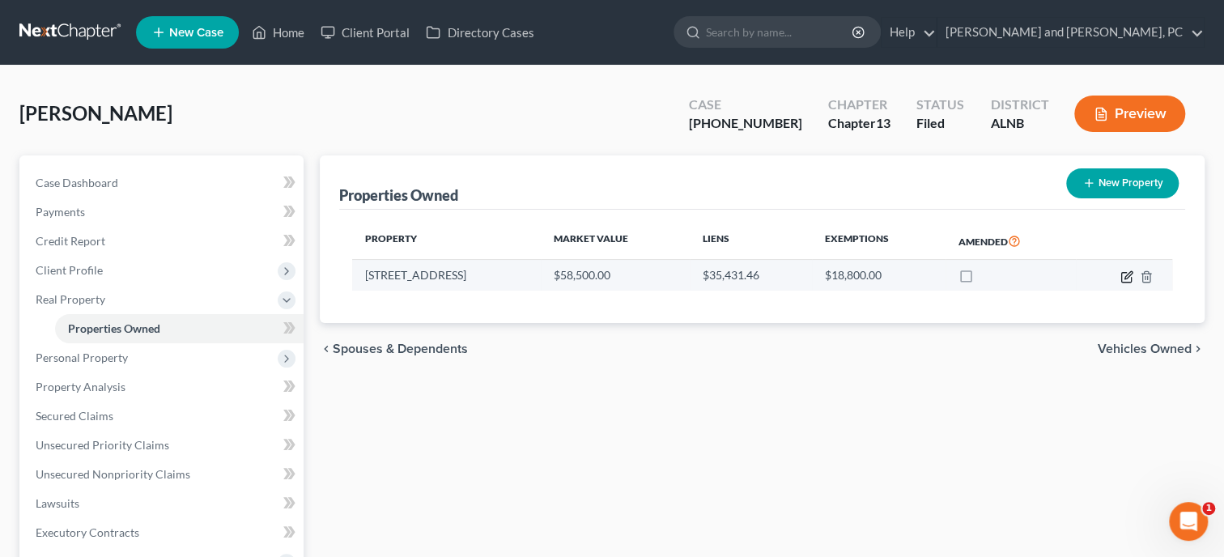
click at [1130, 271] on icon "button" at bounding box center [1127, 274] width 7 height 7
select select "0"
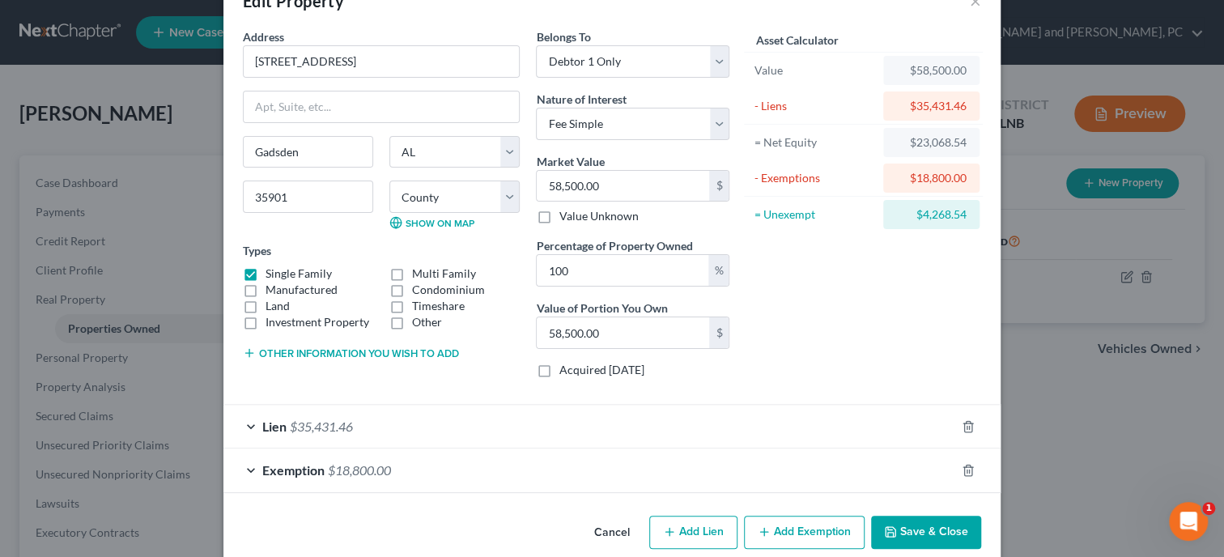
scroll to position [68, 0]
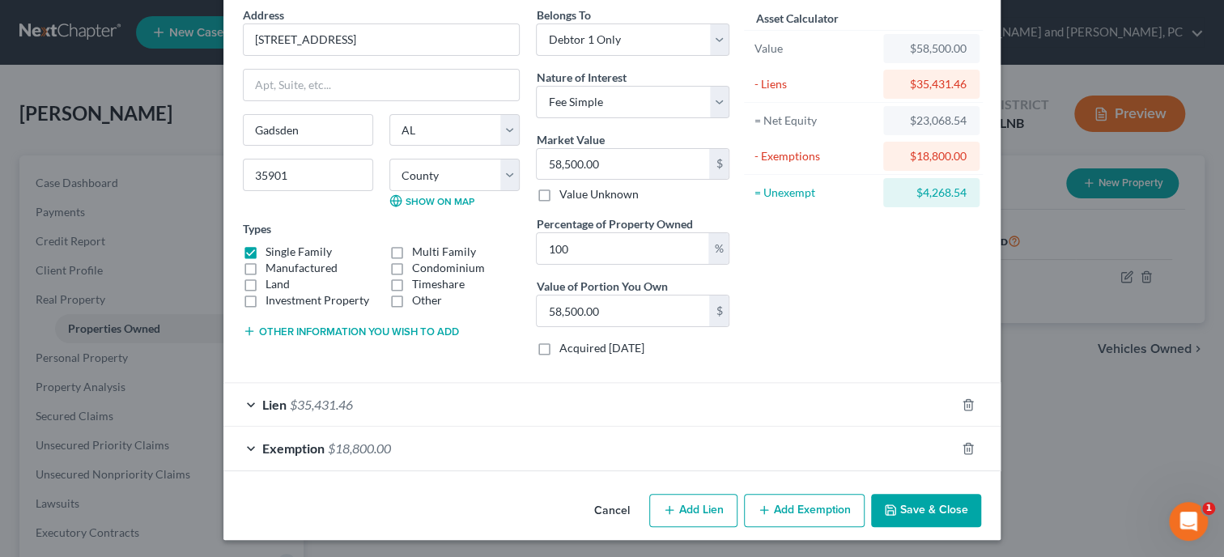
click at [957, 517] on button "Save & Close" at bounding box center [926, 511] width 110 height 34
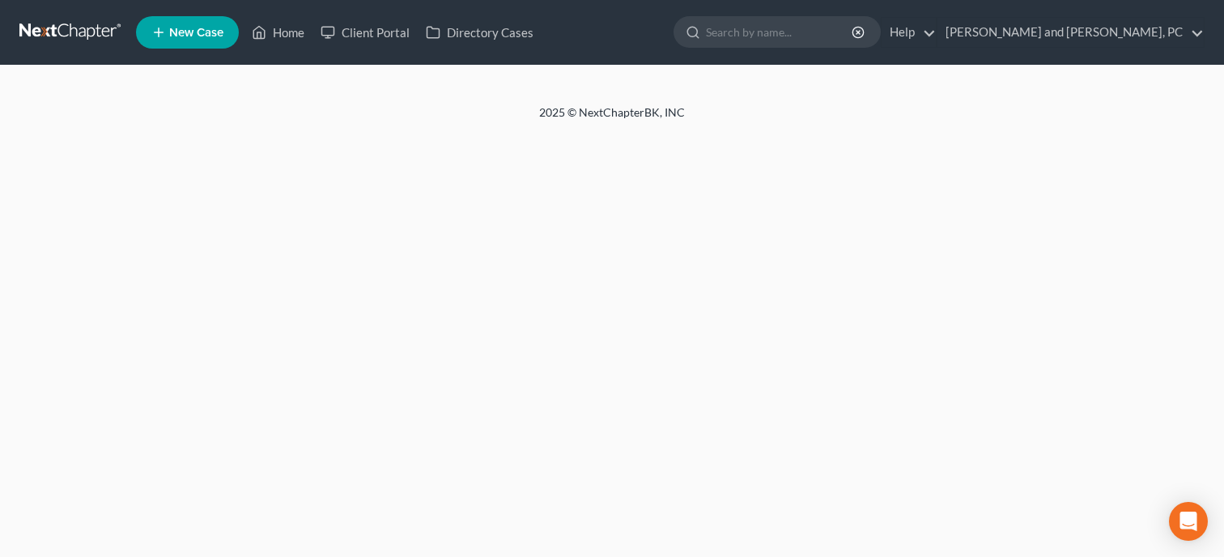
select select "1"
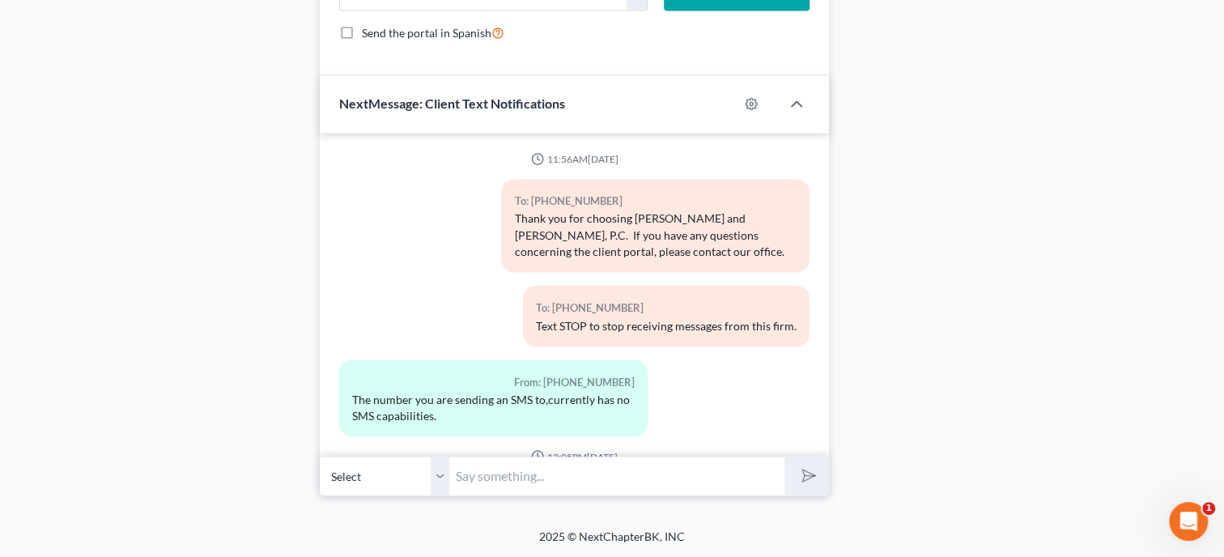
scroll to position [9581, 0]
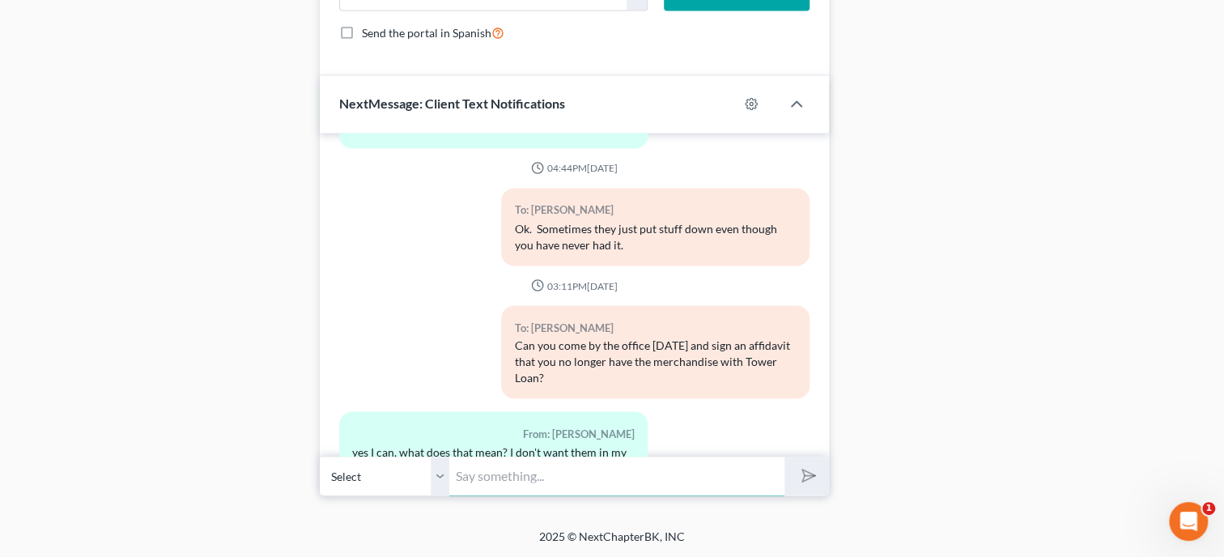
click at [508, 474] on input "text" at bounding box center [616, 476] width 335 height 40
type input "I am objecting to their claim stating you no longer have the merchandise. If yo…"
click at [784, 457] on button "submit" at bounding box center [806, 476] width 45 height 38
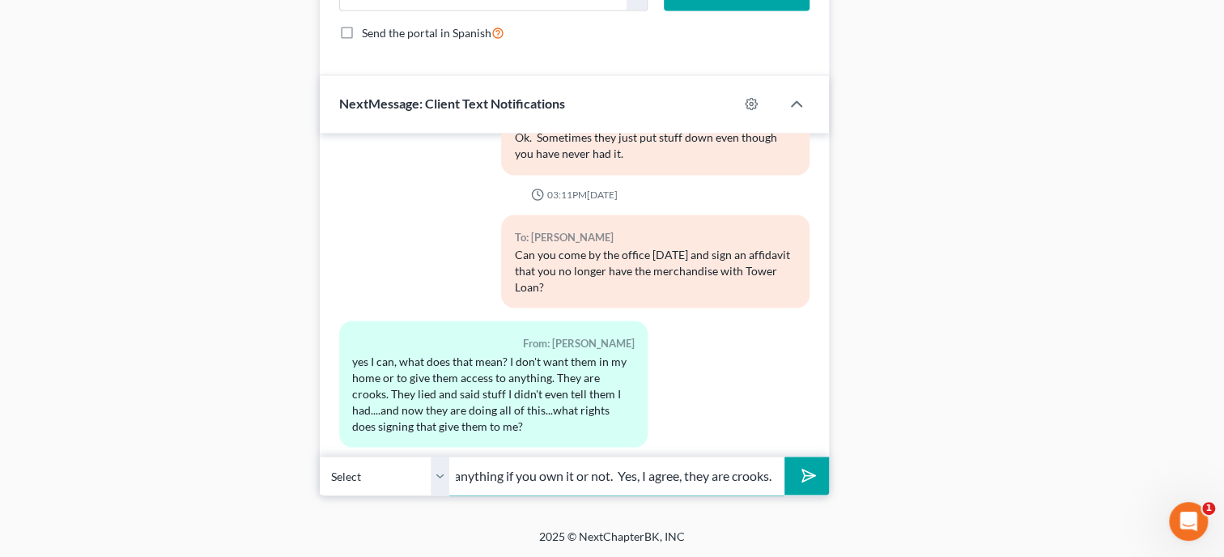
scroll to position [0, 153]
type input "I know they will put down anything if you own it or not. Yes, I agree, they are…"
click at [784, 457] on button "submit" at bounding box center [806, 476] width 45 height 38
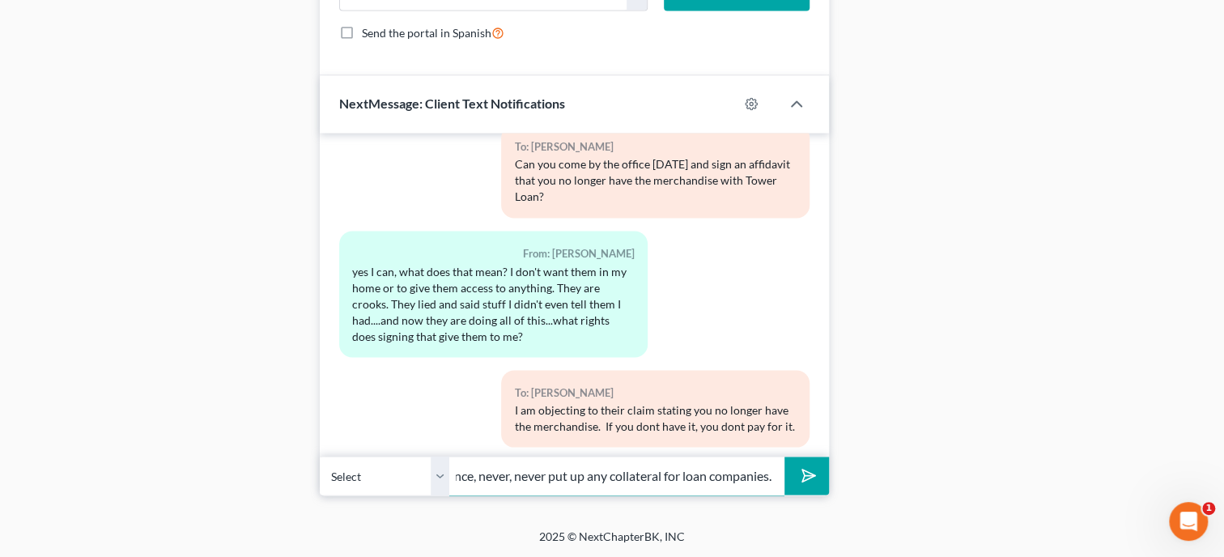
scroll to position [0, 108]
type input "For future reference, never, never put up any collateral for loan companies."
click at [784, 457] on button "submit" at bounding box center [806, 476] width 45 height 38
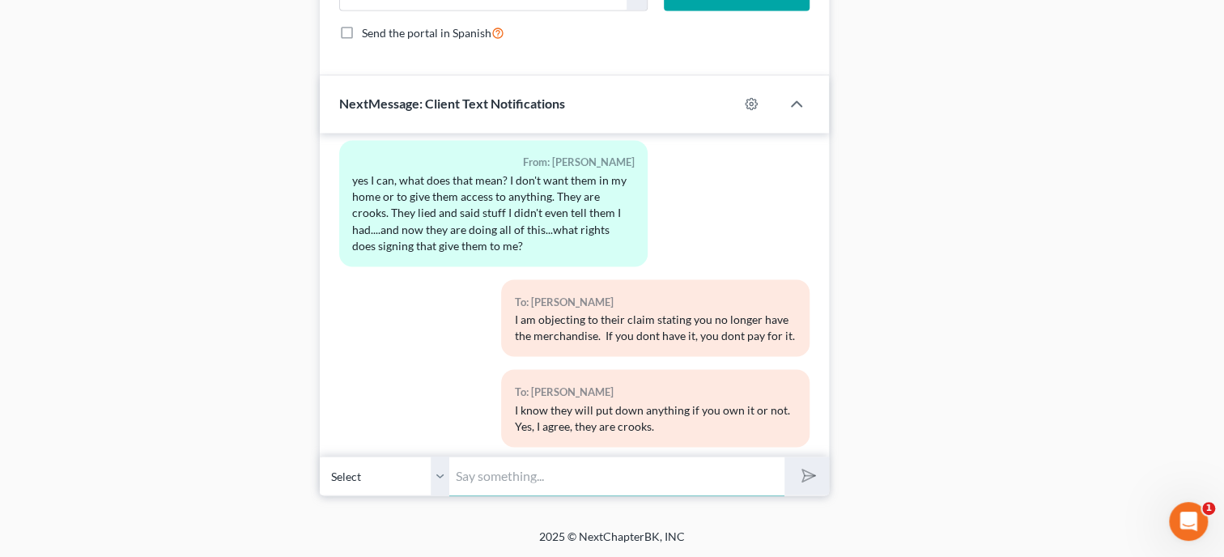
scroll to position [10040, 0]
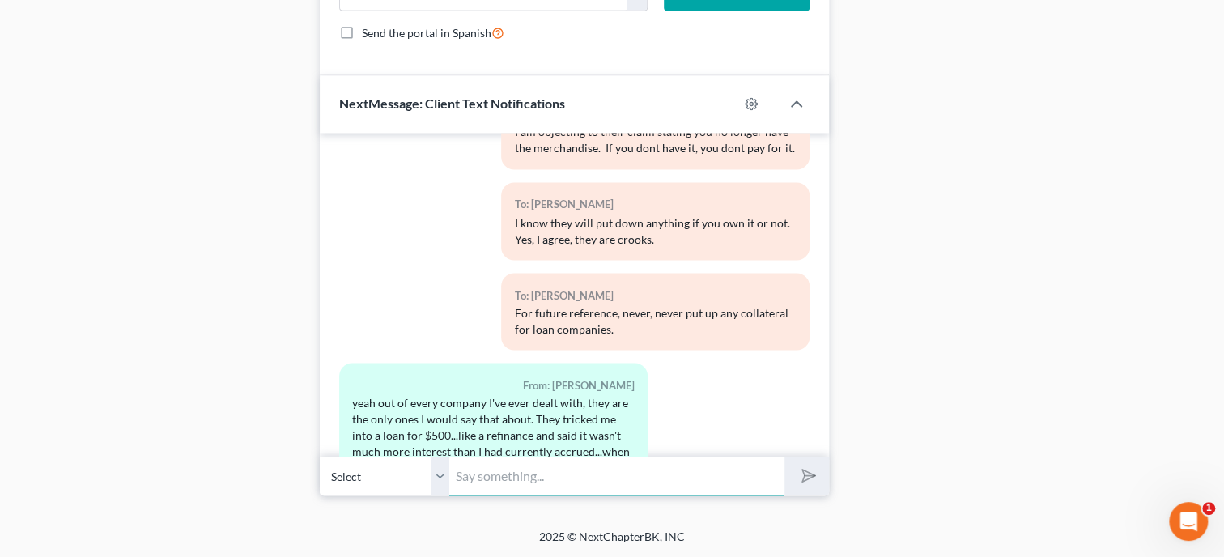
click at [583, 477] on input "text" at bounding box center [616, 476] width 335 height 40
type input "I know, they are so crooked. Just when you can come by and sign the affidavit f…"
click at [784, 457] on button "submit" at bounding box center [806, 476] width 45 height 38
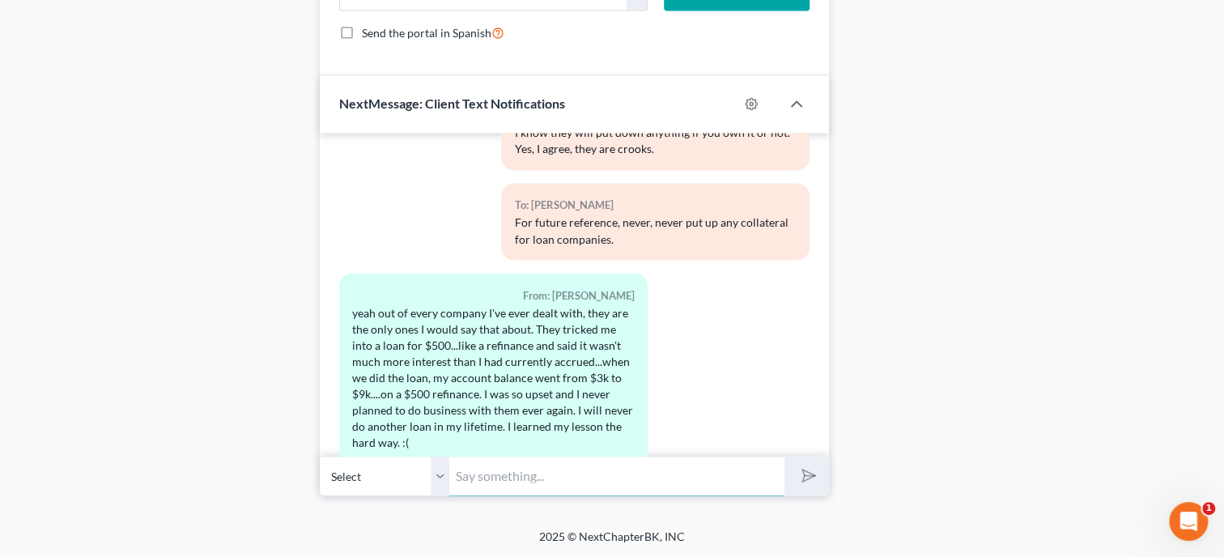
scroll to position [10220, 0]
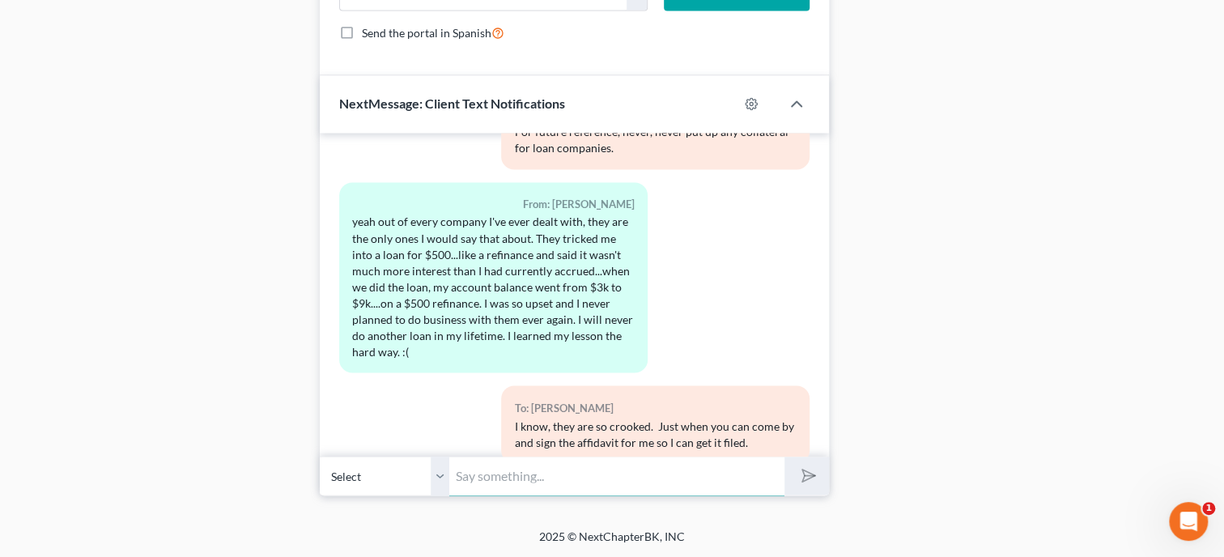
click at [605, 460] on input "text" at bounding box center [616, 476] width 335 height 40
type input "I will be here until 5 today."
click at [784, 457] on button "submit" at bounding box center [806, 476] width 45 height 38
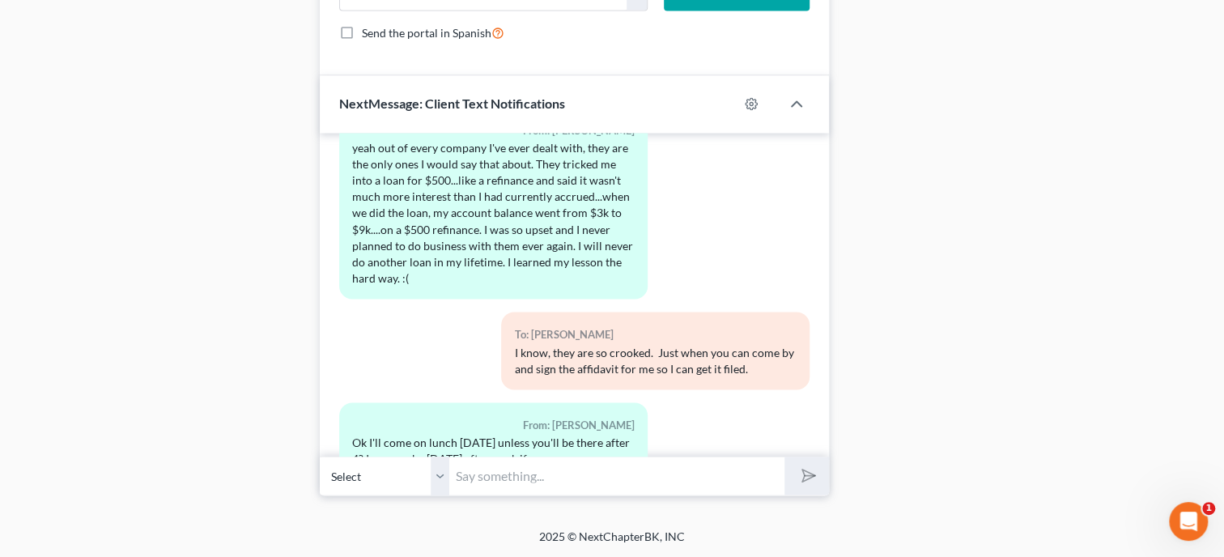
scroll to position [10368, 0]
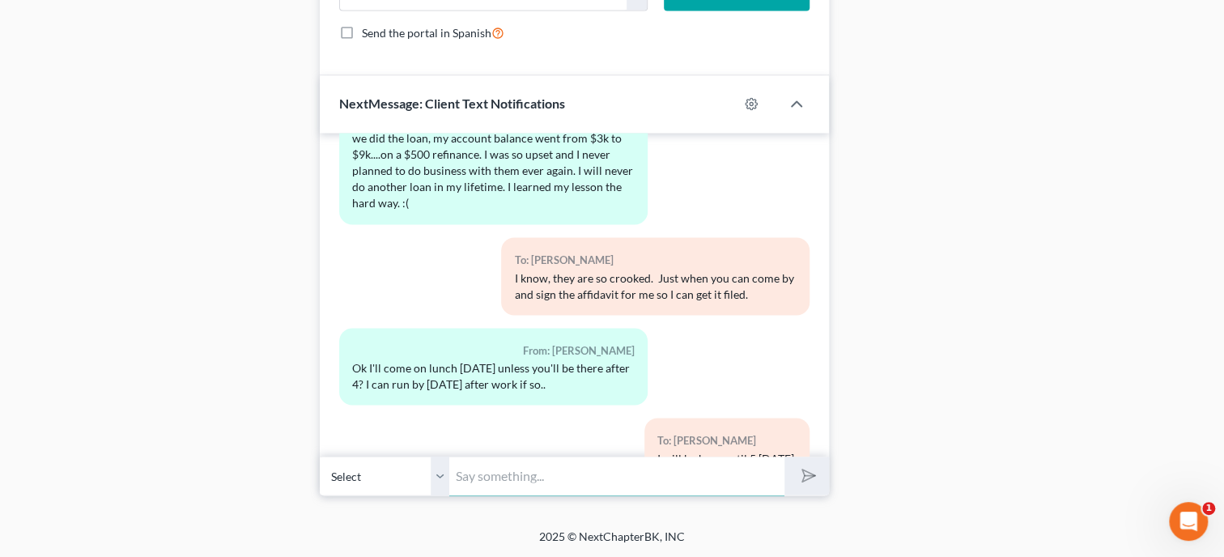
click at [571, 462] on input "text" at bounding box center [616, 476] width 335 height 40
type input "s"
type input "Sounds good. See you in a bit."
click at [784, 457] on button "submit" at bounding box center [806, 476] width 45 height 38
